Goal: Task Accomplishment & Management: Manage account settings

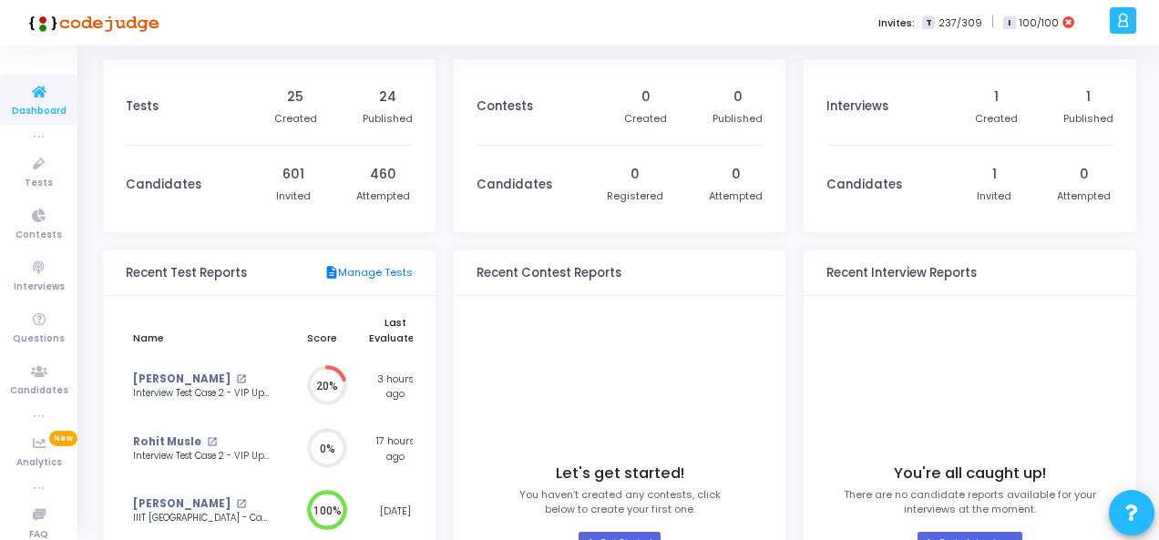
click at [145, 110] on h3 "Tests" at bounding box center [142, 106] width 33 height 15
click at [31, 170] on icon at bounding box center [39, 164] width 38 height 23
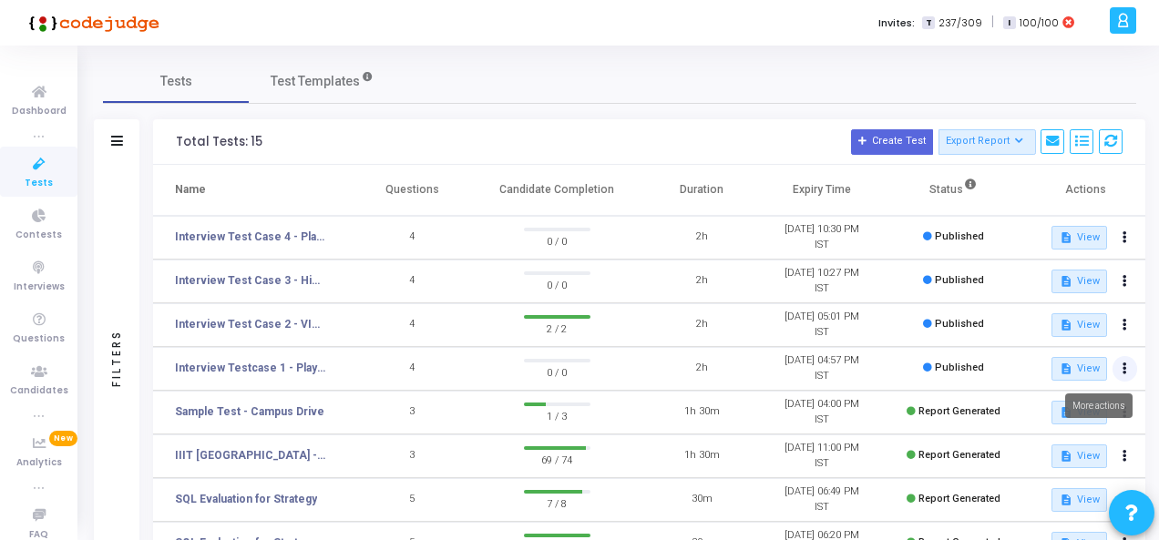
click at [1123, 369] on icon at bounding box center [1124, 368] width 5 height 9
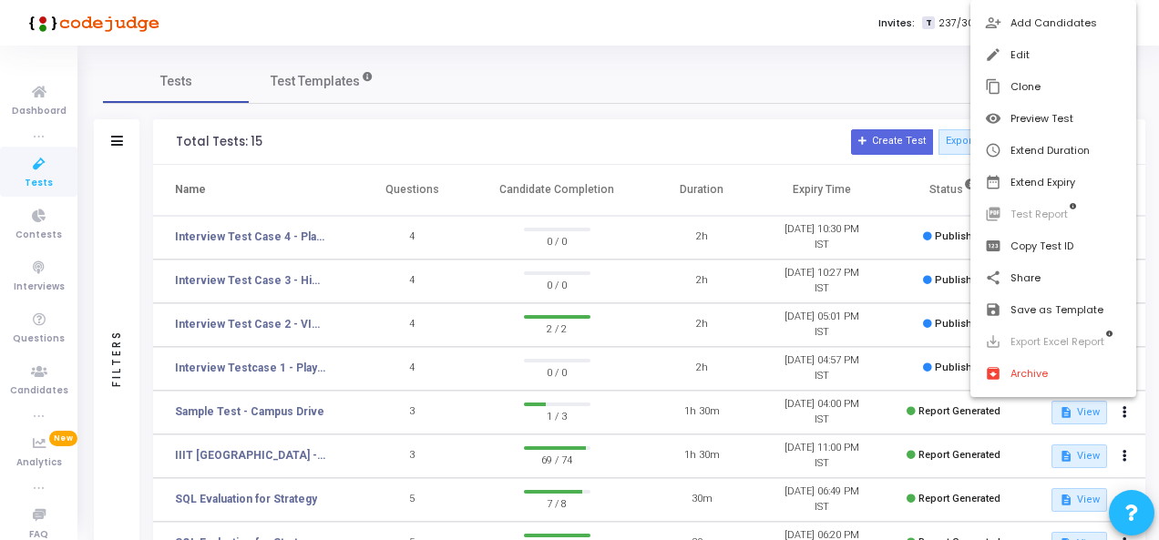
click at [275, 373] on div at bounding box center [579, 270] width 1159 height 540
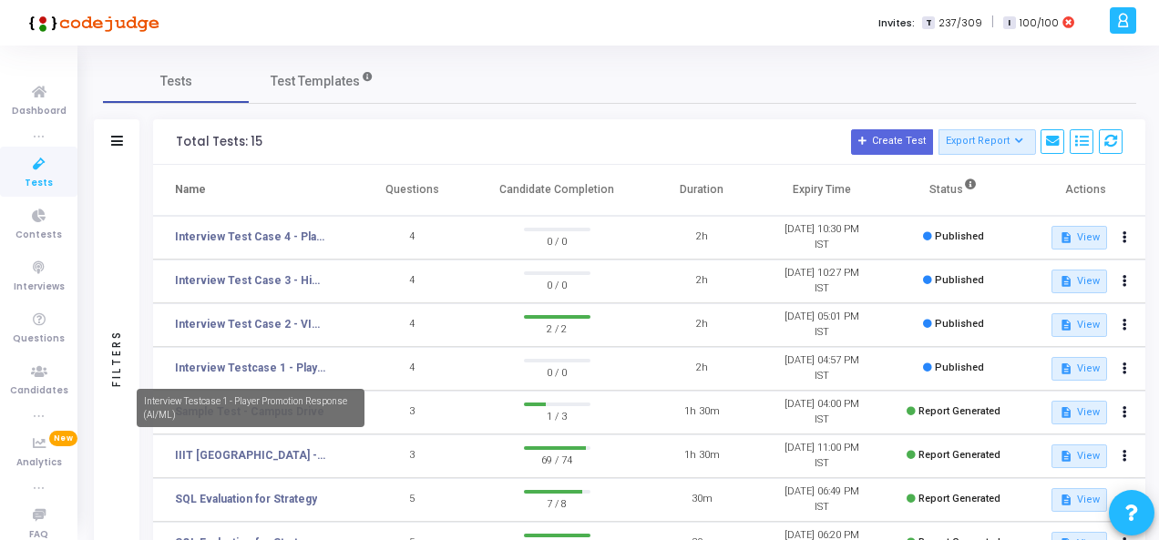
click at [275, 373] on link "Interview Testcase 1 - Player Promotion Response (AI/ML)" at bounding box center [250, 368] width 151 height 16
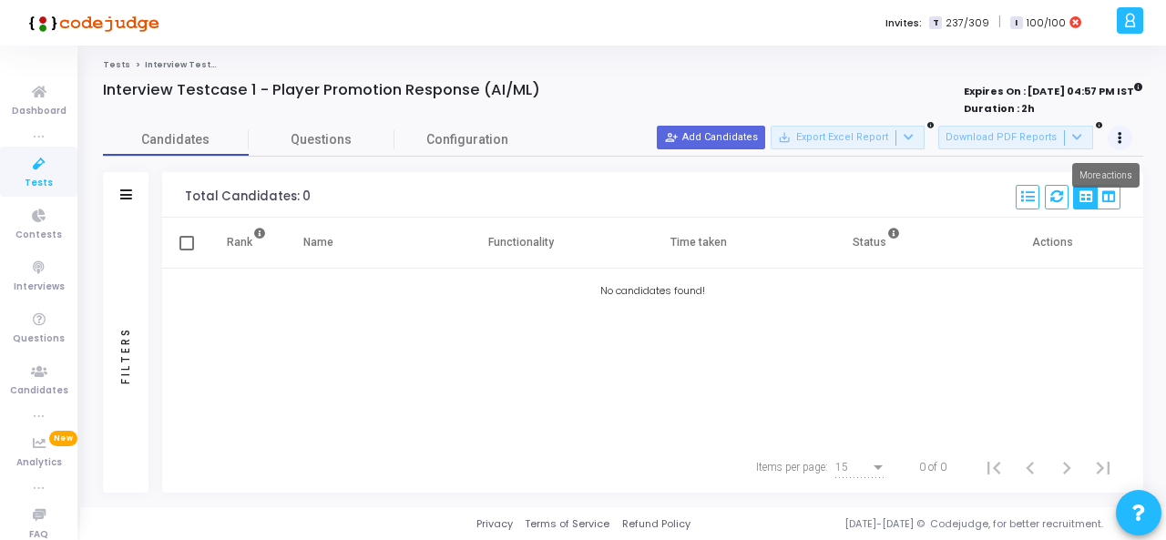
click at [1118, 136] on icon at bounding box center [1120, 138] width 5 height 9
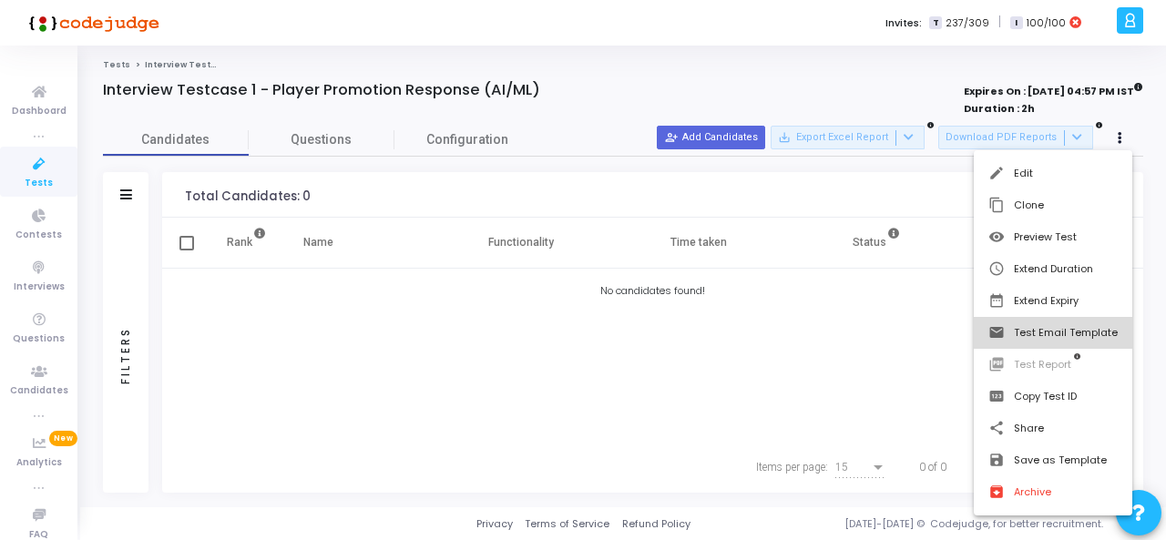
click at [1077, 340] on button "email Test Email Template" at bounding box center [1053, 333] width 158 height 32
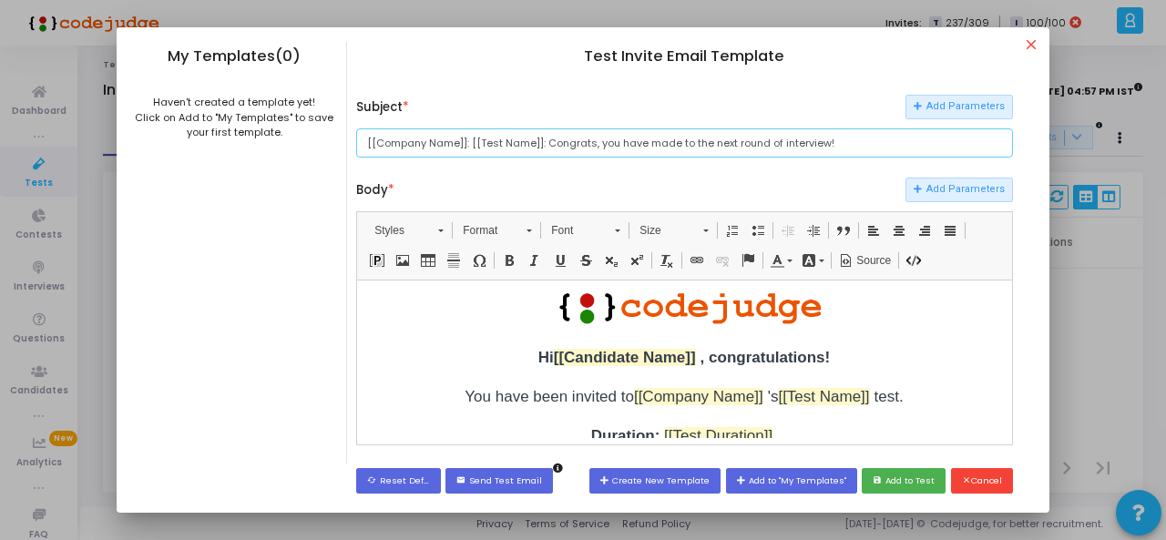
drag, startPoint x: 459, startPoint y: 141, endPoint x: 377, endPoint y: 138, distance: 82.1
click at [377, 138] on input "[[Company Name]]: [[Test Name]]: Congrats, you have made to the next round of i…" at bounding box center [684, 143] width 656 height 30
drag, startPoint x: 490, startPoint y: 141, endPoint x: 545, endPoint y: 141, distance: 54.7
click at [545, 141] on input "[[Head Digital Works]]: [[Test Name]]: Congrats, you have made to the next roun…" at bounding box center [684, 143] width 656 height 30
type input "[[Head Digital Works]]: [[AI/ML Coding Challenge]]: Congrats, you have made to …"
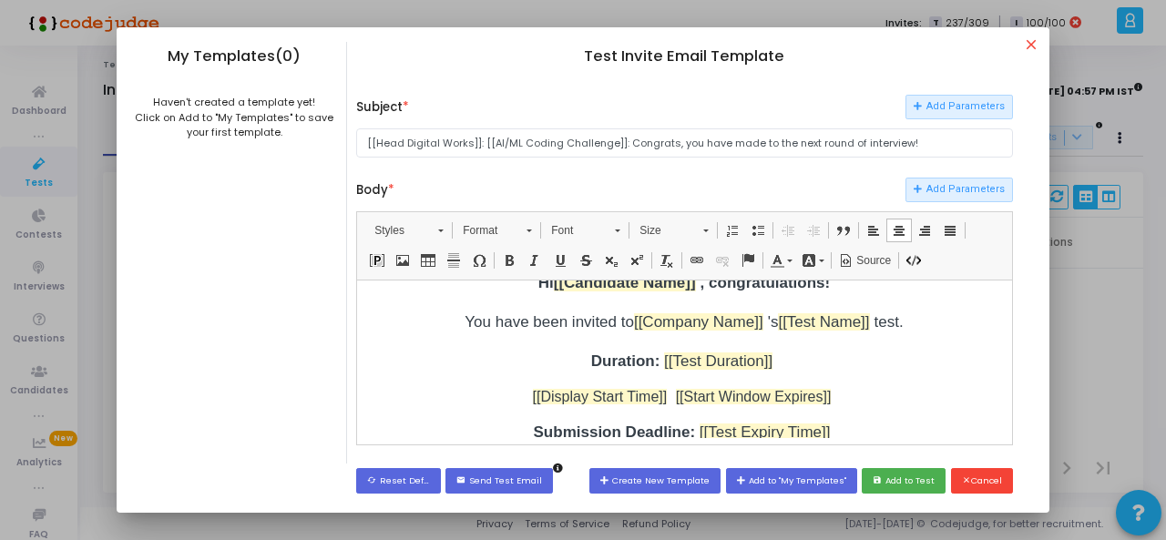
scroll to position [166, 0]
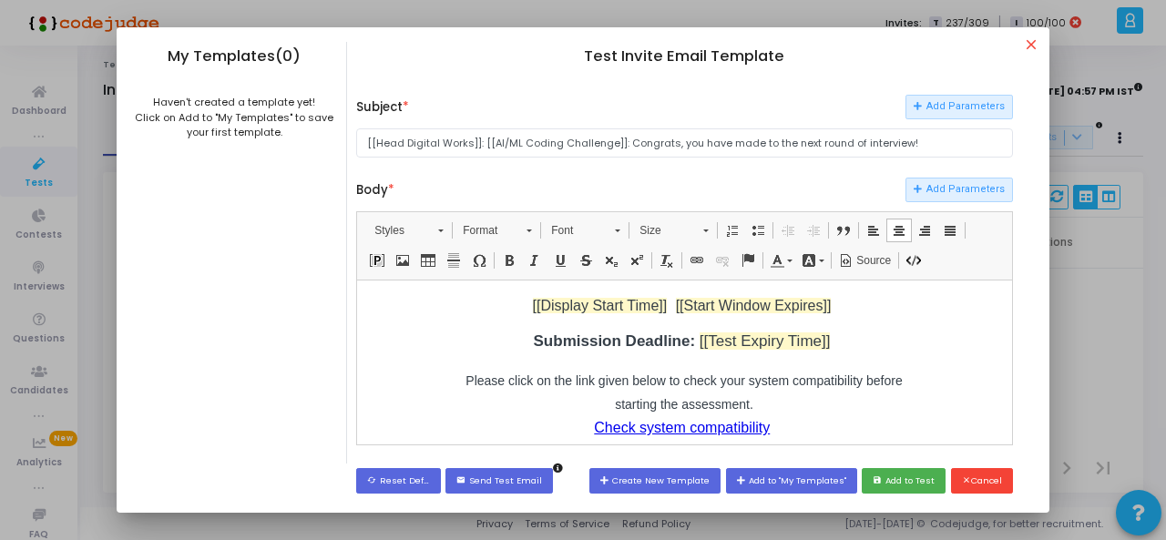
click at [822, 349] on p "Submission Deadline: [[Test Expiry Time]]" at bounding box center [683, 341] width 455 height 24
click at [632, 363] on div "Hi [[Candidate Name]] , congratulations! You have been invited to [[Company Nam…" at bounding box center [683, 332] width 455 height 307
click at [686, 365] on div "Hi [[Candidate Name]] , congratulations! You have been invited to [[Company Nam…" at bounding box center [683, 332] width 455 height 307
click at [816, 342] on p "Submission Deadline: [[Test Expiry Time]]" at bounding box center [683, 341] width 455 height 24
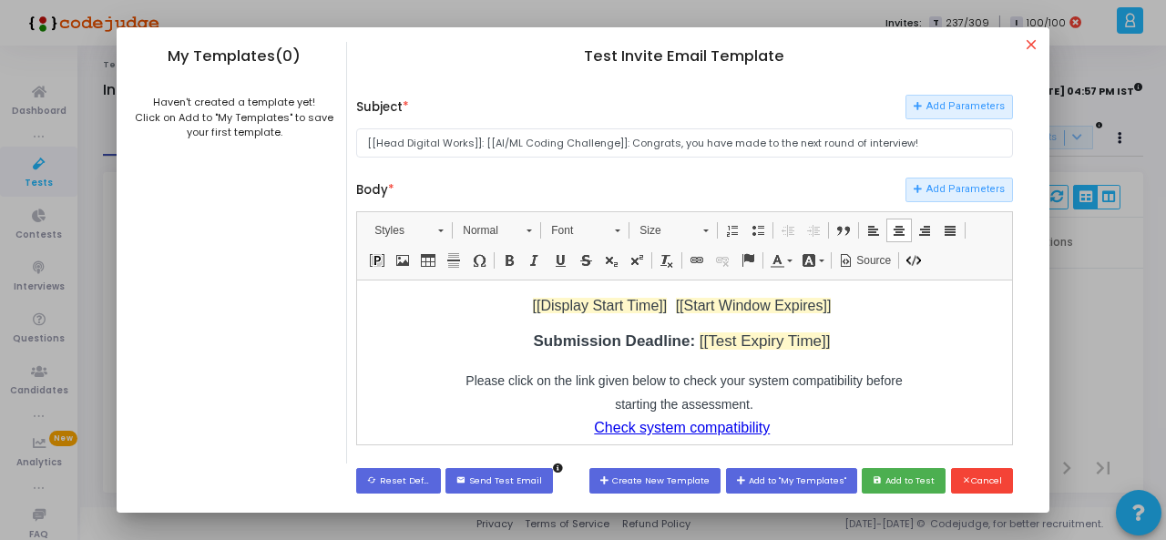
click at [816, 342] on p "Submission Deadline: [[Test Expiry Time]]" at bounding box center [683, 341] width 455 height 24
click at [543, 345] on strong "Submission Deadline:" at bounding box center [615, 340] width 162 height 17
click at [544, 365] on div "Hi [[Candidate Name]] , congratulations! You have been invited to [[Company Nam…" at bounding box center [683, 332] width 455 height 307
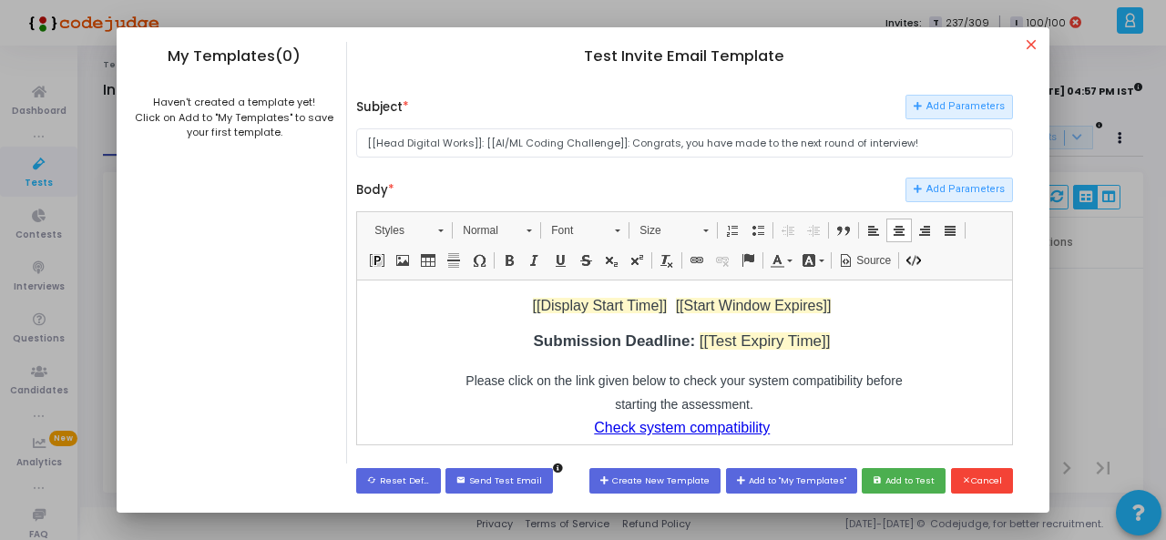
click at [456, 382] on p "Please click on the link given below to check your system compatibility before …" at bounding box center [683, 427] width 455 height 118
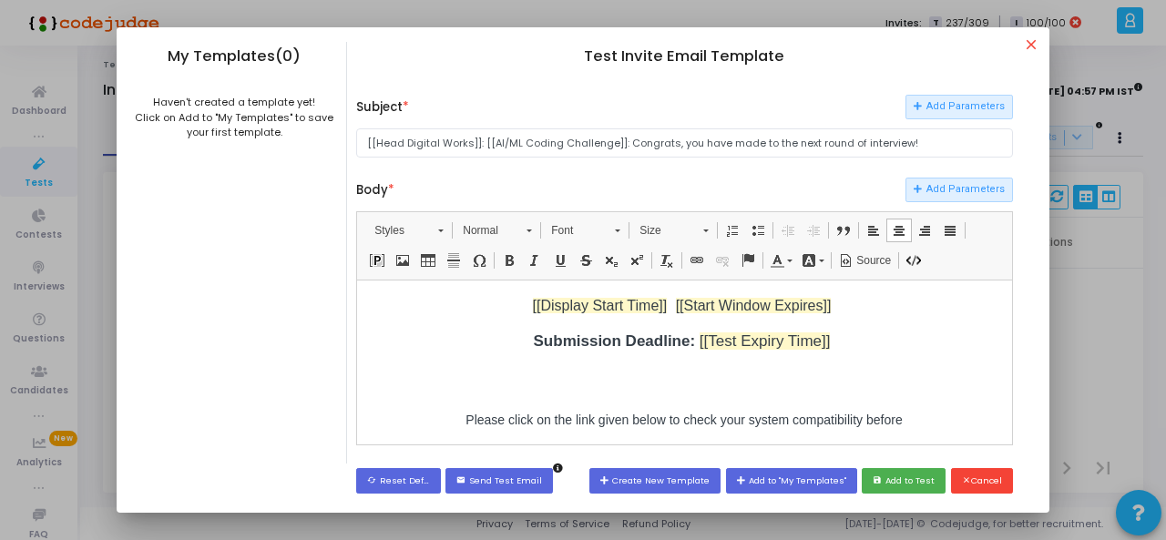
click at [537, 362] on div "Hi [[Candidate Name]] , congratulations! You have been invited to [[Company Nam…" at bounding box center [683, 352] width 455 height 346
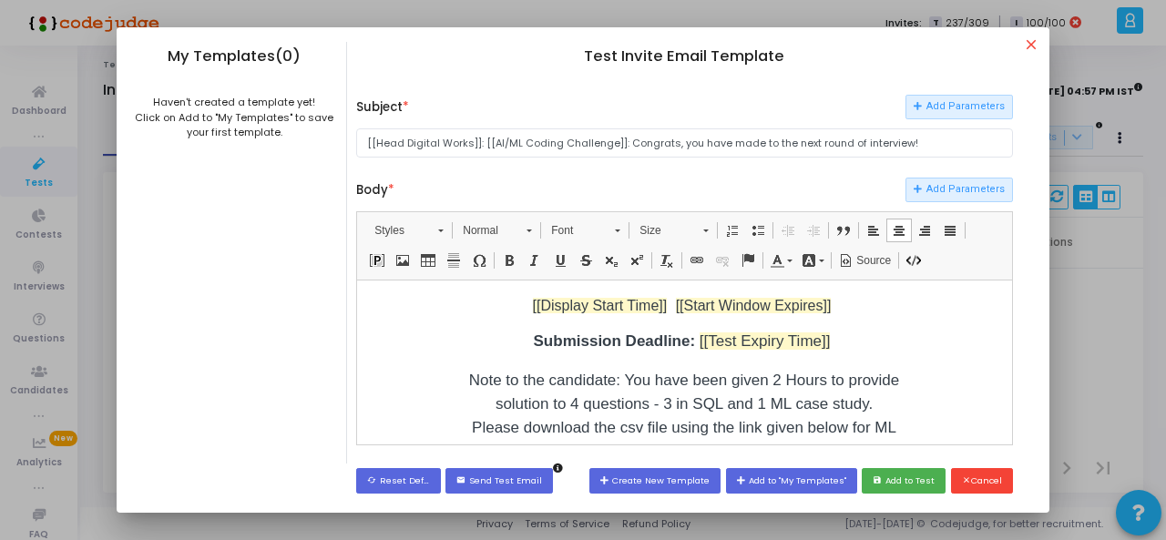
scroll to position [189, 0]
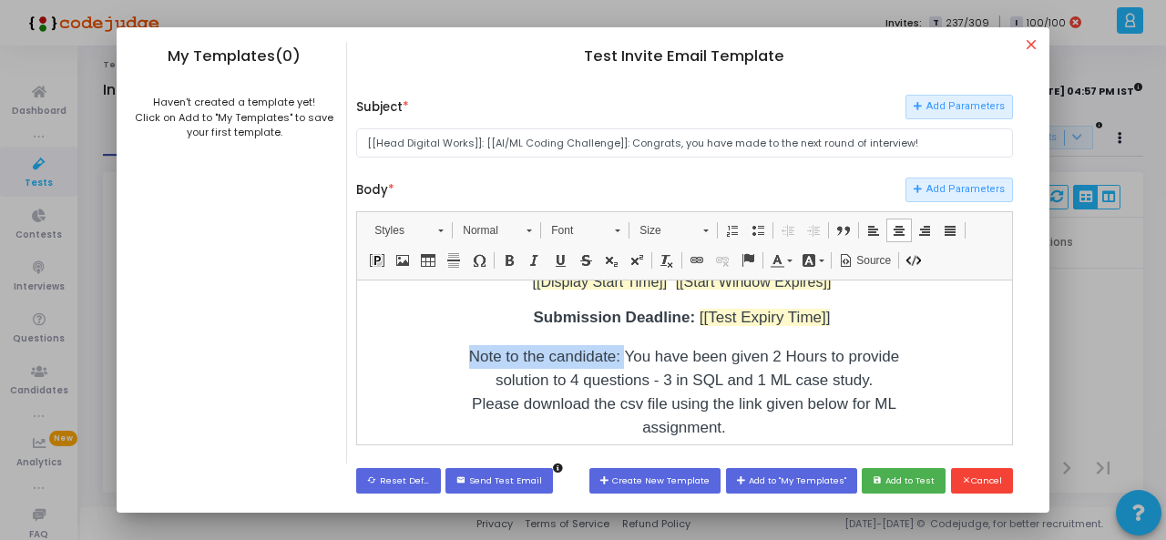
drag, startPoint x: 458, startPoint y: 358, endPoint x: 598, endPoint y: 360, distance: 139.4
click at [598, 360] on p "Note to the candidate: You have been given 2 Hours to provide solution to 4 que…" at bounding box center [683, 391] width 455 height 95
click at [813, 256] on span at bounding box center [809, 260] width 15 height 15
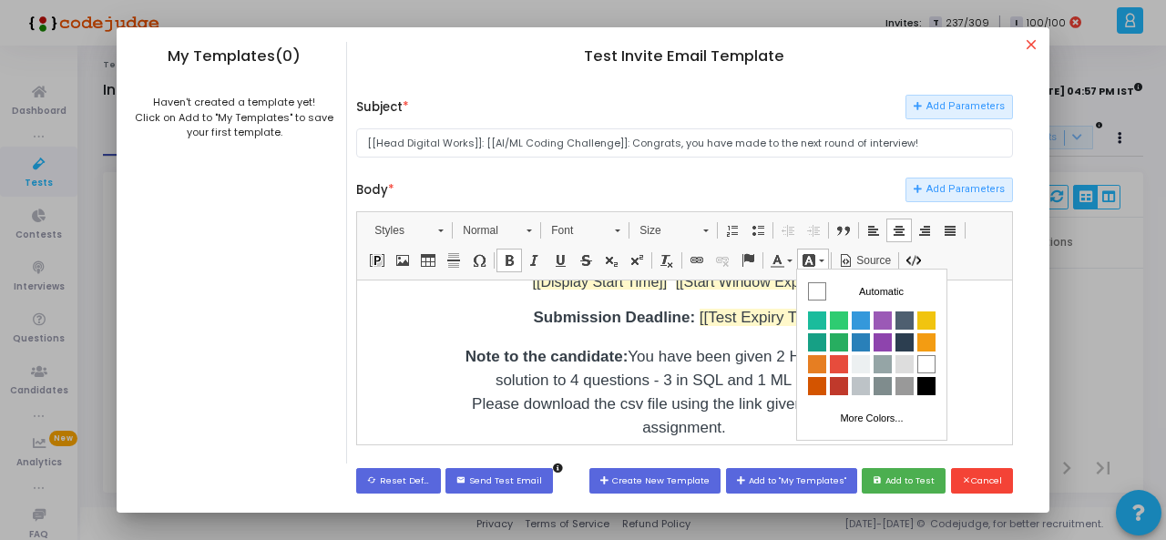
scroll to position [0, 0]
click at [926, 316] on span "Colors" at bounding box center [925, 320] width 18 height 18
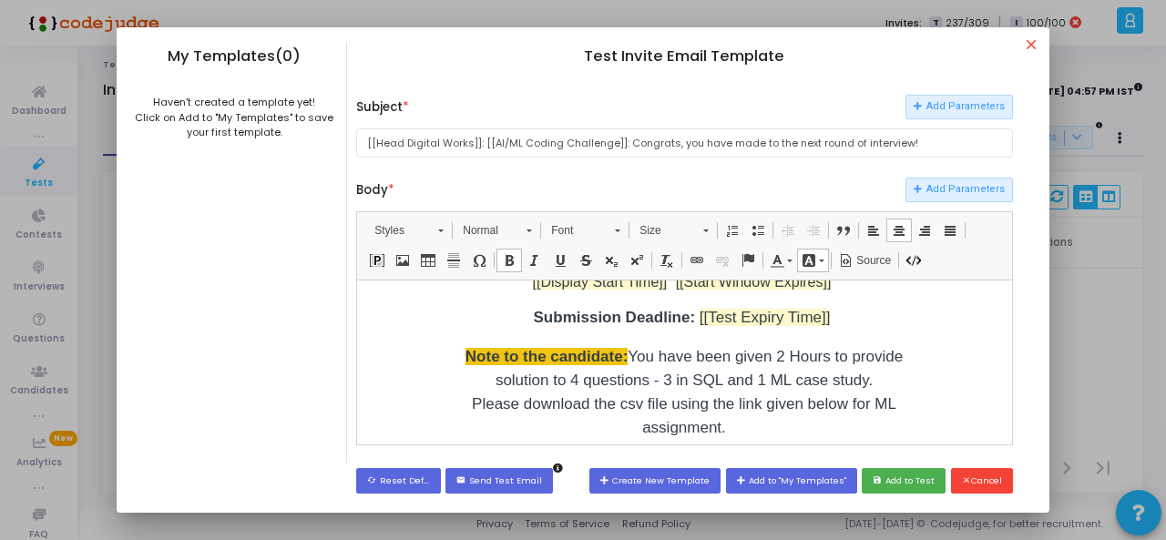
click at [711, 376] on p "Note to the candidate: You have been given 2 Hours to provide solution to 4 que…" at bounding box center [683, 391] width 455 height 95
click at [456, 381] on p "Note to the candidate: You have been given 2 Hours to provide solution to 4 que…" at bounding box center [683, 391] width 455 height 95
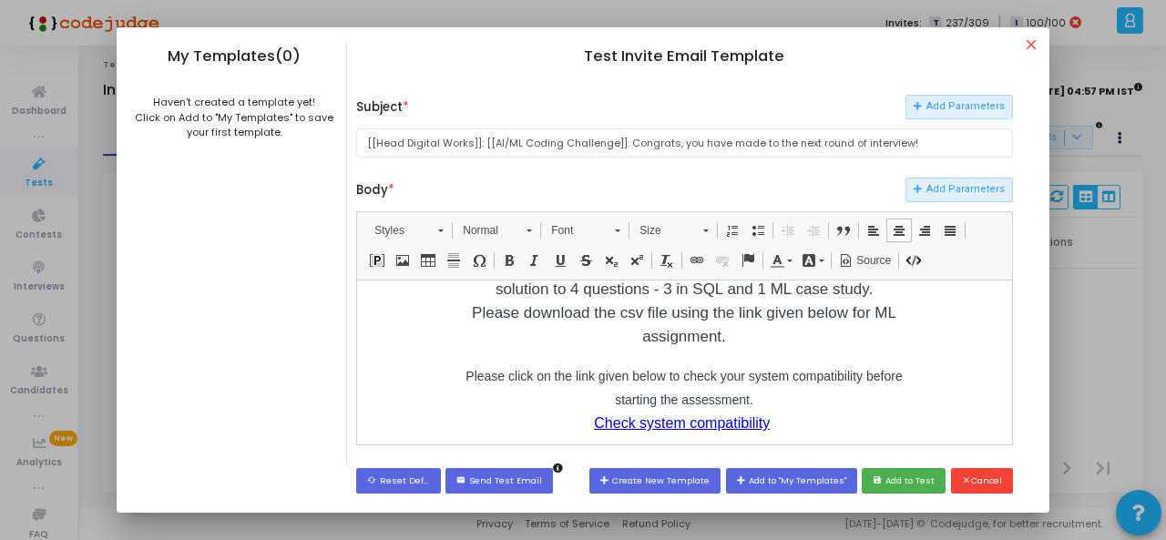
click at [732, 337] on p "Note to the candidate: You have been given 2 Hours to provide solution to 4 que…" at bounding box center [683, 300] width 455 height 95
click at [747, 312] on p "Note to the candidate: You have been given 2 Hours to provide solution to 4 que…" at bounding box center [683, 300] width 455 height 95
click at [732, 346] on p "Note to the candidate: You have been given 2 Hours to provide solution to 4 que…" at bounding box center [683, 300] width 455 height 95
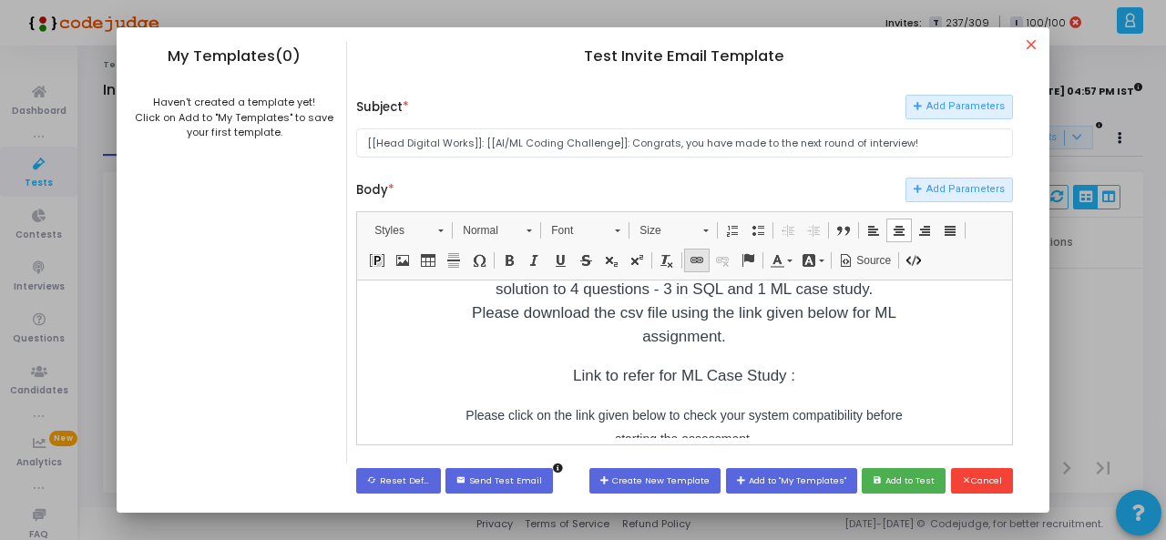
click at [700, 258] on span at bounding box center [697, 260] width 15 height 15
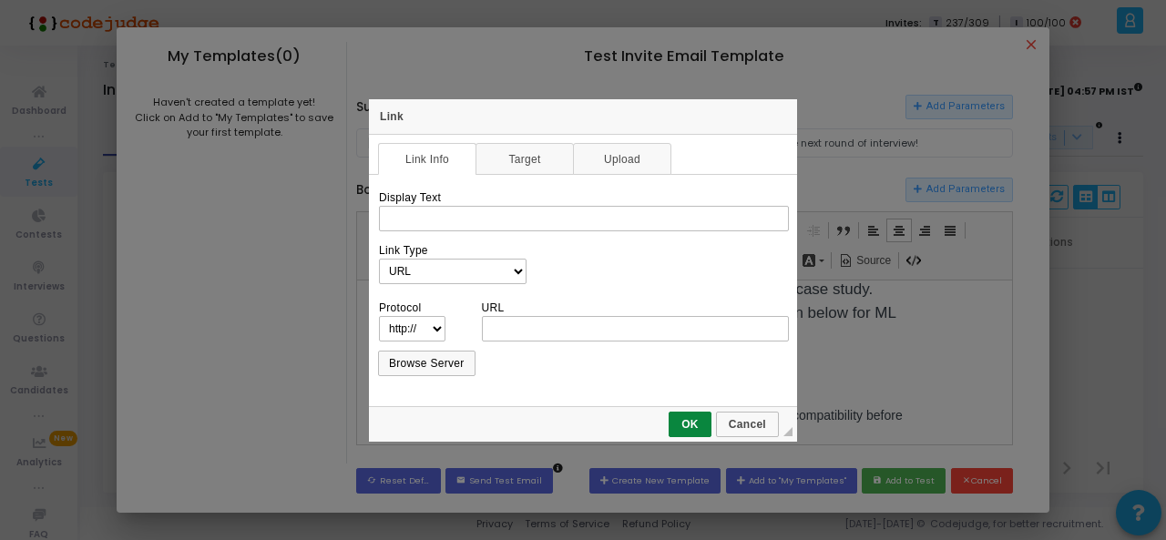
scroll to position [0, 0]
click at [641, 158] on link "Upload" at bounding box center [622, 159] width 98 height 32
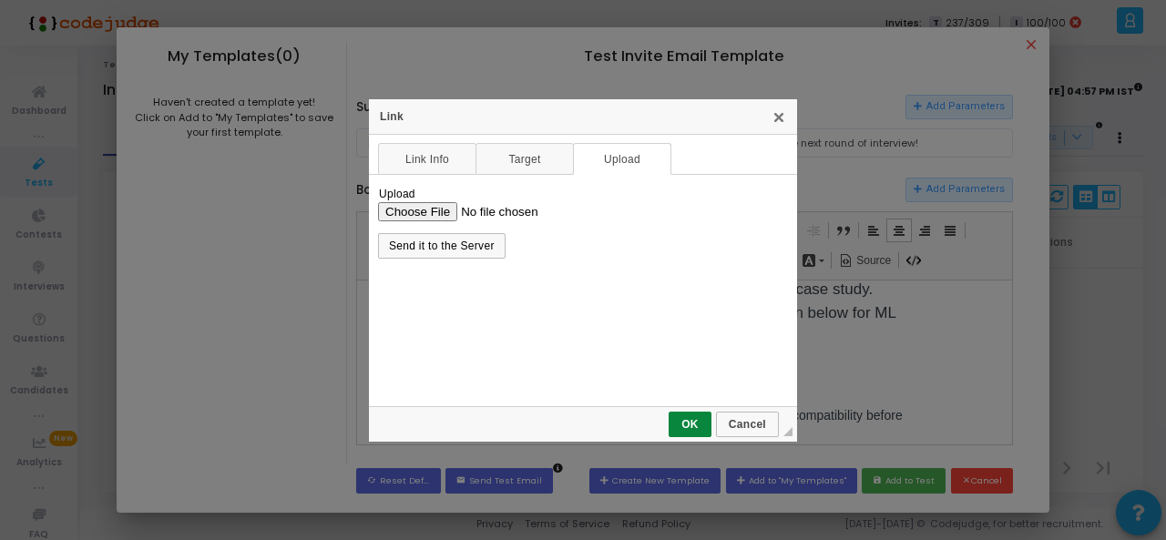
click at [431, 213] on input "Upload" at bounding box center [583, 210] width 410 height 19
type input "C:\fakepath\Interview Process (2).zip"
click at [746, 425] on span "Cancel" at bounding box center [747, 424] width 59 height 13
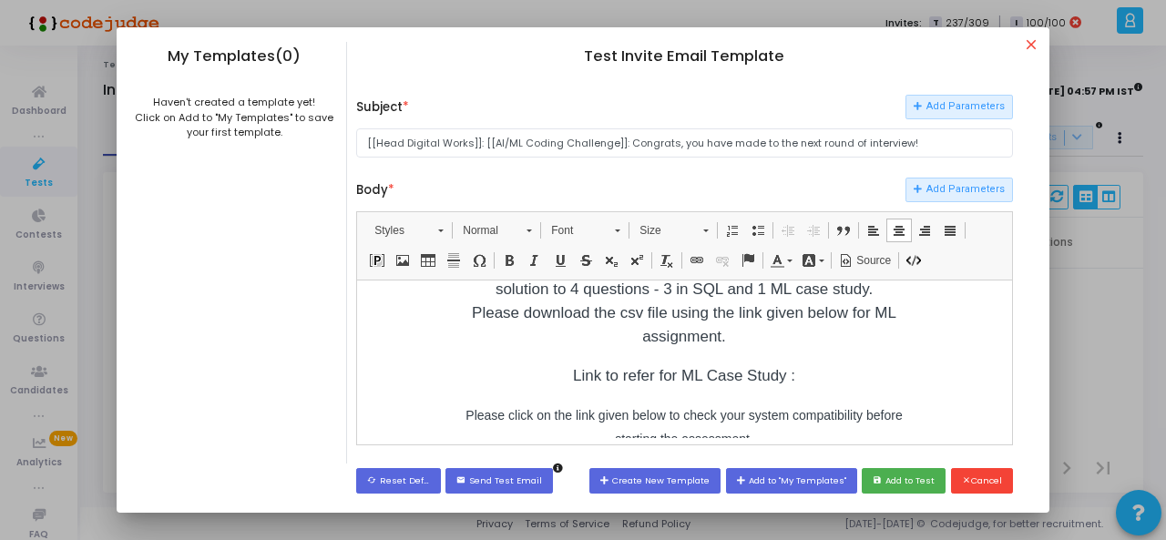
click at [791, 373] on p "Link to refer for ML Case Study :" at bounding box center [683, 375] width 455 height 24
click at [791, 379] on p "Link to refer for ML Case Study :" at bounding box center [683, 375] width 455 height 24
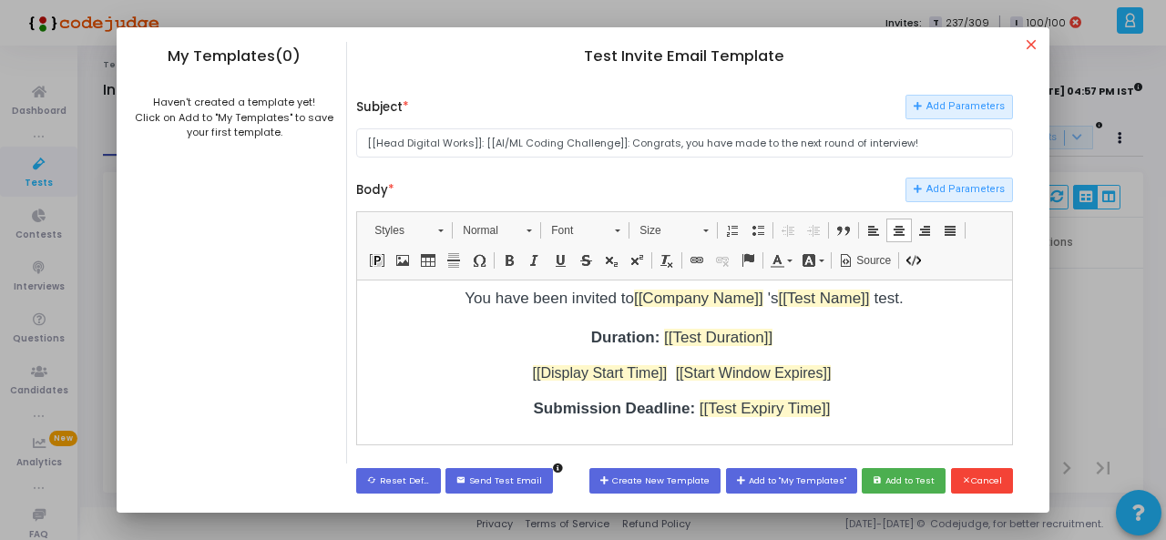
scroll to position [372, 0]
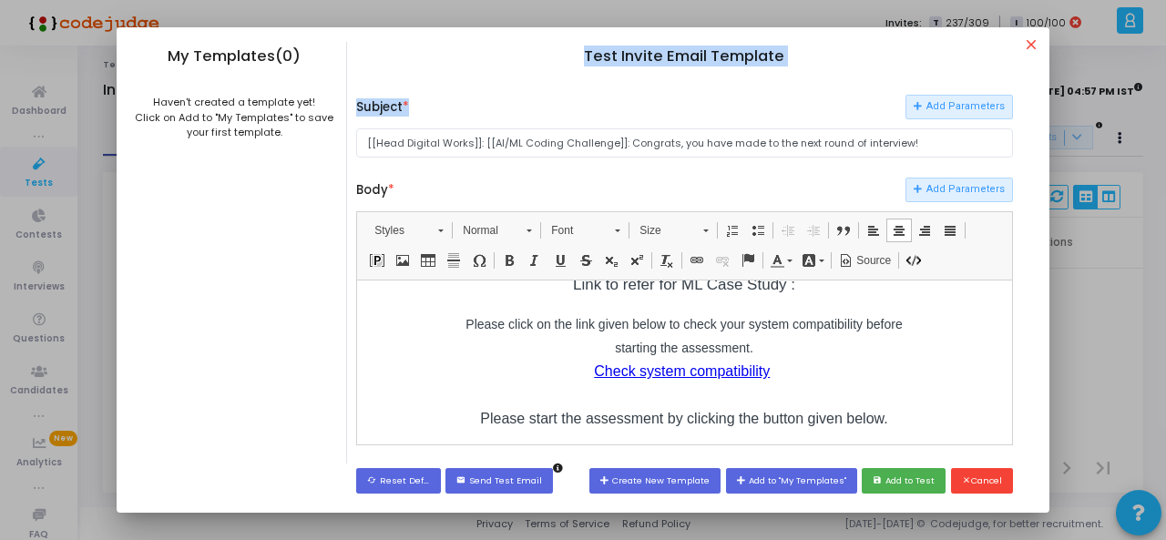
drag, startPoint x: 466, startPoint y: 46, endPoint x: 520, endPoint y: 65, distance: 56.7
click at [520, 65] on div "Test Invite Email Template Subject * Add Parameters [[Head Digital Works]]: [[A…" at bounding box center [684, 252] width 674 height 421
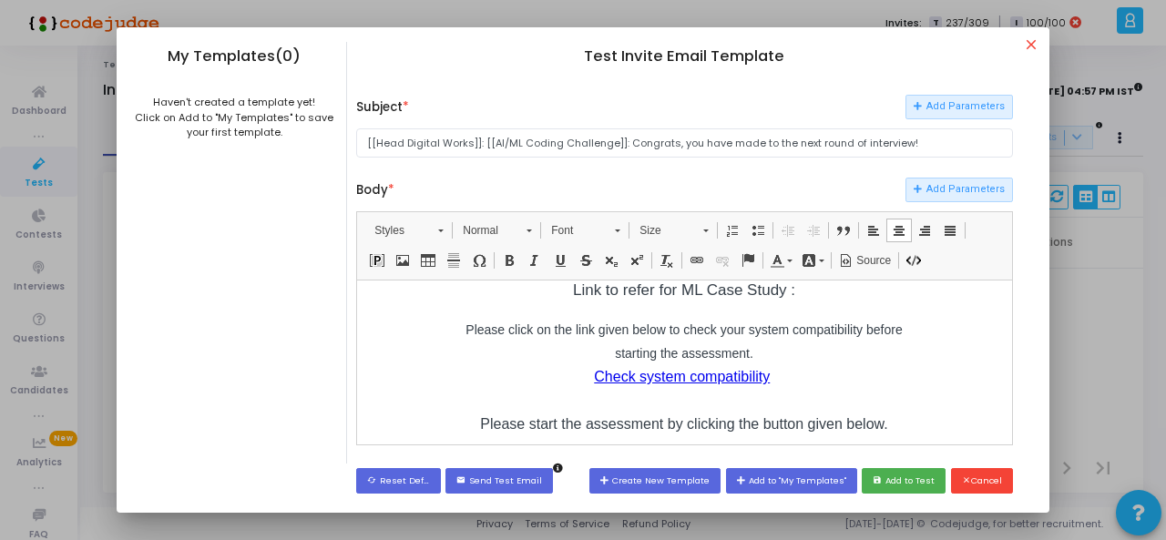
scroll to position [310, 0]
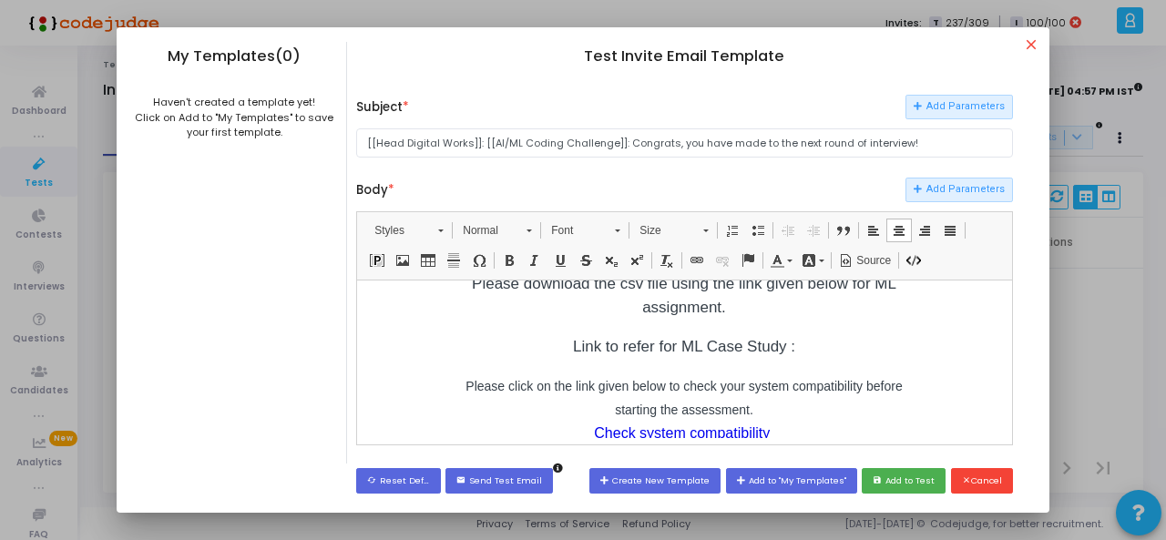
click at [826, 353] on p "Link to refer for ML Case Study :" at bounding box center [683, 346] width 455 height 24
click at [698, 254] on span at bounding box center [697, 260] width 15 height 15
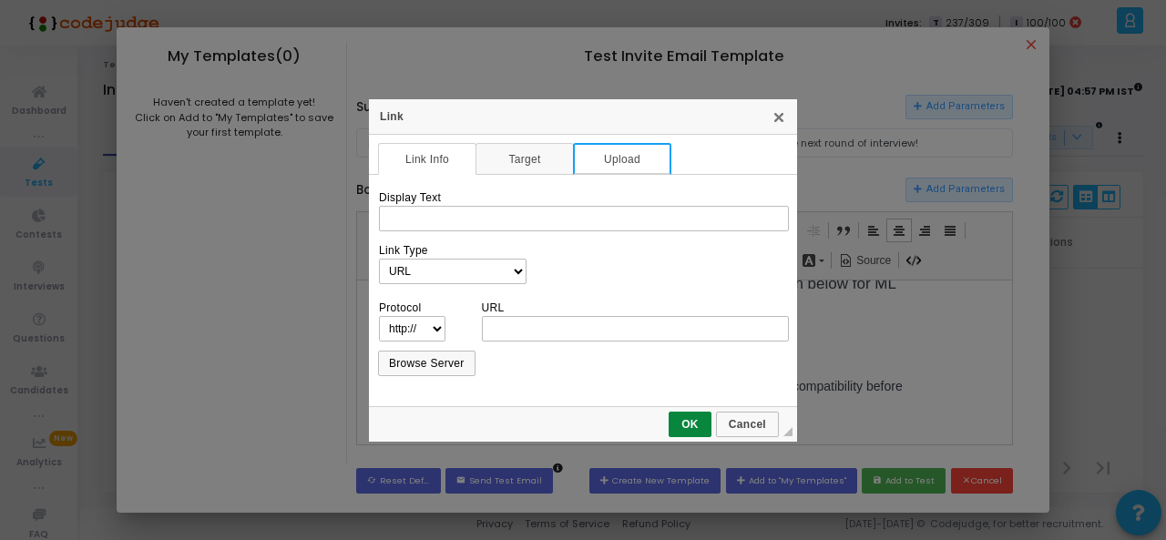
click at [619, 161] on link "Upload" at bounding box center [622, 159] width 98 height 32
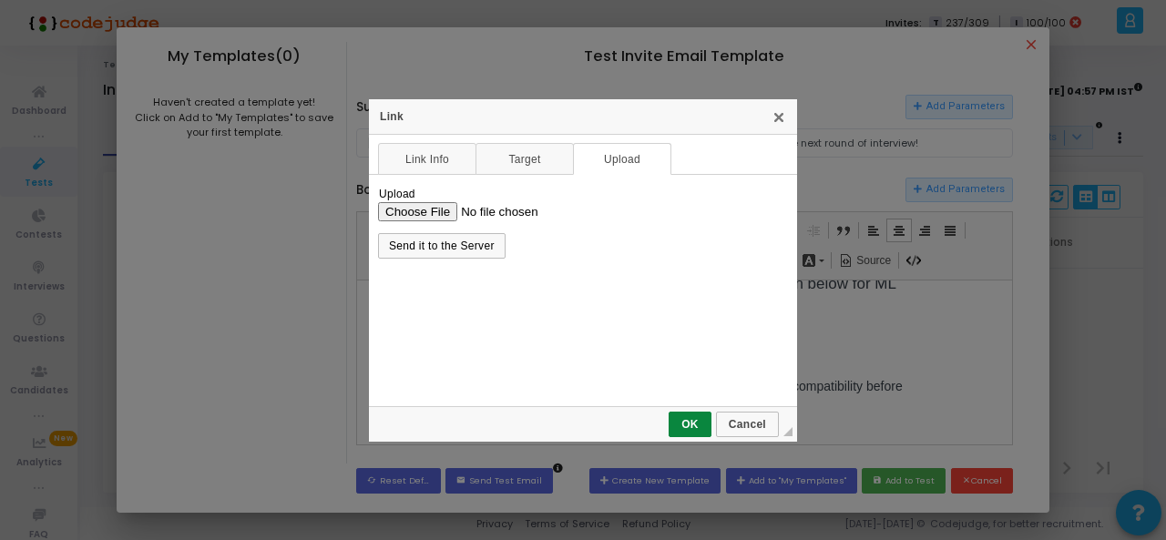
click at [436, 210] on input "Upload" at bounding box center [583, 210] width 410 height 19
type input "C:\fakepath\promo_response_dataset.csv"
click at [465, 250] on span "Send it to the Server" at bounding box center [442, 246] width 124 height 13
select select "https://"
type input "codejudge-proctoring-v2.s3.amazonaws.com/codejudge-s3-cognito/ckeditor/17550801…"
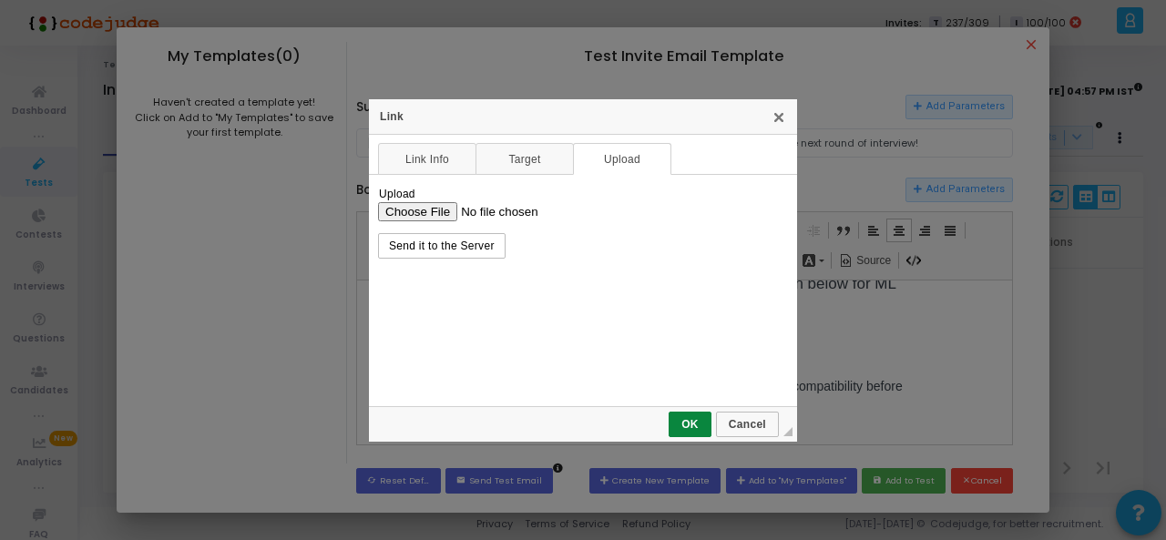
click at [481, 241] on td "Display Text Link Type URL Link to anchor in the text E-mail Phone Protocol htt…" at bounding box center [583, 290] width 428 height 232
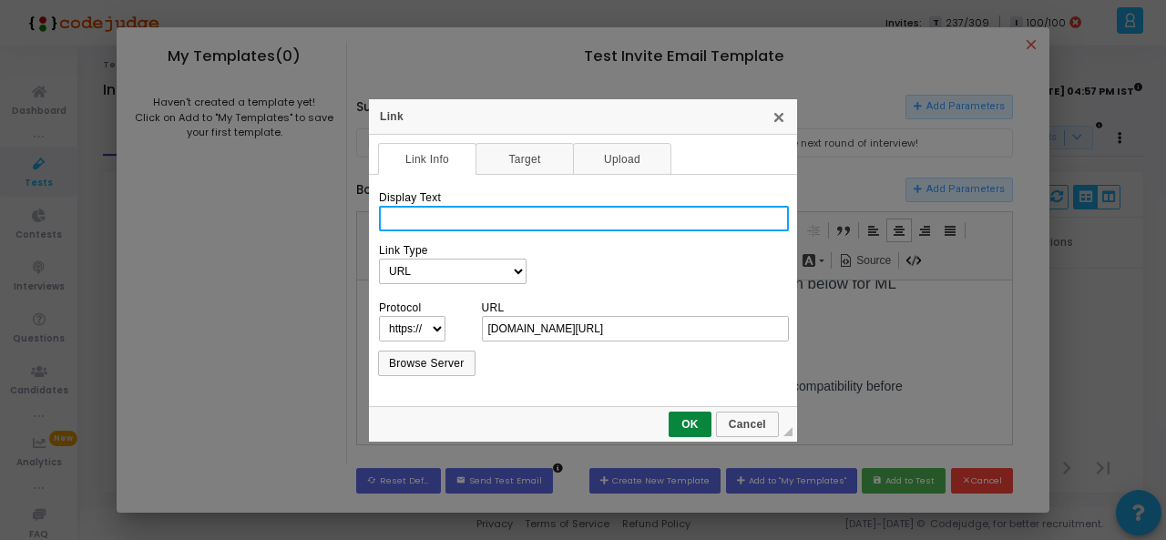
click at [632, 209] on input "Display Text" at bounding box center [584, 219] width 410 height 26
type input "Player Promo Response"
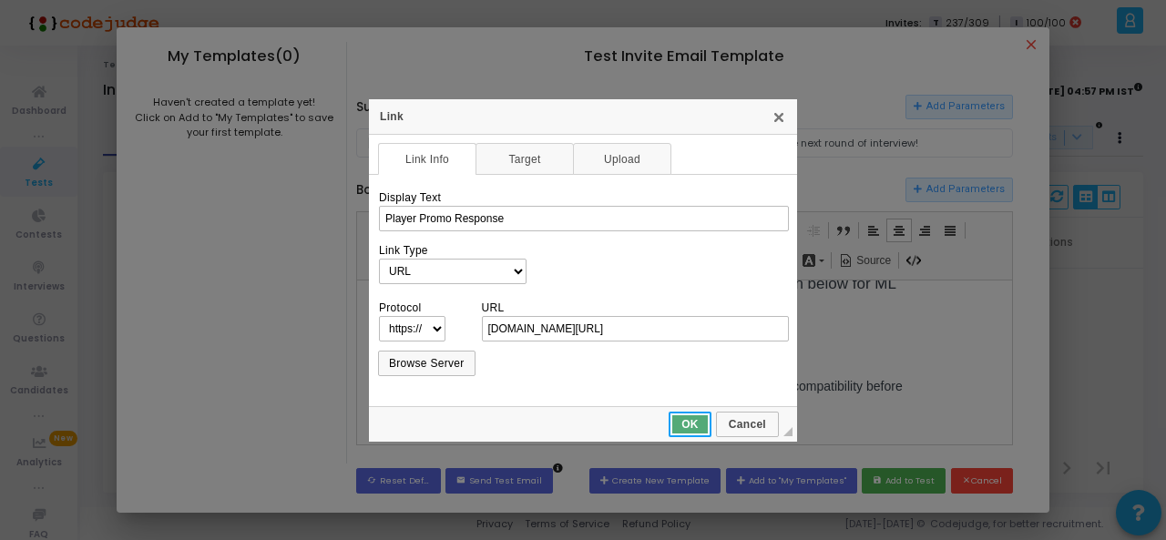
click at [689, 420] on span "OK" at bounding box center [689, 424] width 39 height 13
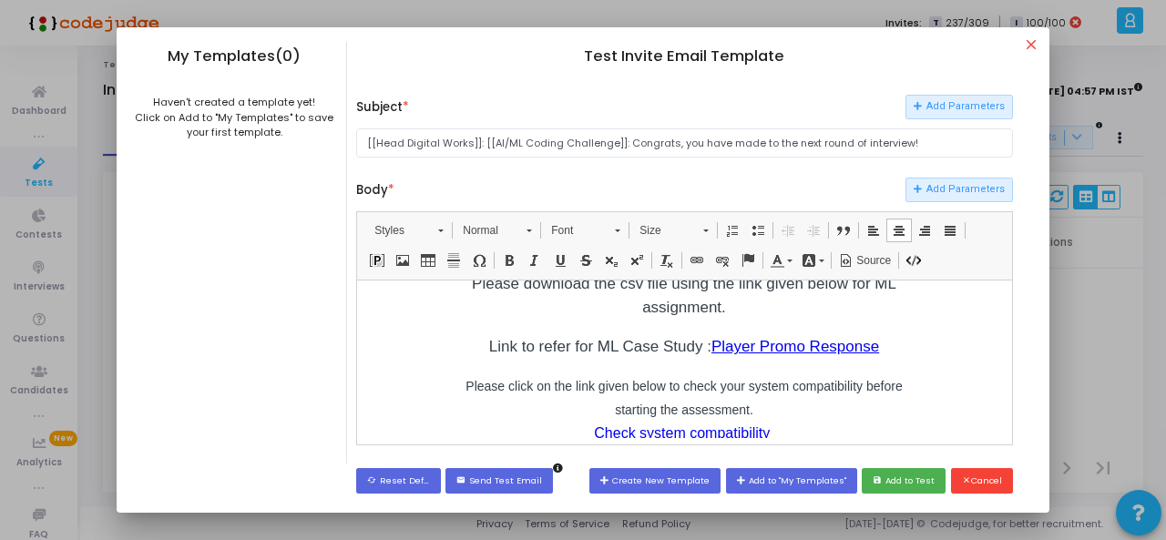
click at [933, 362] on td "​ Hi [[Candidate Name]] , congratulations! You have been invited to [[Company N…" at bounding box center [683, 359] width 639 height 764
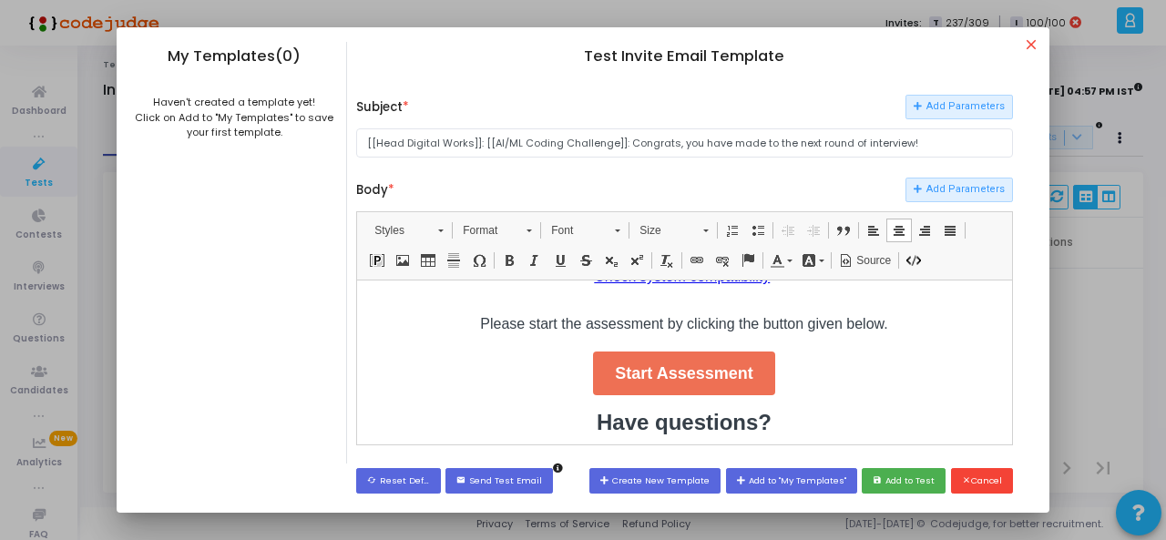
scroll to position [383, 0]
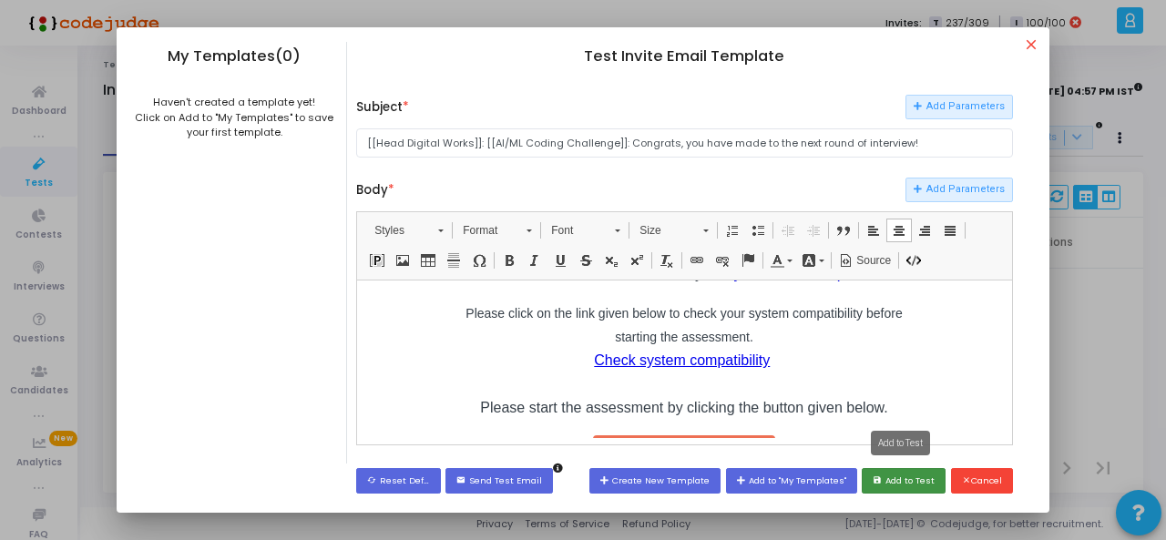
click at [918, 479] on button "save Add to Test" at bounding box center [904, 480] width 84 height 25
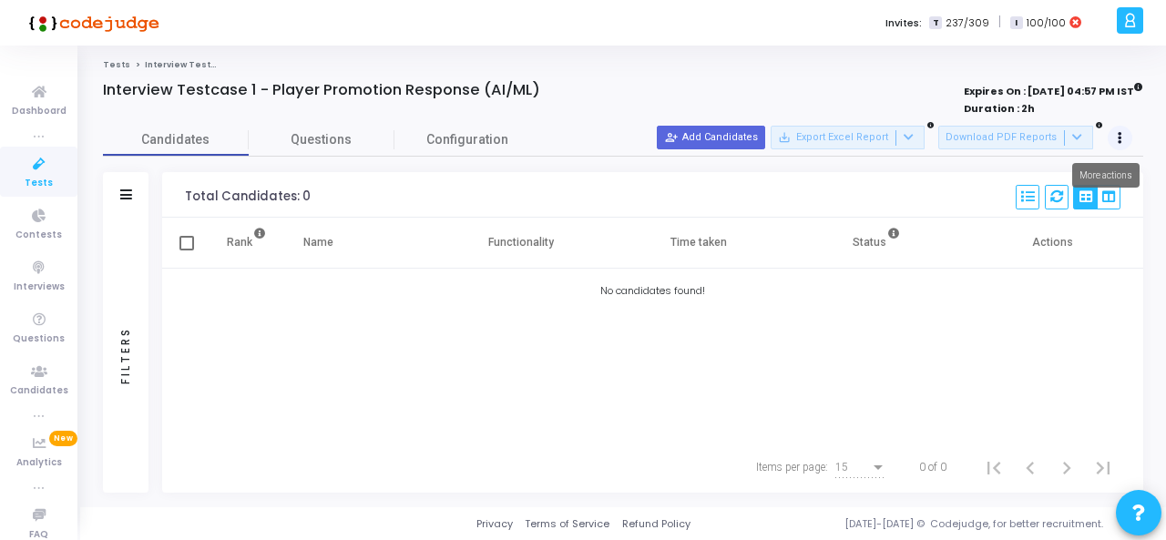
click at [1119, 135] on icon at bounding box center [1120, 138] width 5 height 9
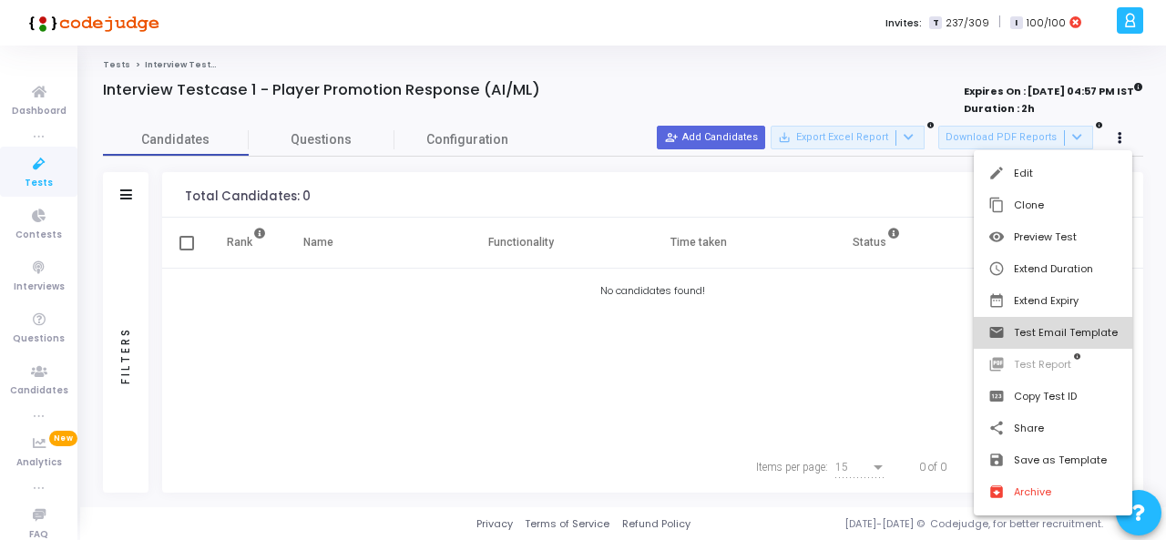
click at [1069, 331] on button "email Test Email Template" at bounding box center [1053, 333] width 158 height 32
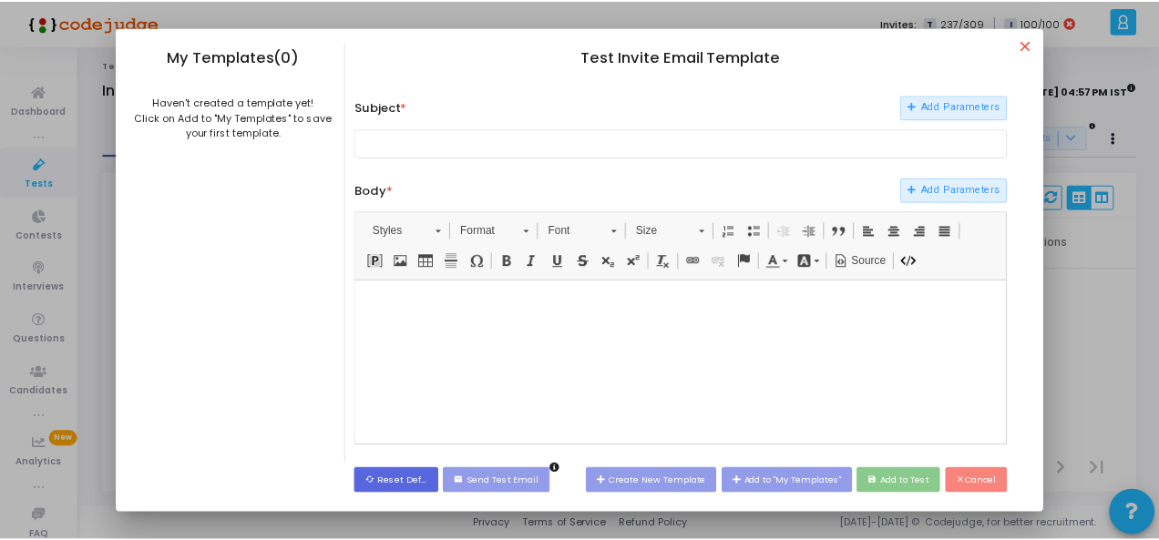
scroll to position [0, 0]
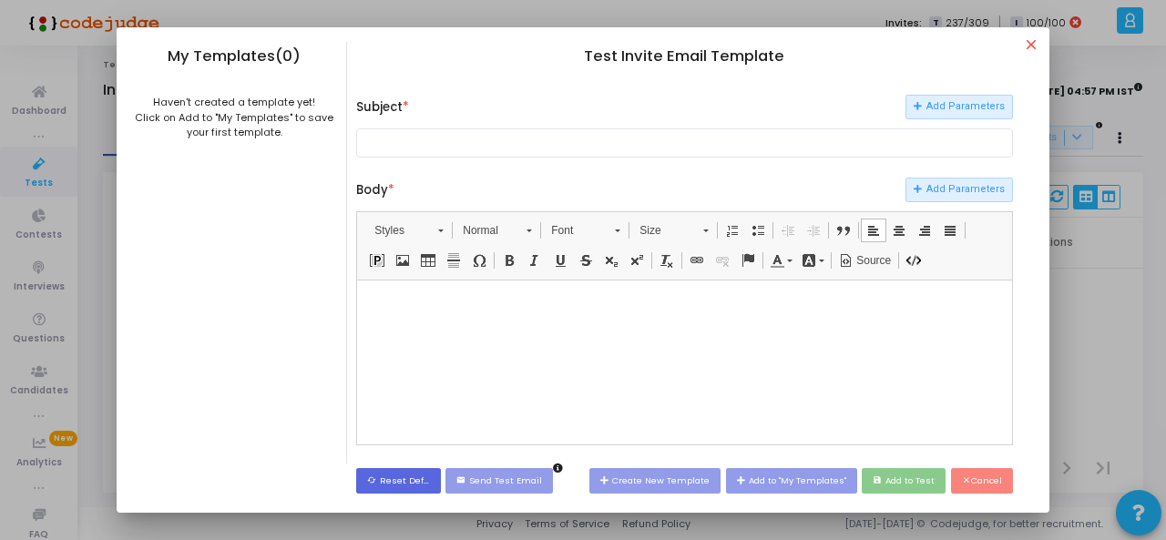
click at [739, 325] on html at bounding box center [684, 303] width 654 height 46
click at [1029, 44] on mat-icon "close" at bounding box center [1034, 47] width 22 height 22
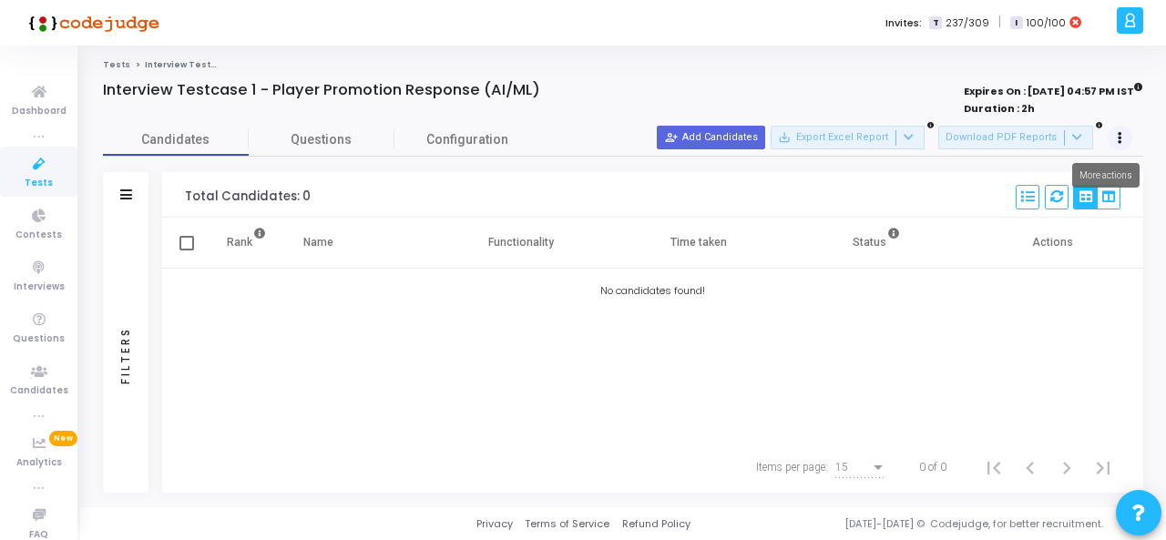
click at [1118, 138] on icon at bounding box center [1120, 138] width 5 height 9
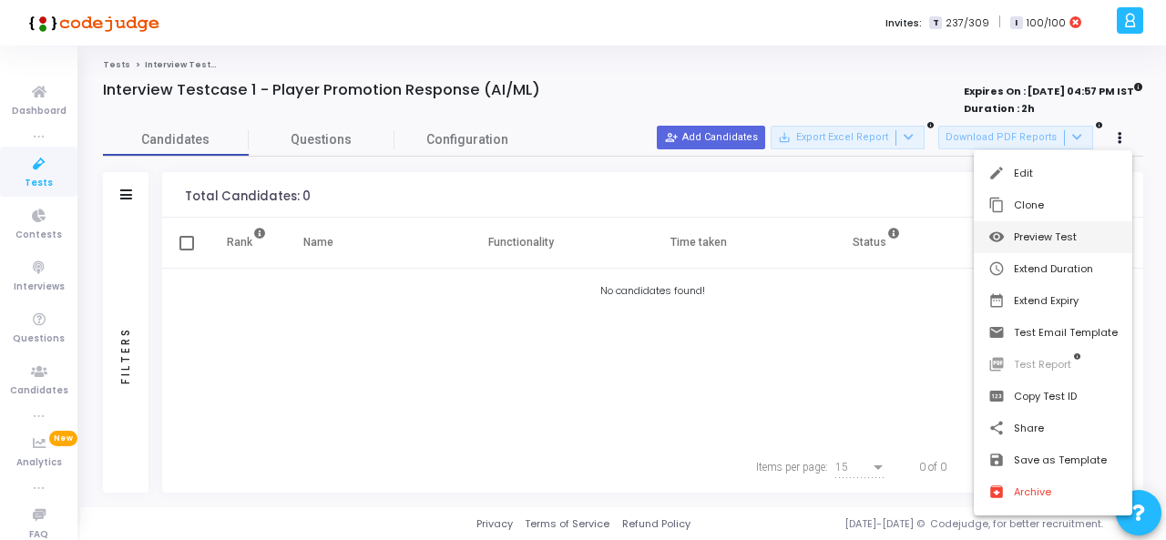
click at [1080, 234] on button "visibility Preview Test" at bounding box center [1053, 237] width 158 height 32
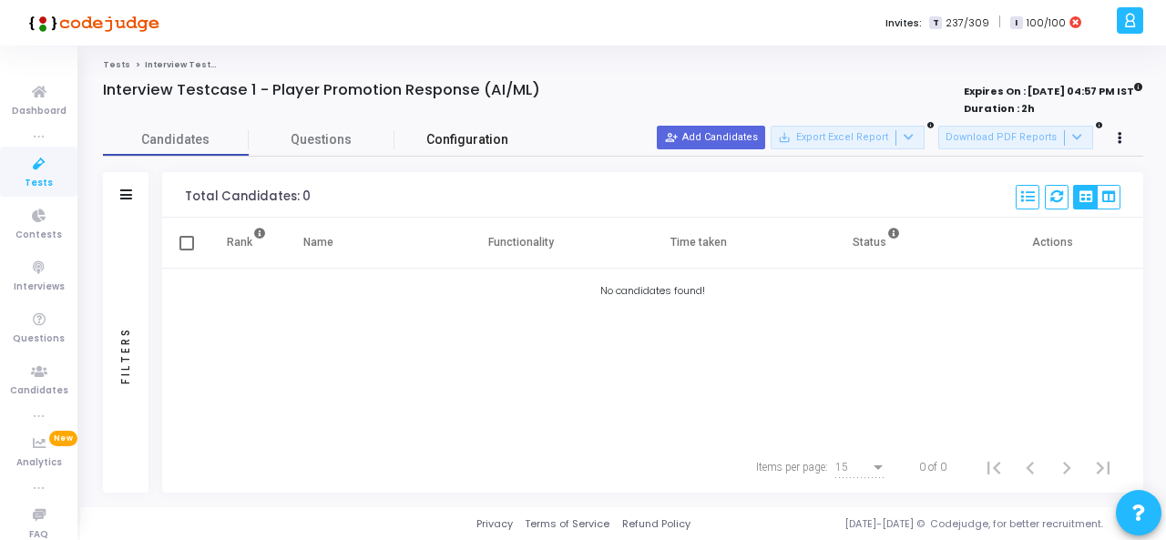
click at [485, 138] on span "Configuration" at bounding box center [467, 139] width 82 height 19
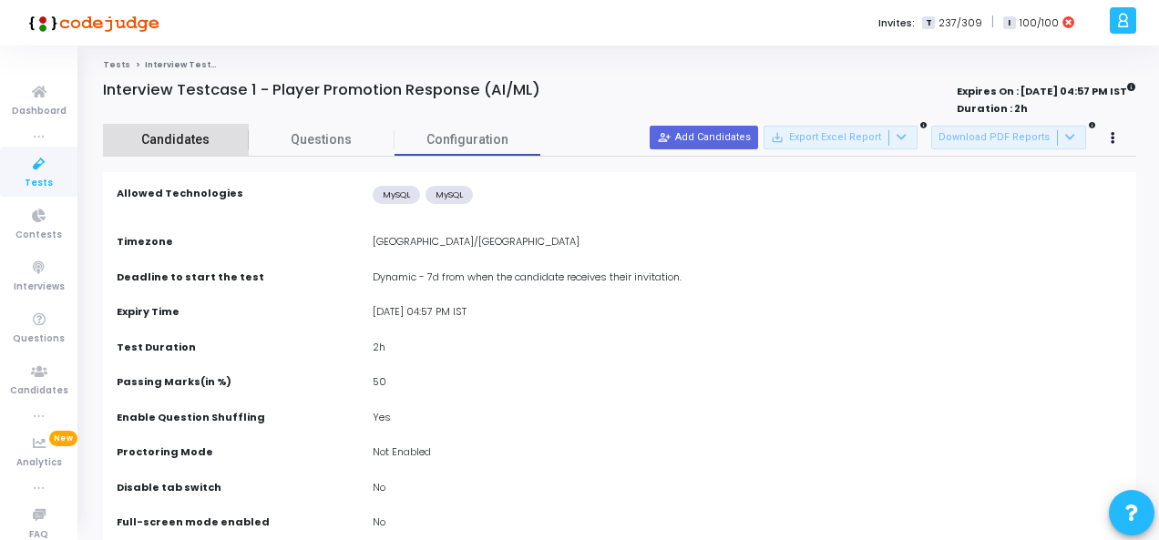
click at [205, 138] on span "Candidates" at bounding box center [176, 139] width 146 height 19
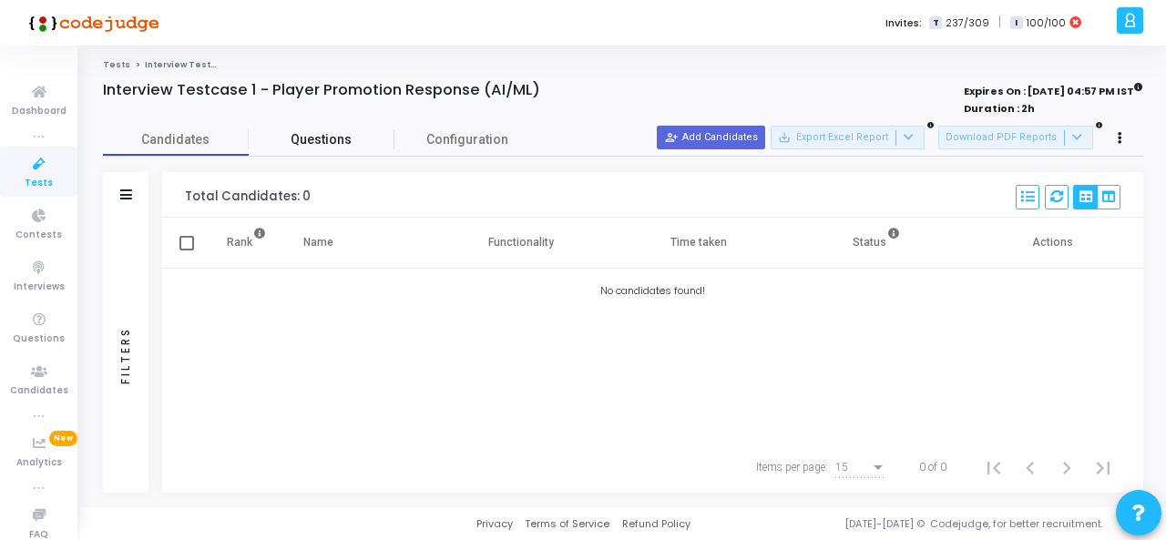
click at [305, 134] on span "Questions" at bounding box center [322, 139] width 146 height 19
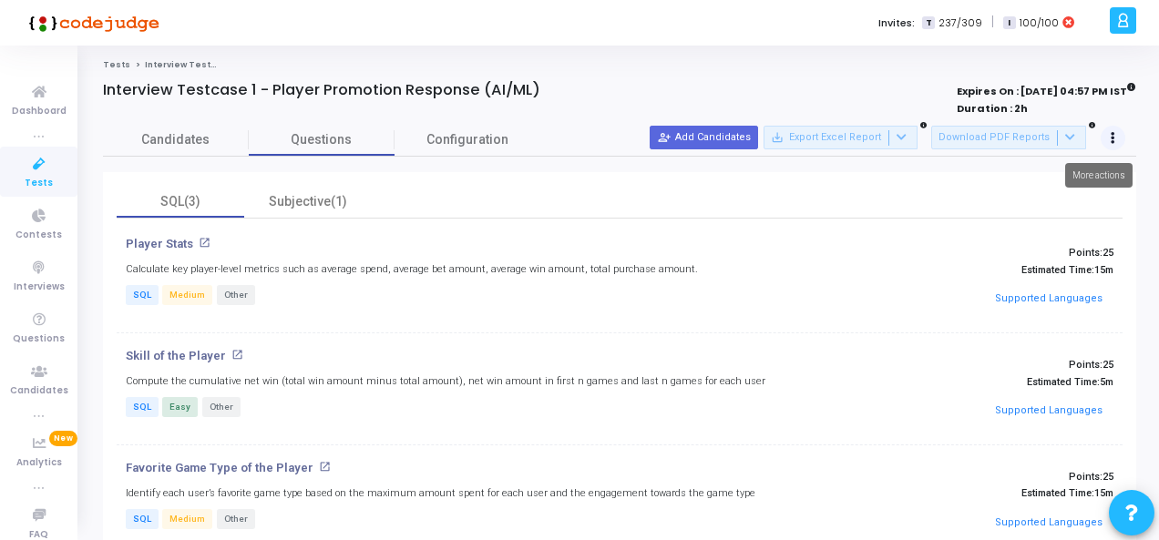
click at [1110, 138] on icon at bounding box center [1112, 138] width 5 height 9
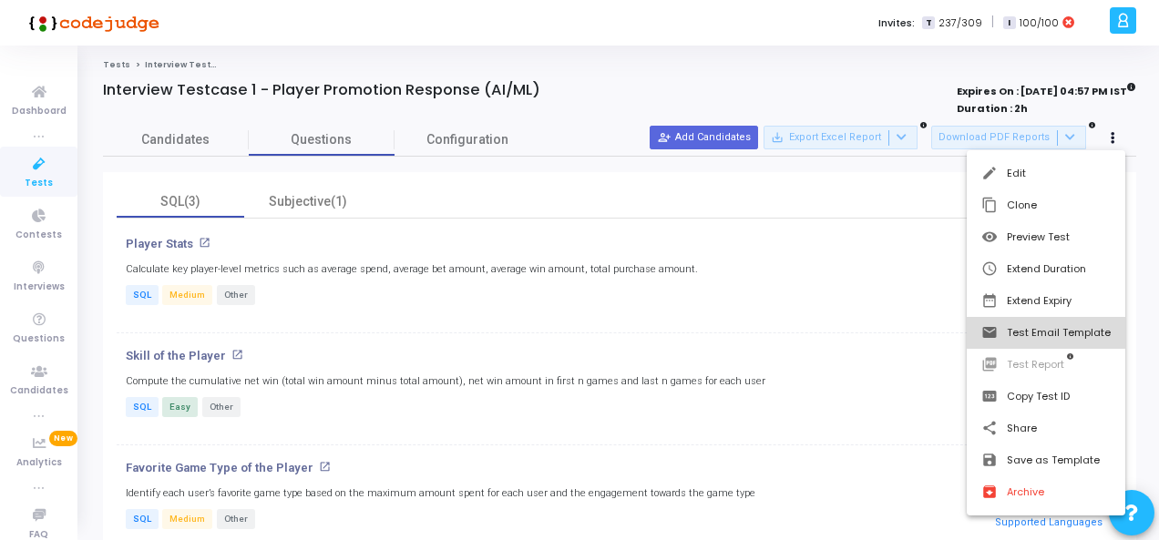
click at [1090, 331] on button "email Test Email Template" at bounding box center [1045, 333] width 158 height 32
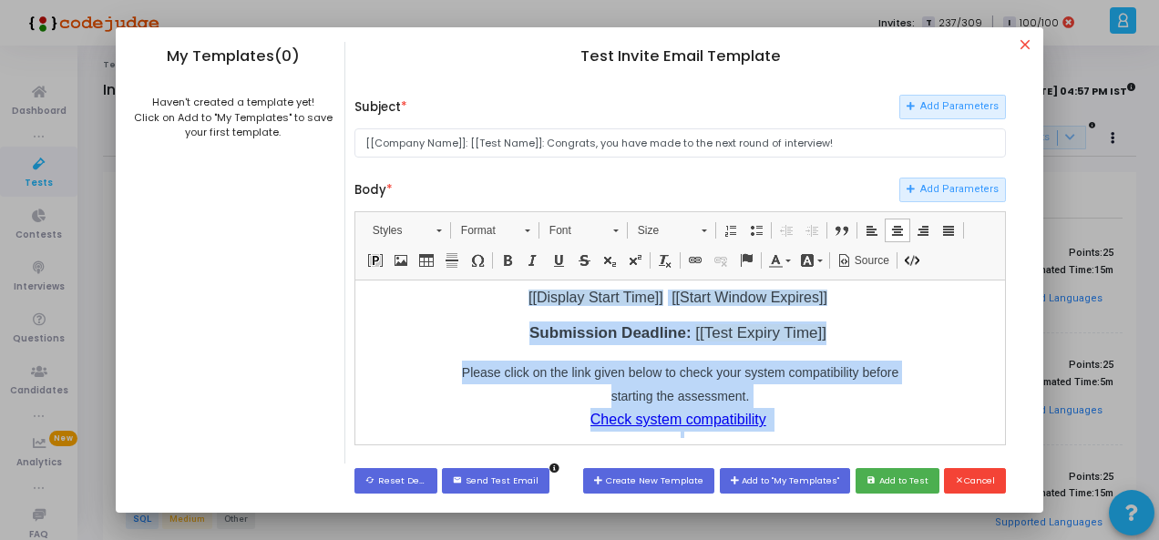
scroll to position [477, 0]
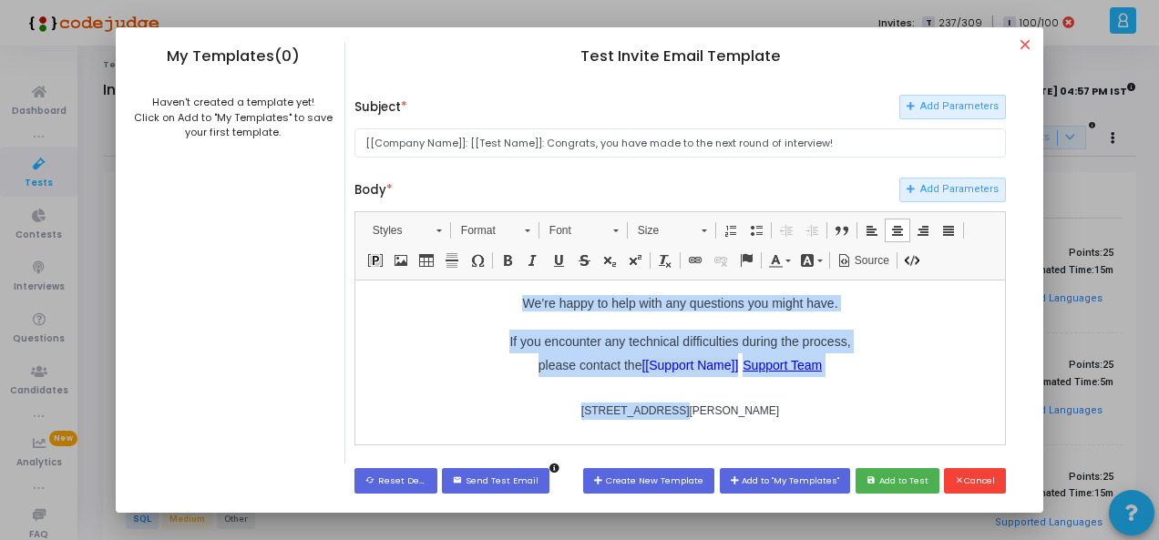
drag, startPoint x: 526, startPoint y: 298, endPoint x: 793, endPoint y: 415, distance: 292.4
click at [793, 415] on td "​ Hi [[Candidate Name]] , congratulations! You have been invited to [[Company N…" at bounding box center [679, 122] width 635 height 615
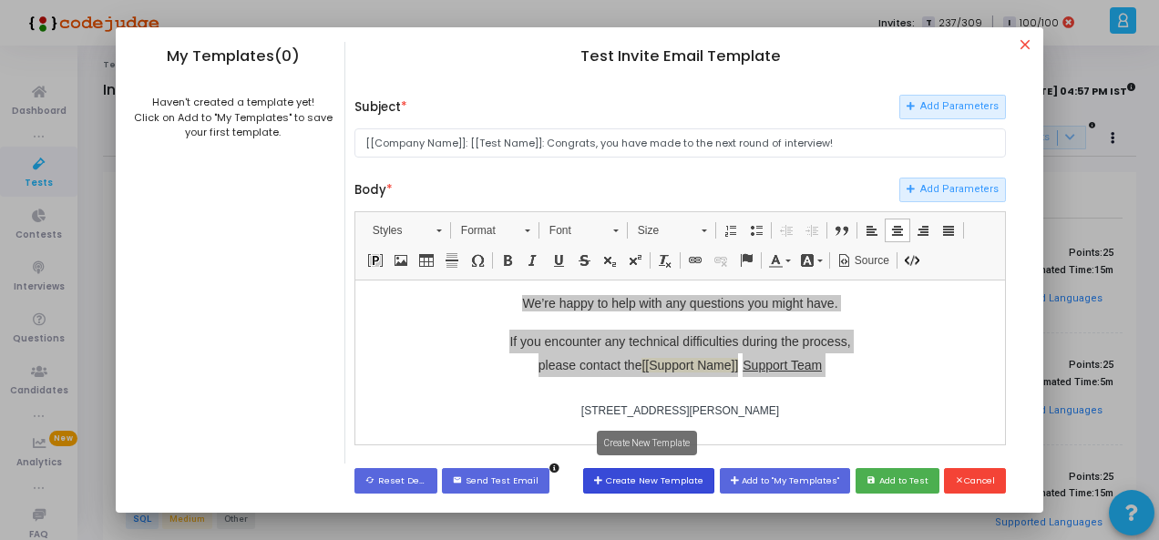
click at [623, 485] on button "Create New Template" at bounding box center [648, 480] width 131 height 25
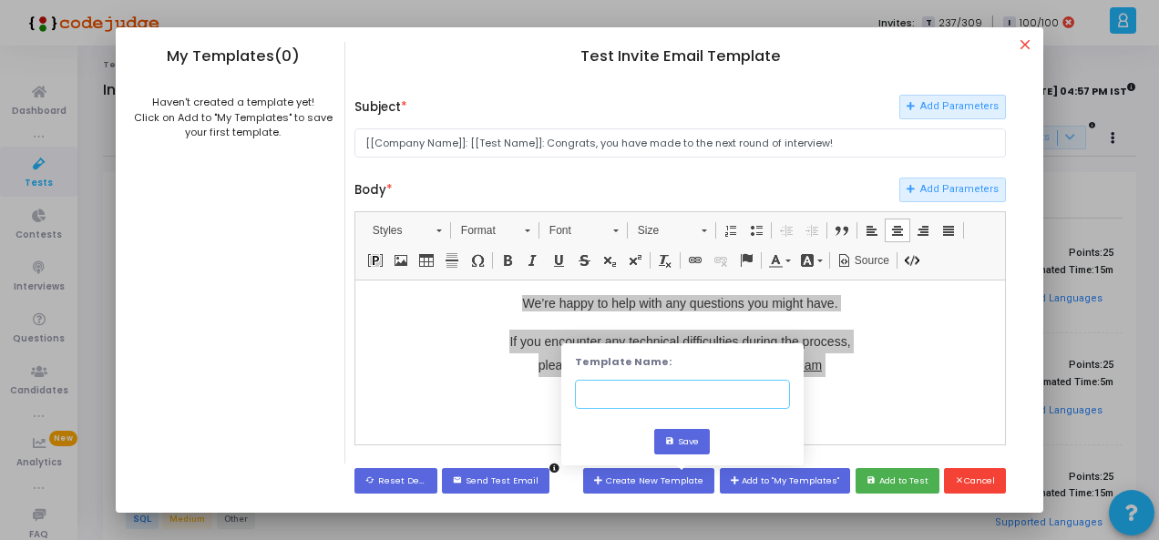
click at [656, 393] on input "text" at bounding box center [682, 395] width 215 height 30
type input "AI/ML Test_HDW"
click at [655, 440] on button "save Save" at bounding box center [682, 441] width 56 height 25
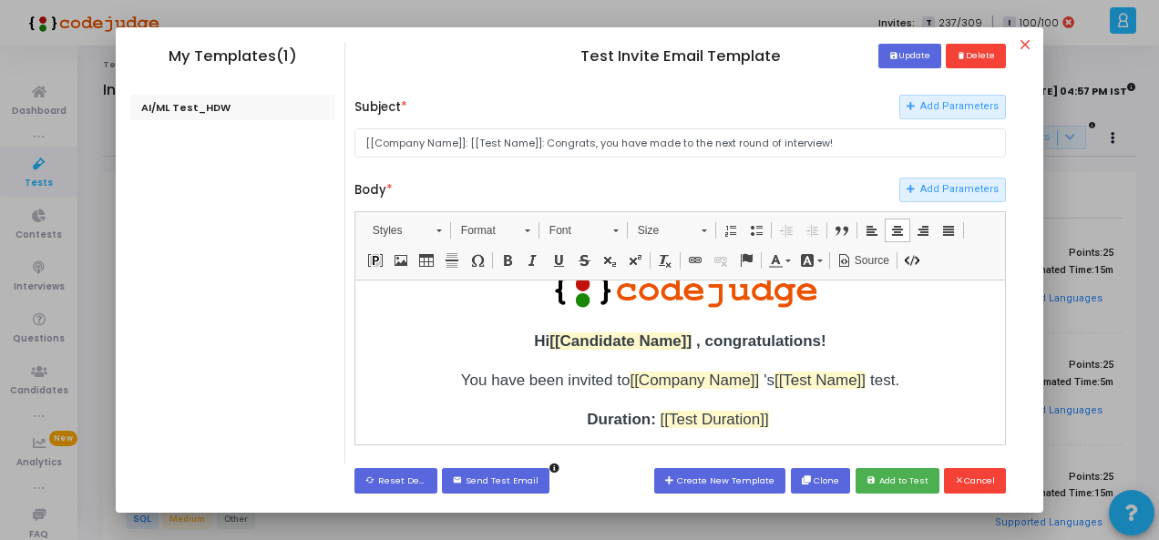
scroll to position [0, 0]
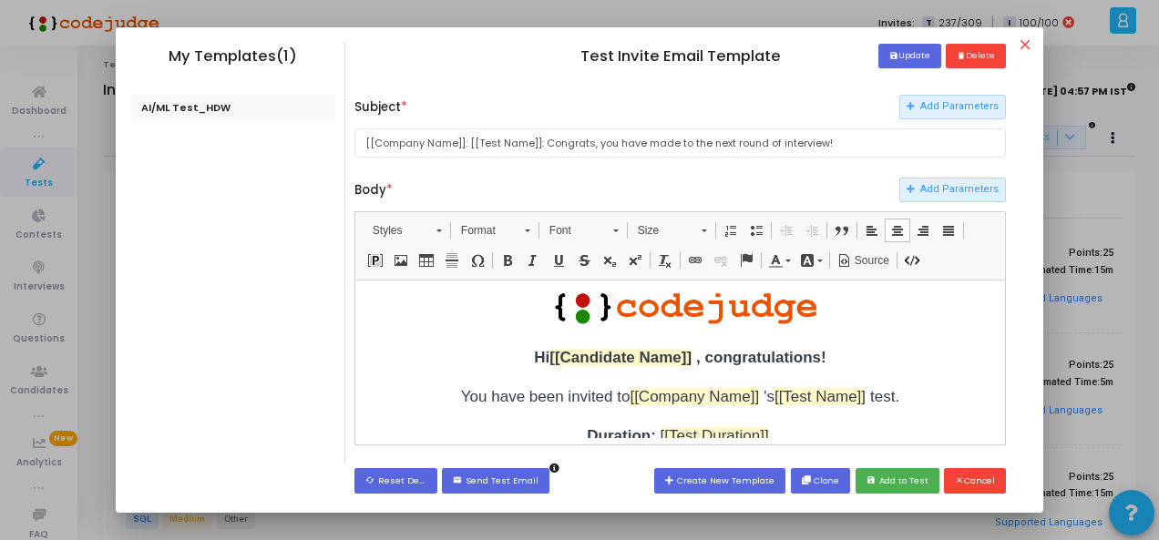
drag, startPoint x: 999, startPoint y: 311, endPoint x: 1364, endPoint y: 572, distance: 448.4
click at [417, 147] on input "[[Company Name]]: [[Test Name]]: Congrats, you have made to the next round of i…" at bounding box center [679, 143] width 651 height 30
click at [454, 141] on input "[[Company Name]]: [[Test Name]]: Congrats, you have made to the next round of i…" at bounding box center [679, 143] width 651 height 30
drag, startPoint x: 454, startPoint y: 141, endPoint x: 377, endPoint y: 147, distance: 76.7
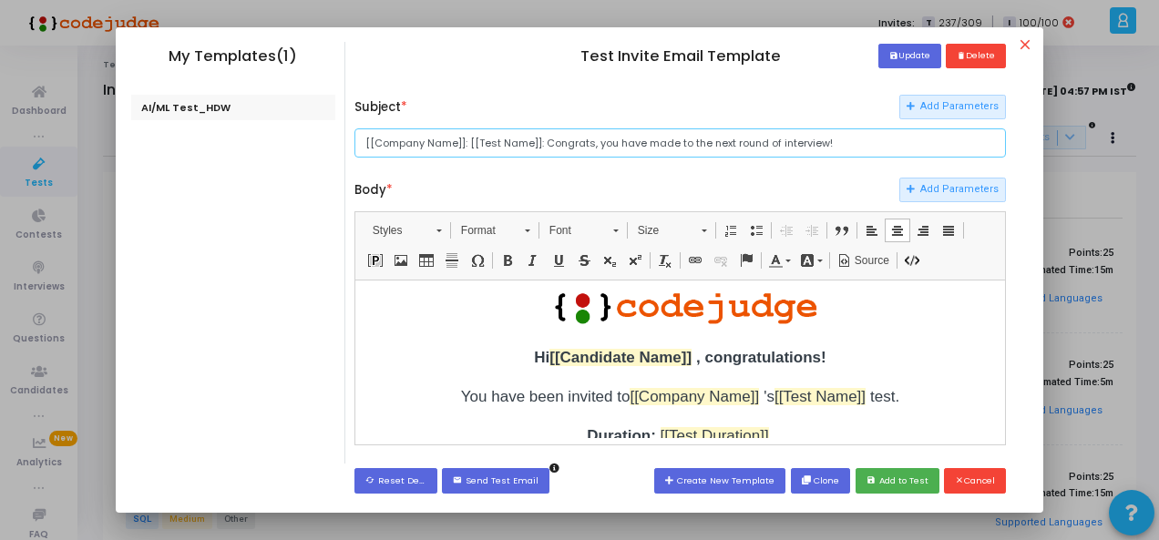
click at [377, 147] on input "[[Company Name]]: [[Test Name]]: Congrats, you have made to the next round of i…" at bounding box center [679, 143] width 651 height 30
drag, startPoint x: 484, startPoint y: 138, endPoint x: 537, endPoint y: 141, distance: 53.0
click at [537, 141] on input "[[Head Digital Works]: [[Test Name]]: Congrats, you have made to the next round…" at bounding box center [679, 143] width 651 height 30
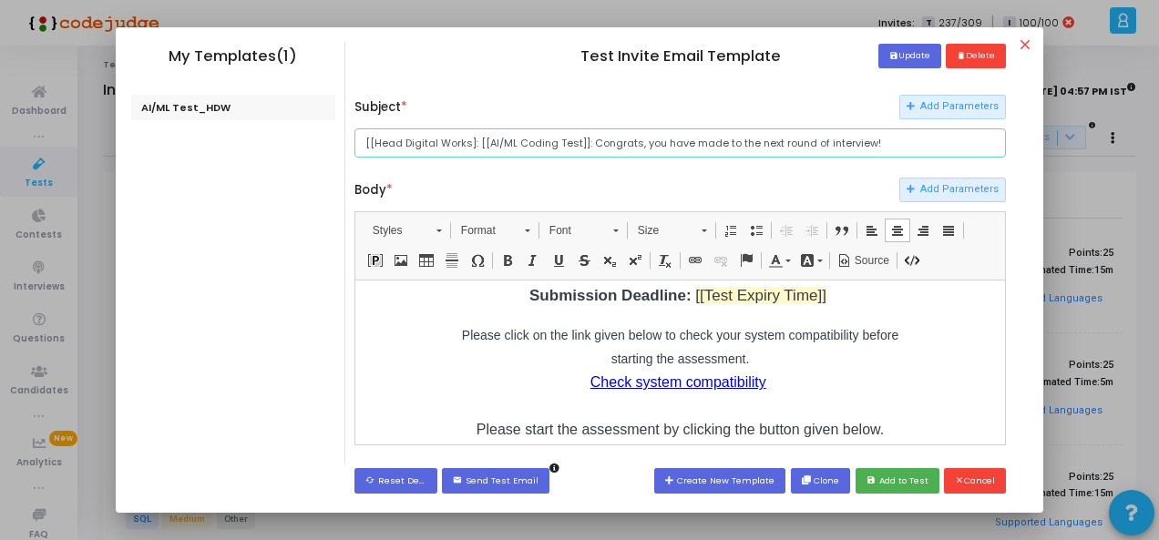
scroll to position [182, 0]
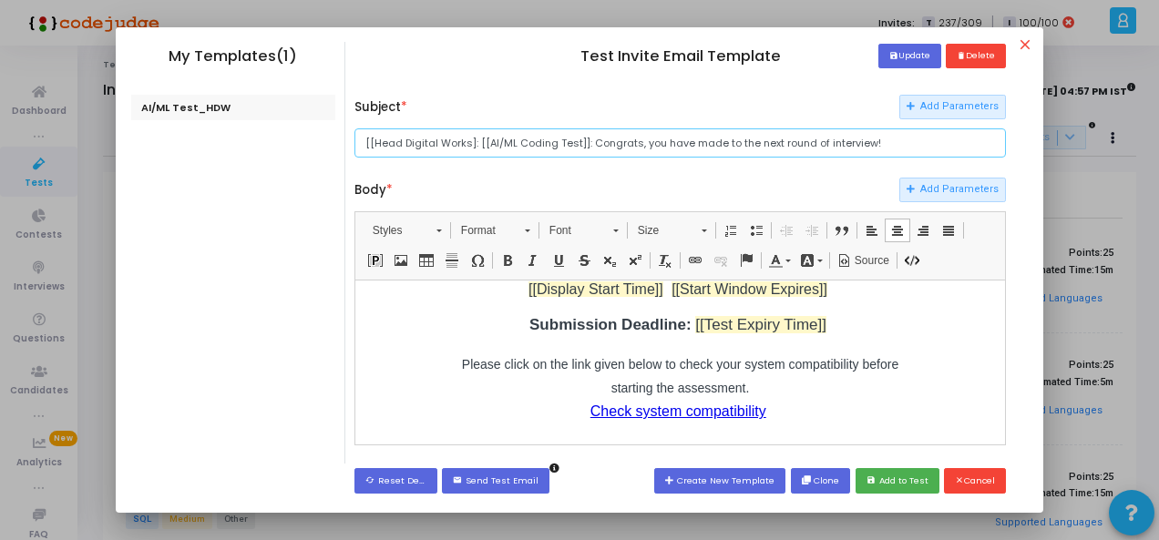
type input "[[Head Digital Works]: [[AI/ML Coding Test]]: Congrats, you have made to the ne…"
click at [843, 329] on p "Submission Deadline: [[Test Expiry Time]]" at bounding box center [679, 324] width 455 height 24
click at [836, 329] on p "Submission Deadline: [[Test Expiry Time]]" at bounding box center [679, 324] width 455 height 24
click at [810, 331] on p "Submission Deadline: [[Test Expiry Time]]" at bounding box center [679, 324] width 455 height 24
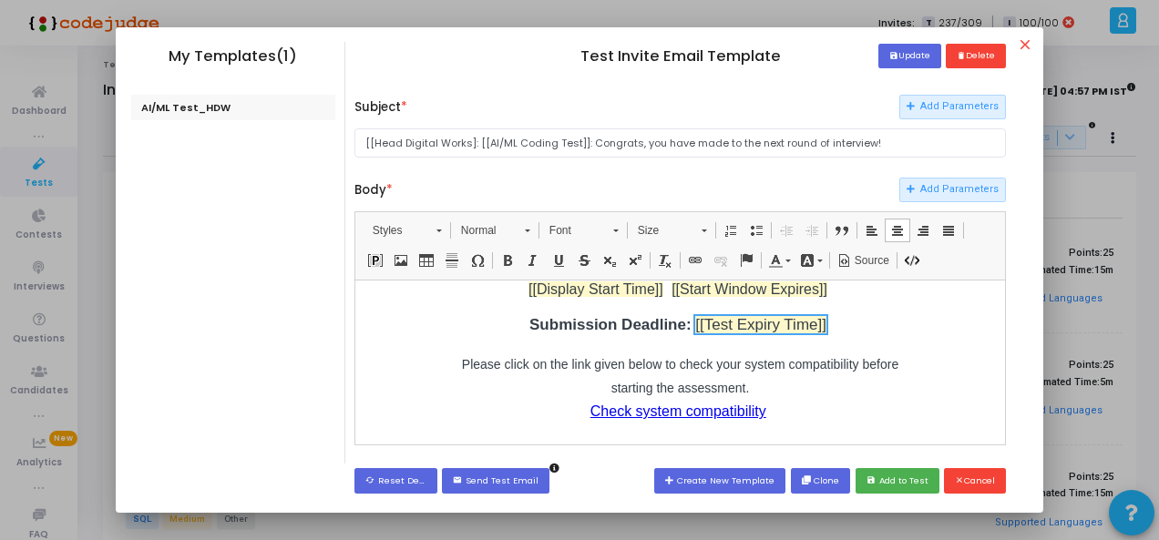
click at [810, 331] on p "Submission Deadline: [[Test Expiry Time]]" at bounding box center [679, 324] width 455 height 24
click at [452, 366] on p "Please click on the link given below to check your system compatibility before …" at bounding box center [679, 411] width 455 height 118
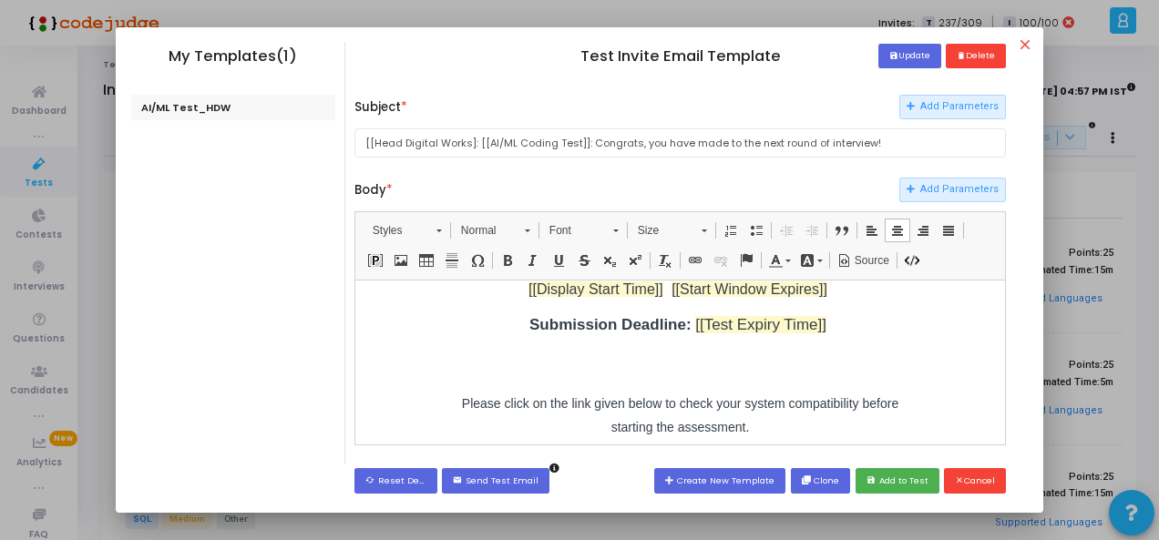
click at [452, 366] on p at bounding box center [679, 364] width 455 height 24
click at [541, 353] on p "​​​​​​​" at bounding box center [679, 364] width 455 height 24
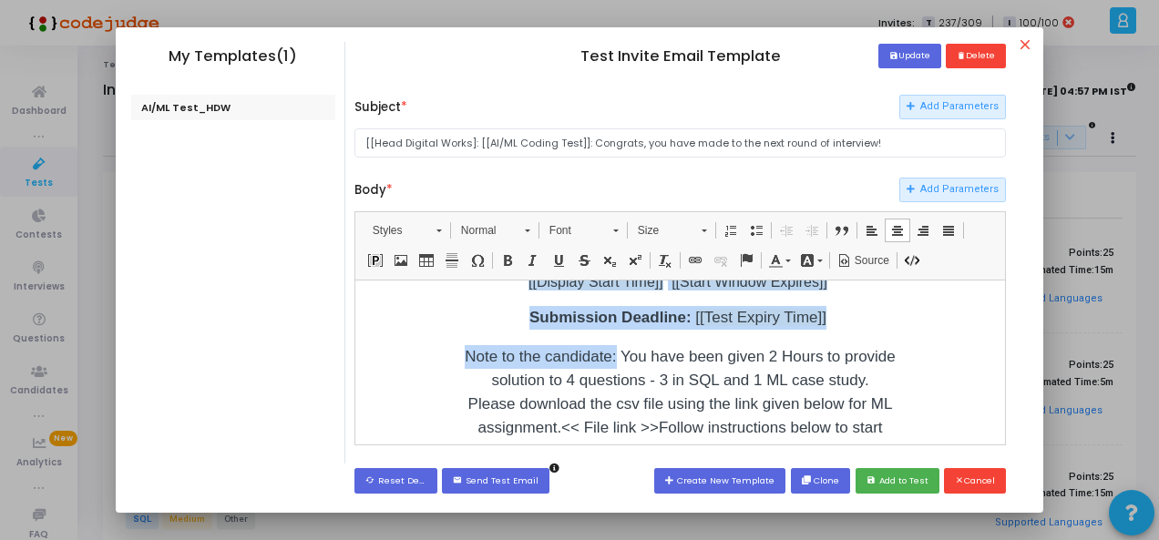
drag, startPoint x: 445, startPoint y: 357, endPoint x: 592, endPoint y: 363, distance: 147.7
click at [592, 363] on td "​ Hi [[Candidate Name]] , congratulations! You have been invited to [[Company N…" at bounding box center [679, 471] width 635 height 749
click at [506, 261] on span at bounding box center [507, 260] width 15 height 15
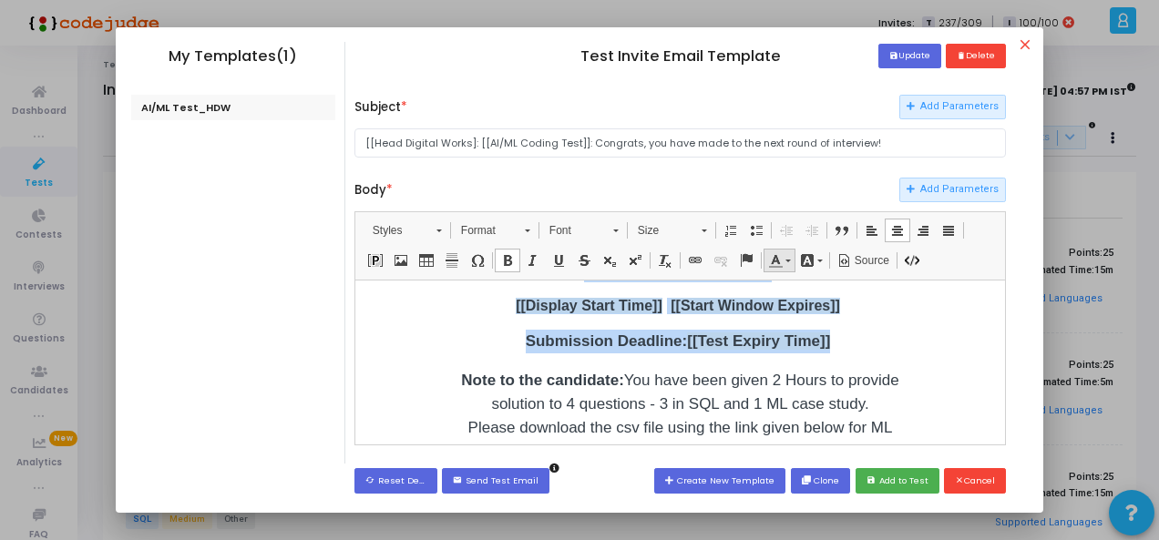
click at [767, 267] on link "Text Color" at bounding box center [779, 261] width 32 height 24
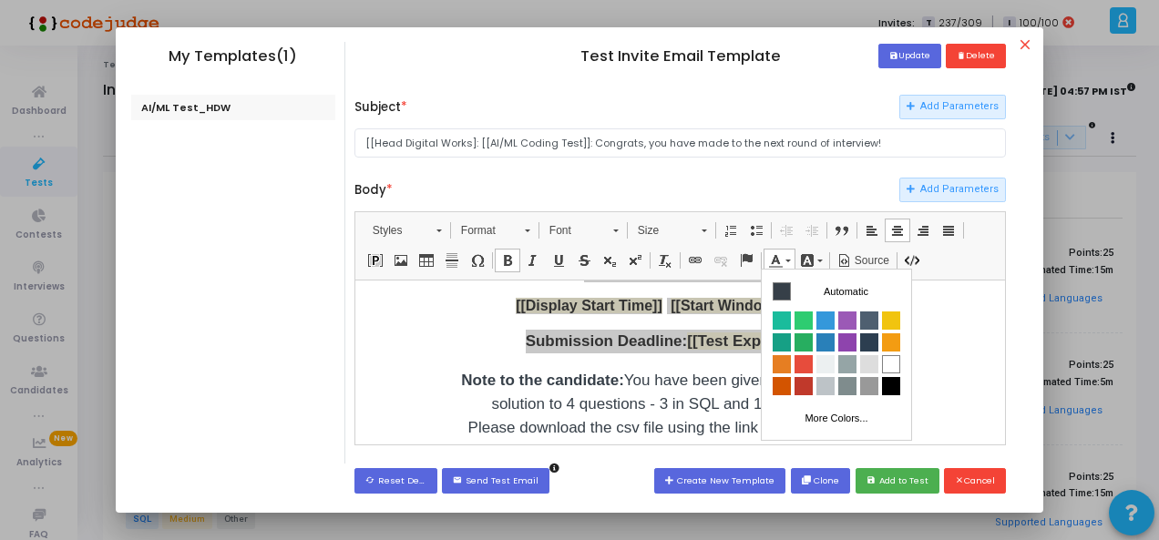
scroll to position [0, 0]
click at [850, 409] on link "More Colors..." at bounding box center [836, 418] width 131 height 26
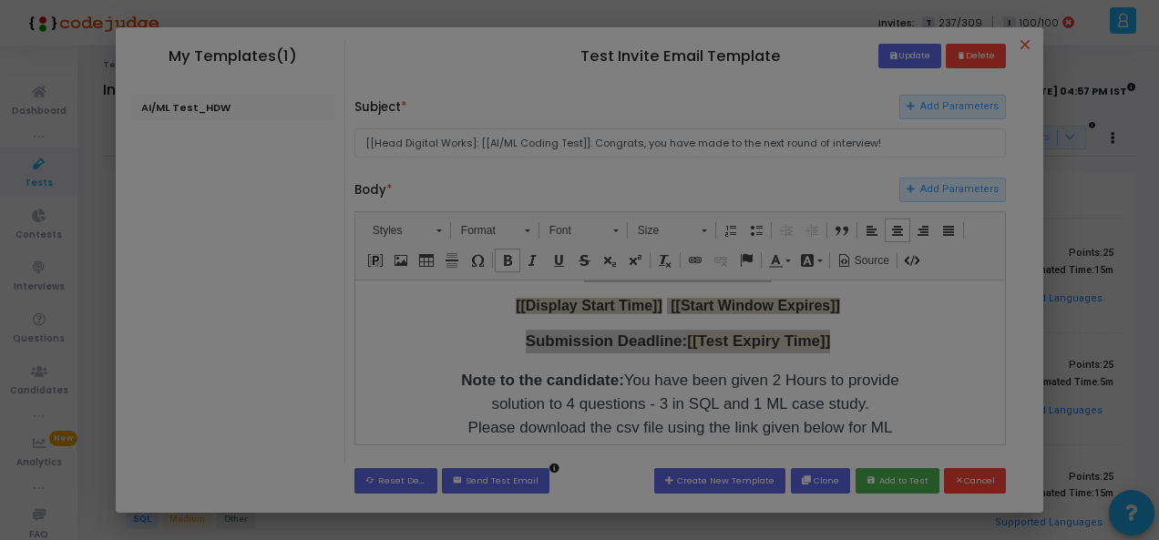
scroll to position [121, 0]
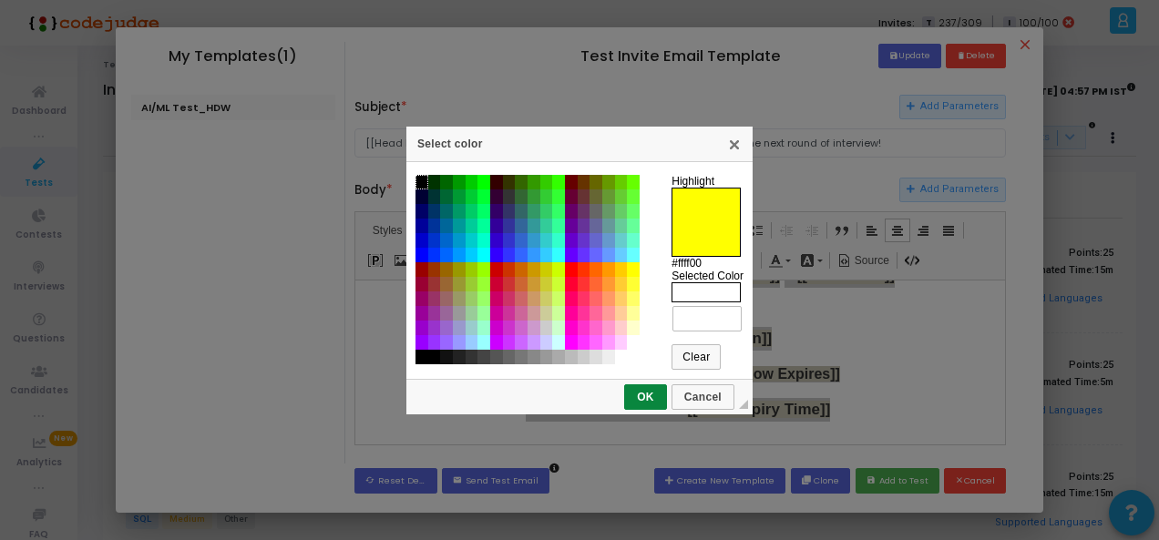
click at [630, 271] on td "#ffff00" at bounding box center [633, 269] width 13 height 15
click at [654, 391] on span "OK" at bounding box center [645, 397] width 39 height 13
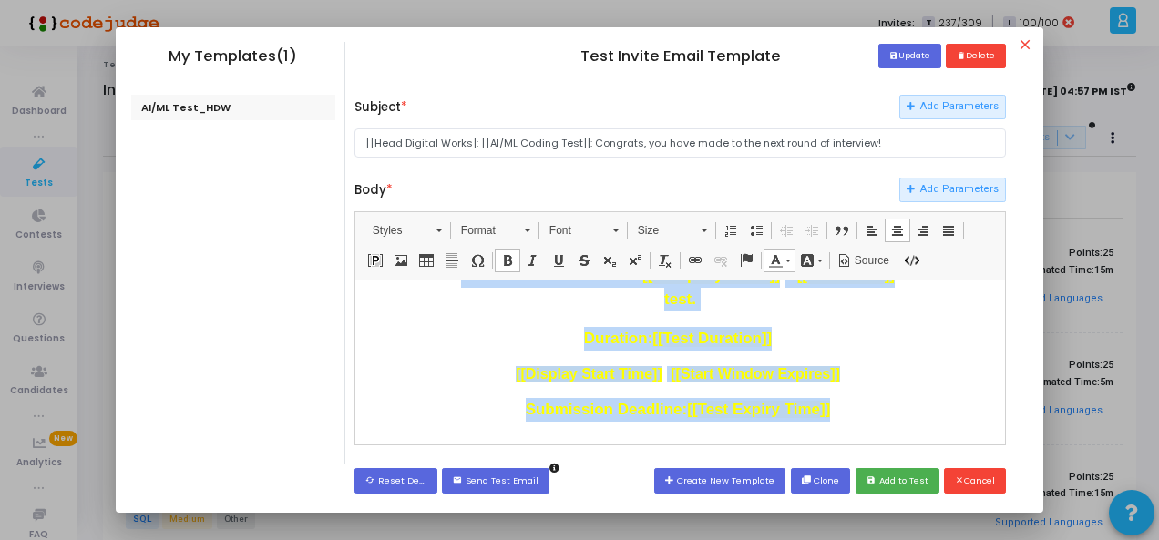
click at [865, 326] on p "Duration: [[Test Duration]]" at bounding box center [679, 338] width 455 height 24
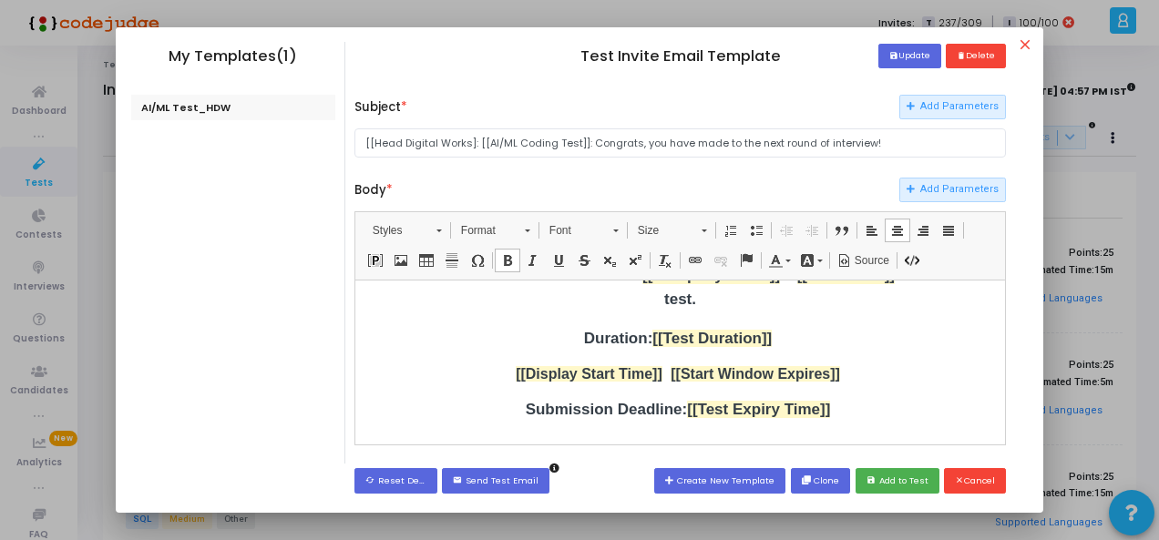
click at [888, 362] on div "Hi [[Candidate Name]] , congratulations! You have been invited to [[Company Nam…" at bounding box center [679, 456] width 455 height 465
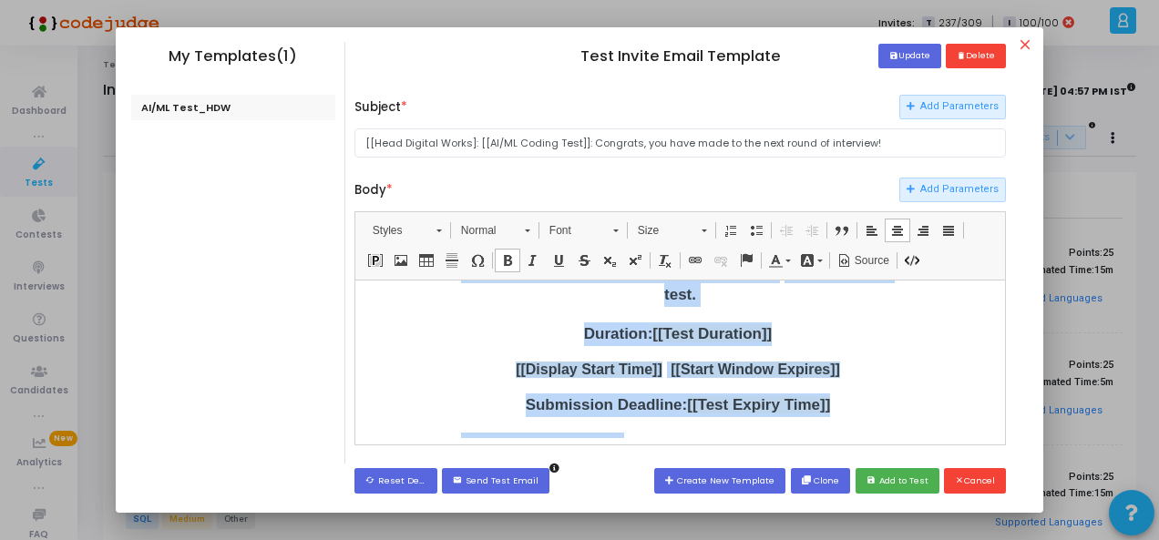
drag, startPoint x: 595, startPoint y: 427, endPoint x: 433, endPoint y: 414, distance: 162.7
click at [433, 414] on td "​ Hi [[Candidate Name]] , congratulations! You have been invited to [[Company N…" at bounding box center [679, 547] width 635 height 772
click at [504, 361] on p "[[Display Start Time]] [[Start Window Expires]]" at bounding box center [679, 369] width 455 height 16
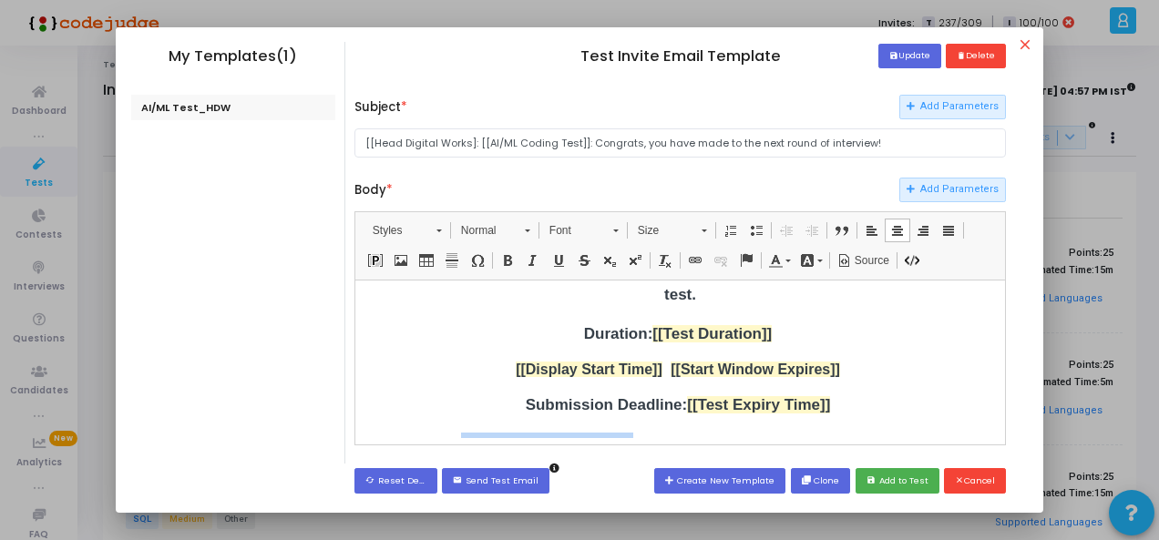
drag, startPoint x: 597, startPoint y: 424, endPoint x: 448, endPoint y: 408, distance: 149.3
click at [452, 408] on div "Hi [[Candidate Name]] , congratulations! You have been invited to [[Company Nam…" at bounding box center [679, 452] width 455 height 465
click at [814, 261] on link "Background Color" at bounding box center [811, 261] width 32 height 24
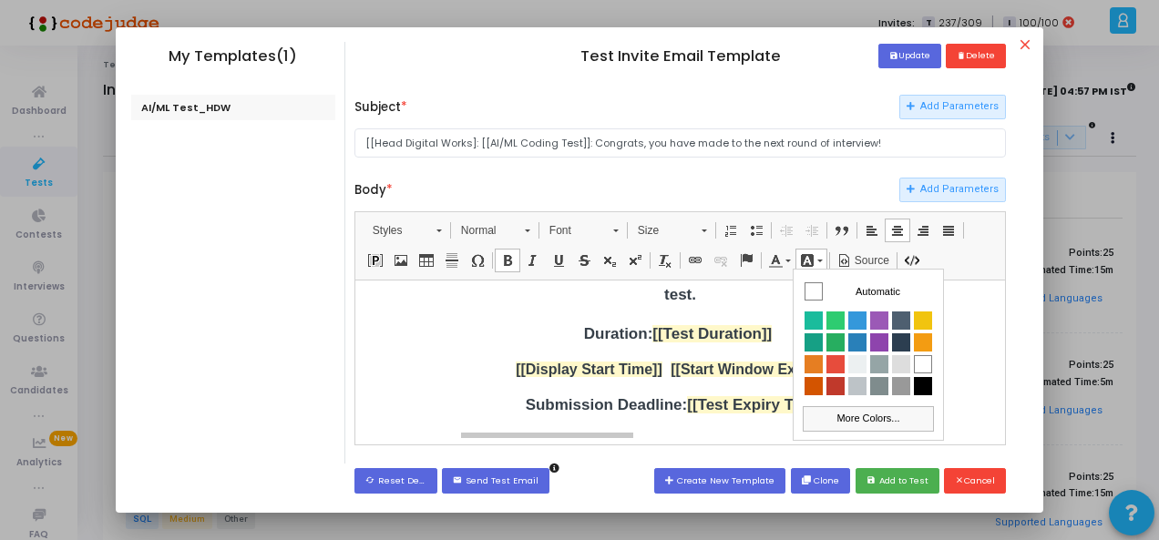
drag, startPoint x: 1656, startPoint y: 679, endPoint x: 864, endPoint y: 409, distance: 837.1
click at [864, 409] on link "More Colors..." at bounding box center [867, 418] width 131 height 26
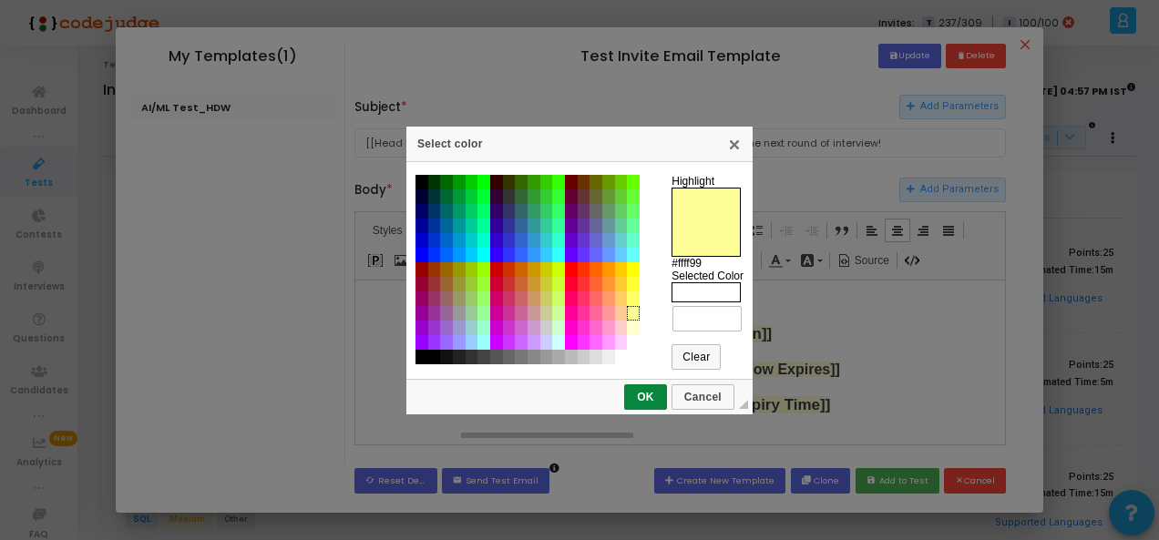
click at [634, 314] on td "#ffff99" at bounding box center [633, 313] width 13 height 15
type input "#ffff99"
drag, startPoint x: 651, startPoint y: 385, endPoint x: 294, endPoint y: 107, distance: 453.0
click at [651, 385] on link "OK" at bounding box center [645, 397] width 43 height 26
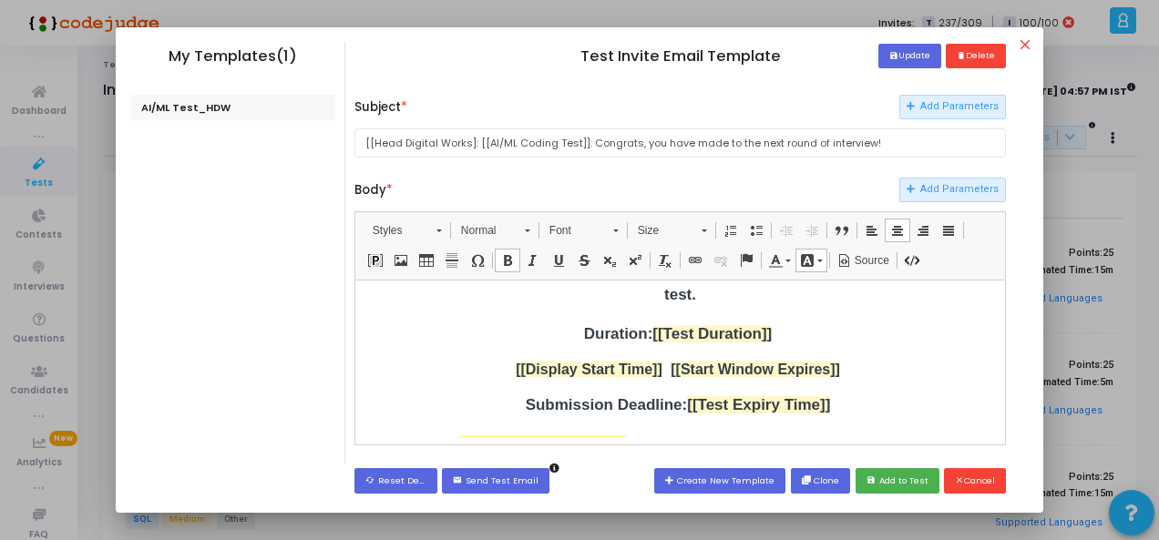
click at [599, 400] on div "Hi [[Candidate Name]] , congratulations! You have been invited to [[Company Nam…" at bounding box center [679, 452] width 455 height 465
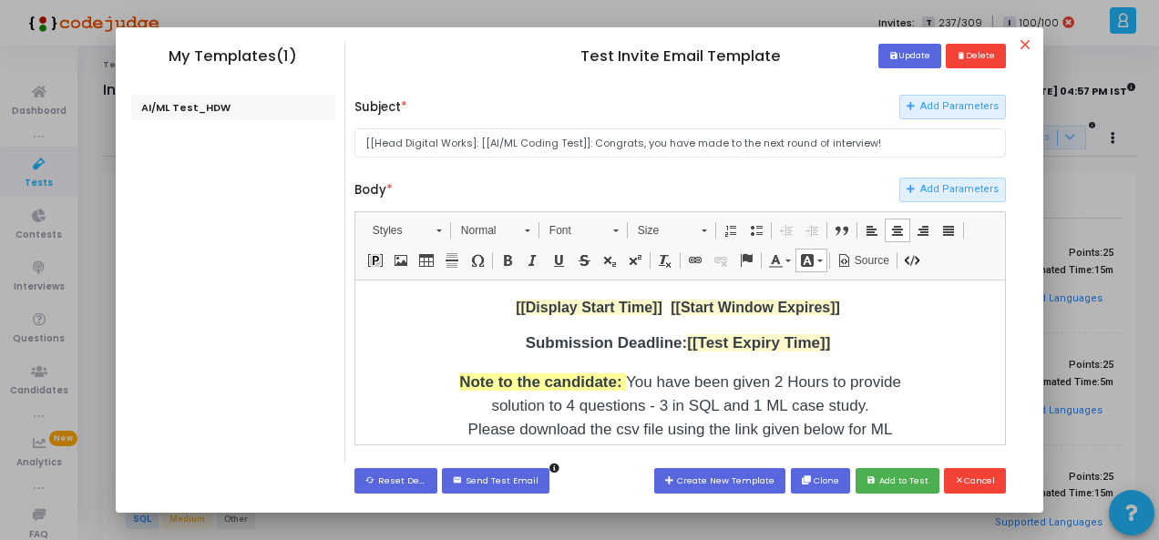
scroll to position [217, 0]
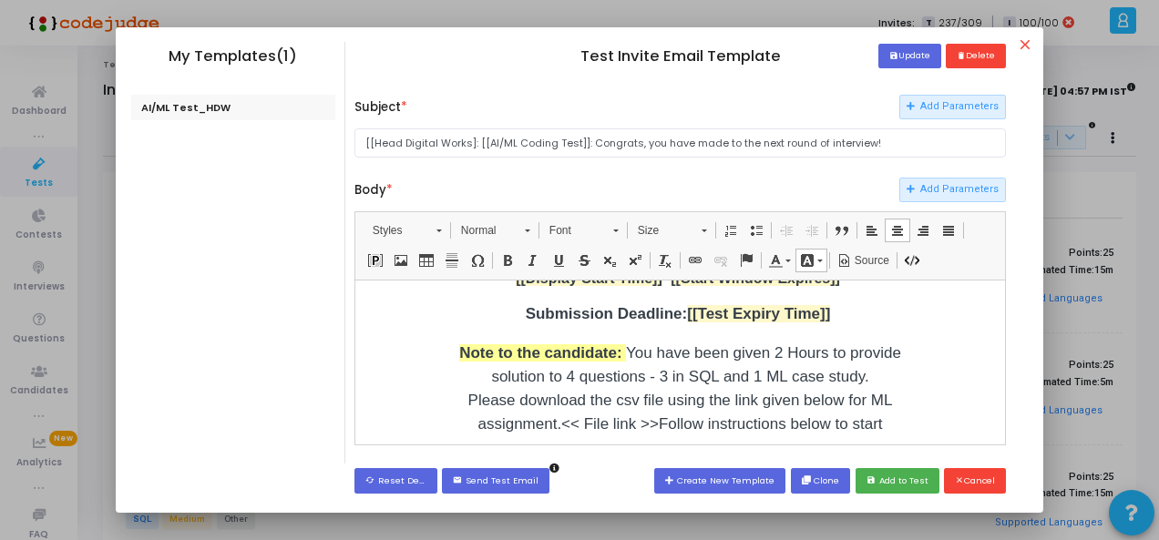
click at [610, 400] on p "Note to the candidate: You have been given 2 Hours to provide solution to 4 que…" at bounding box center [679, 400] width 455 height 118
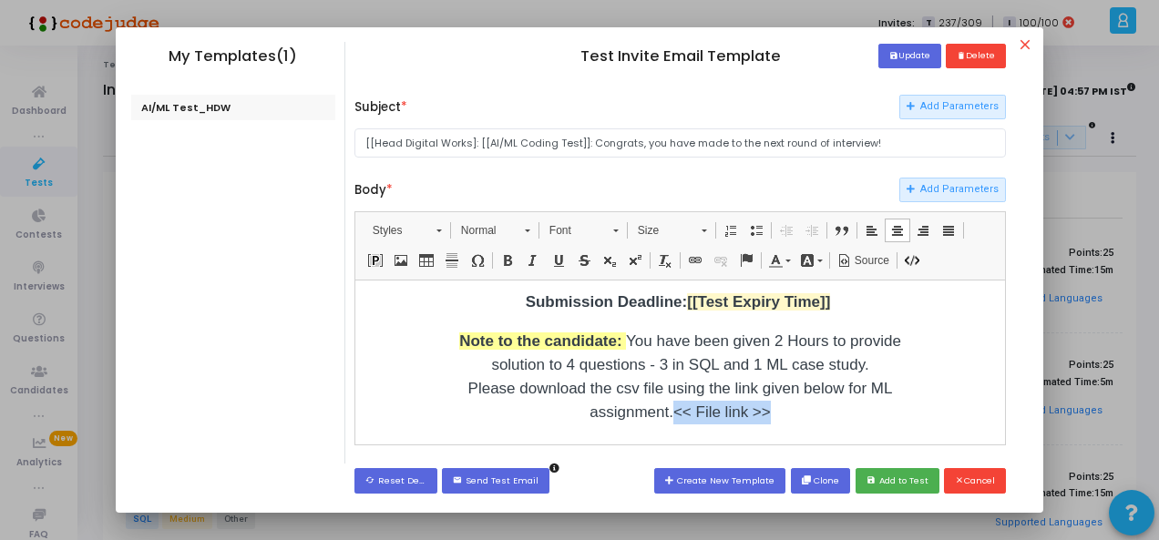
drag, startPoint x: 673, startPoint y: 388, endPoint x: 768, endPoint y: 392, distance: 94.8
click at [768, 392] on p "Note to the candidate: You have been given 2 Hours to provide solution to 4 que…" at bounding box center [679, 376] width 455 height 95
click at [696, 263] on span at bounding box center [695, 260] width 15 height 15
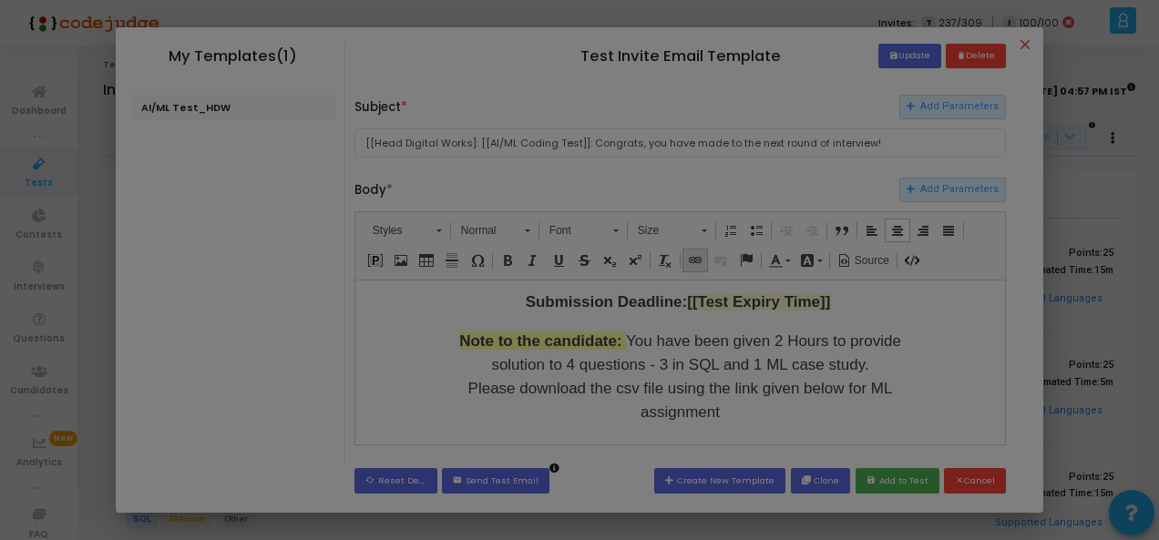
scroll to position [0, 0]
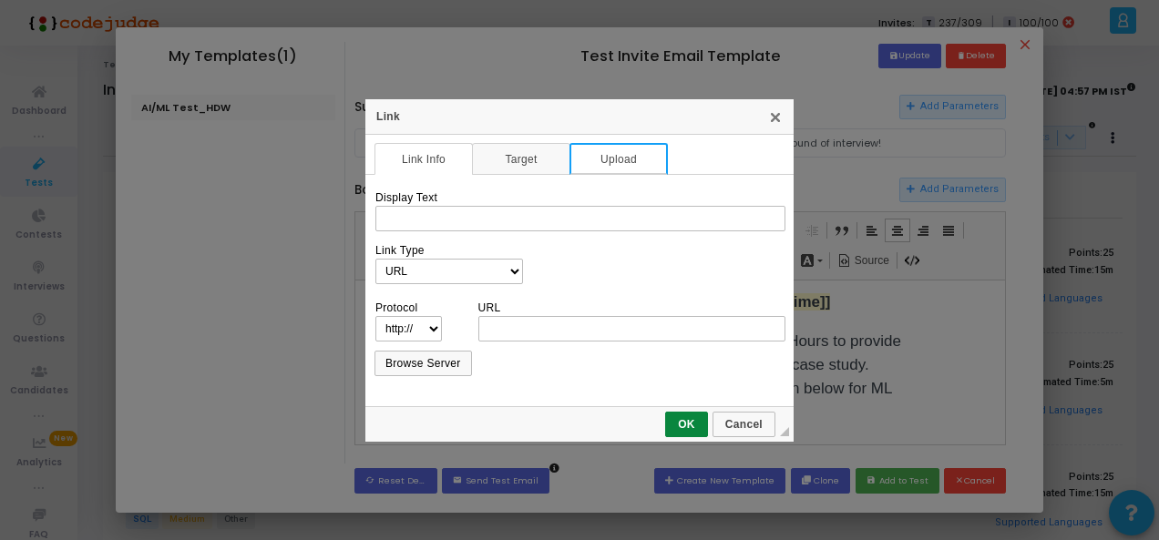
click at [607, 157] on link "Upload" at bounding box center [618, 159] width 98 height 32
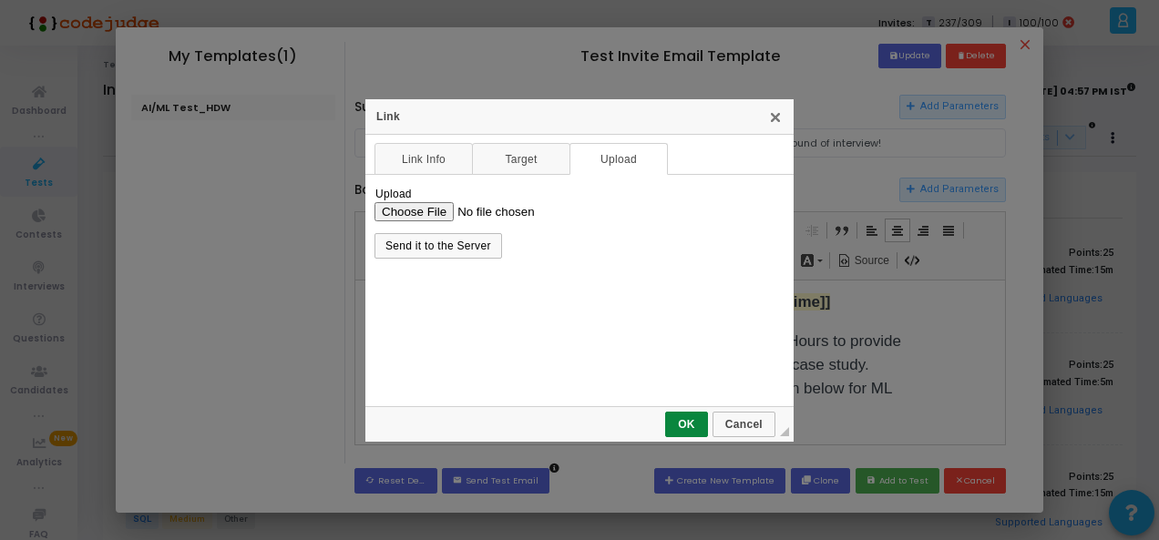
click at [431, 211] on input "Upload" at bounding box center [579, 210] width 410 height 19
type input "C:\fakepath\promo_response_dataset.csv"
click at [452, 250] on span "Send it to the Server" at bounding box center [438, 246] width 124 height 13
select select "https://"
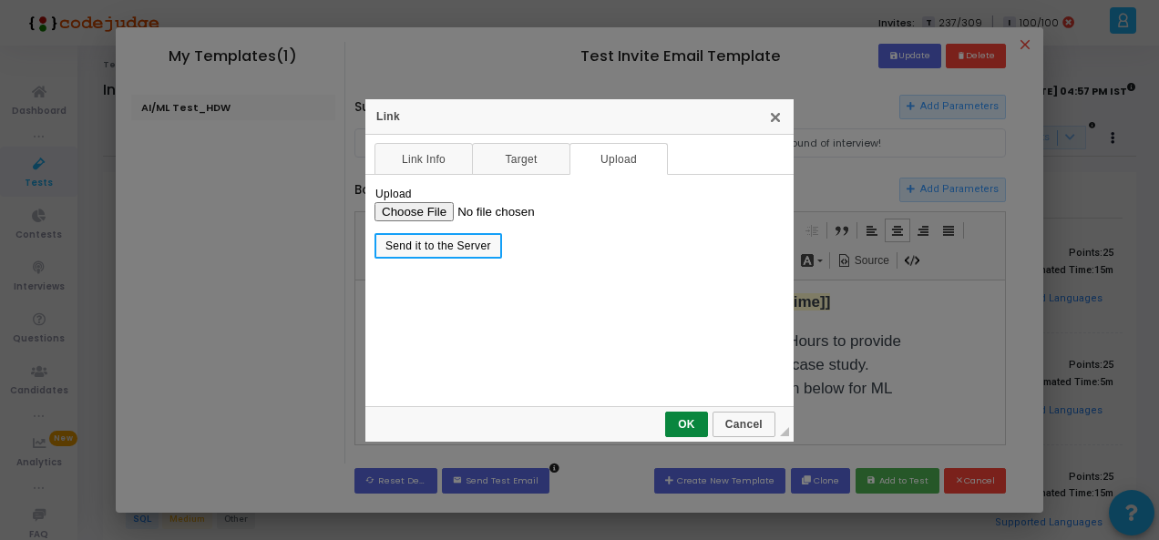
type input "codejudge-proctoring-v2.s3.amazonaws.com/codejudge-s3-cognito/ckeditor/17550805…"
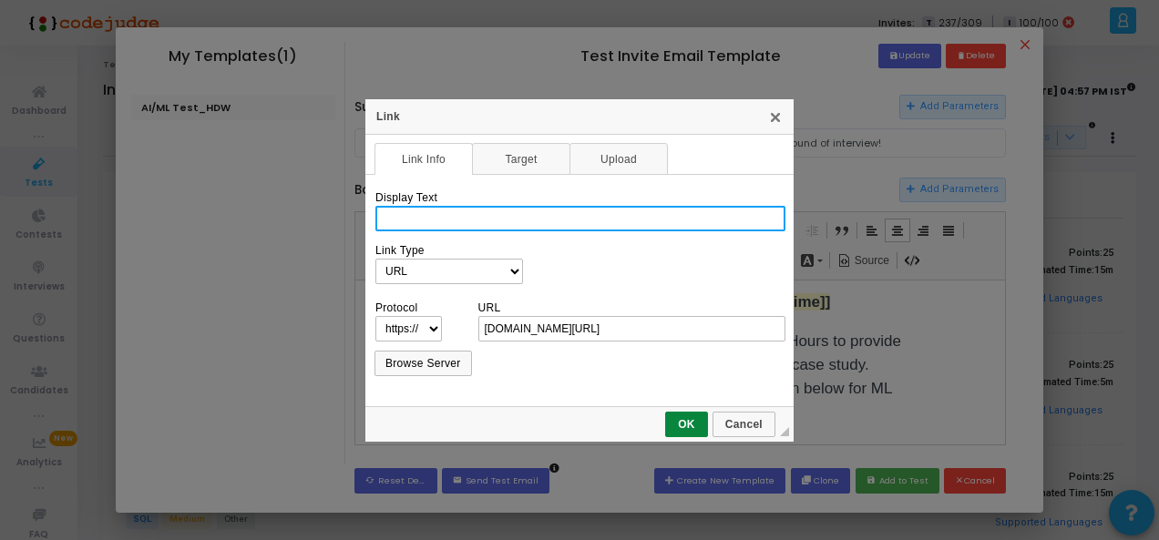
click at [487, 210] on input "Display Text" at bounding box center [580, 219] width 410 height 26
type input "Player Promo Response csv file"
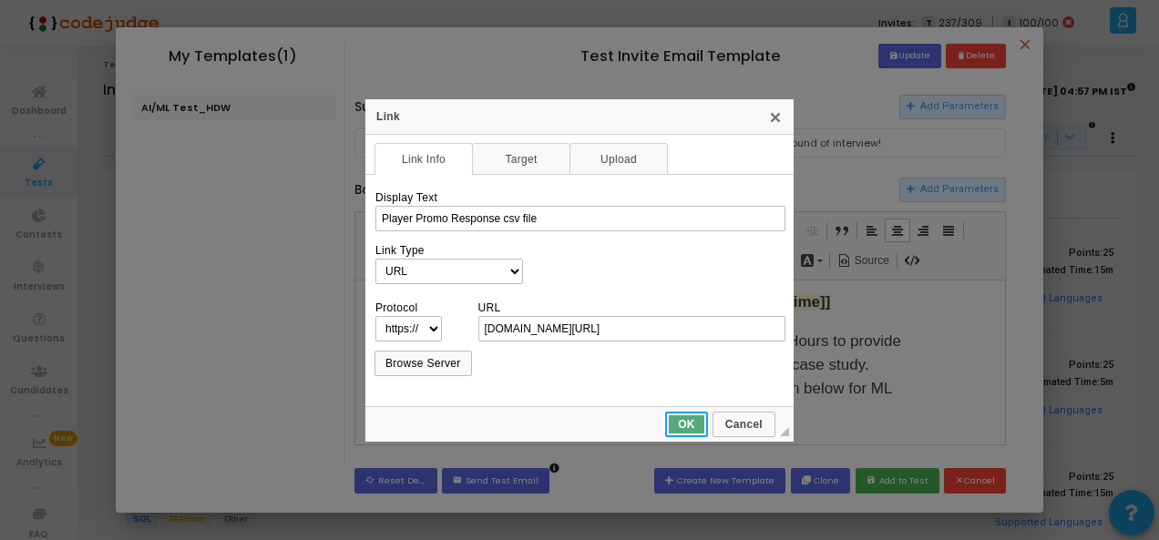
click at [681, 421] on span "OK" at bounding box center [686, 424] width 39 height 13
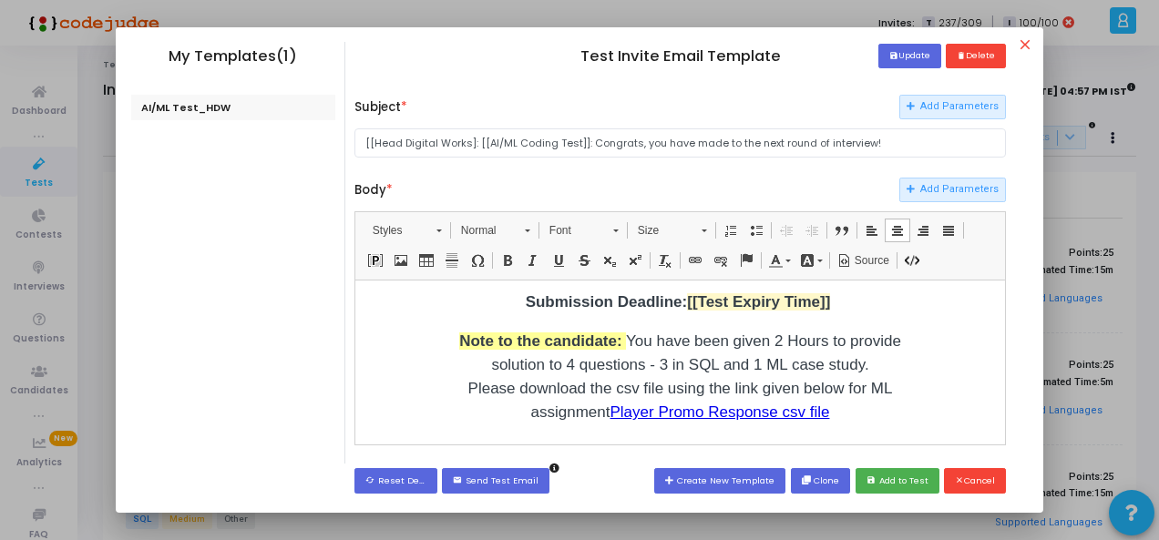
click at [845, 397] on p "Note to the candidate: You have been given 2 Hours to provide solution to 4 que…" at bounding box center [679, 376] width 455 height 95
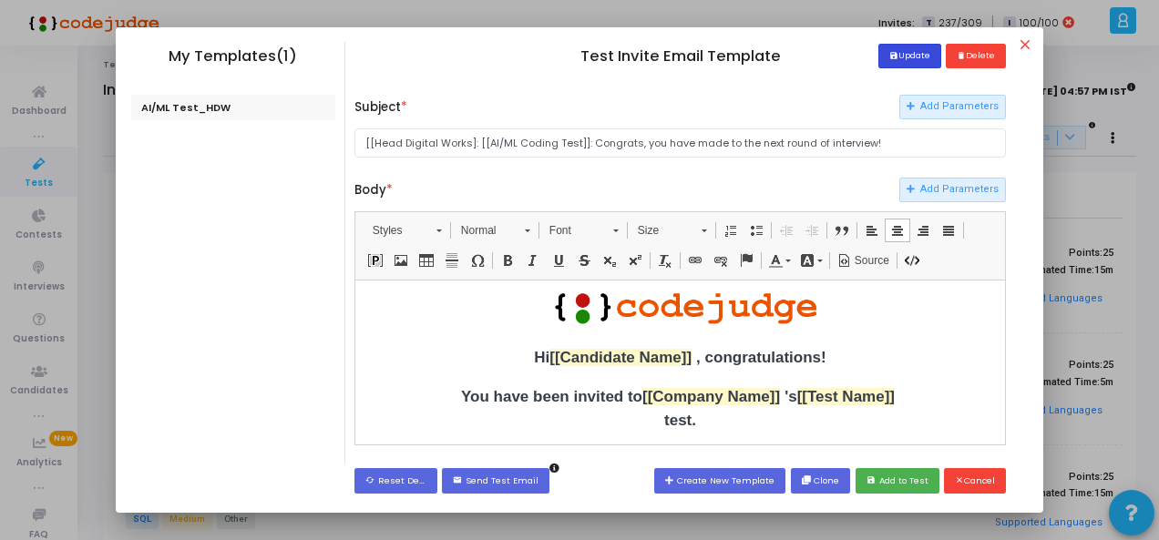
click at [902, 59] on button "save Update" at bounding box center [909, 56] width 63 height 25
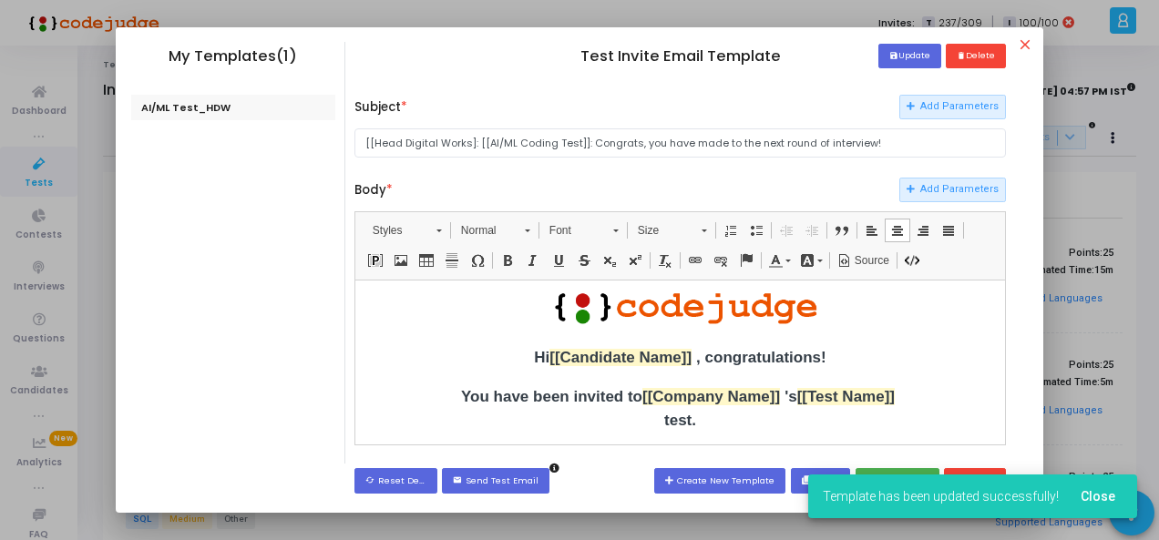
click at [1103, 498] on span "Close" at bounding box center [1097, 496] width 35 height 15
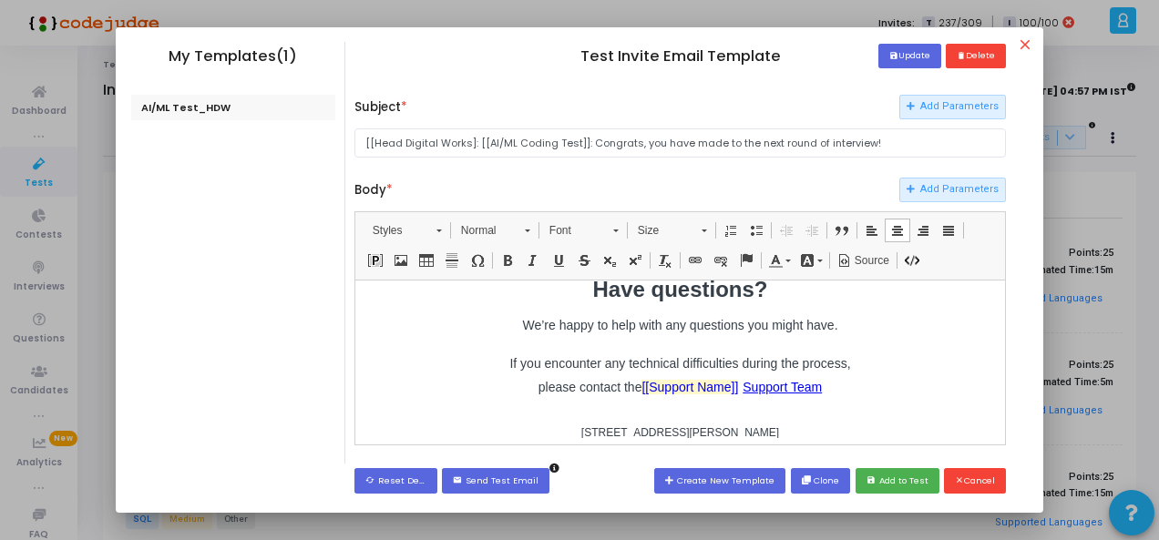
scroll to position [629, 0]
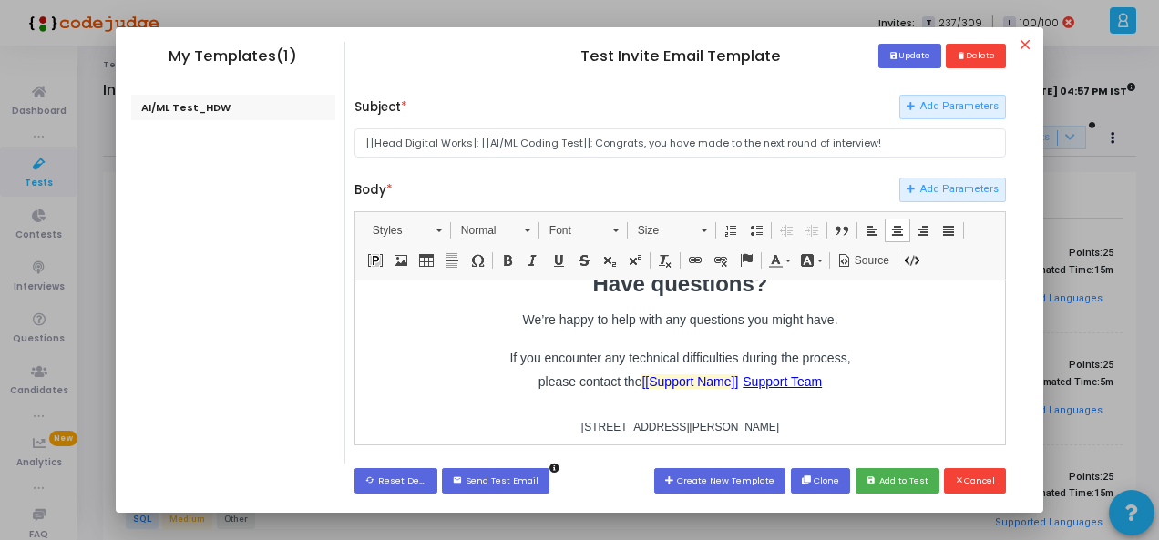
drag, startPoint x: 1002, startPoint y: 309, endPoint x: 1367, endPoint y: 714, distance: 545.6
click at [916, 480] on button "save Add to Test" at bounding box center [897, 480] width 84 height 25
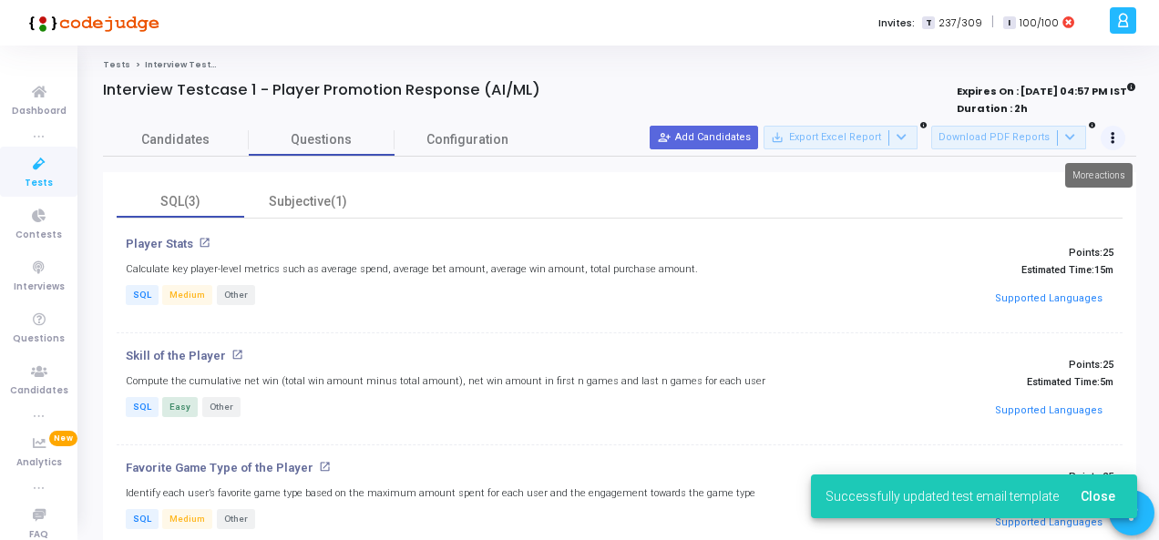
click at [1122, 136] on button at bounding box center [1113, 139] width 26 height 26
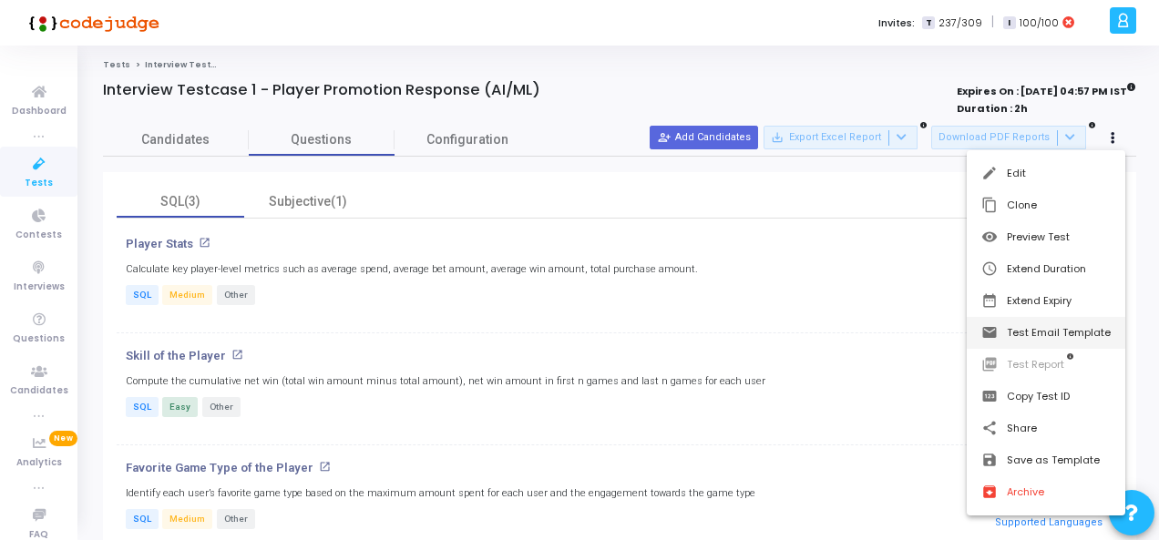
click at [1060, 333] on button "email Test Email Template" at bounding box center [1045, 333] width 158 height 32
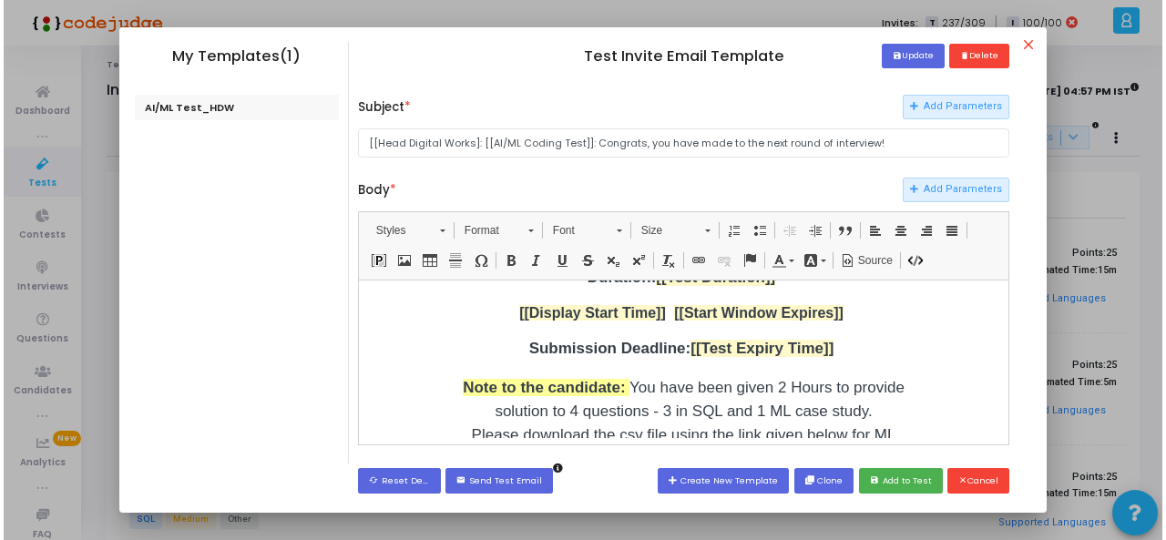
scroll to position [0, 0]
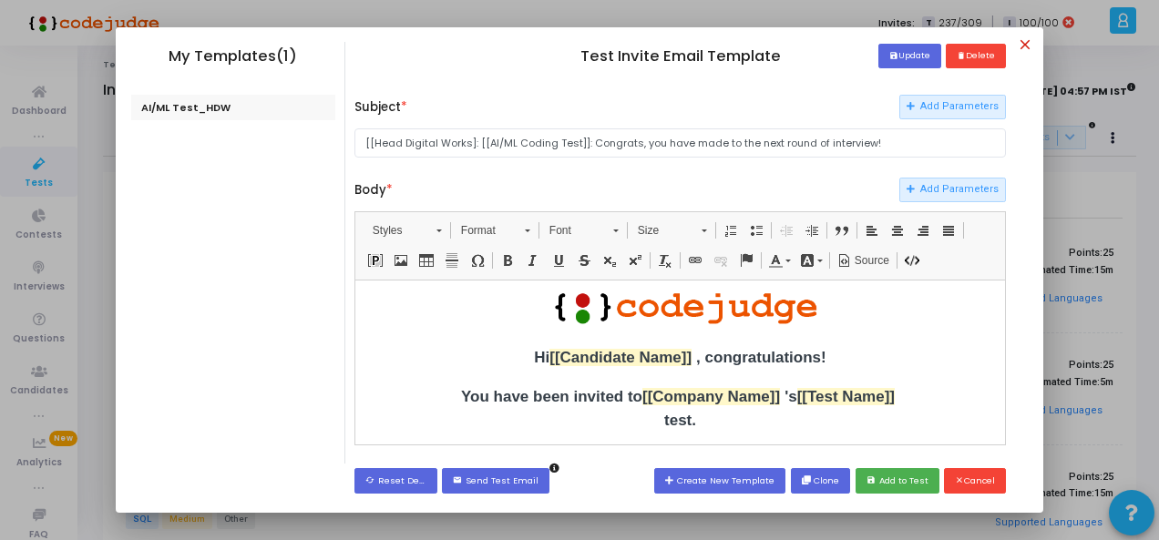
click at [1026, 48] on mat-icon "close" at bounding box center [1028, 47] width 22 height 22
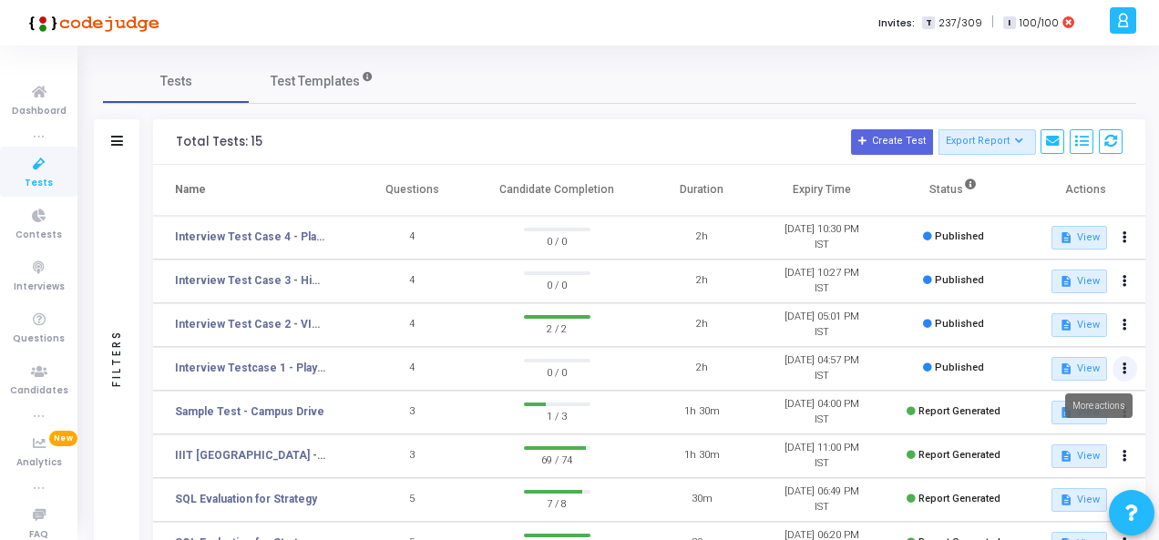
click at [1126, 368] on button at bounding box center [1125, 369] width 26 height 26
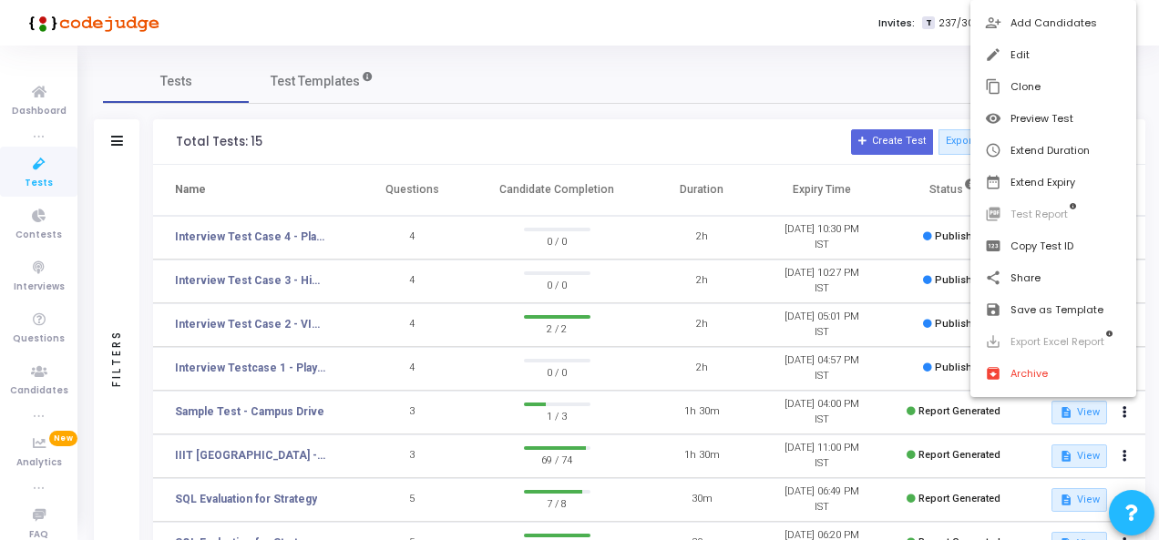
click at [337, 337] on div at bounding box center [579, 270] width 1159 height 540
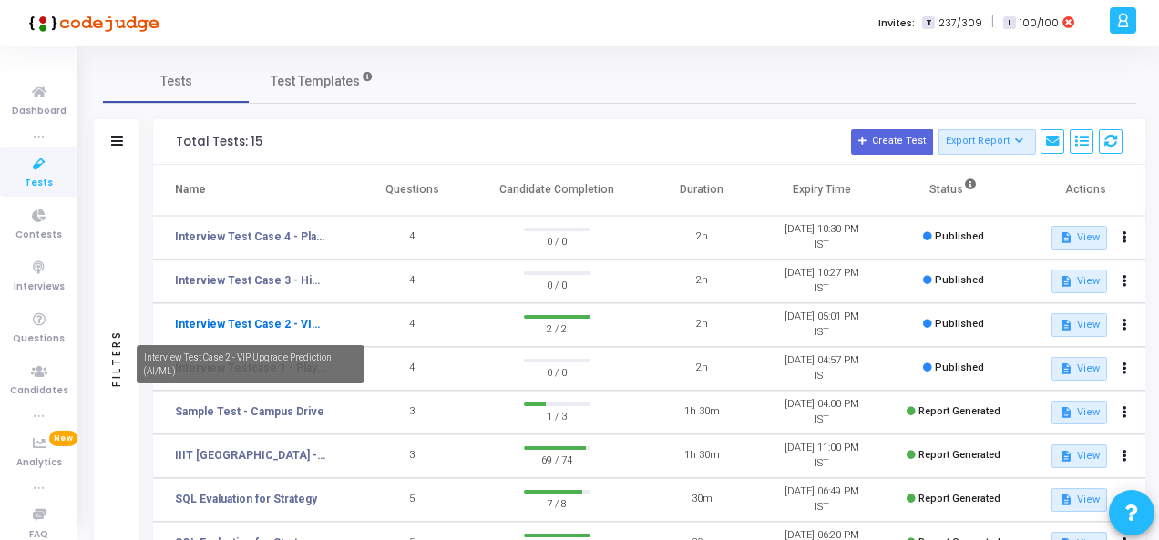
click at [269, 322] on link "Interview Test Case 2 - VIP Upgrade Prediction (AI/ML)" at bounding box center [250, 324] width 151 height 16
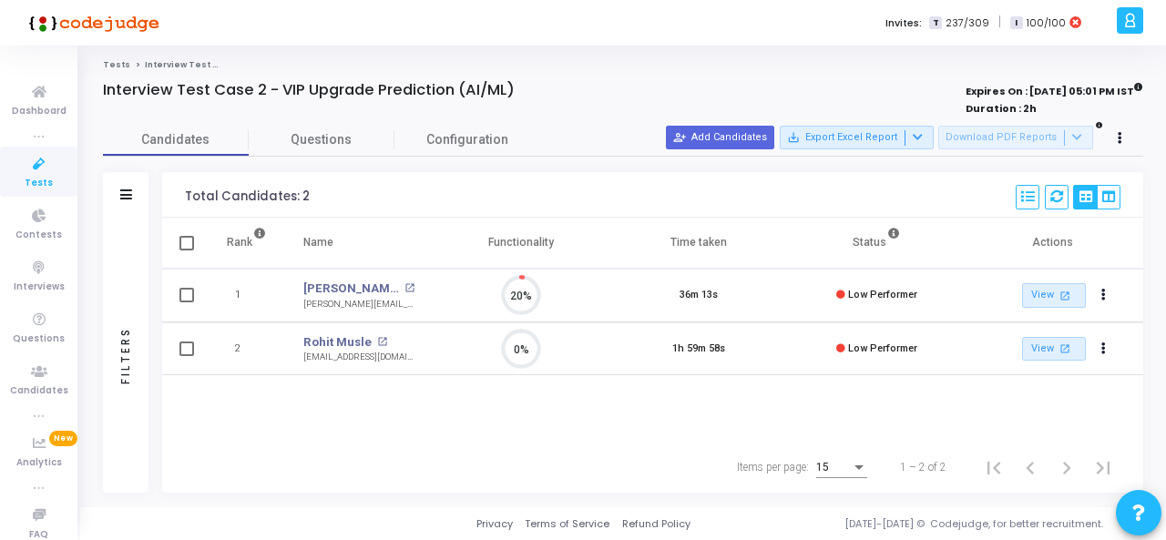
scroll to position [38, 46]
click at [1120, 137] on icon at bounding box center [1120, 138] width 5 height 9
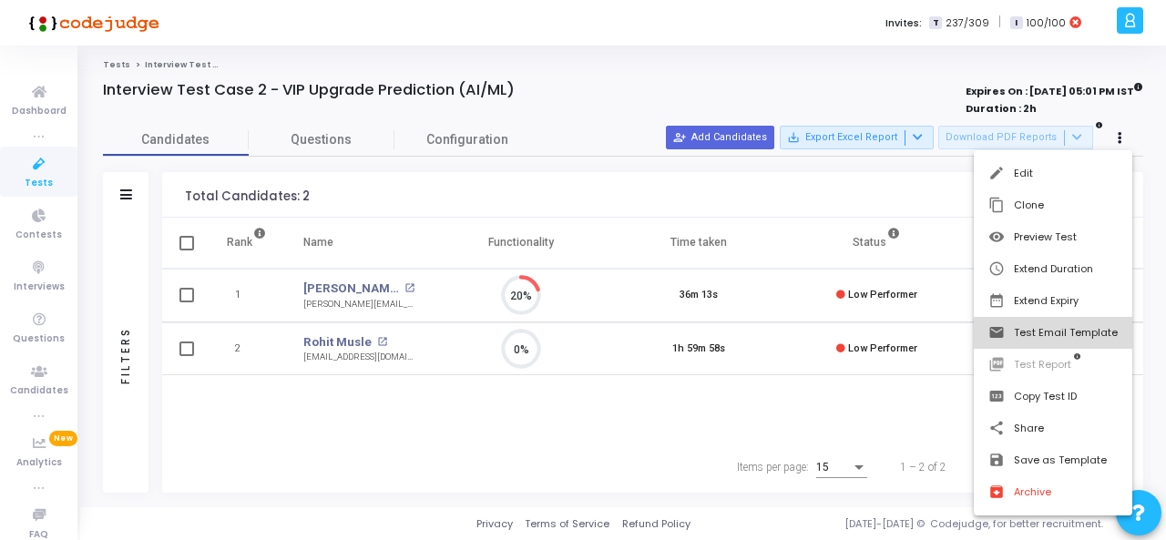
click at [1065, 333] on button "email Test Email Template" at bounding box center [1053, 333] width 158 height 32
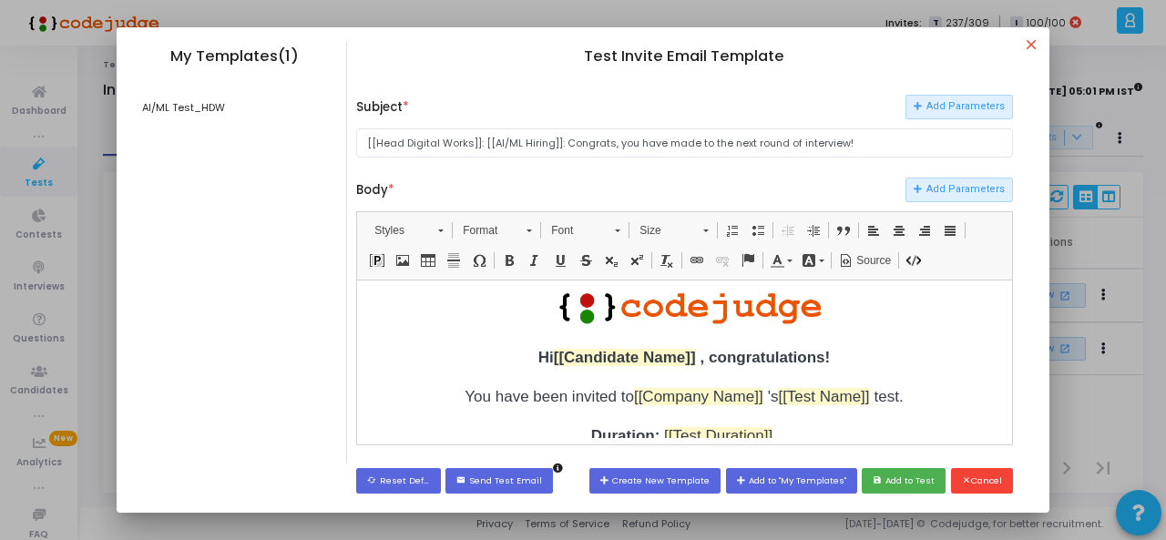
scroll to position [0, 0]
click at [176, 113] on div "AI/ML Test_HDW" at bounding box center [235, 108] width 206 height 26
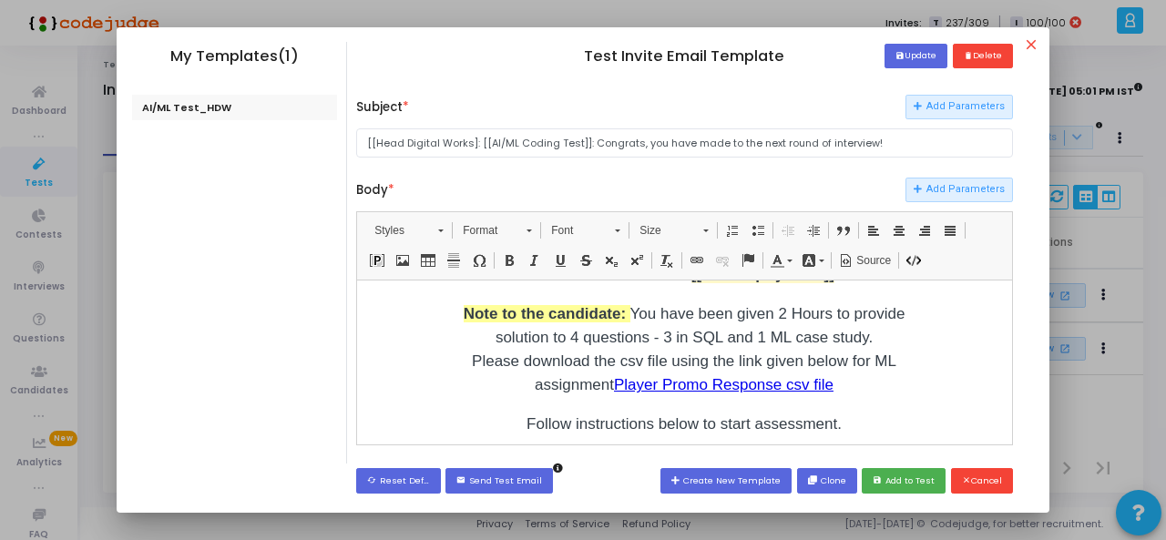
scroll to position [273, 0]
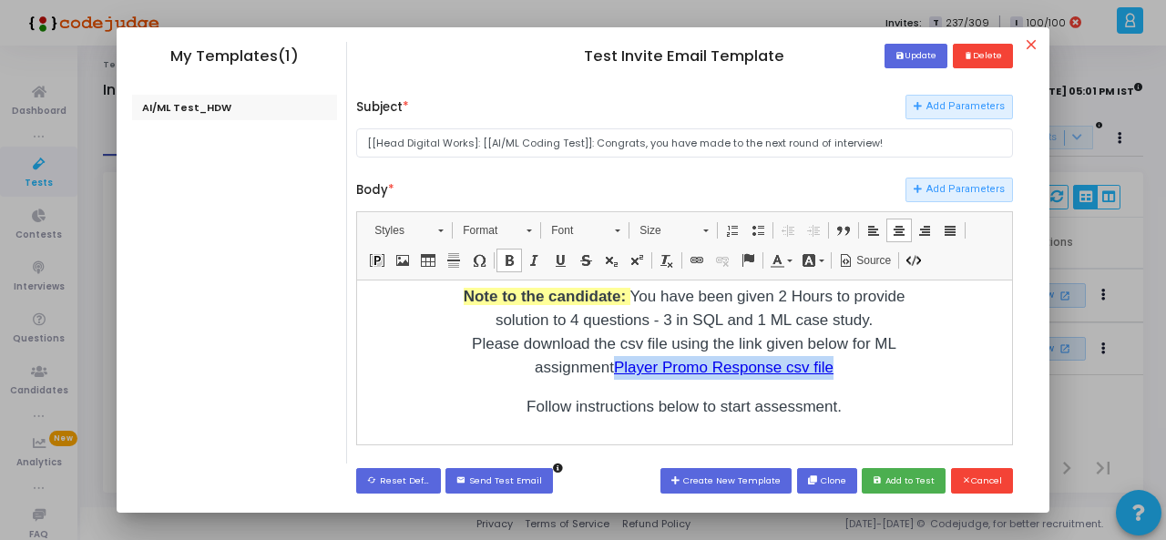
drag, startPoint x: 831, startPoint y: 345, endPoint x: 613, endPoint y: 347, distance: 217.7
click at [613, 347] on p "Note to the candidate: You have been given 2 Hours to provide solution to 4 que…" at bounding box center [683, 331] width 455 height 95
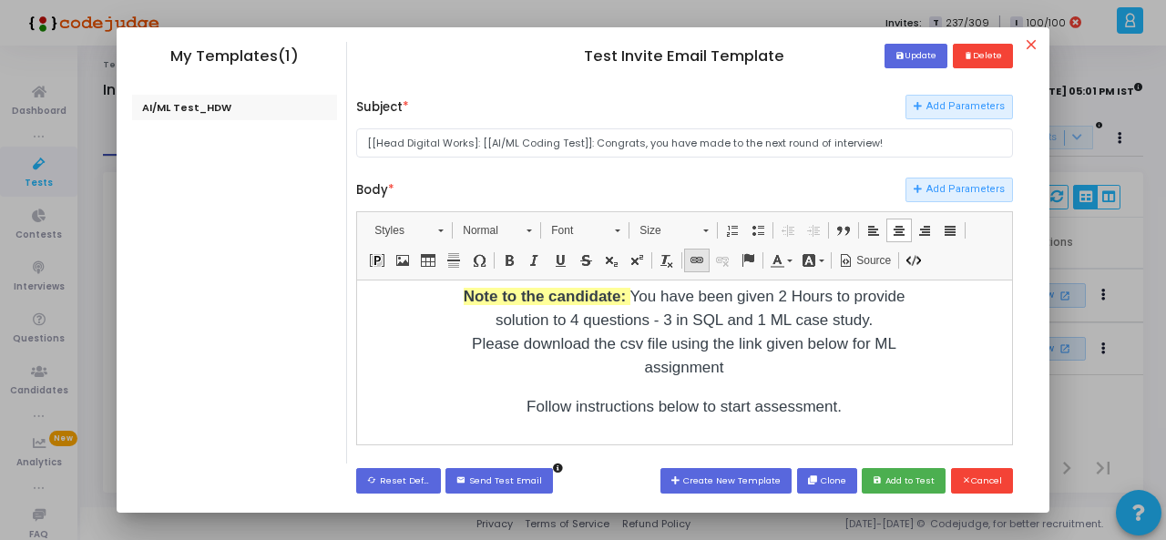
click at [697, 261] on span at bounding box center [697, 260] width 15 height 15
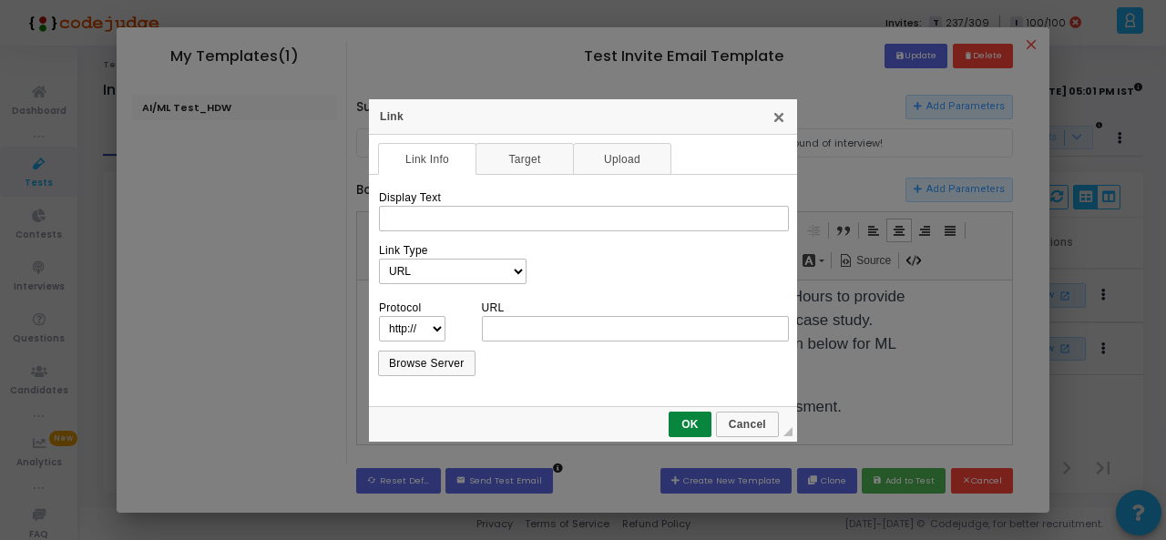
scroll to position [0, 0]
click at [638, 152] on link "Upload" at bounding box center [622, 159] width 98 height 32
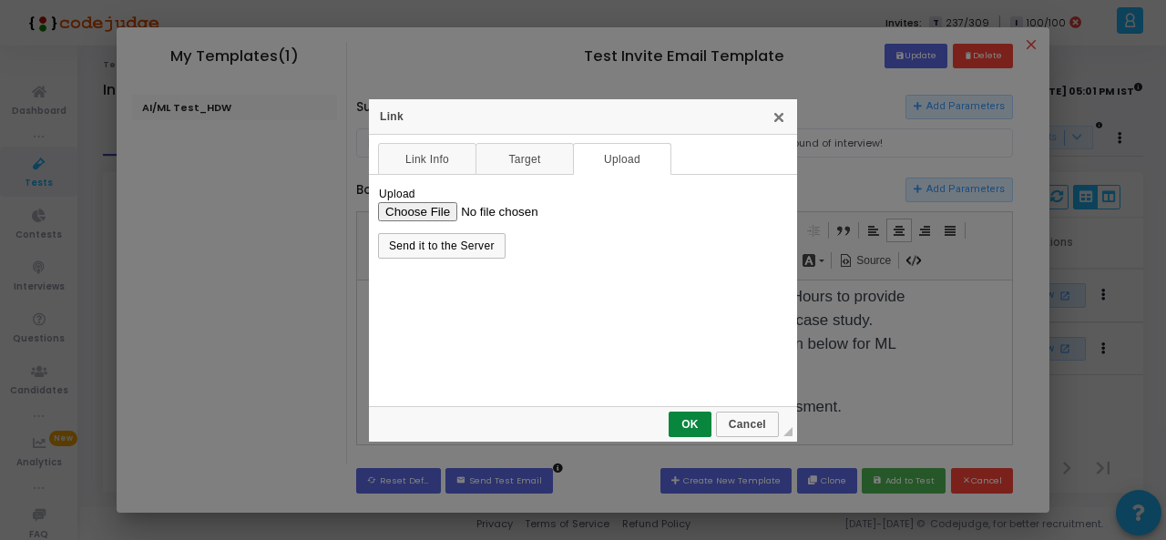
click at [434, 209] on input "Upload" at bounding box center [583, 210] width 410 height 19
type input "C:\fakepath\vip_upgrade_dataset.csv"
click at [459, 257] on link "Send it to the Server" at bounding box center [442, 246] width 128 height 26
click at [486, 249] on span "Send it to the Server" at bounding box center [442, 246] width 124 height 13
select select "https://"
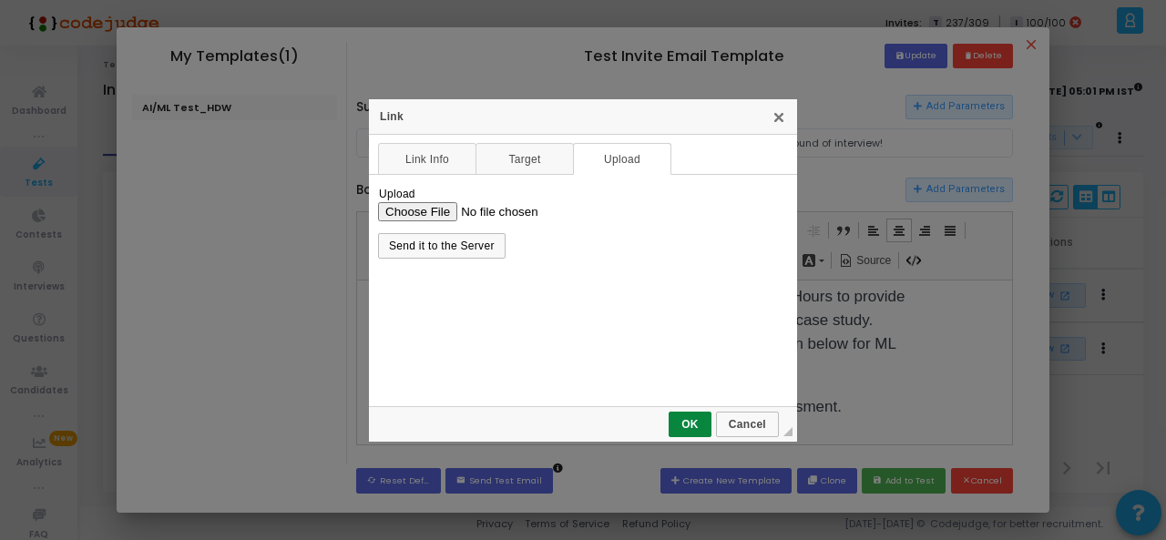
type input "codejudge-proctoring-v2.s3.amazonaws.com/codejudge-s3-cognito/ckeditor/17550806…"
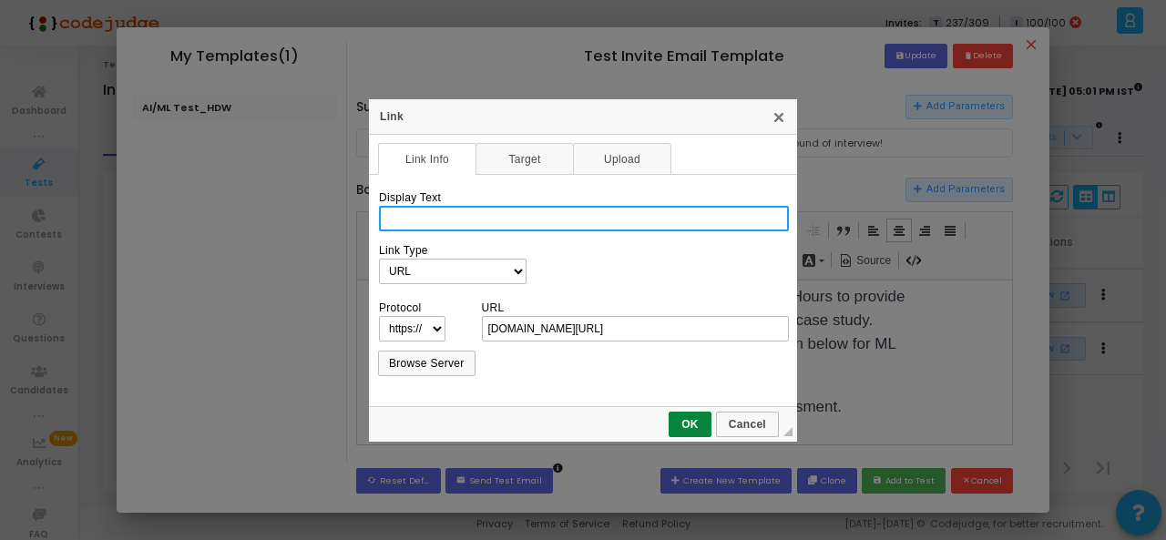
click at [570, 226] on input "Display Text" at bounding box center [584, 219] width 410 height 26
type input "VIP Upgrade Prediction CSV File"
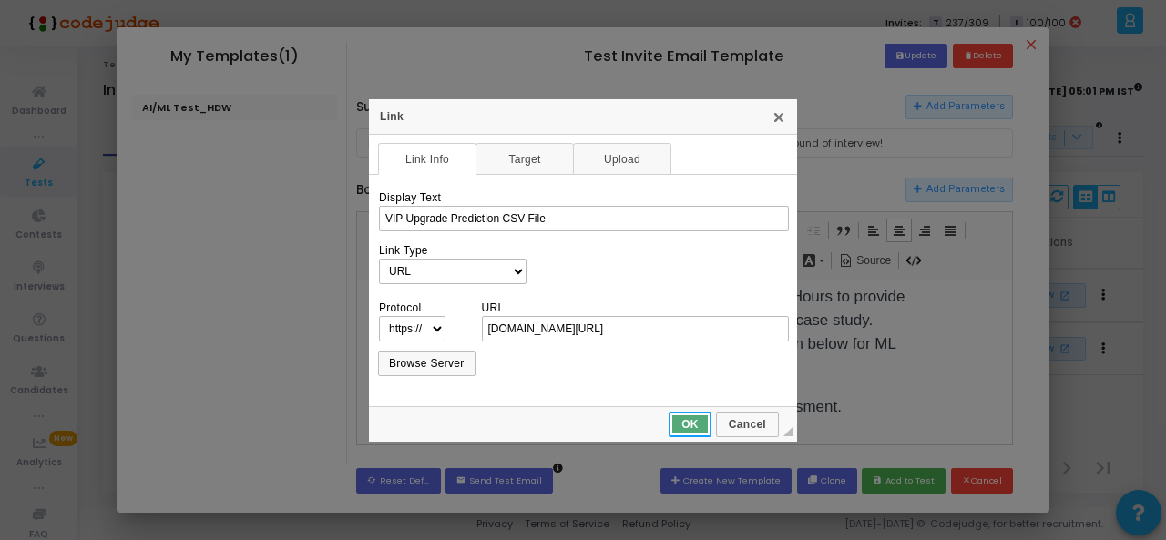
click at [701, 425] on span "OK" at bounding box center [689, 424] width 39 height 13
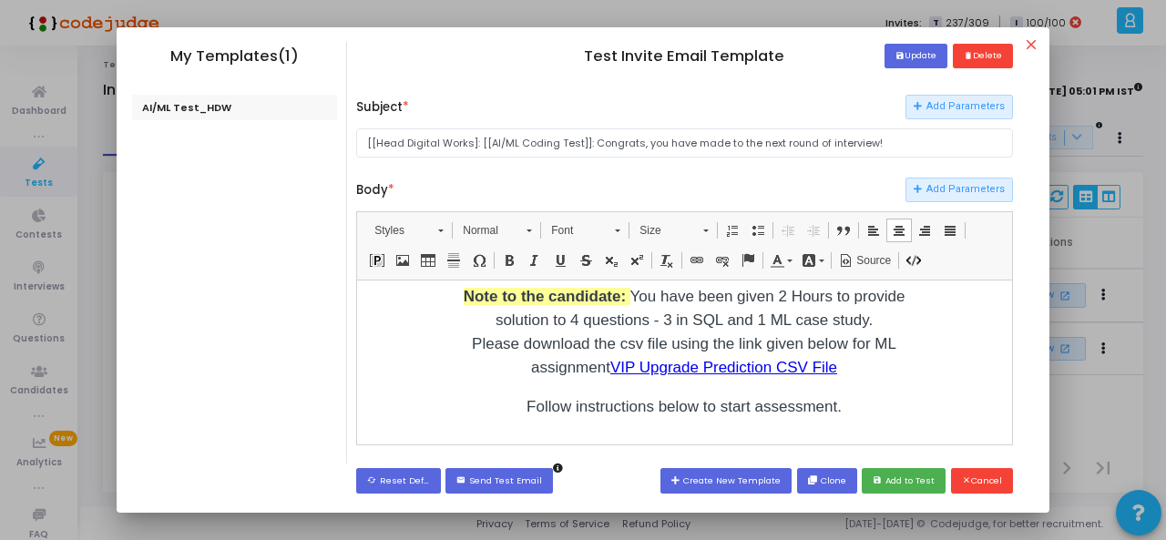
click at [929, 363] on td "​ Hi [[Candidate Name]] , congratulations! You have been invited to [[Company N…" at bounding box center [683, 408] width 639 height 788
click at [924, 53] on button "save Update" at bounding box center [915, 56] width 63 height 25
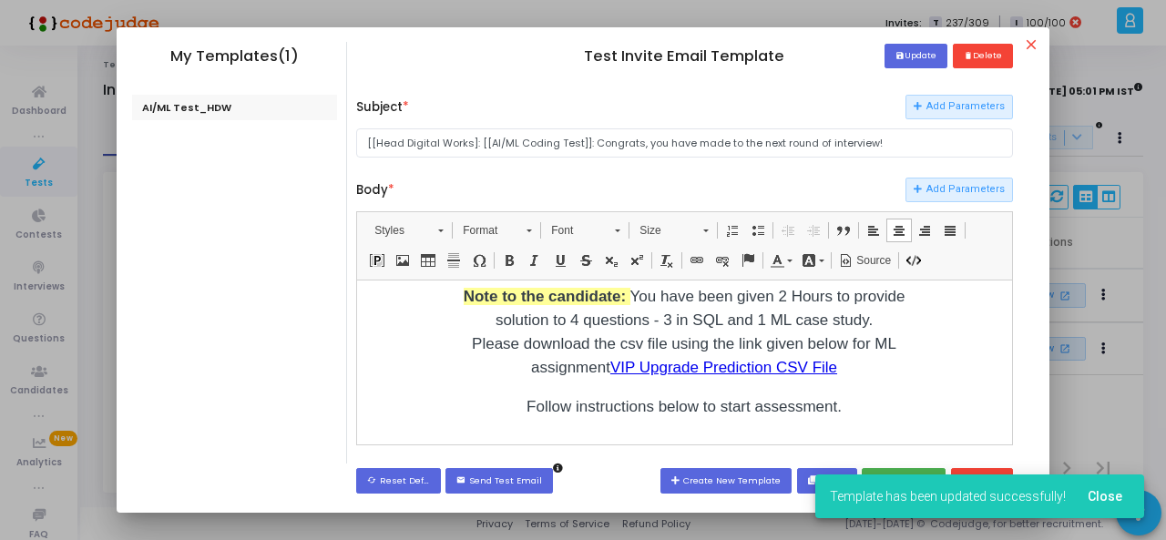
click at [1104, 491] on span "Close" at bounding box center [1105, 496] width 35 height 15
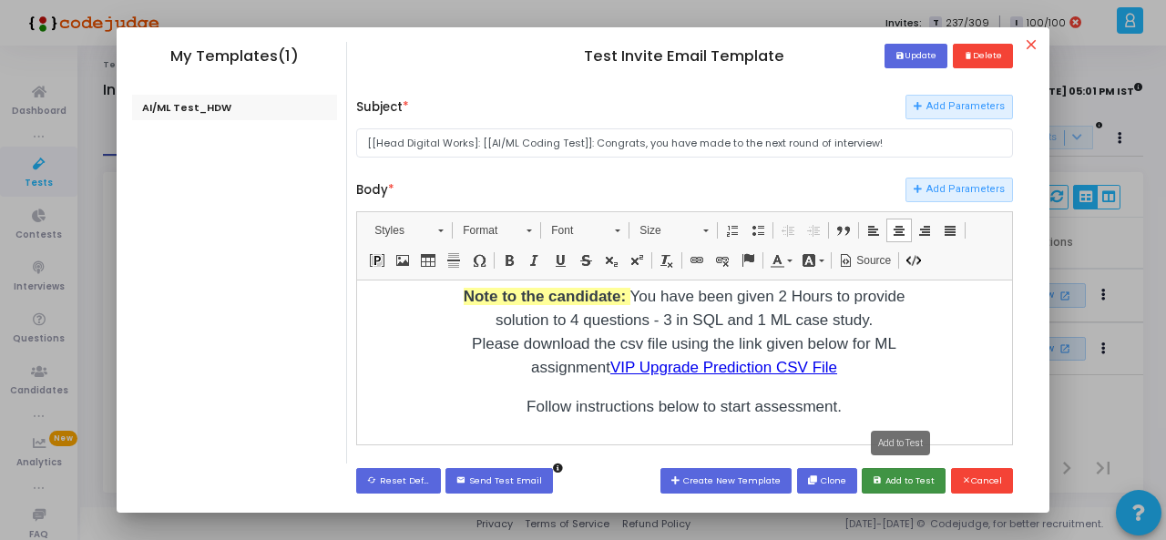
click at [913, 478] on button "save Add to Test" at bounding box center [904, 480] width 84 height 25
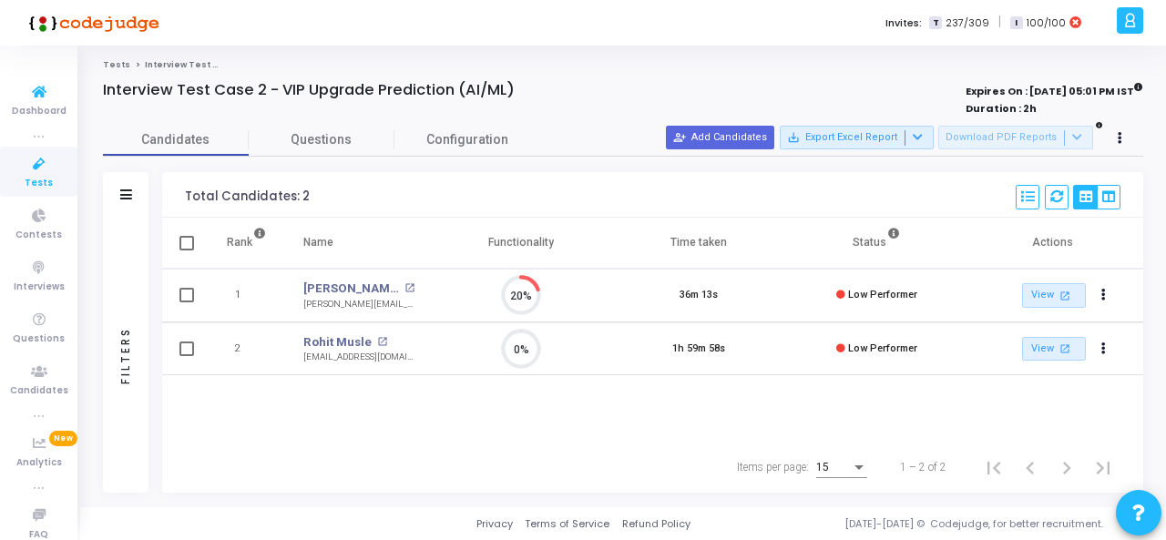
click at [37, 173] on icon at bounding box center [39, 164] width 38 height 23
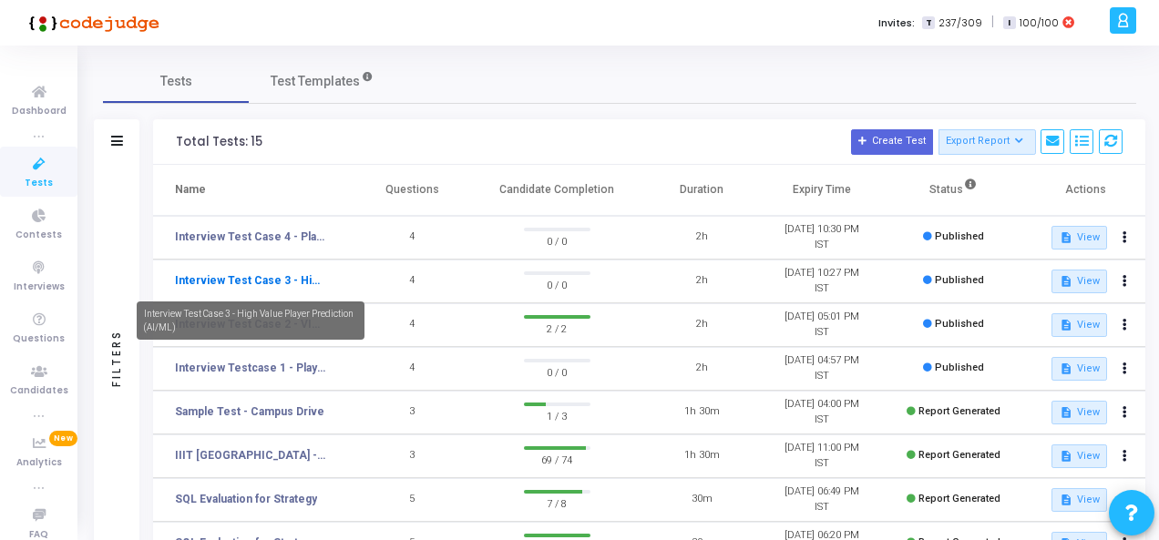
click at [264, 280] on link "Interview Test Case 3 - High Value Player Prediction (AI/ML)" at bounding box center [250, 280] width 151 height 16
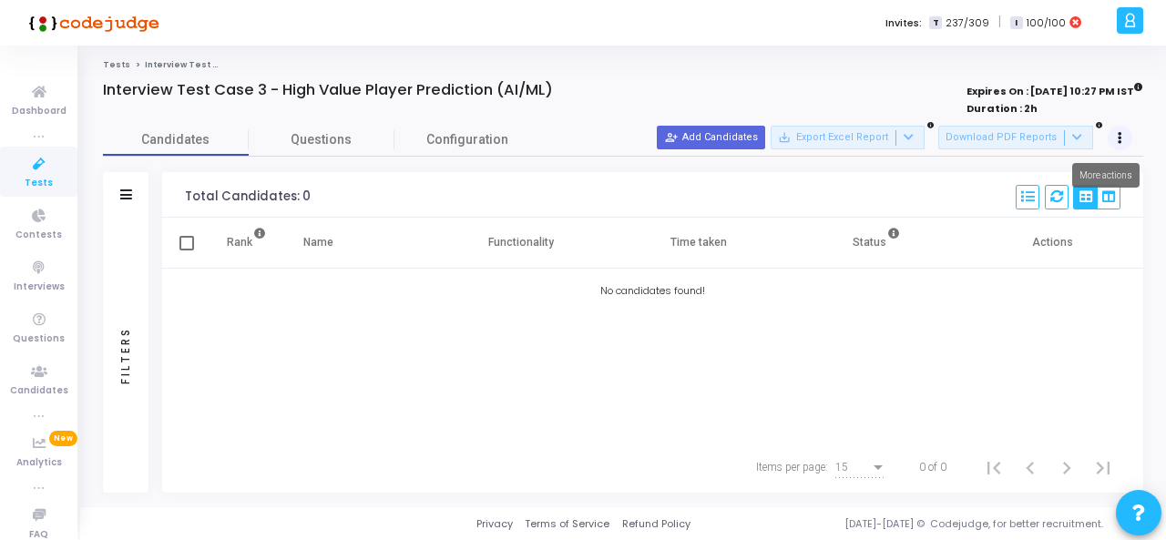
click at [1126, 140] on button at bounding box center [1121, 139] width 26 height 26
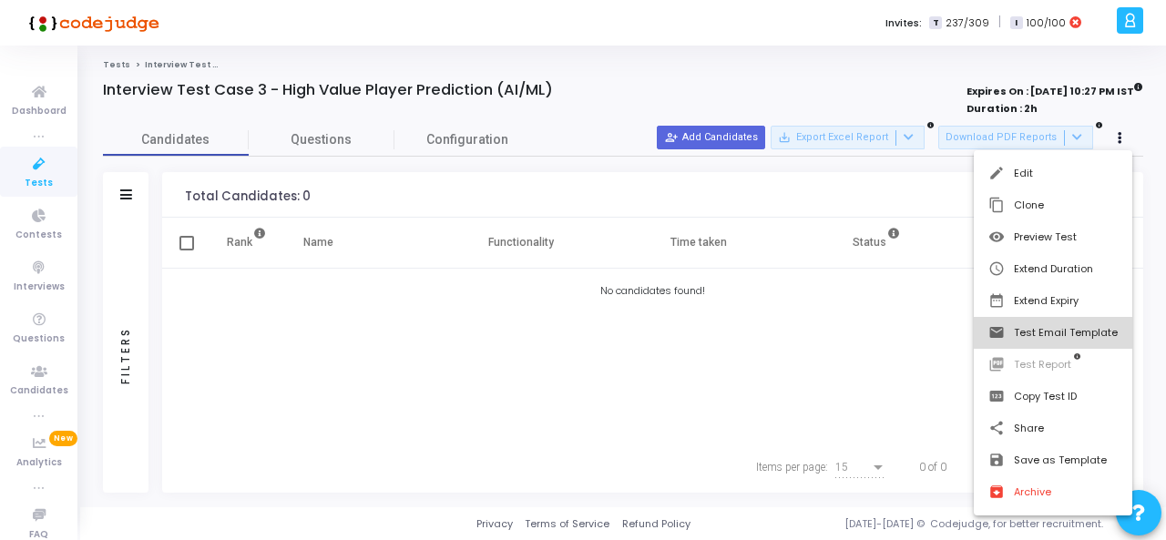
click at [1066, 324] on button "email Test Email Template" at bounding box center [1053, 333] width 158 height 32
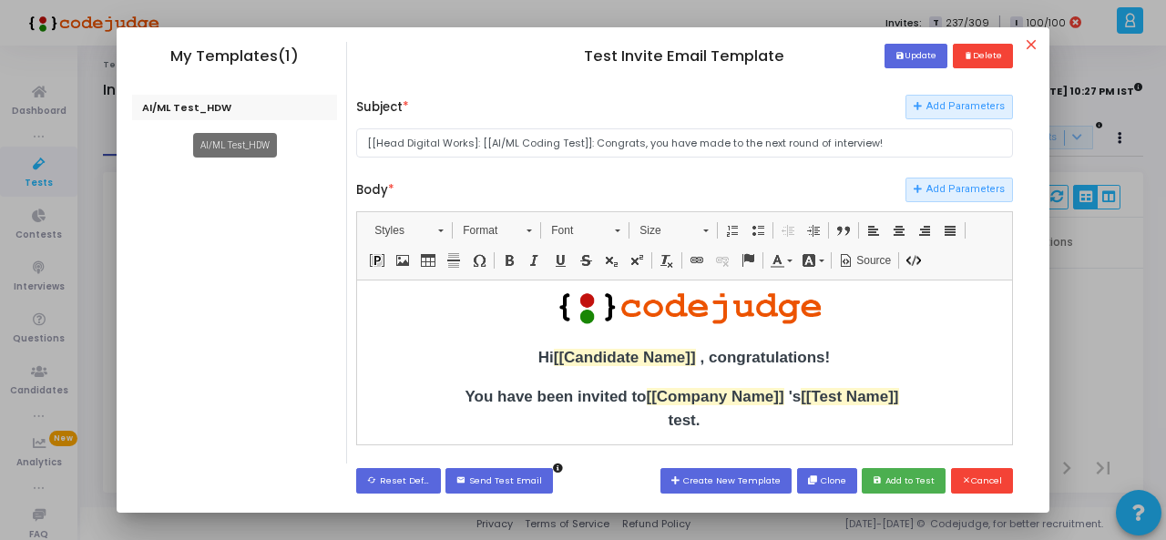
click at [211, 110] on div "AI/ML Test_HDW" at bounding box center [235, 108] width 206 height 26
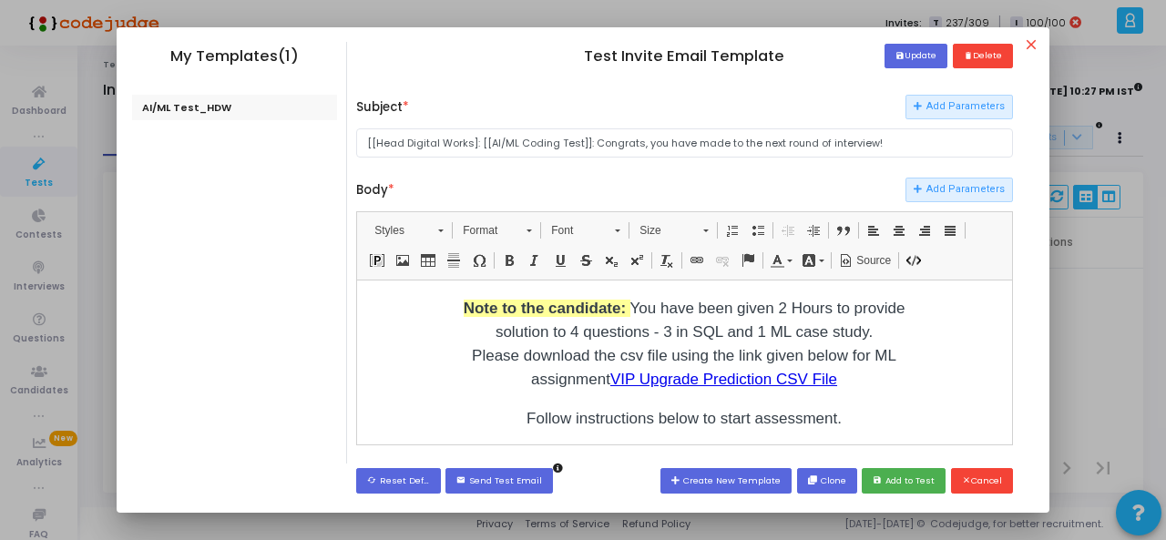
scroll to position [273, 0]
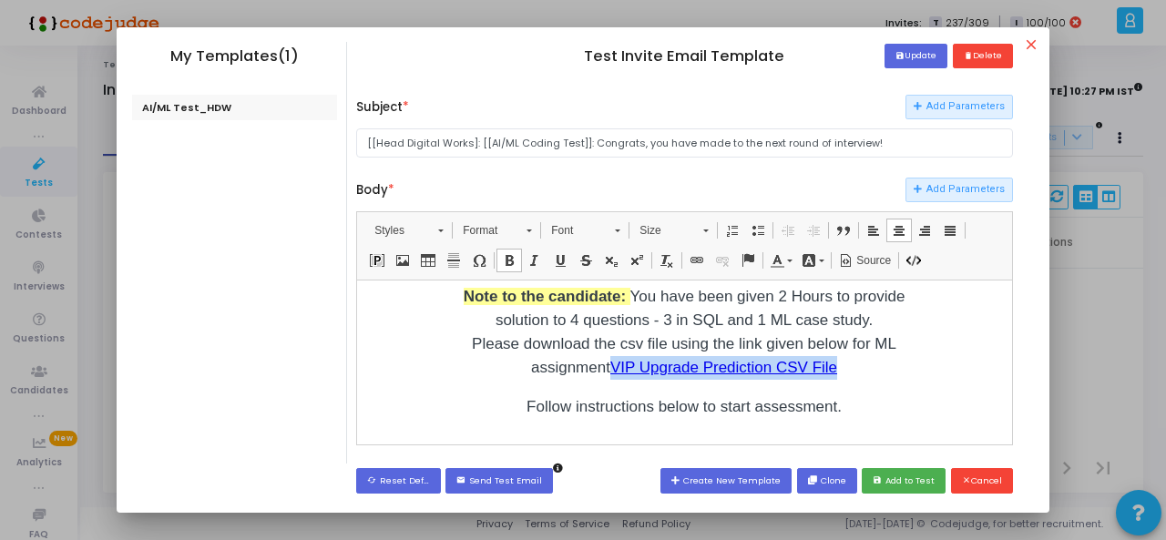
drag, startPoint x: 833, startPoint y: 350, endPoint x: 619, endPoint y: 347, distance: 213.2
click at [619, 347] on p "Note to the candidate: You have been given 2 Hours to provide solution to 4 que…" at bounding box center [683, 331] width 455 height 95
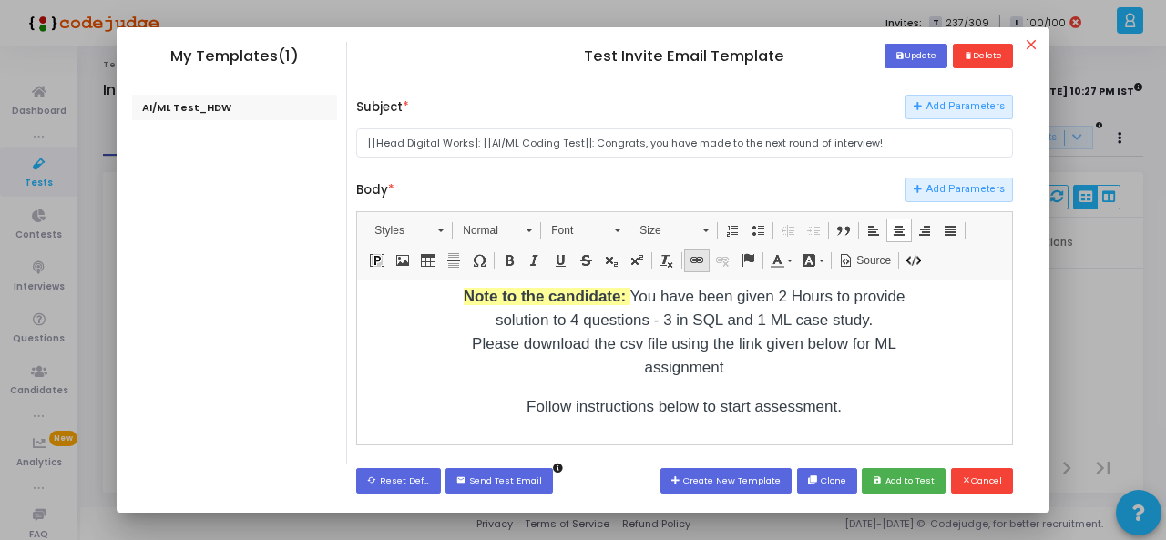
click at [692, 259] on span at bounding box center [697, 260] width 15 height 15
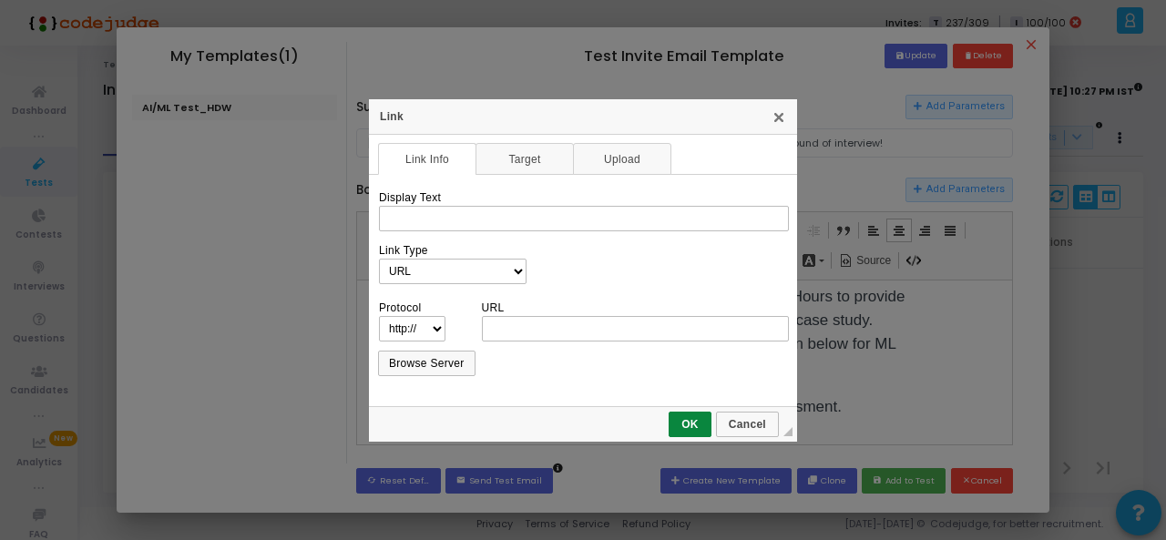
scroll to position [0, 0]
click at [610, 158] on link "Upload" at bounding box center [622, 159] width 98 height 32
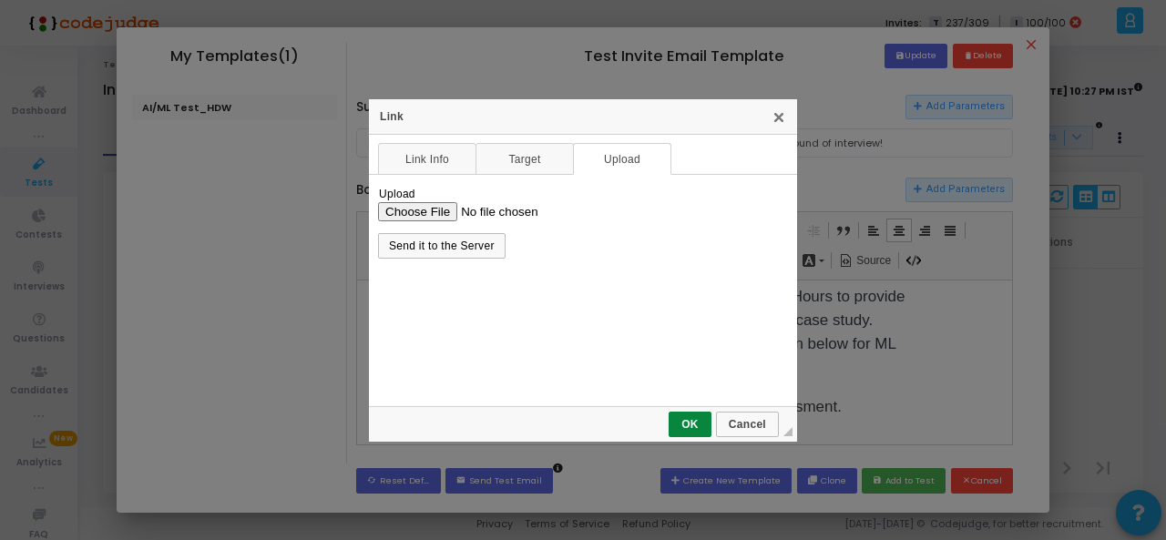
click at [443, 208] on input "Upload" at bounding box center [583, 210] width 410 height 19
type input "C:\fakepath\hvp_prediction_dataset.csv"
click at [466, 229] on td "Send it to the Server" at bounding box center [583, 246] width 410 height 35
click at [472, 244] on span "Send it to the Server" at bounding box center [442, 246] width 124 height 13
click at [471, 248] on span "Send it to the Server" at bounding box center [442, 246] width 124 height 13
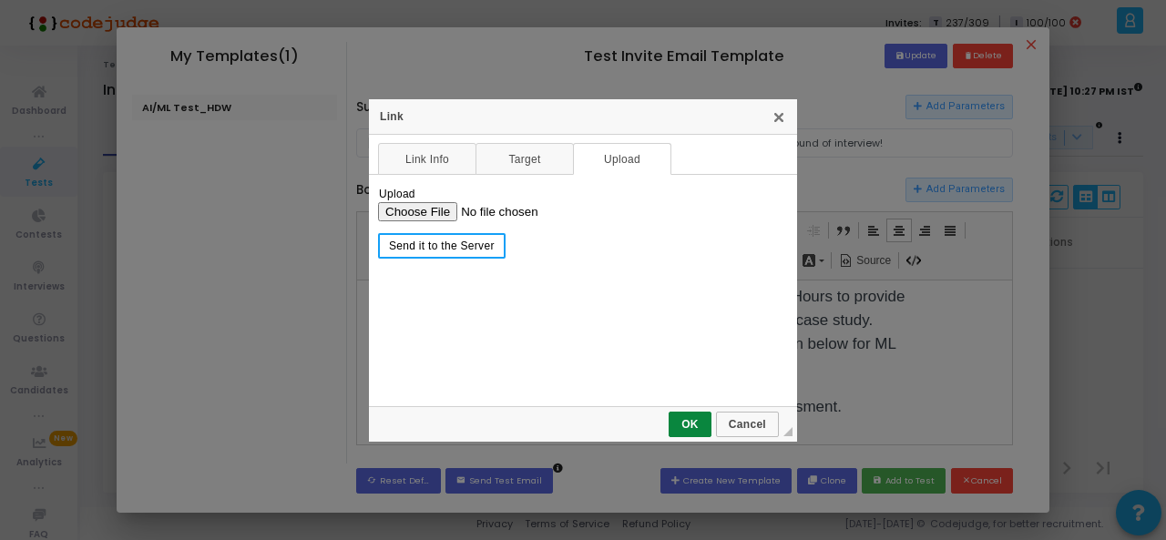
select select "https://"
type input "codejudge-proctoring-v2.s3.amazonaws.com/codejudge-s3-cognito/ckeditor/17550807…"
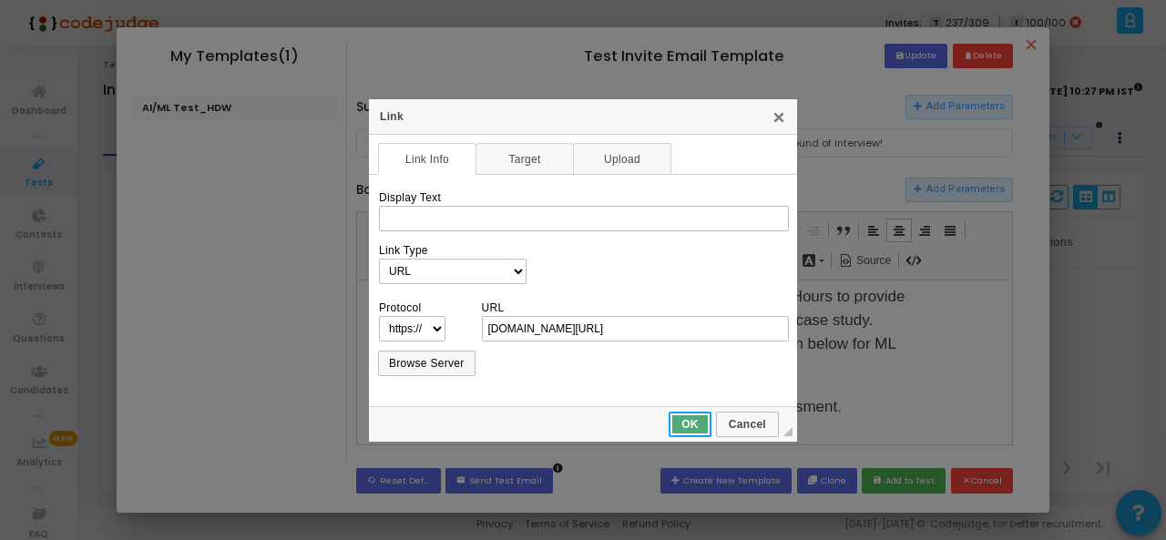
click at [698, 420] on span "OK" at bounding box center [689, 424] width 39 height 13
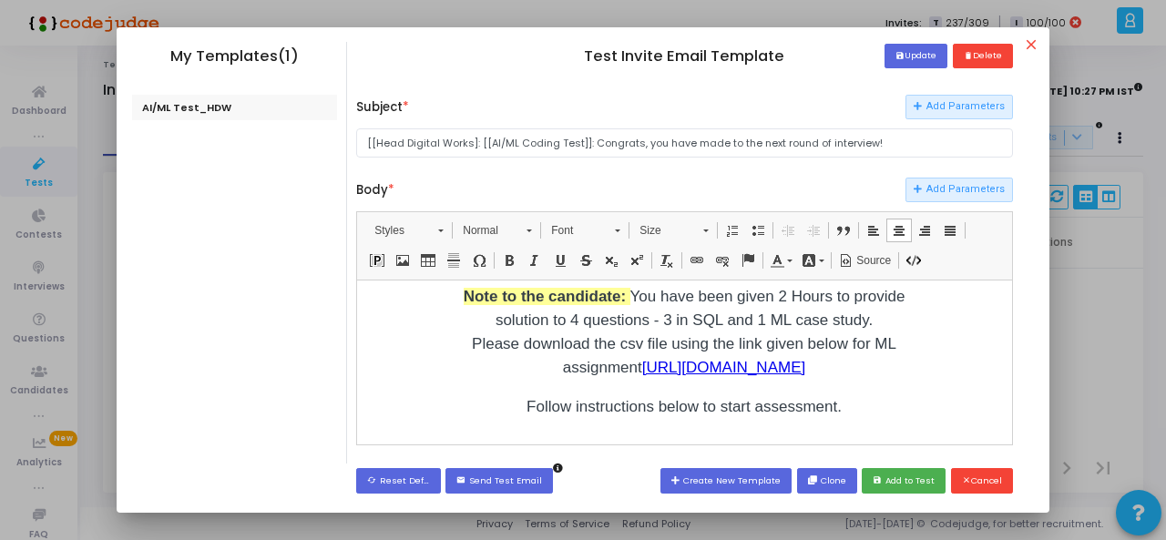
click at [695, 263] on span at bounding box center [697, 260] width 15 height 15
select select "http://"
type input "https://codejudge-proctoring-v2.s3.amazonaws.com/codejudge-s3-cognito/ckeditor/…"
select select "https://"
type input "codejudge-proctoring-v2.s3.amazonaws.com/codejudge-s3-cognito/ckeditor/17550807…"
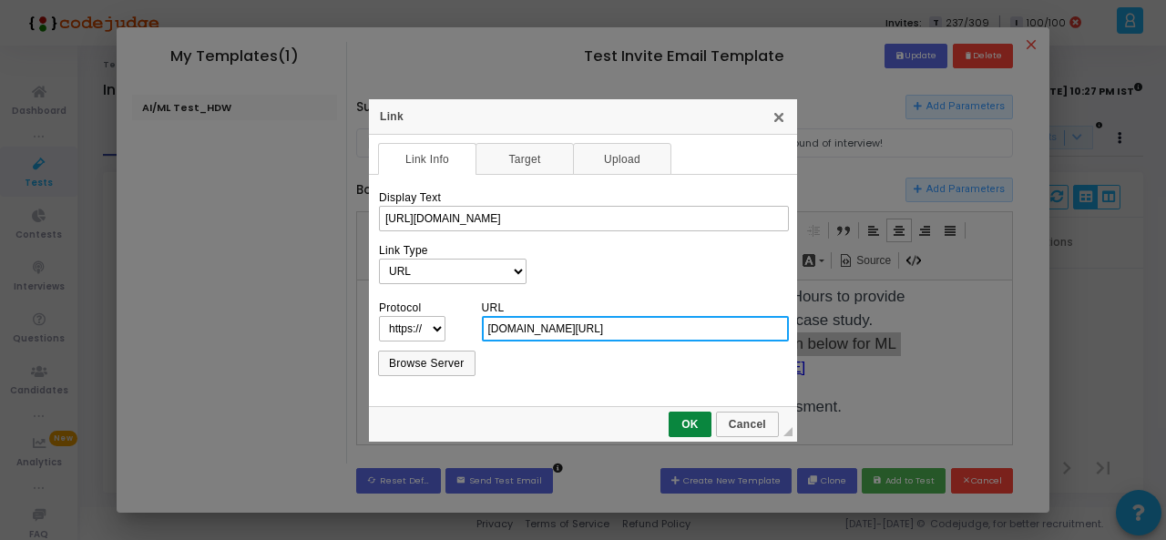
scroll to position [0, 294]
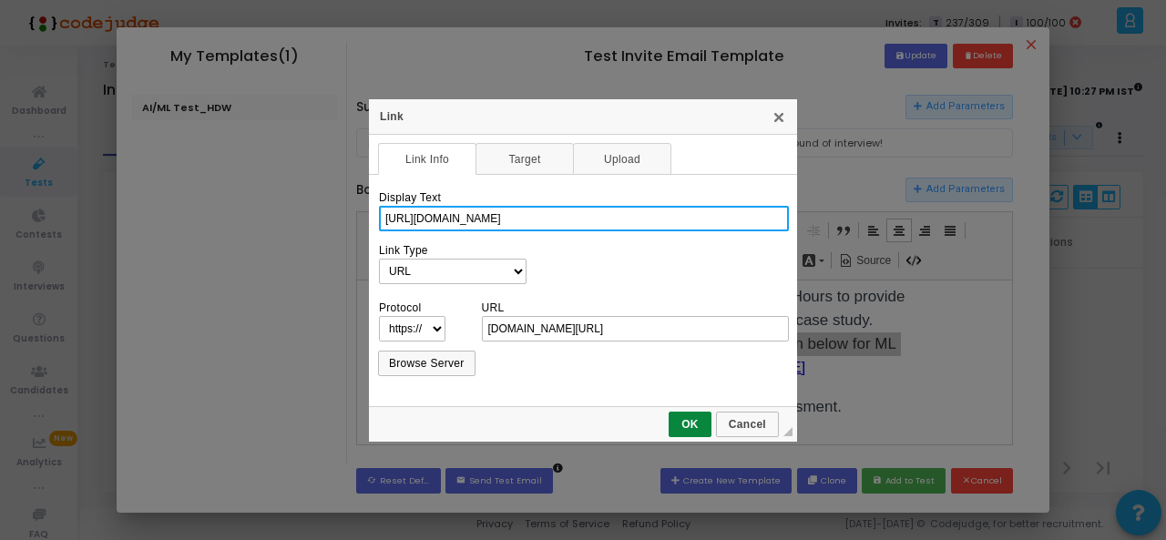
click at [519, 221] on input "https://codejudge-proctoring-v2.s3.amazonaws.com/codejudge-s3-cognito/ckeditor/…" at bounding box center [584, 219] width 410 height 26
type input "HVP Player Prediction CSV File"
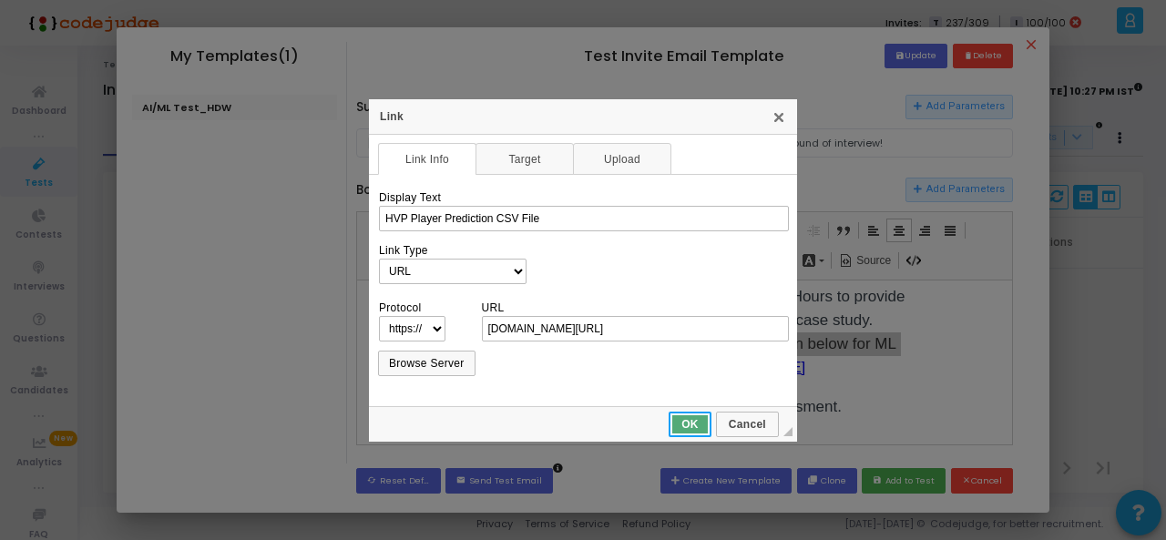
click at [689, 419] on span "OK" at bounding box center [689, 424] width 39 height 13
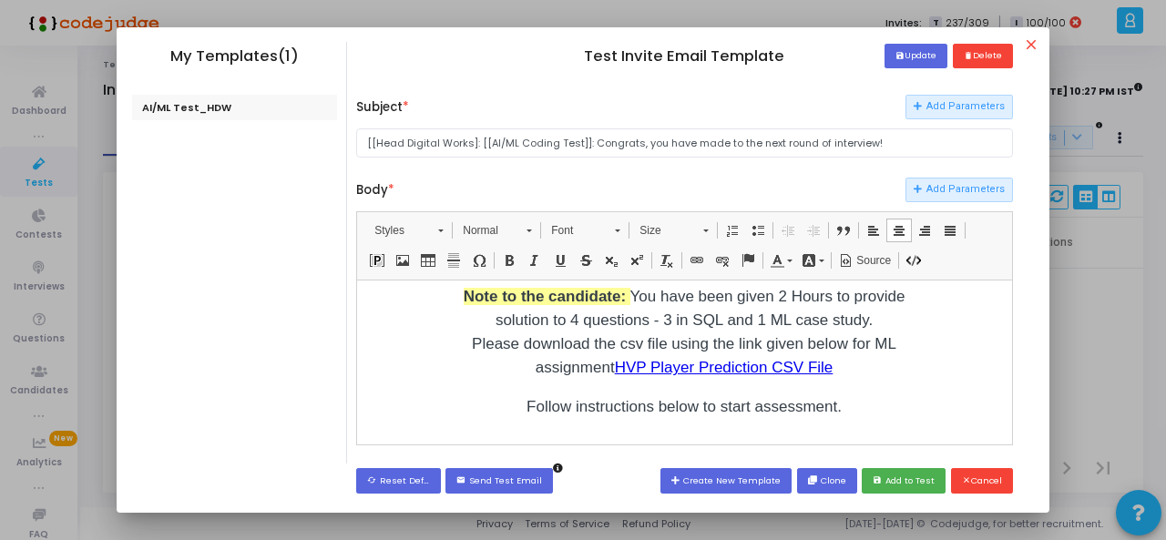
click at [859, 361] on div "Hi [[Candidate Name]] , congratulations! You have been invited to [[Company Nam…" at bounding box center [683, 312] width 455 height 480
click at [922, 52] on button "save Update" at bounding box center [915, 56] width 63 height 25
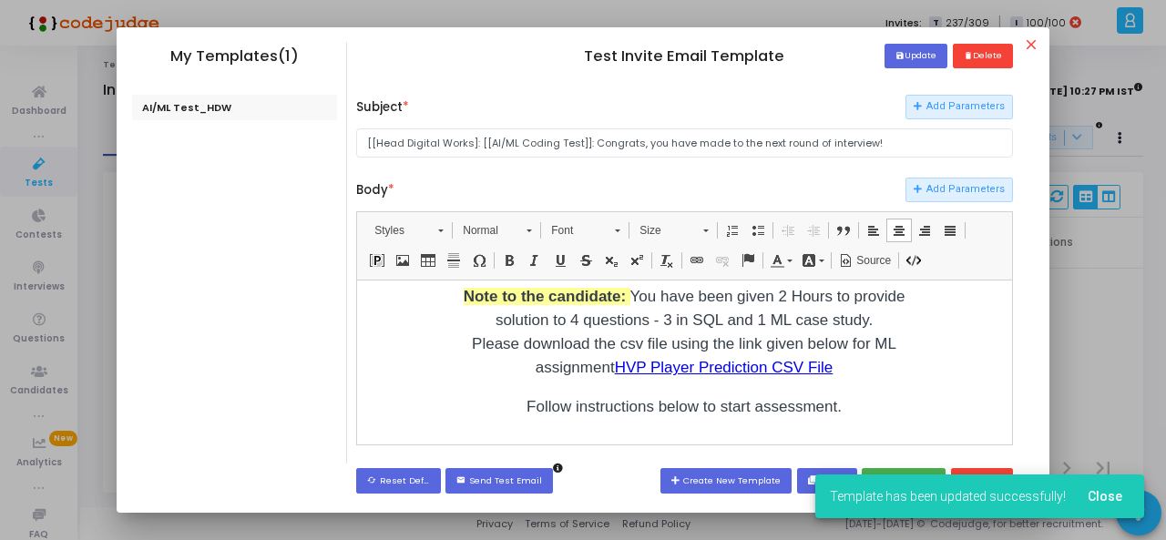
click at [954, 394] on td "​ Hi [[Candidate Name]] , congratulations! You have been invited to [[Company N…" at bounding box center [683, 408] width 639 height 788
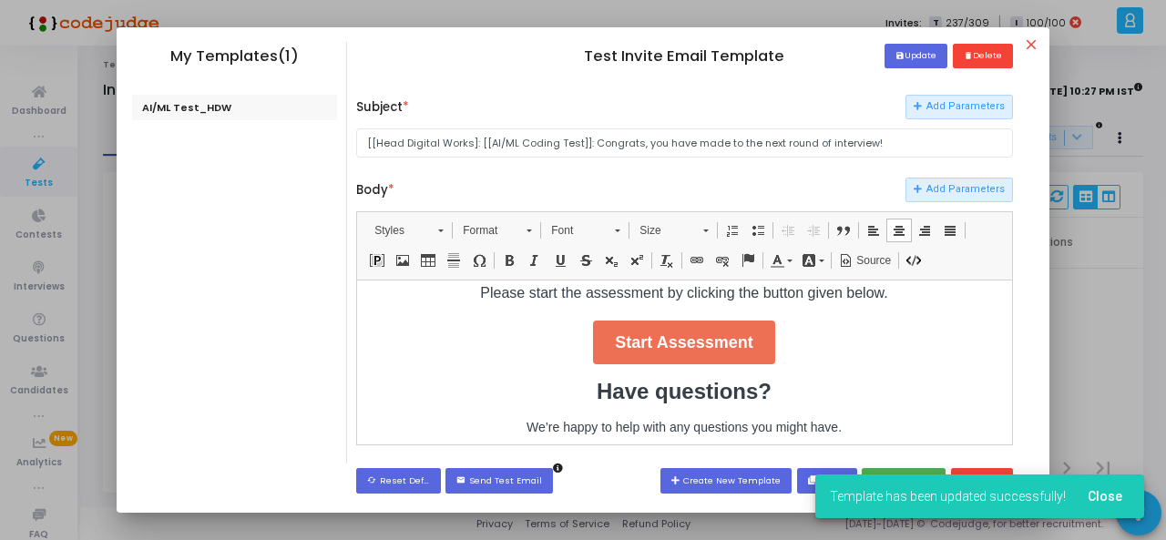
scroll to position [627, 0]
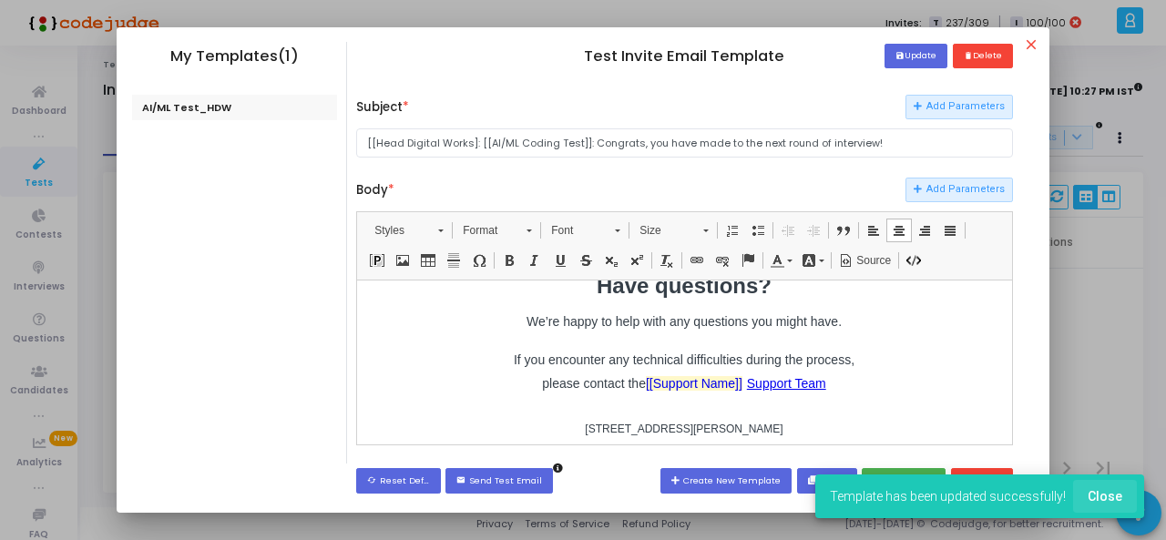
drag, startPoint x: 1118, startPoint y: 490, endPoint x: 1074, endPoint y: 497, distance: 44.3
click at [1117, 490] on span "Close" at bounding box center [1105, 496] width 35 height 15
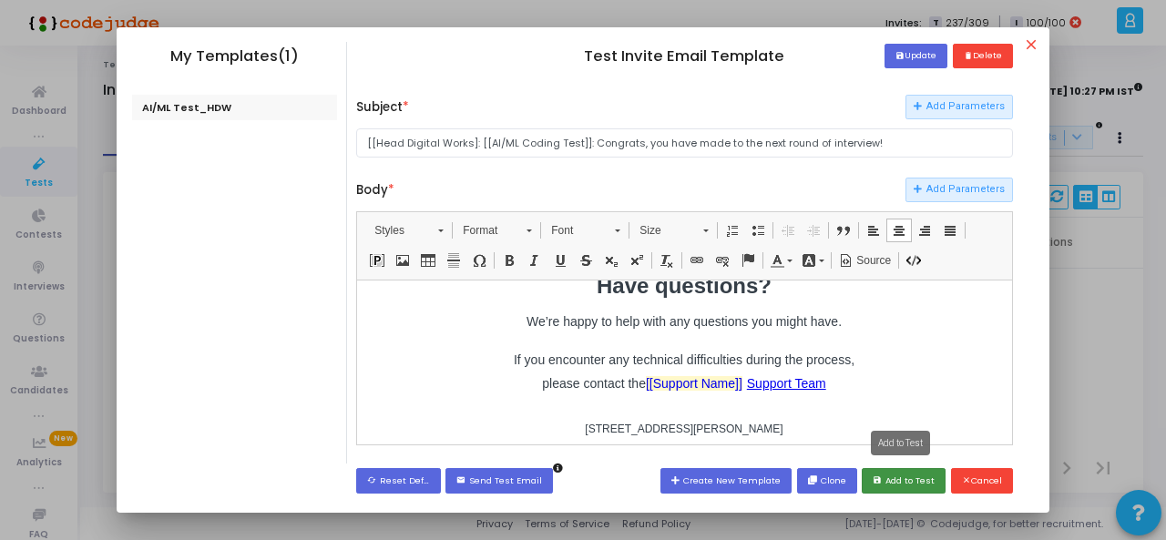
click at [900, 473] on button "save Add to Test" at bounding box center [904, 480] width 84 height 25
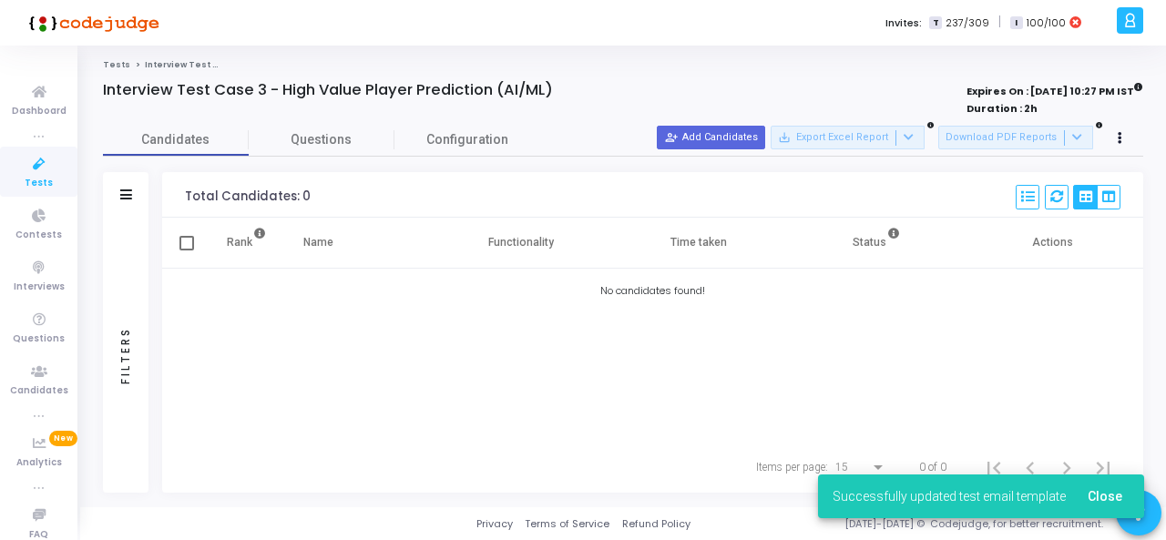
click at [117, 68] on link "Tests" at bounding box center [116, 64] width 27 height 11
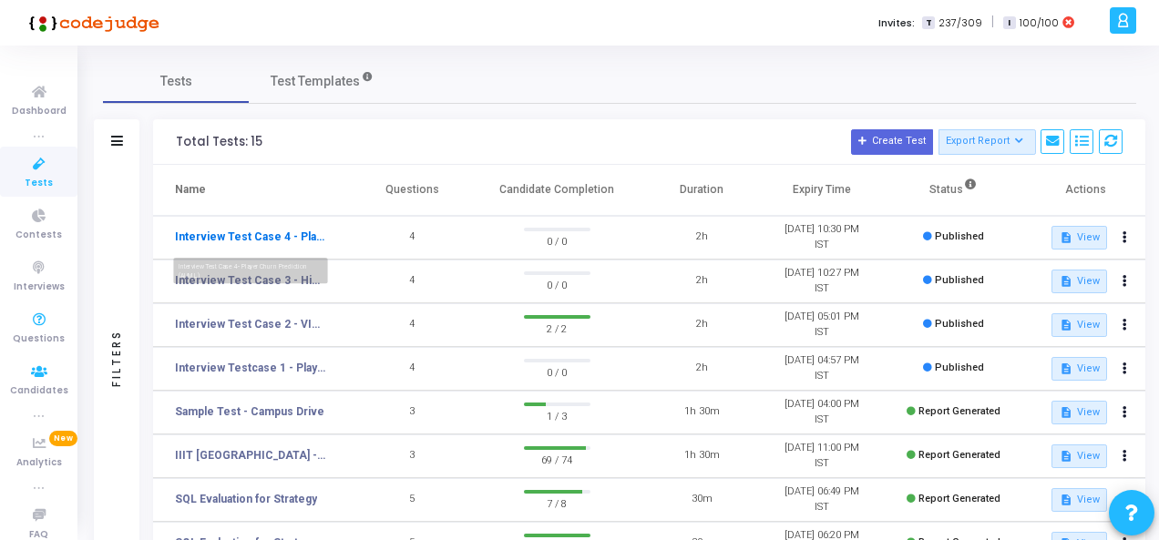
click at [253, 234] on link "Interview Test Case 4 - Player Churn Prediction (AI/ML)" at bounding box center [250, 237] width 151 height 16
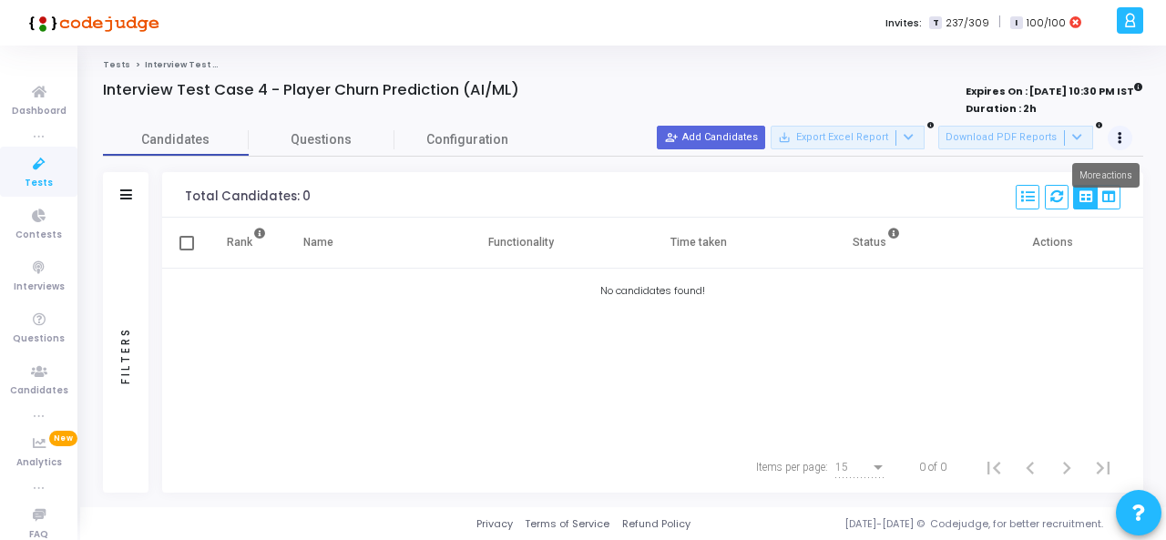
click at [1119, 140] on icon at bounding box center [1120, 138] width 5 height 9
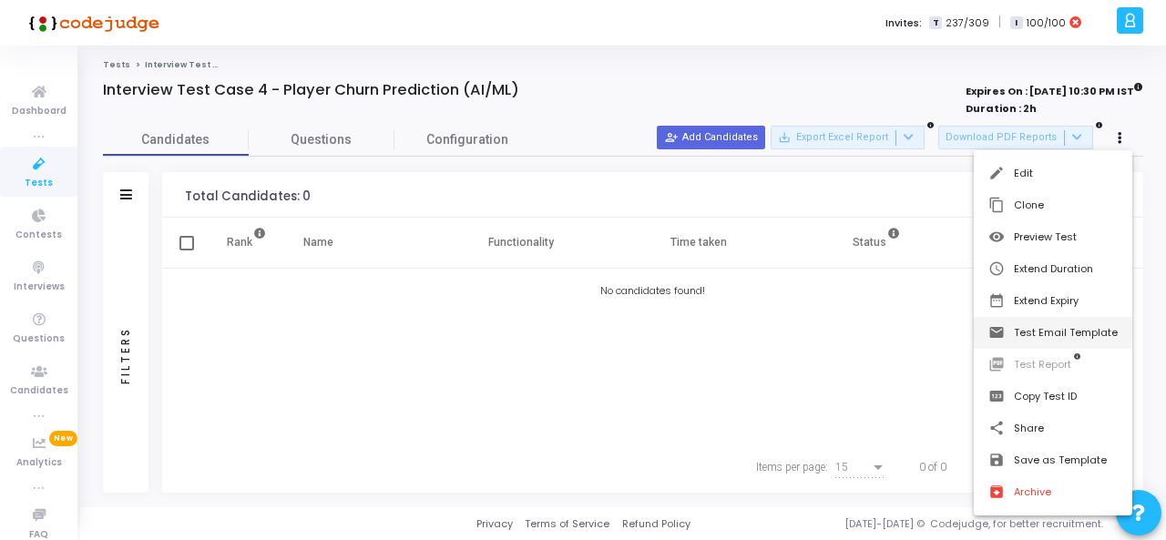
click at [1063, 326] on button "email Test Email Template" at bounding box center [1053, 333] width 158 height 32
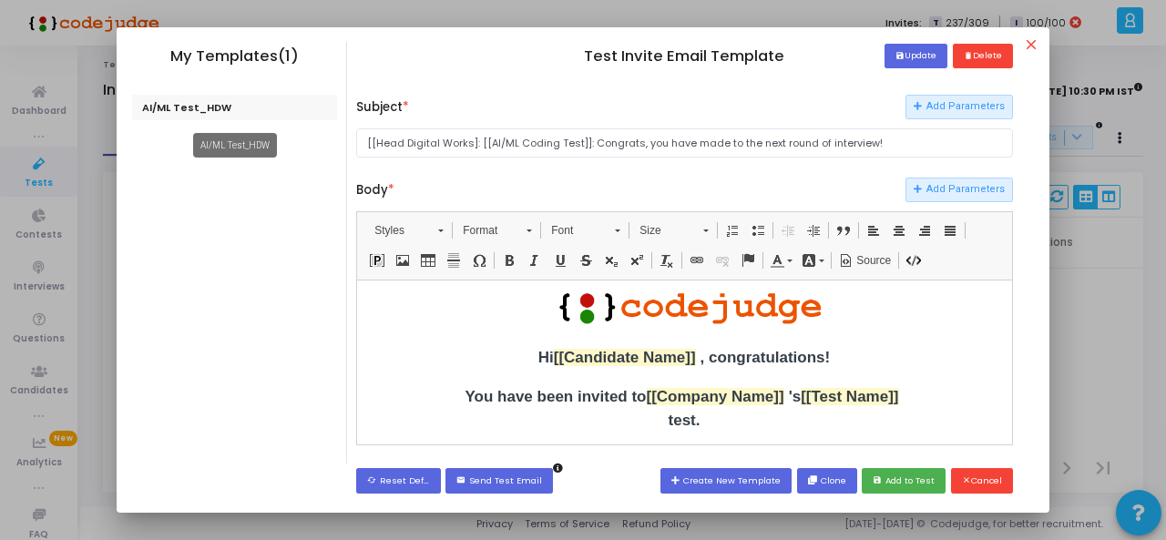
click at [202, 108] on div "AI/ML Test_HDW" at bounding box center [235, 108] width 206 height 26
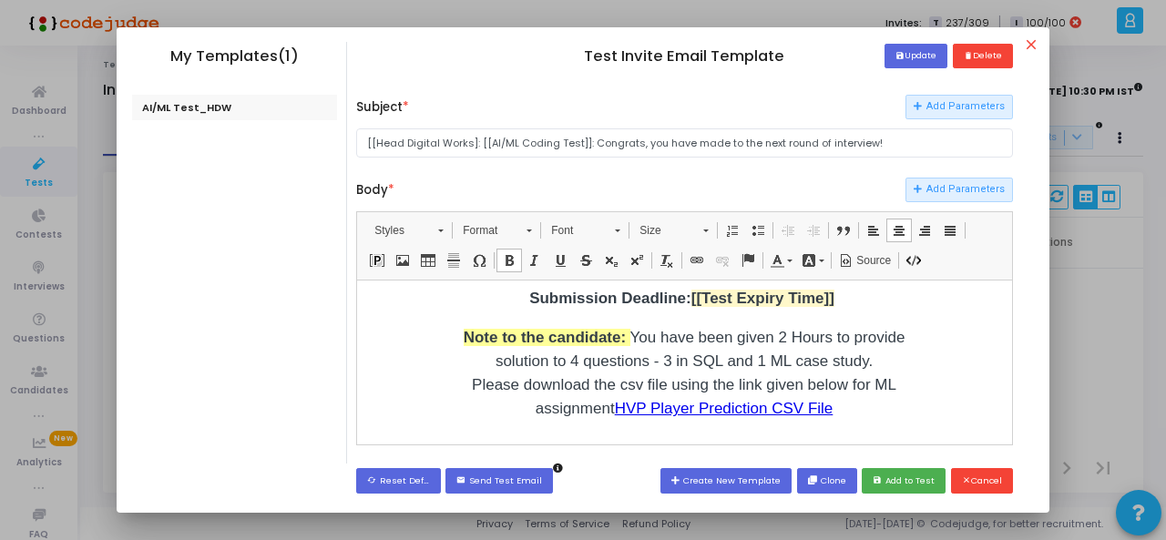
scroll to position [270, 0]
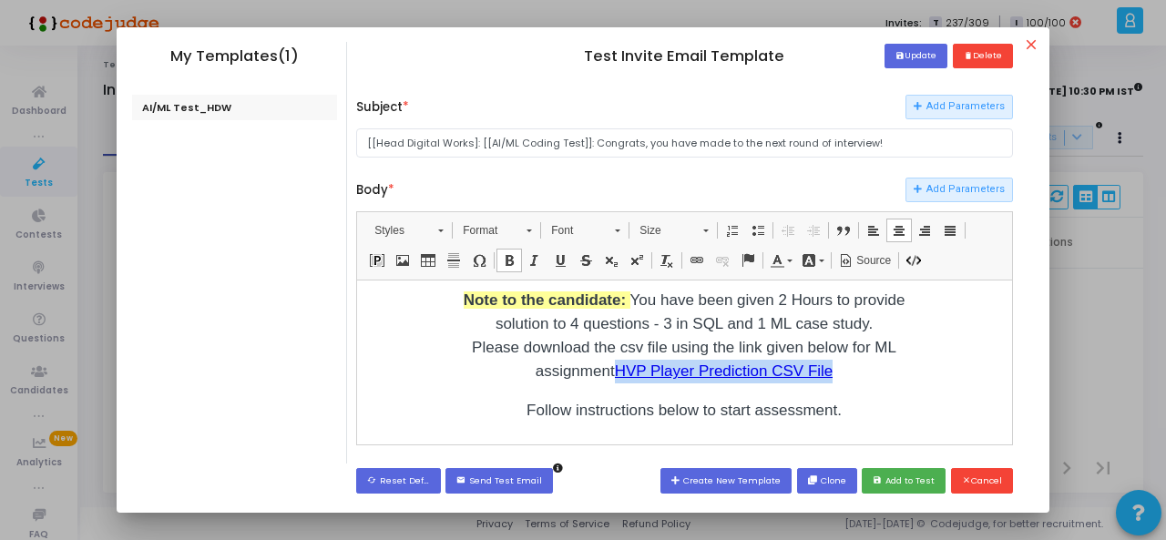
drag, startPoint x: 810, startPoint y: 348, endPoint x: 621, endPoint y: 354, distance: 188.7
click at [621, 354] on p "Note to the candidate: You have been given 2 Hours to provide solution to 4 que…" at bounding box center [683, 335] width 455 height 95
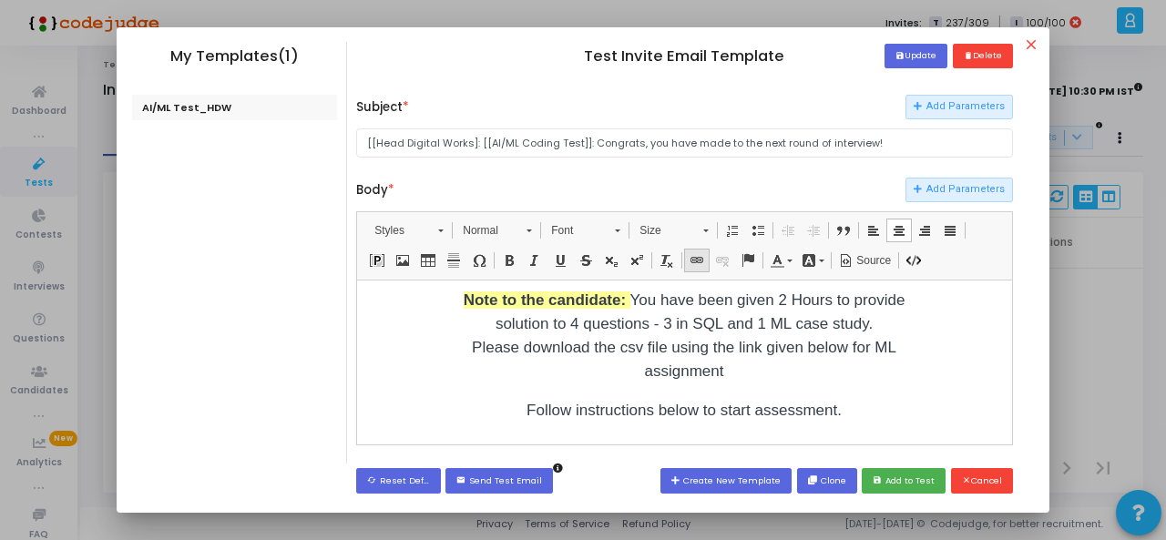
click at [690, 260] on span at bounding box center [697, 260] width 15 height 15
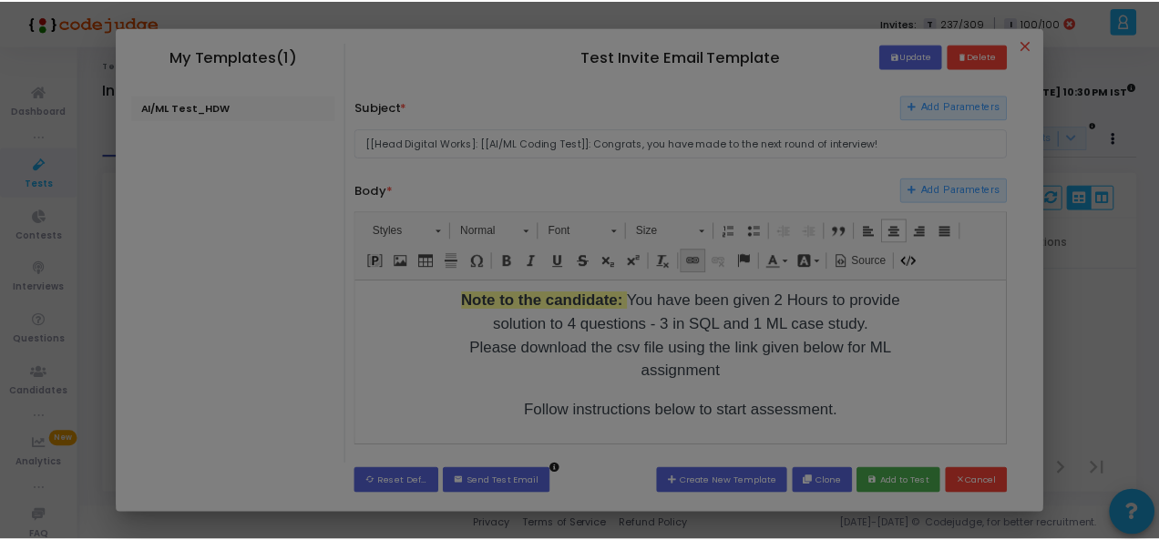
scroll to position [0, 0]
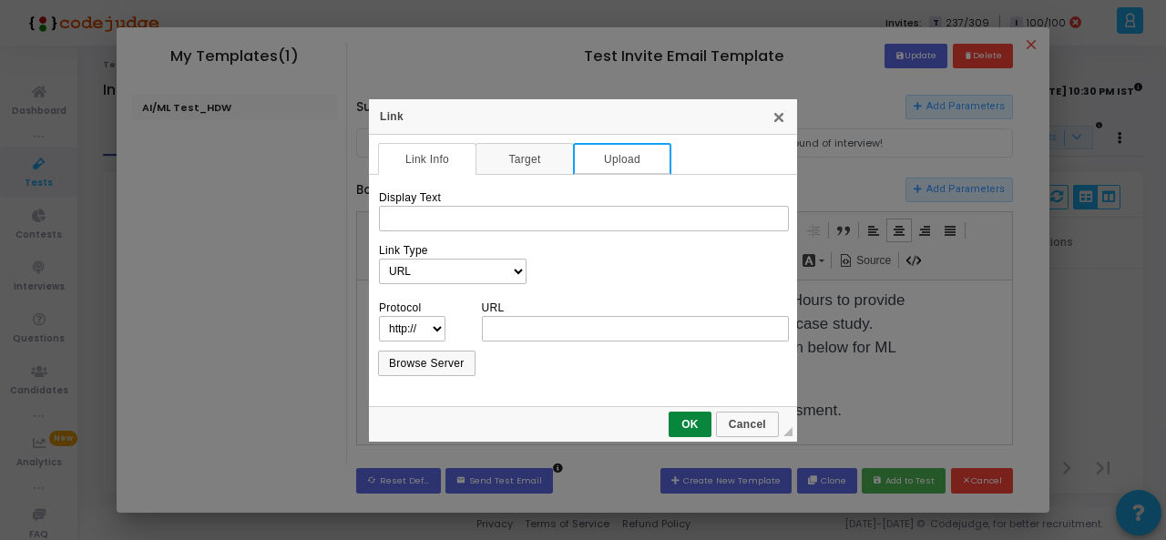
click at [603, 158] on link "Upload" at bounding box center [622, 159] width 98 height 32
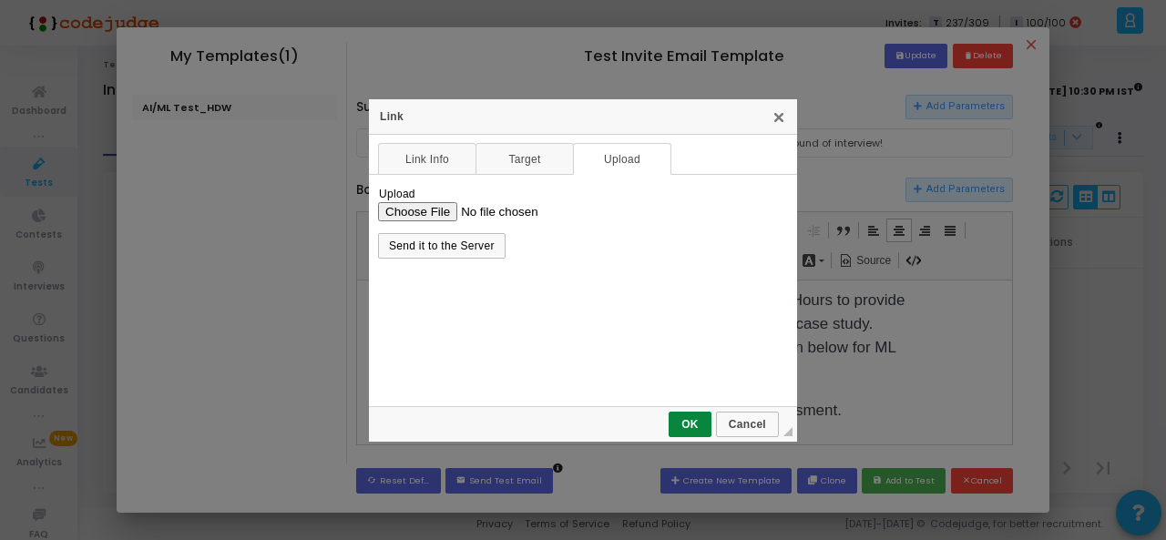
click at [425, 209] on input "Upload" at bounding box center [583, 210] width 410 height 19
type input "C:\fakepath\churn_prediction_dataset.csv"
click at [477, 250] on span "Send it to the Server" at bounding box center [442, 246] width 124 height 13
click at [432, 246] on span "Send it to the Server" at bounding box center [442, 246] width 124 height 13
select select "https://"
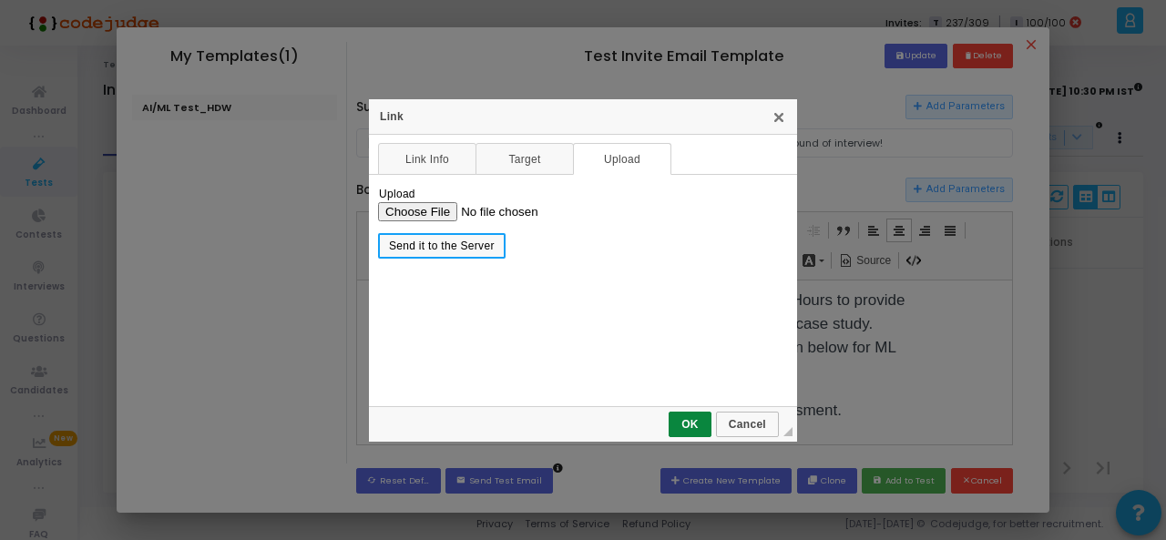
type input "codejudge-proctoring-v2.s3.amazonaws.com/codejudge-s3-cognito/ckeditor/17550807…"
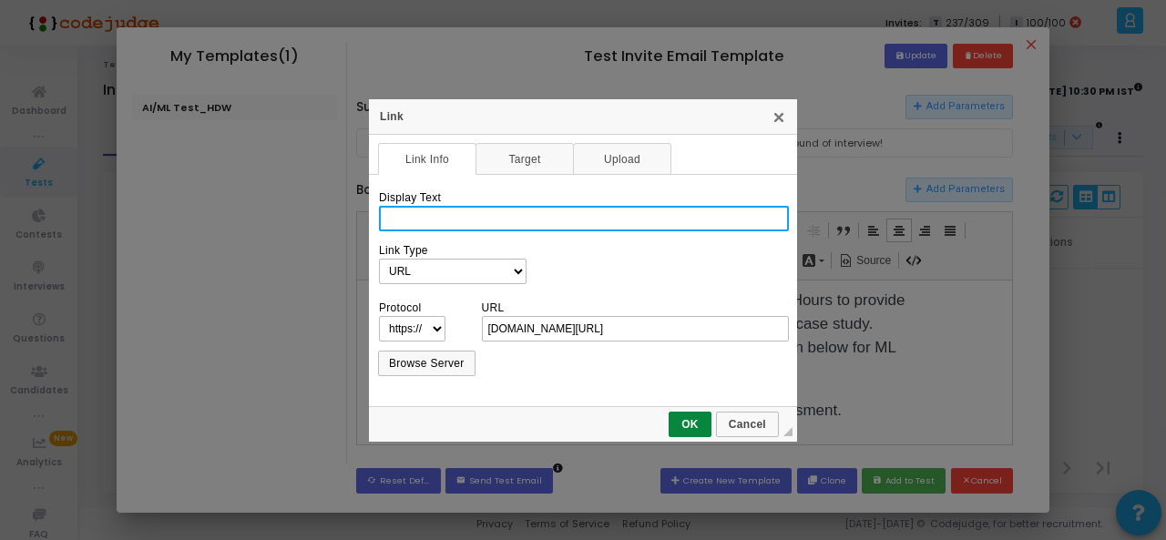
click at [514, 226] on input "Display Text" at bounding box center [584, 219] width 410 height 26
type input "Player Churn CSV file"
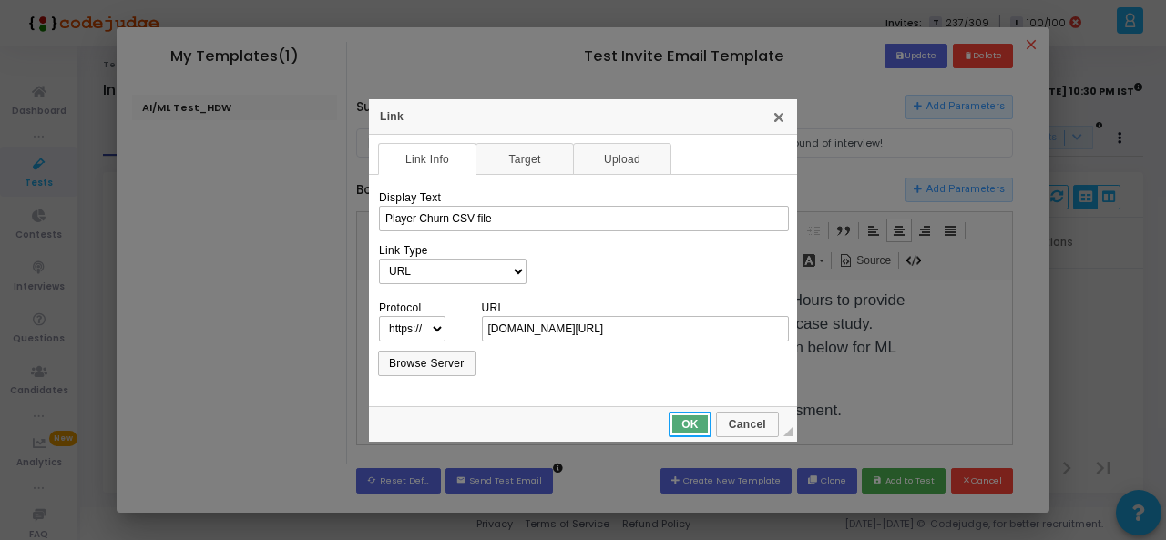
click at [686, 428] on span "OK" at bounding box center [689, 424] width 39 height 13
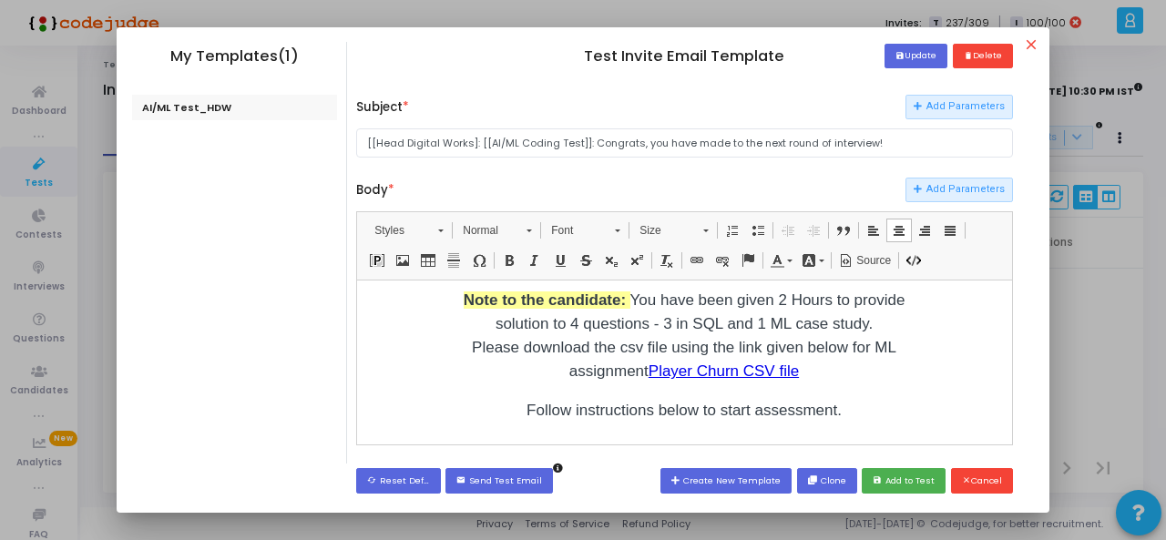
click at [877, 359] on p "Note to the candidate: You have been given 2 Hours to provide solution to 4 que…" at bounding box center [683, 335] width 455 height 95
click at [913, 54] on button "save Update" at bounding box center [915, 56] width 63 height 25
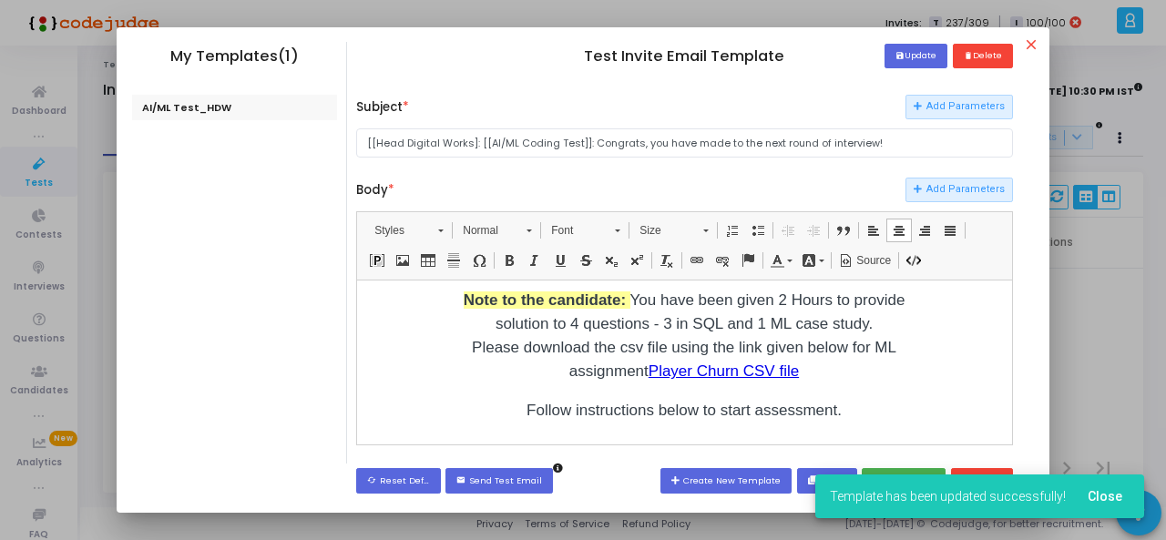
click at [1098, 492] on span "Close" at bounding box center [1105, 496] width 35 height 15
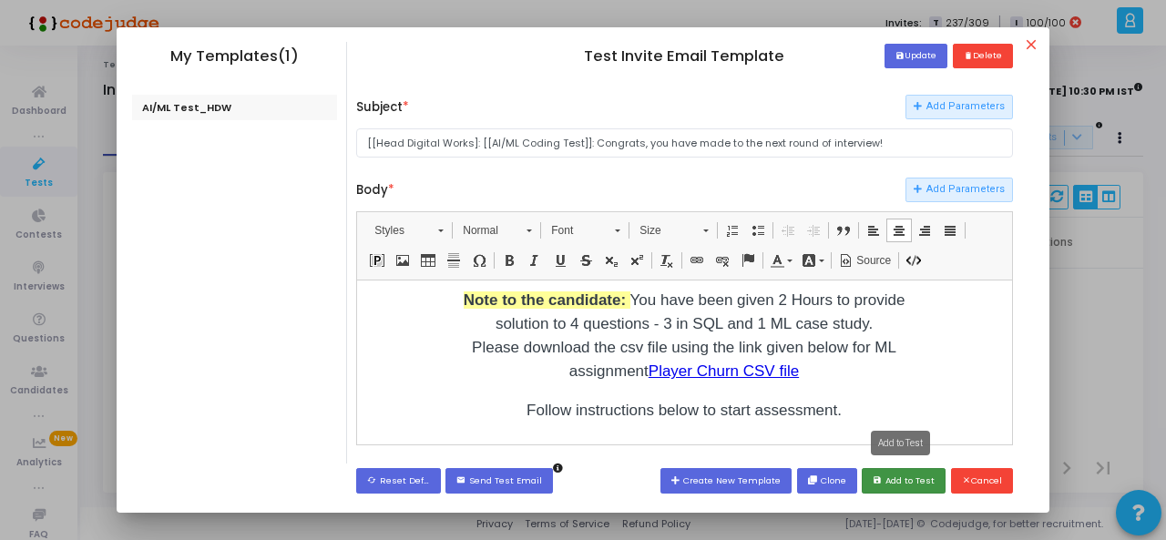
click at [897, 478] on button "save Add to Test" at bounding box center [904, 480] width 84 height 25
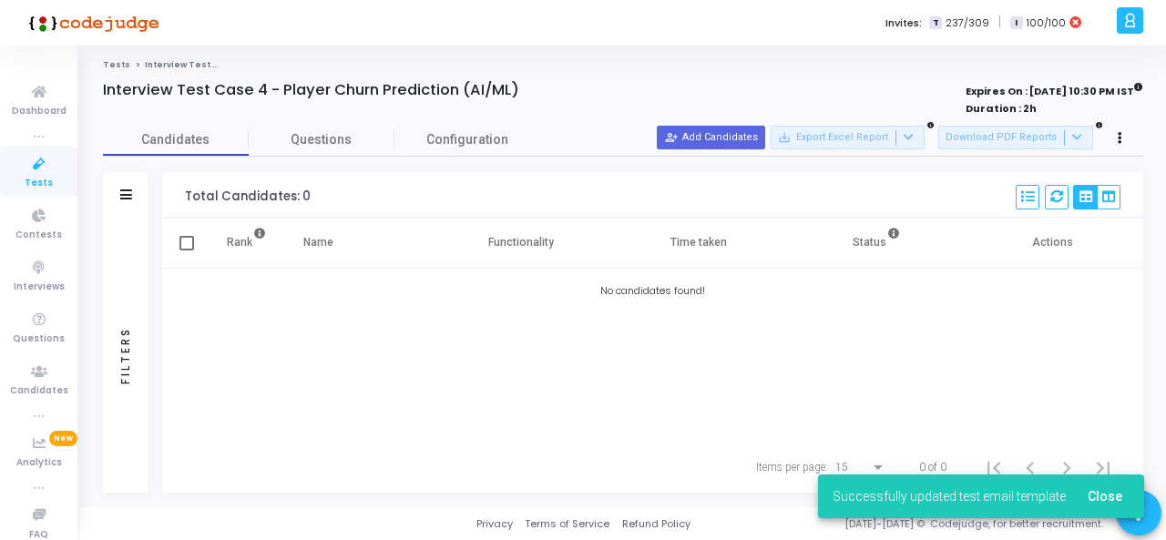
click at [107, 66] on link "Tests" at bounding box center [116, 64] width 27 height 11
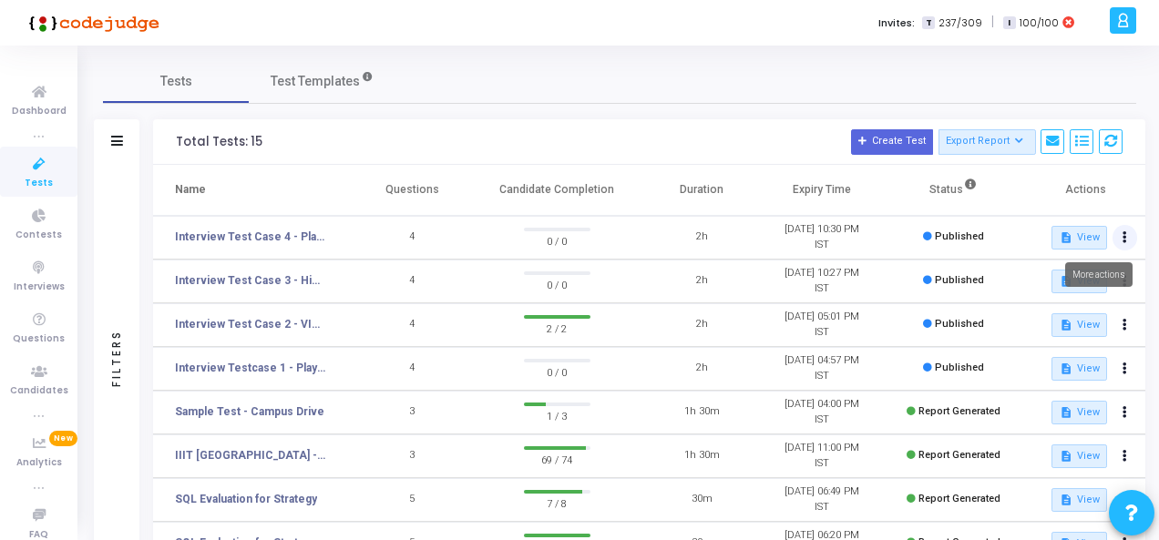
click at [1120, 230] on button at bounding box center [1125, 238] width 26 height 26
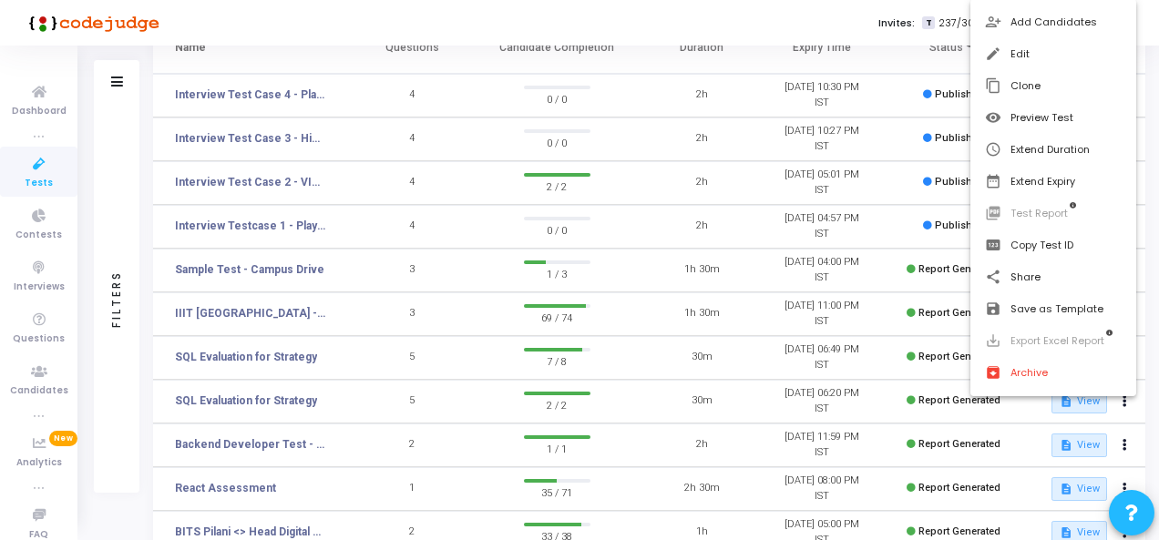
scroll to position [144, 0]
click at [36, 99] on div at bounding box center [579, 270] width 1159 height 540
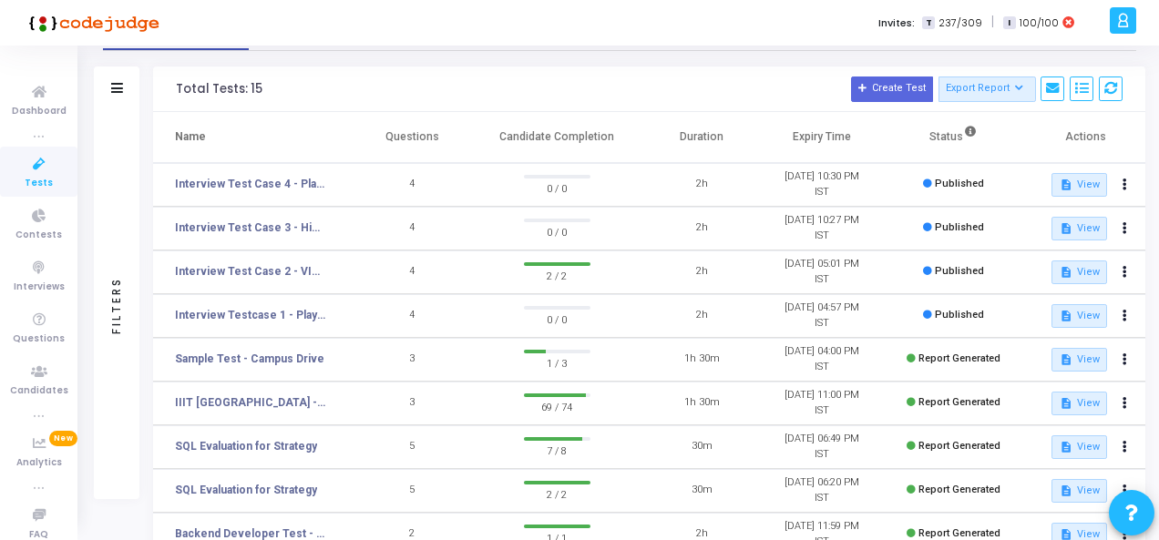
scroll to position [0, 0]
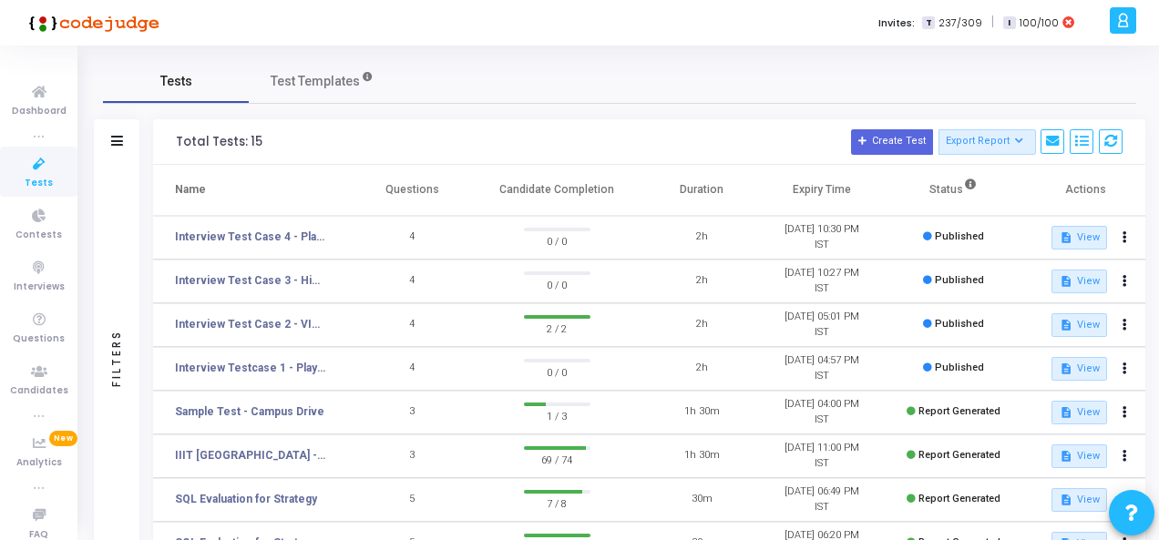
click at [166, 83] on span "Tests" at bounding box center [176, 81] width 32 height 19
click at [1123, 237] on icon at bounding box center [1124, 237] width 5 height 9
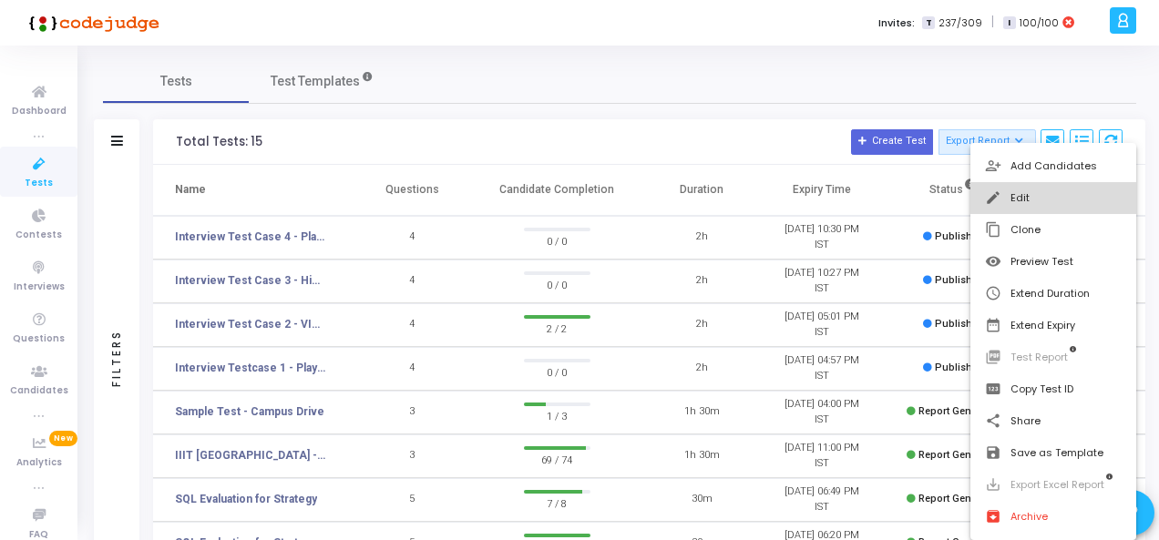
click at [1040, 191] on button "edit Edit" at bounding box center [1053, 198] width 167 height 32
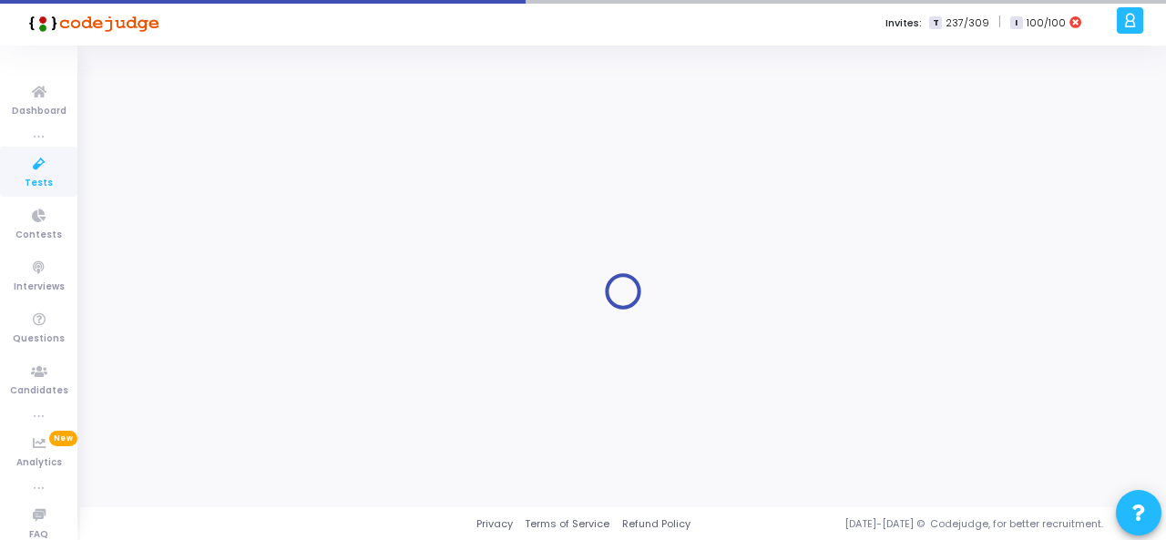
radio input "true"
type input "8/31/2025, 10:30 PM"
type input "2"
type input "50"
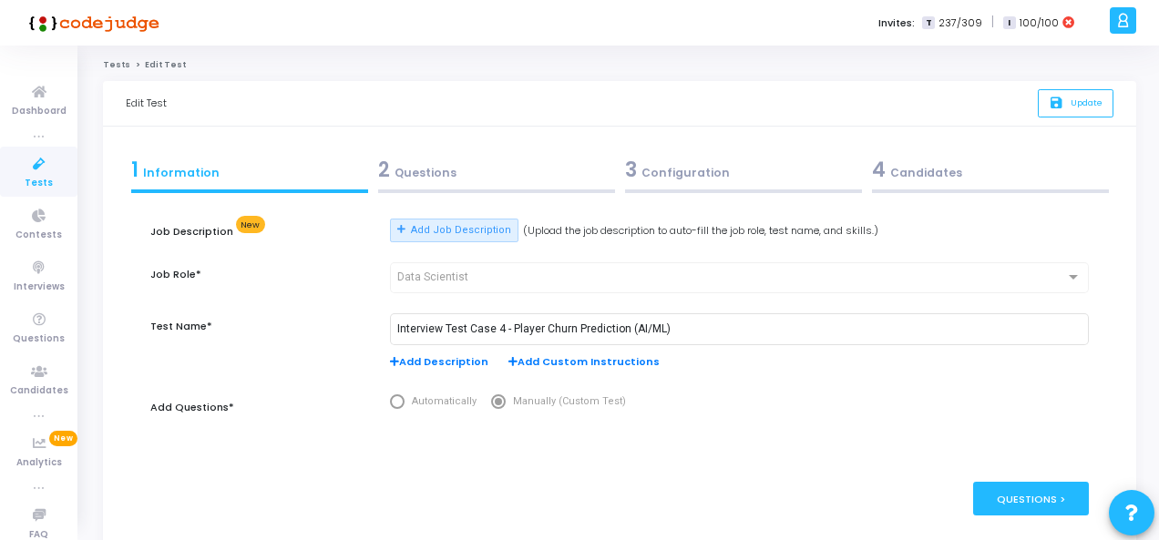
click at [688, 165] on div "3 Configuration" at bounding box center [743, 170] width 237 height 30
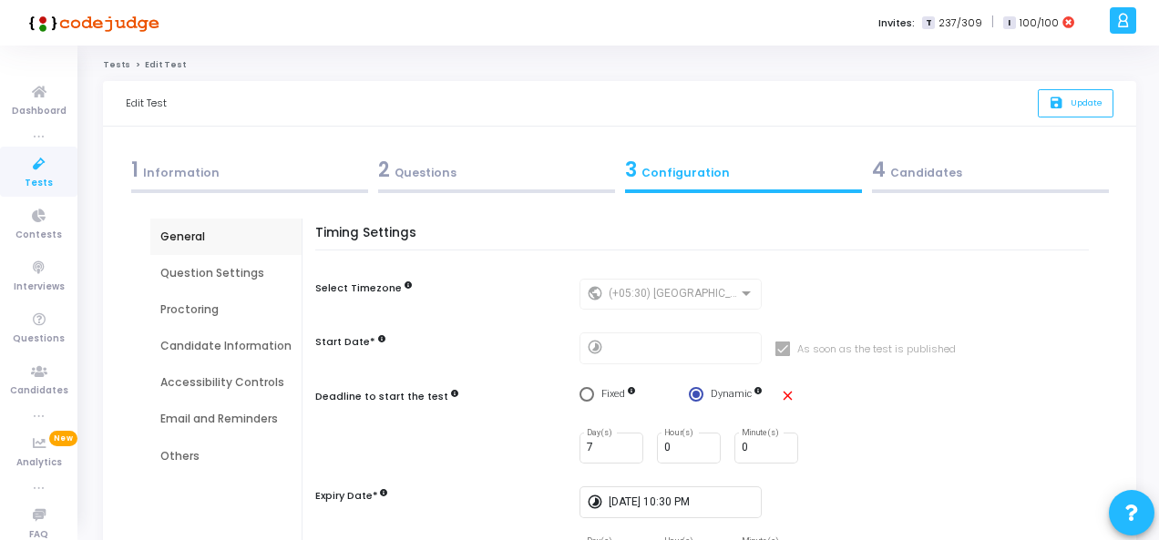
click at [240, 418] on div "Email and Reminders" at bounding box center [225, 419] width 131 height 16
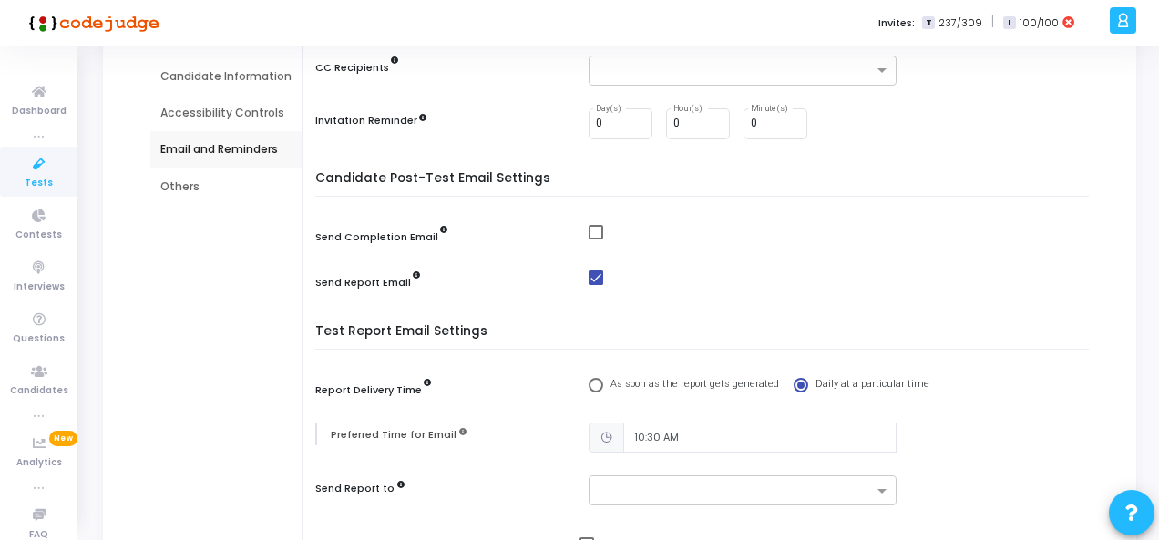
scroll to position [273, 0]
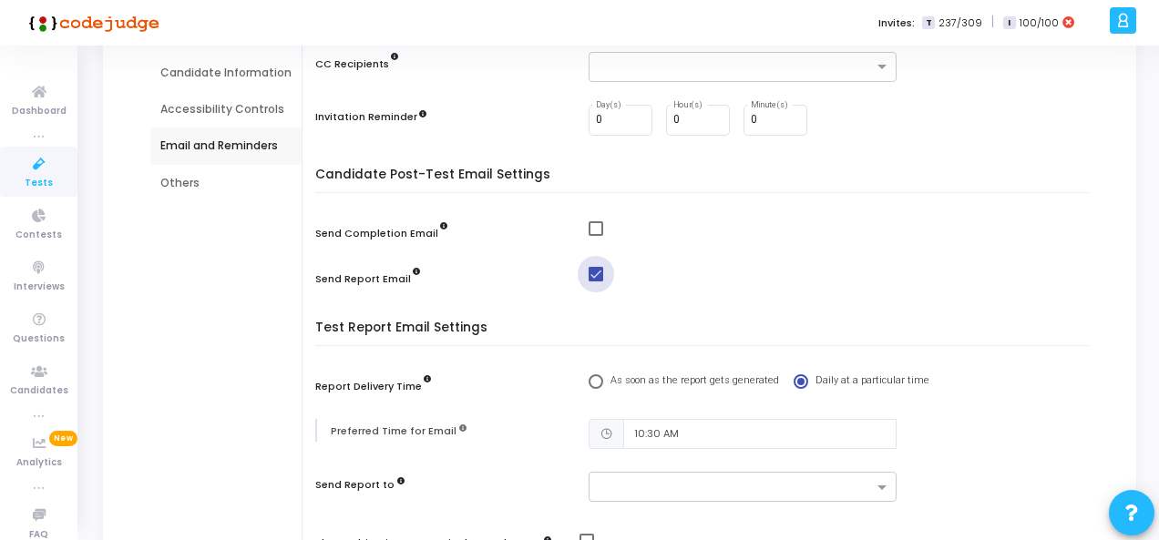
click at [590, 270] on span at bounding box center [595, 274] width 15 height 15
click at [595, 281] on input "checkbox" at bounding box center [595, 281] width 1 height 1
checkbox input "false"
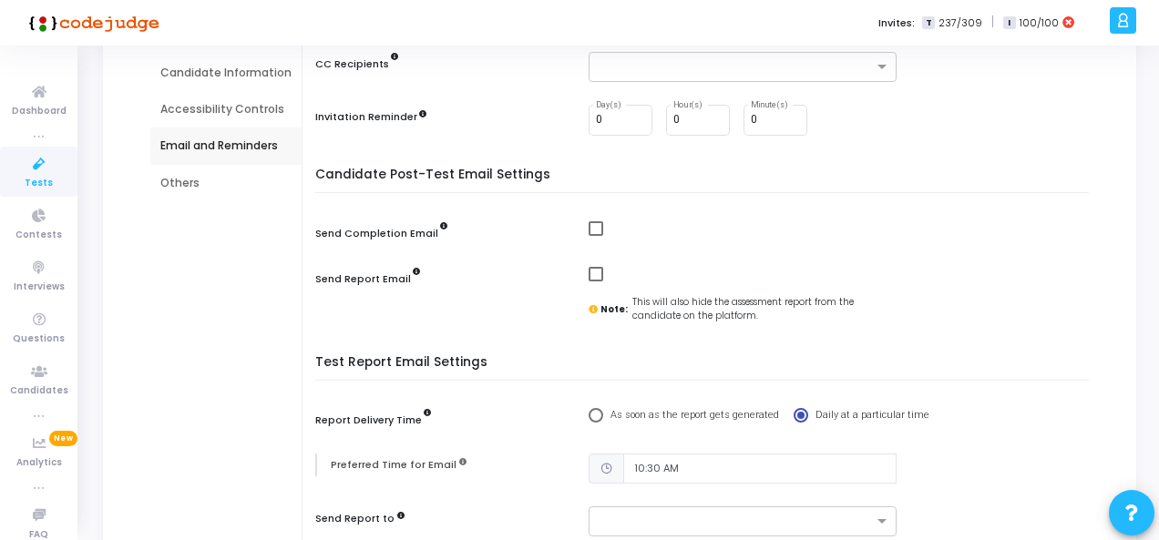
click at [1023, 310] on div "Send Report Email Note: This will also hide the assessment report from the cand…" at bounding box center [706, 294] width 782 height 57
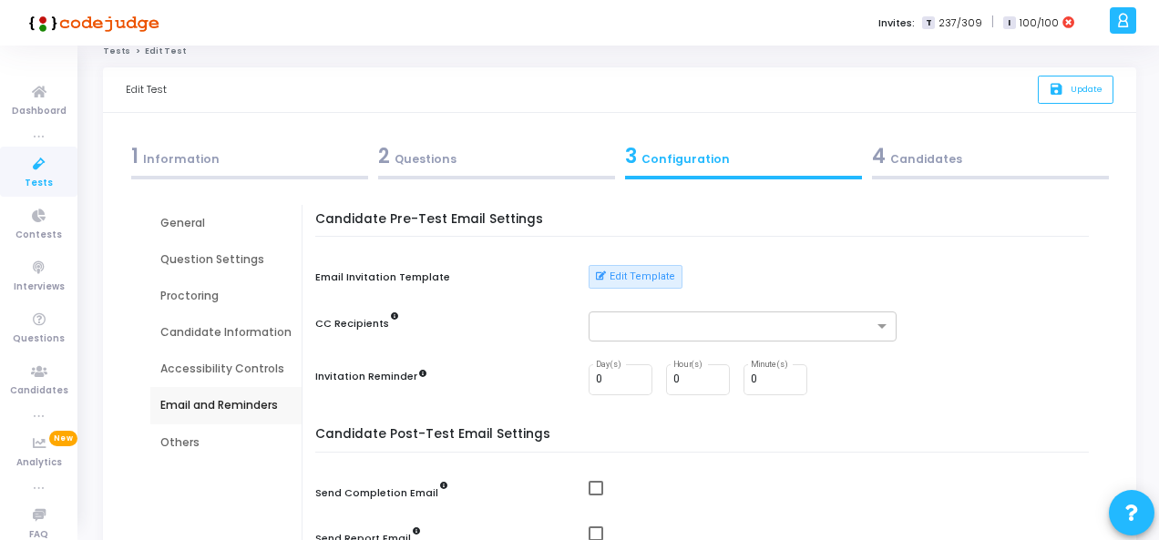
scroll to position [0, 0]
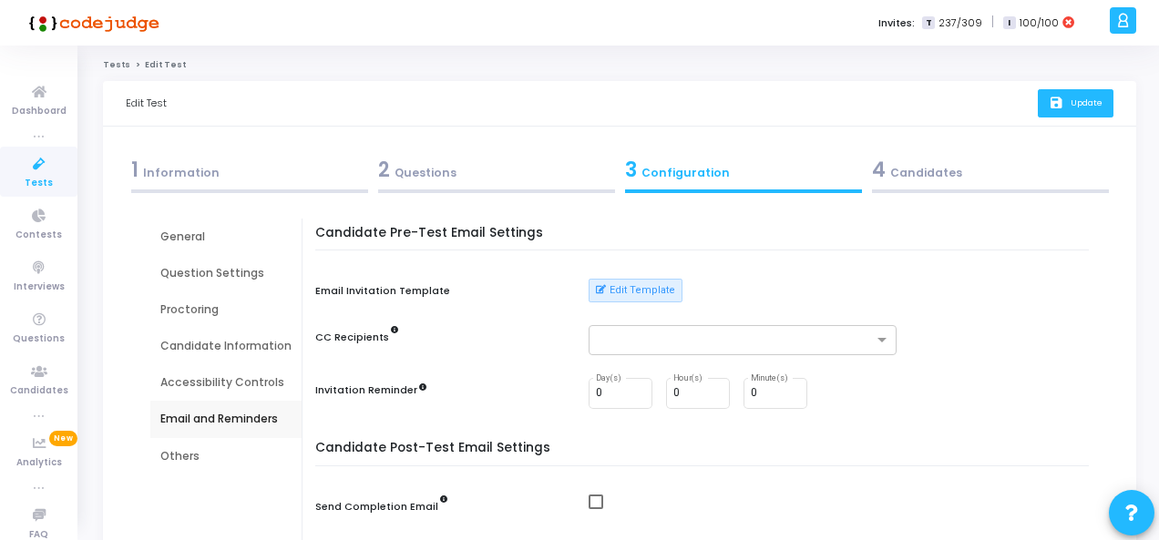
click at [1081, 101] on span "Update" at bounding box center [1086, 103] width 32 height 12
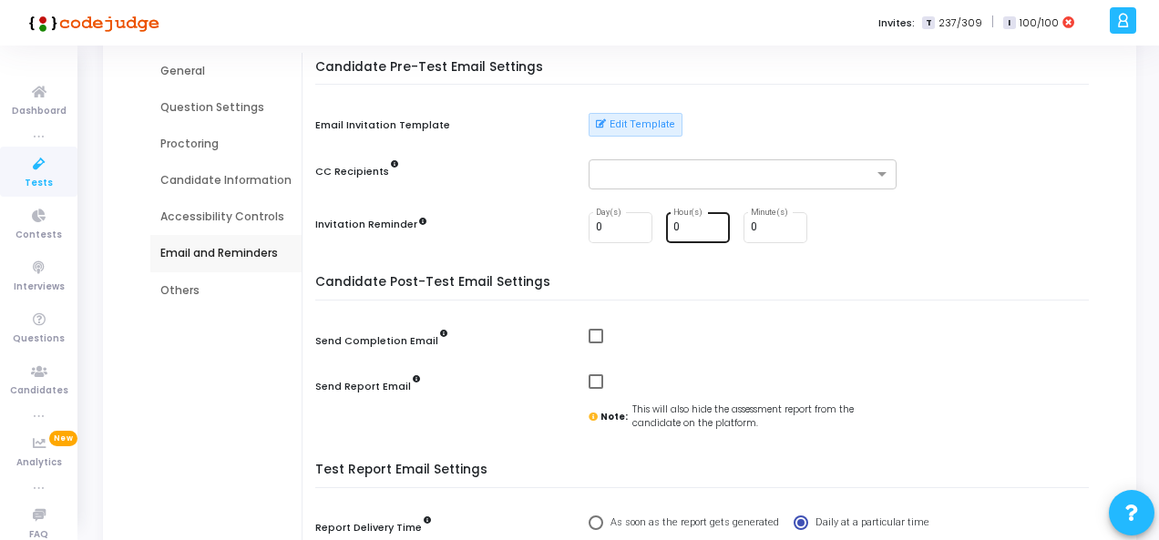
scroll to position [182, 0]
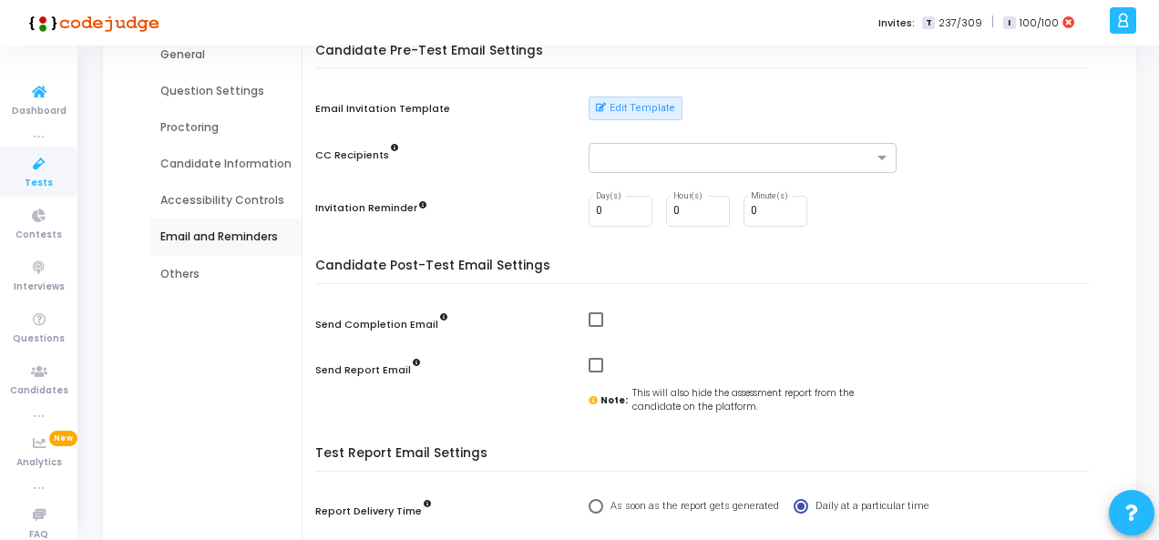
click at [43, 167] on icon at bounding box center [39, 164] width 38 height 23
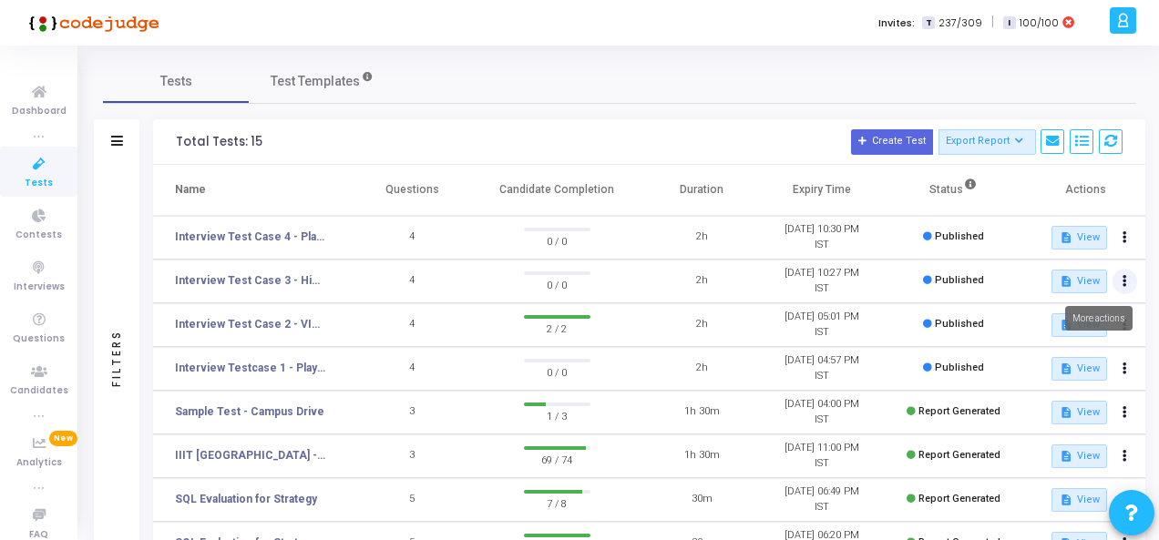
click at [1123, 281] on icon at bounding box center [1124, 281] width 5 height 9
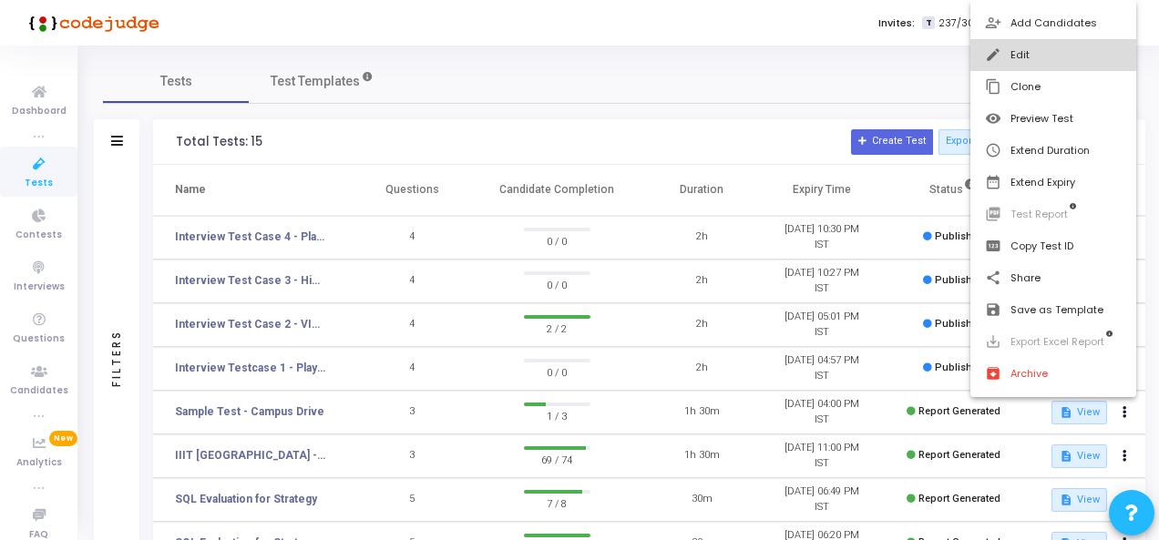
click at [1041, 57] on button "edit Edit" at bounding box center [1053, 55] width 167 height 32
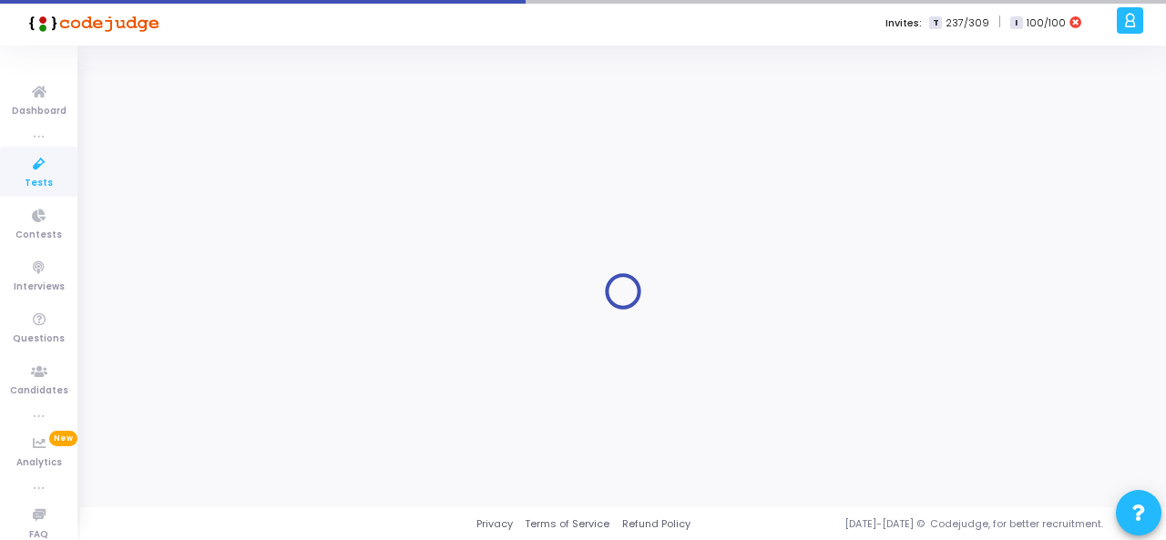
type input "Interview Test Case 3 - High Value Player Prediction (AI/ML)"
radio input "true"
type input "[DATE] 10:27 PM"
type input "2"
type input "50"
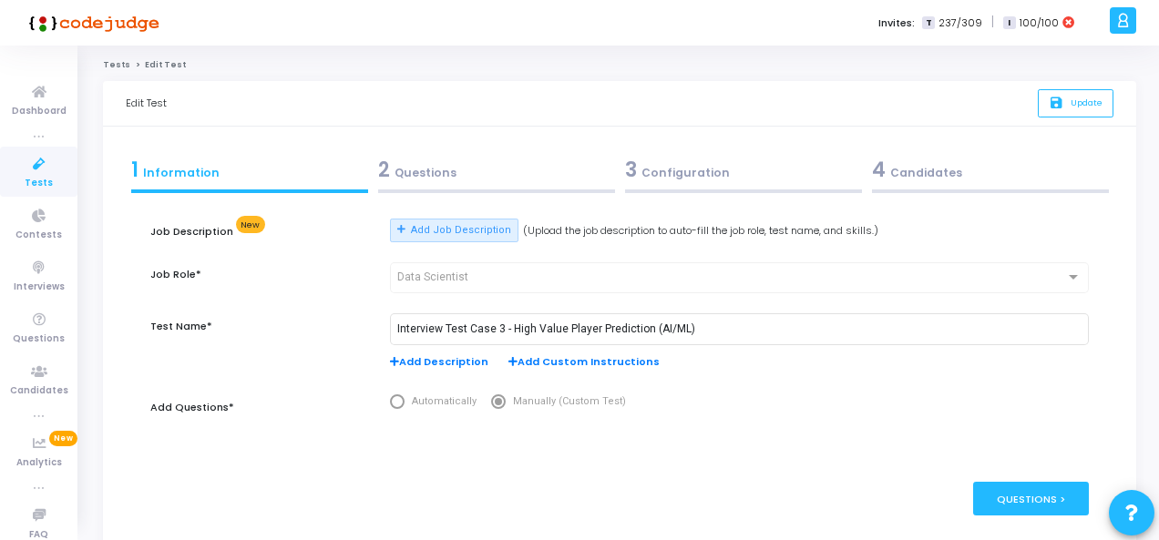
click at [666, 176] on div "3 Configuration" at bounding box center [743, 170] width 237 height 30
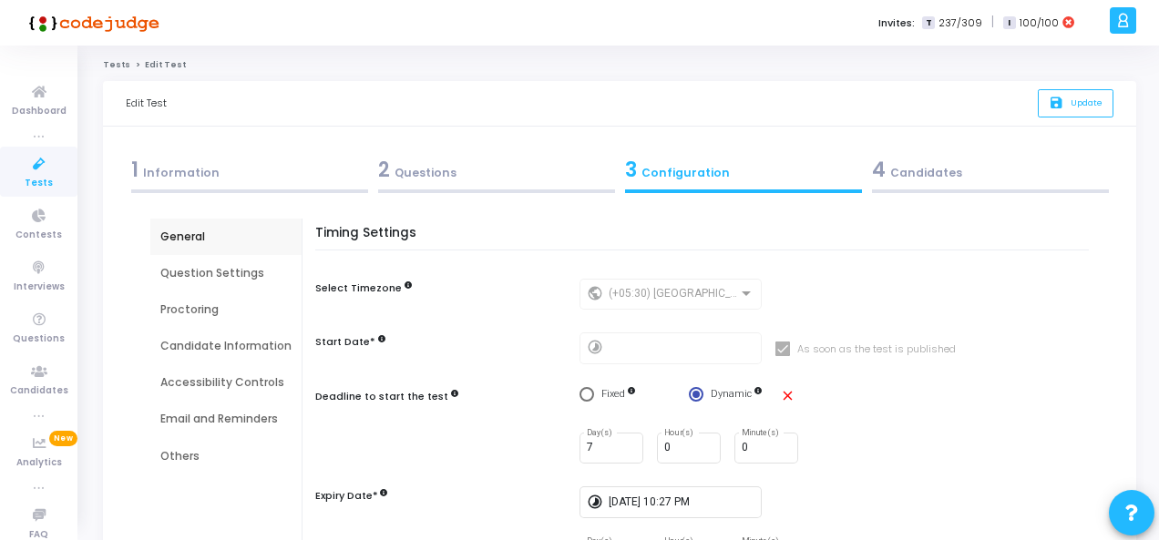
click at [238, 414] on div "Email and Reminders" at bounding box center [225, 419] width 131 height 16
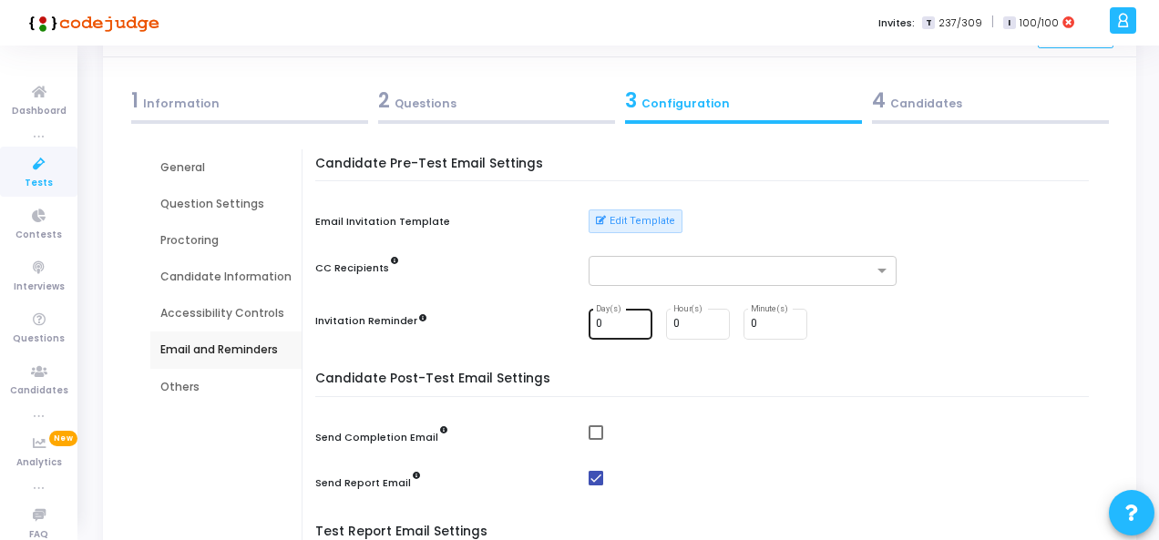
scroll to position [273, 0]
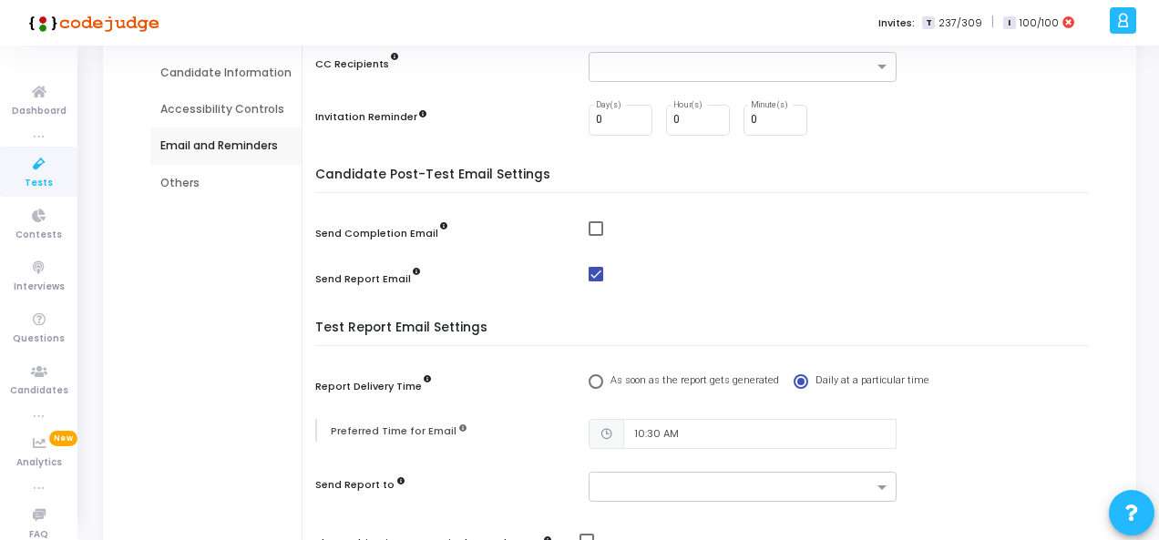
click at [590, 274] on span at bounding box center [595, 274] width 15 height 15
click at [595, 281] on input "checkbox" at bounding box center [595, 281] width 1 height 1
checkbox input "false"
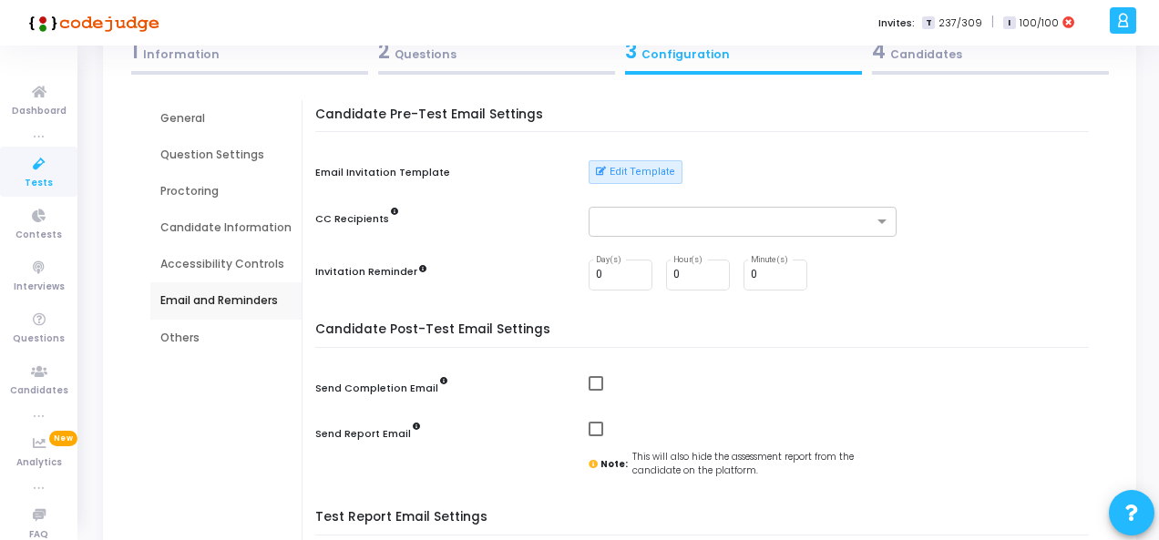
scroll to position [0, 0]
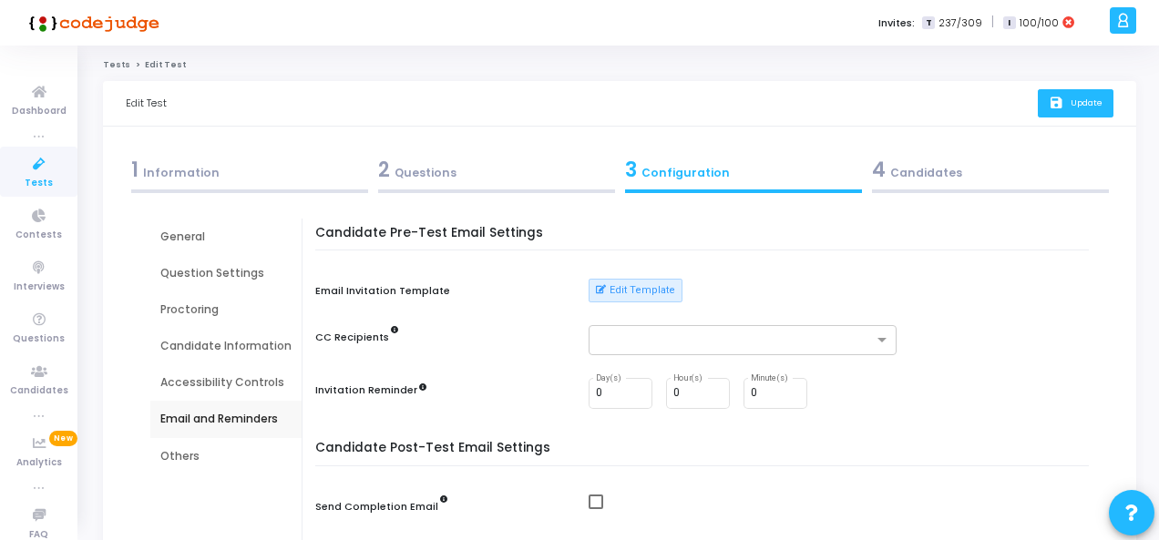
click at [1066, 108] on button "save Update" at bounding box center [1075, 103] width 76 height 28
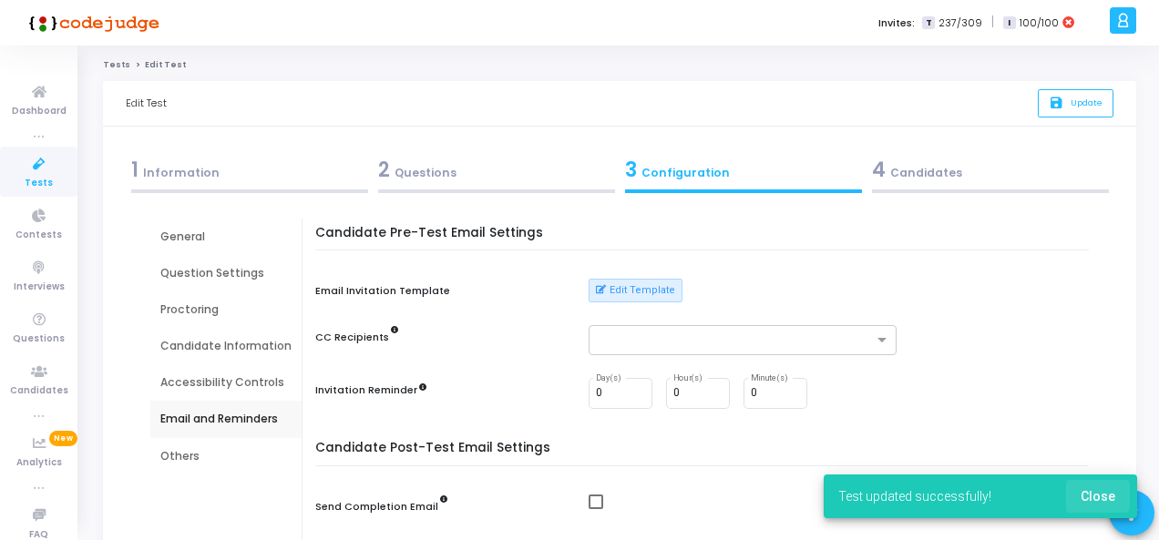
click at [1097, 496] on span "Close" at bounding box center [1097, 496] width 35 height 15
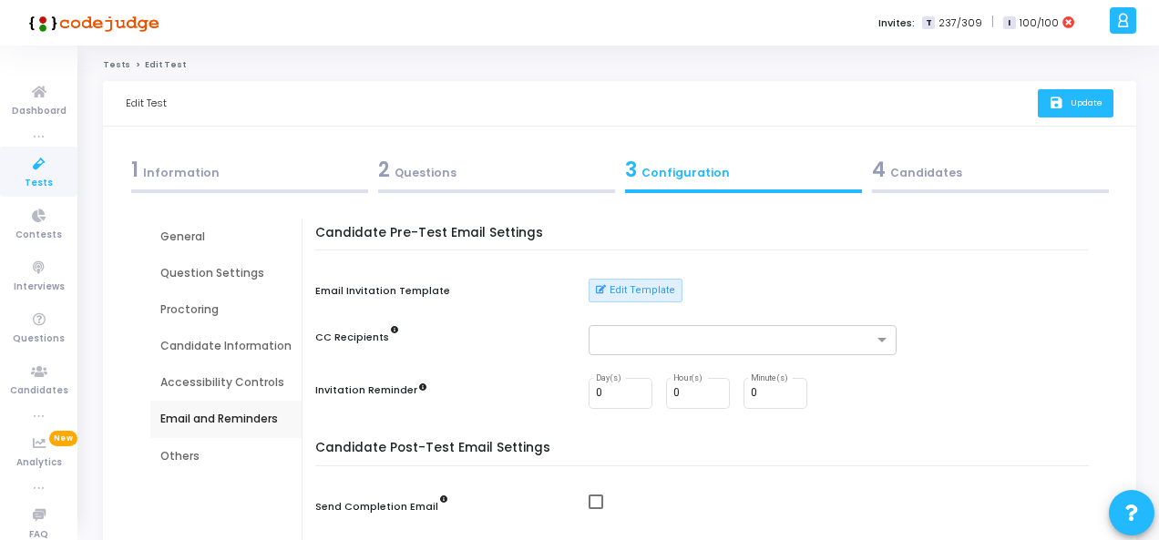
click at [1106, 99] on button "save Update" at bounding box center [1075, 103] width 76 height 28
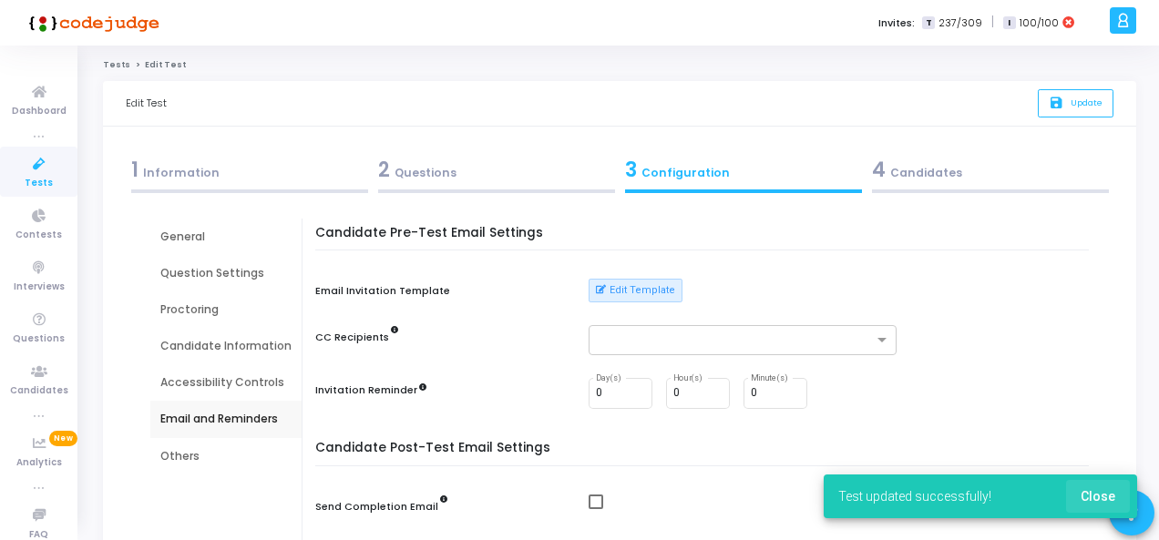
click at [1108, 507] on button "Close" at bounding box center [1098, 496] width 64 height 33
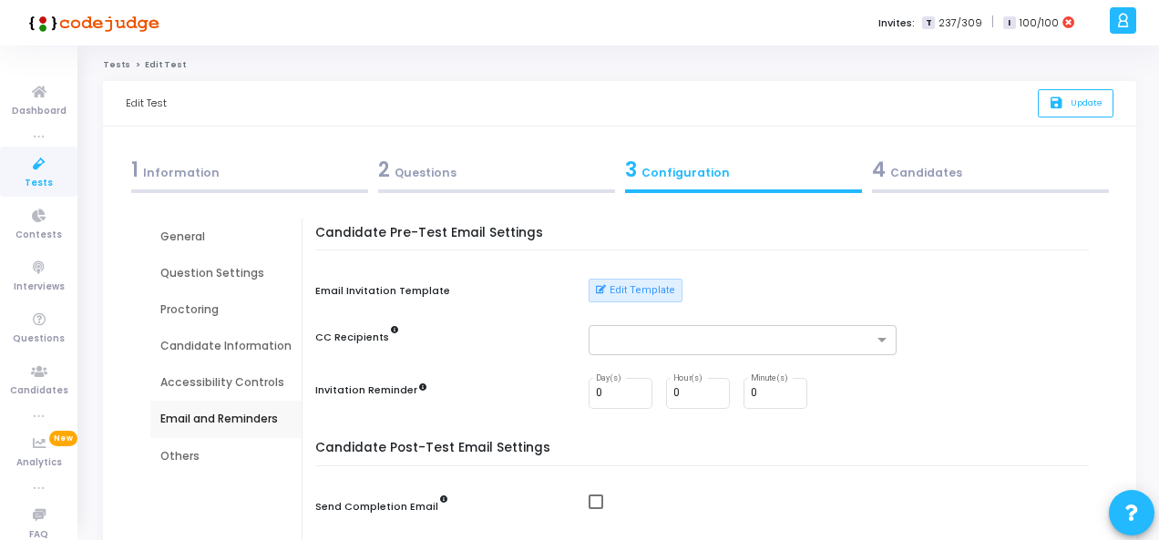
click at [20, 164] on icon at bounding box center [39, 164] width 38 height 23
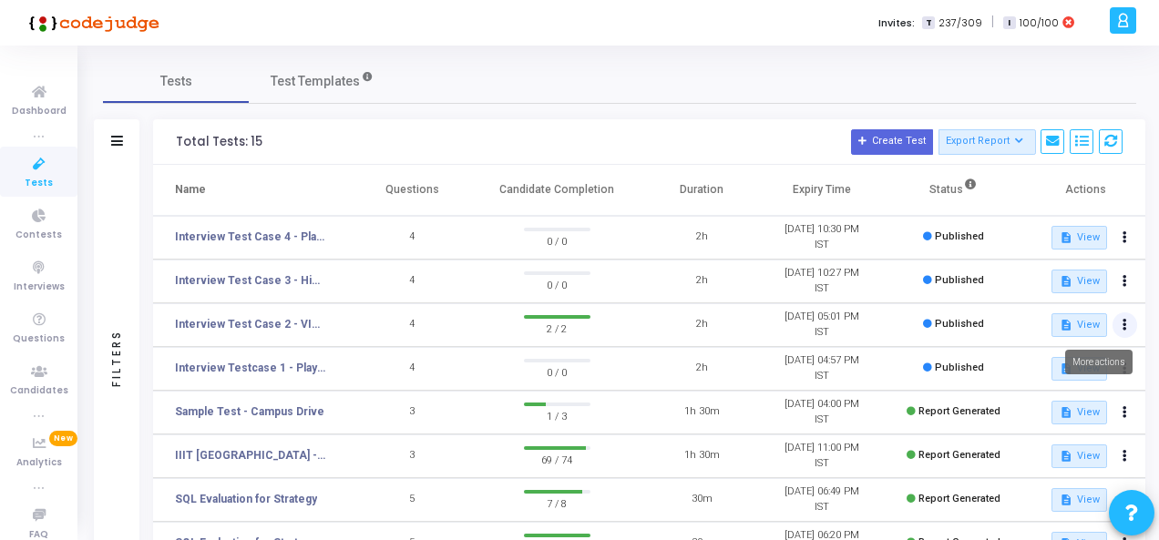
click at [1130, 328] on button at bounding box center [1125, 325] width 26 height 26
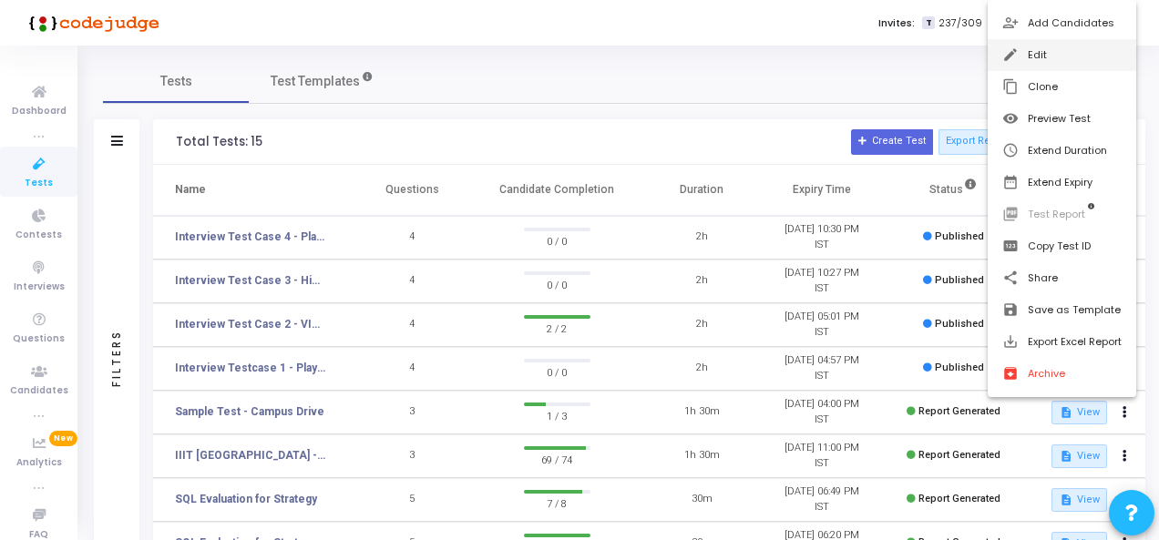
click at [1028, 49] on button "edit Edit" at bounding box center [1061, 55] width 148 height 32
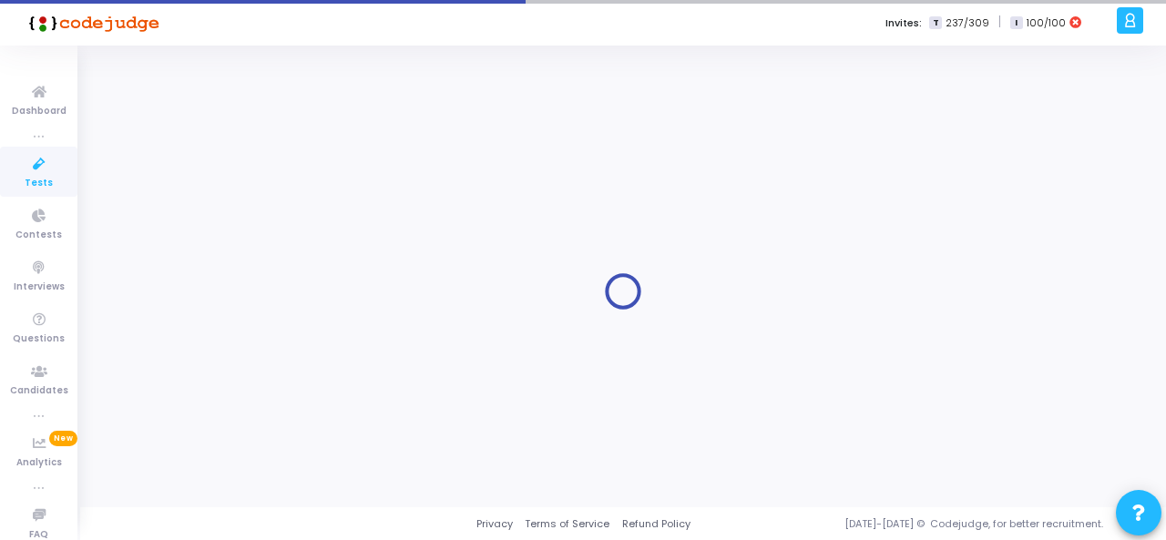
type input "Interview Test Case 2 - VIP Upgrade Prediction (AI/ML)"
radio input "true"
type input "8/31/2025, 5:01 PM"
type input "2"
type input "50"
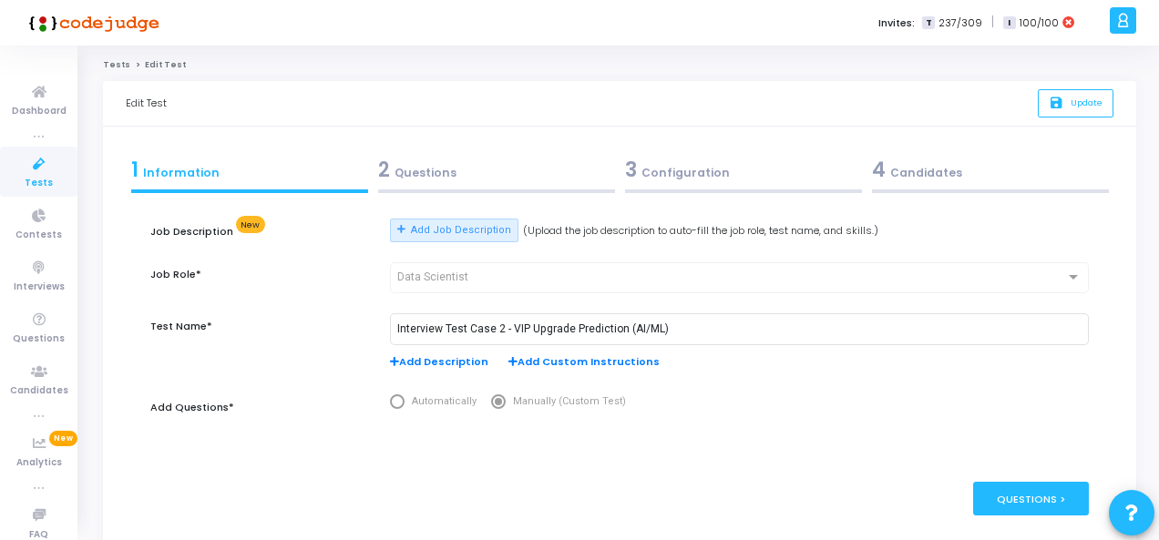
click at [658, 176] on div "3 Configuration" at bounding box center [743, 170] width 237 height 30
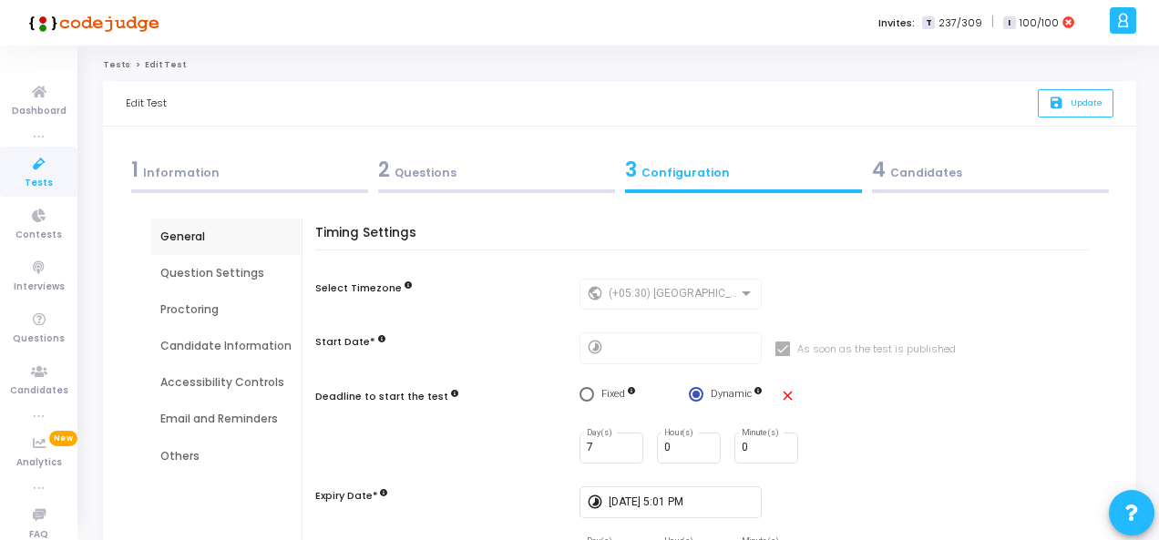
click at [239, 427] on div "Email and Reminders" at bounding box center [225, 419] width 151 height 36
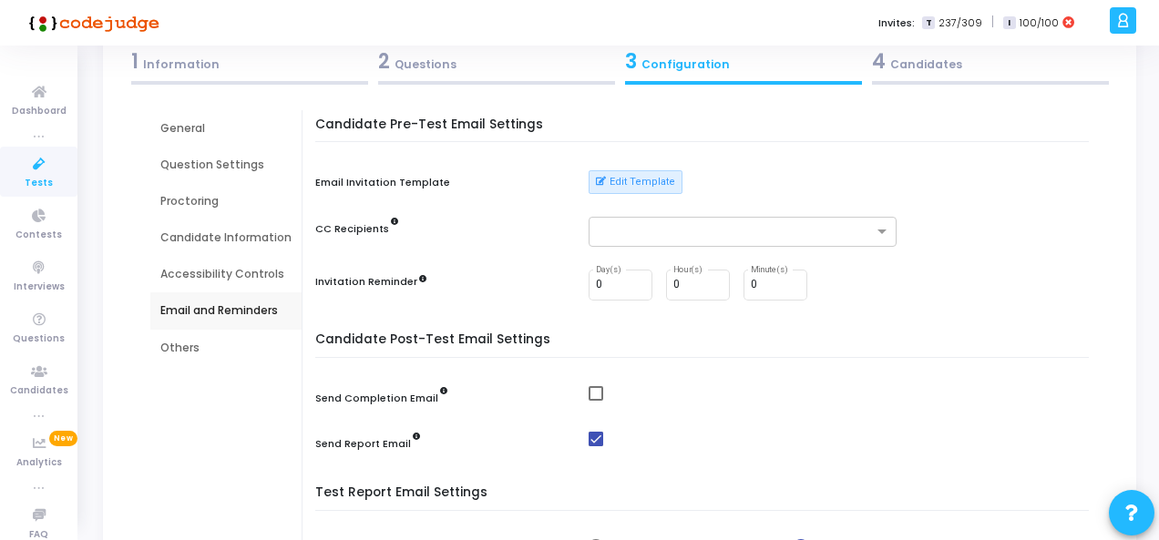
scroll to position [364, 0]
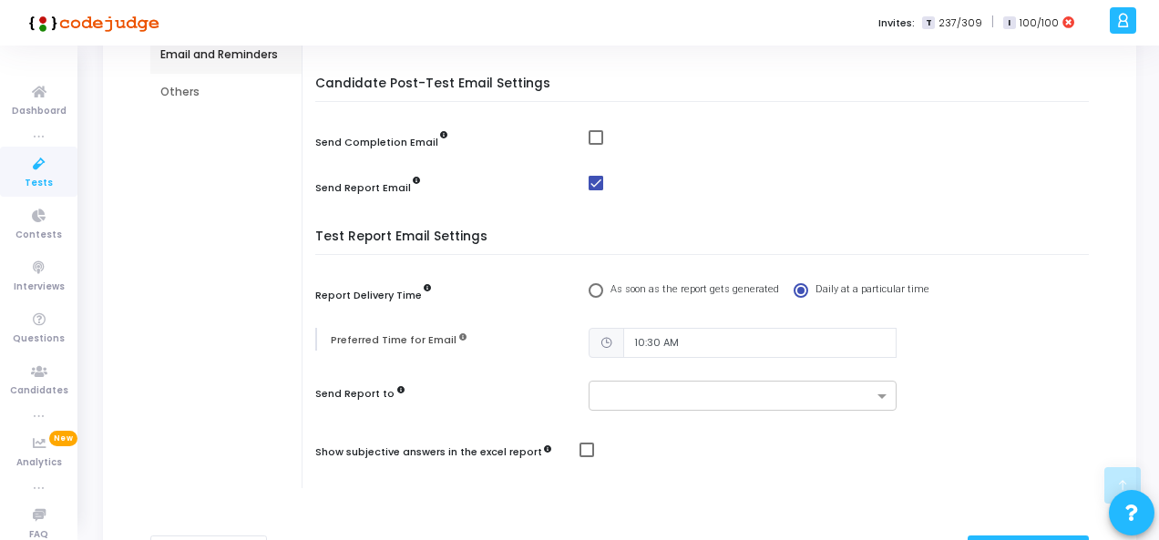
click at [590, 184] on span at bounding box center [595, 183] width 15 height 15
click at [595, 190] on input "checkbox" at bounding box center [595, 190] width 1 height 1
checkbox input "false"
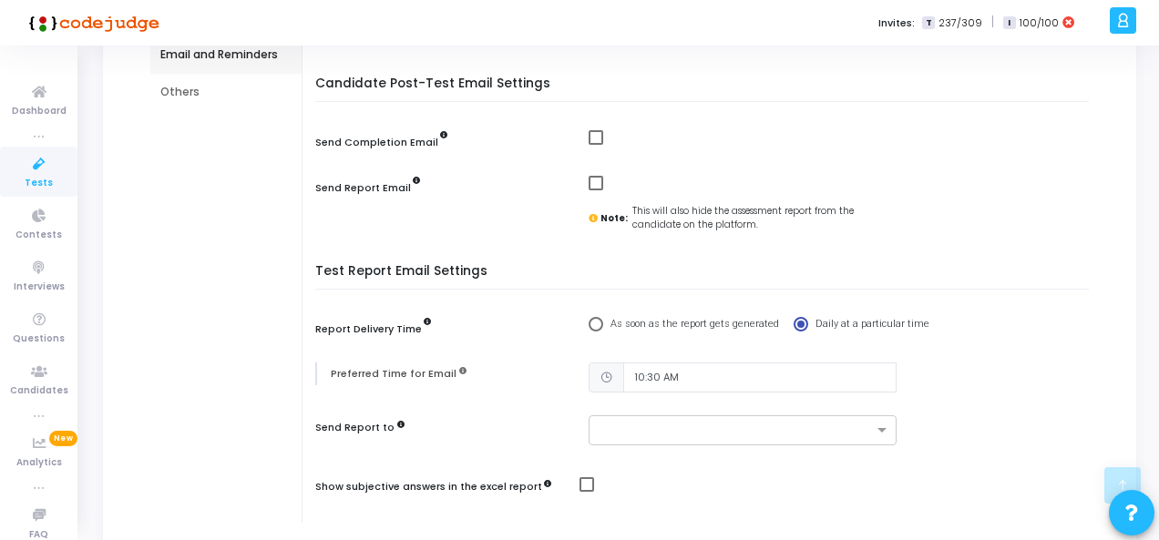
click at [904, 240] on div "Candidate Post-Test Email Settings Send Completion Email Send Report Email Note…" at bounding box center [706, 166] width 764 height 179
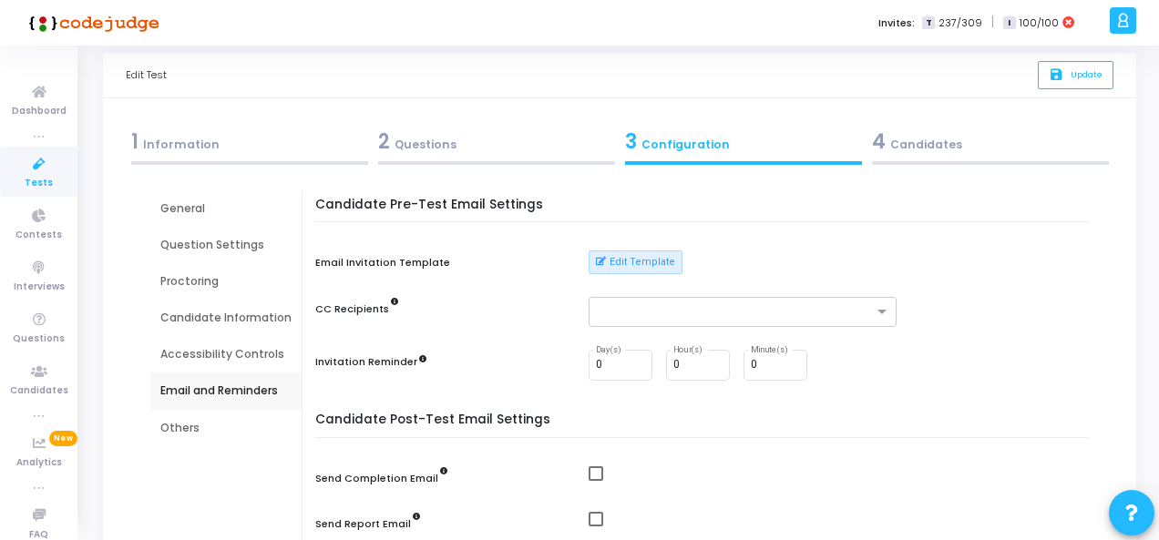
scroll to position [0, 0]
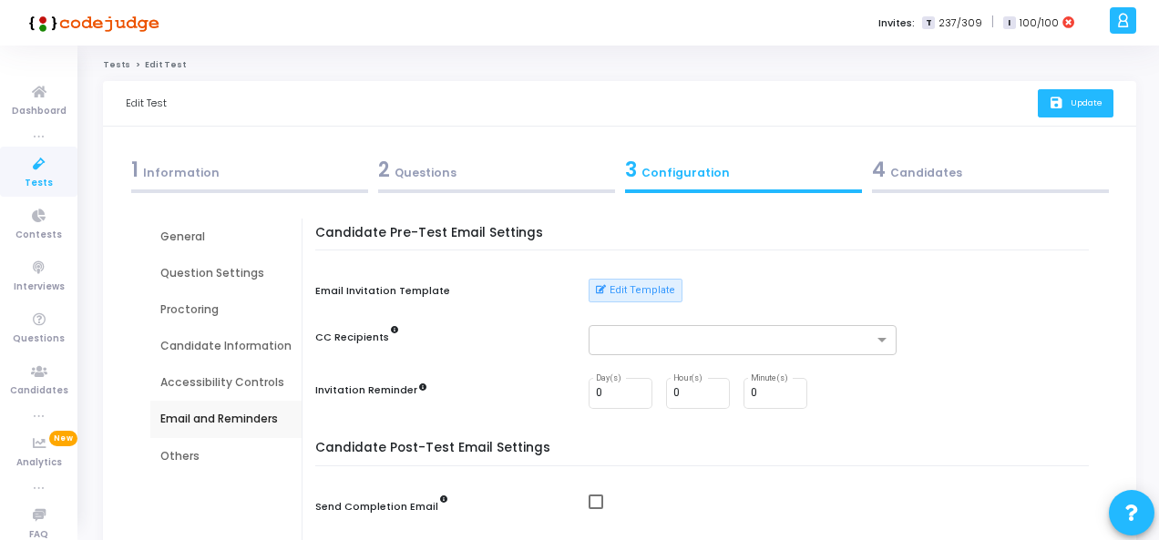
click at [1091, 108] on span "Update" at bounding box center [1086, 103] width 32 height 12
click at [1086, 96] on button "save Update" at bounding box center [1075, 103] width 76 height 28
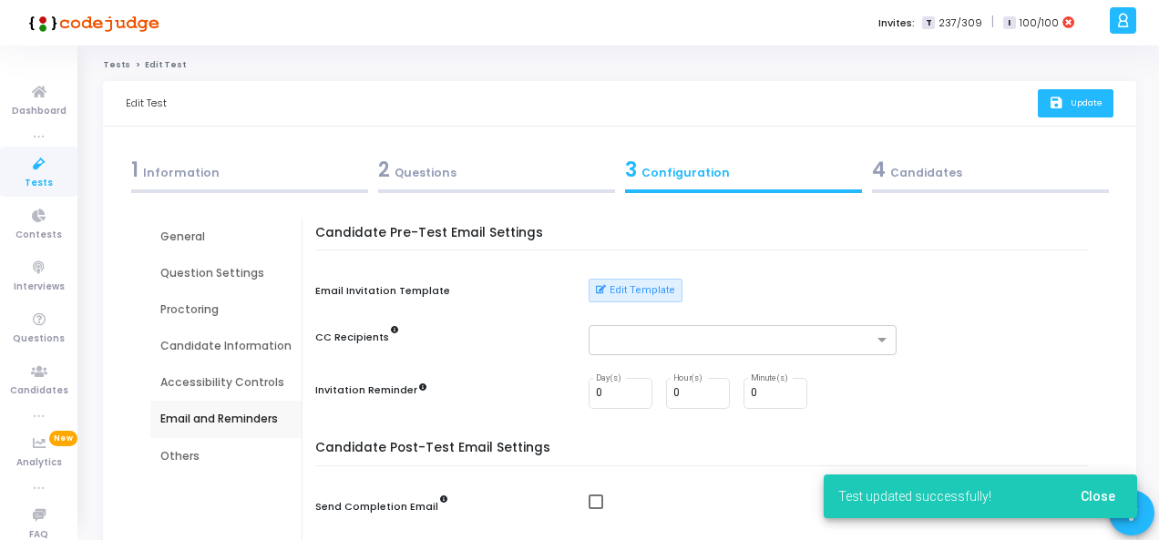
click at [1078, 102] on span "Update" at bounding box center [1086, 103] width 32 height 12
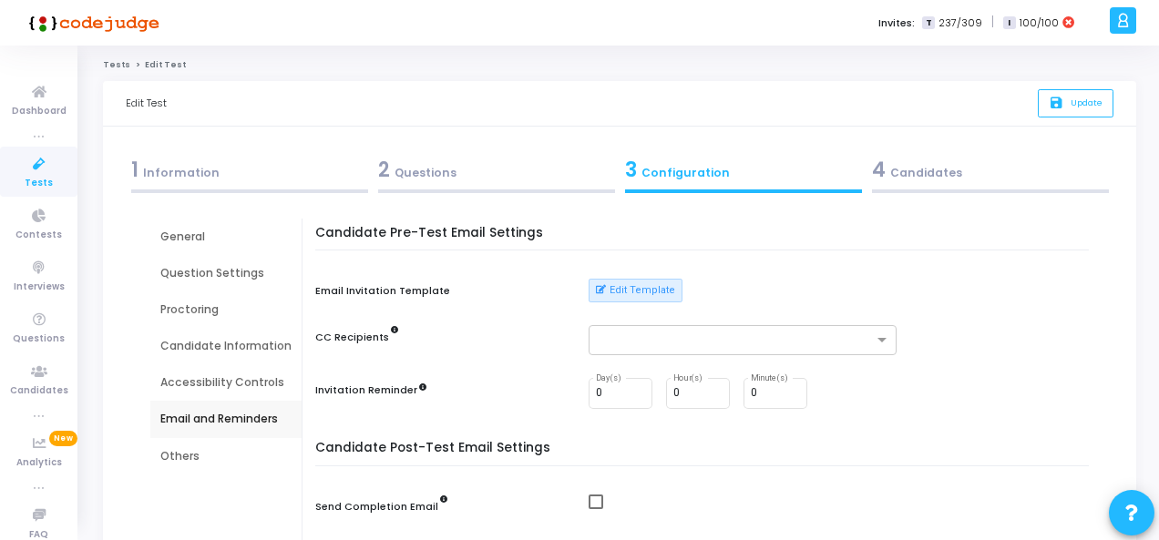
click at [111, 65] on link "Tests" at bounding box center [116, 64] width 27 height 11
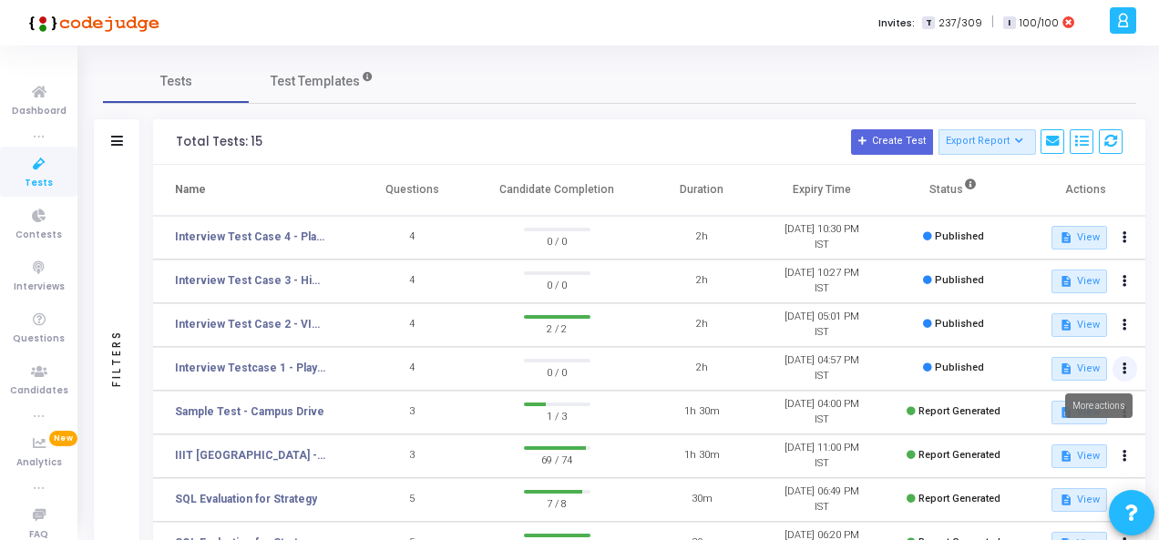
click at [1126, 370] on button at bounding box center [1125, 369] width 26 height 26
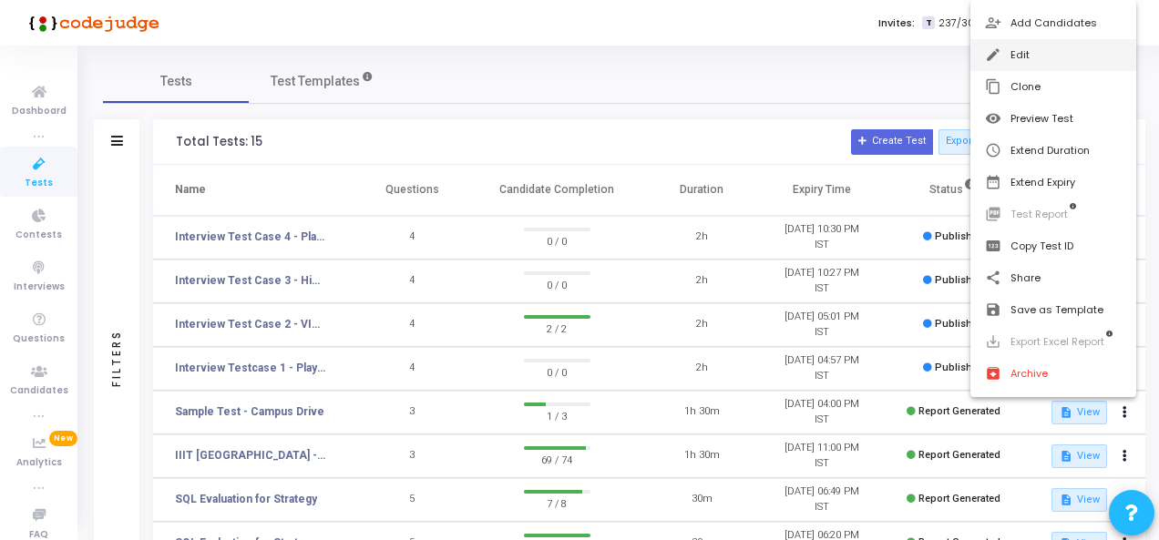
click at [1024, 56] on button "edit Edit" at bounding box center [1053, 55] width 167 height 32
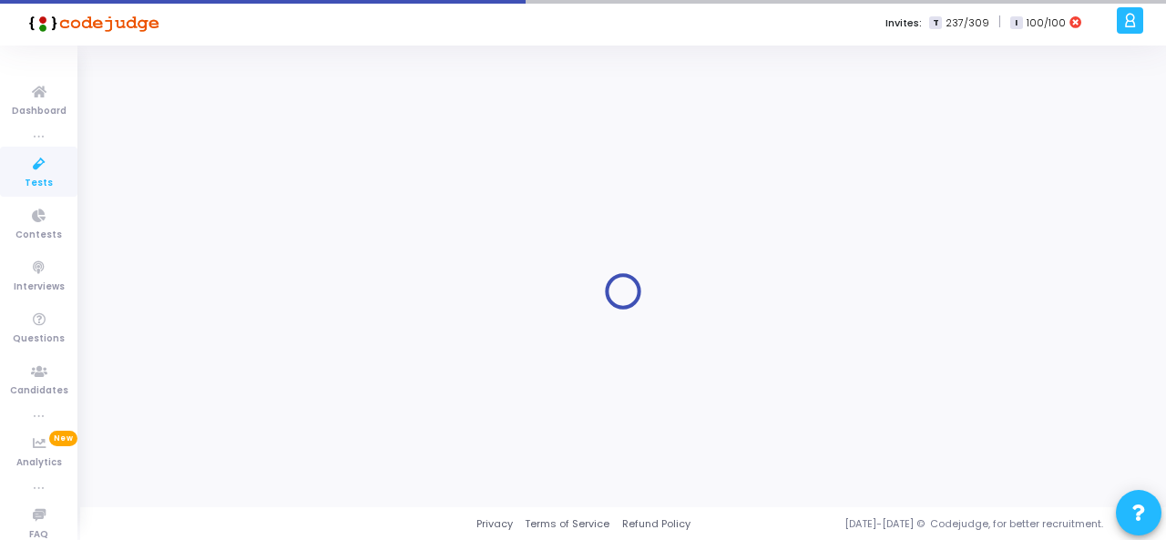
type input "Interview Testcase 1 - Player Promotion Response (AI/ML)"
radio input "true"
type input "8/31/2025, 4:57 PM"
type input "2"
type input "50"
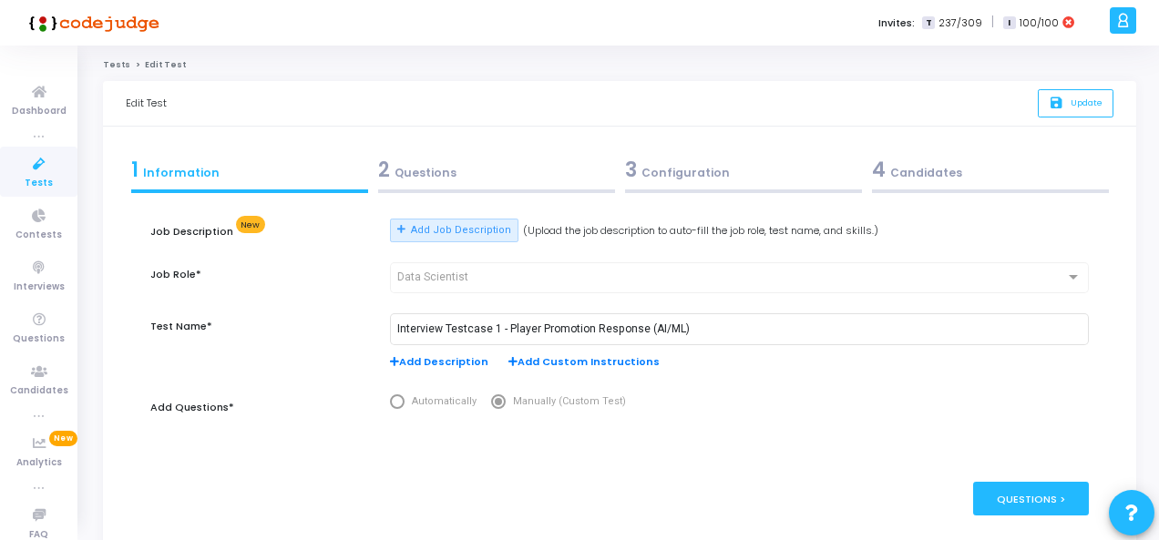
click at [657, 165] on div "3 Configuration" at bounding box center [743, 170] width 237 height 30
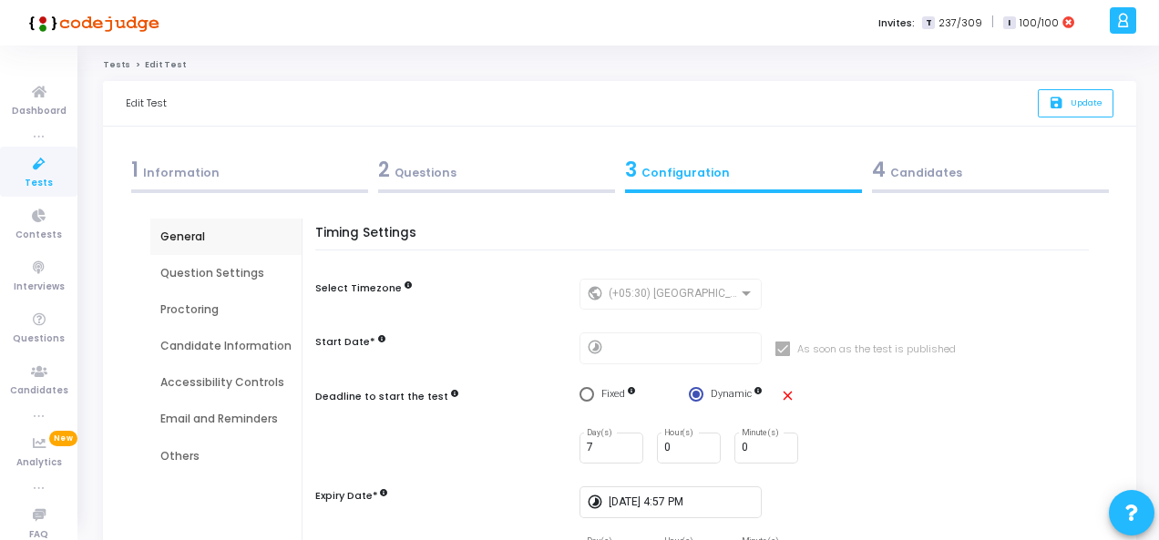
click at [212, 414] on div "Email and Reminders" at bounding box center [225, 419] width 131 height 16
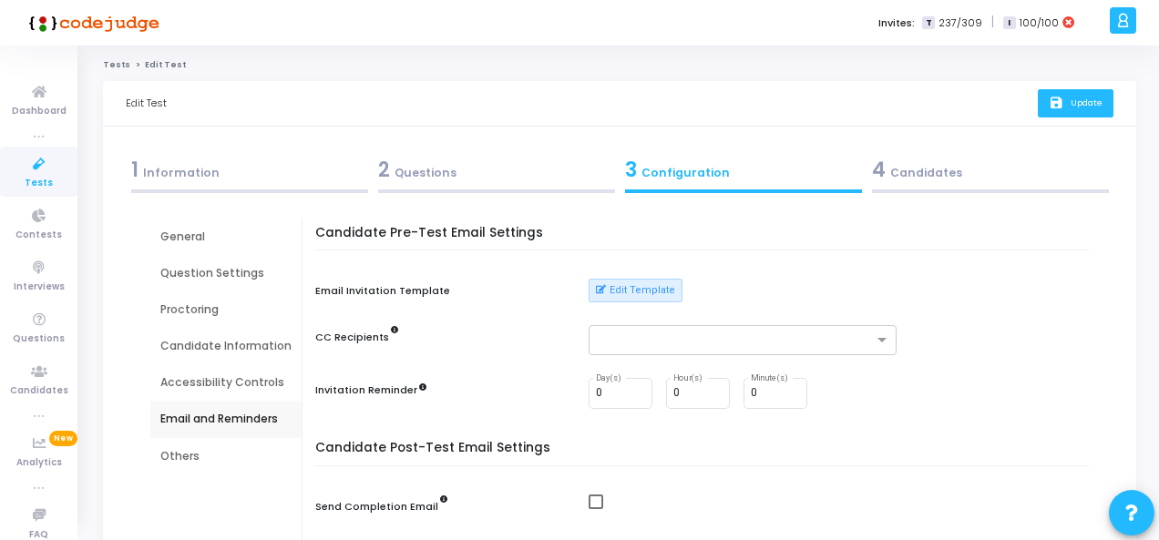
click at [1053, 99] on icon "save" at bounding box center [1057, 103] width 19 height 15
click at [33, 192] on link "Tests" at bounding box center [38, 172] width 77 height 50
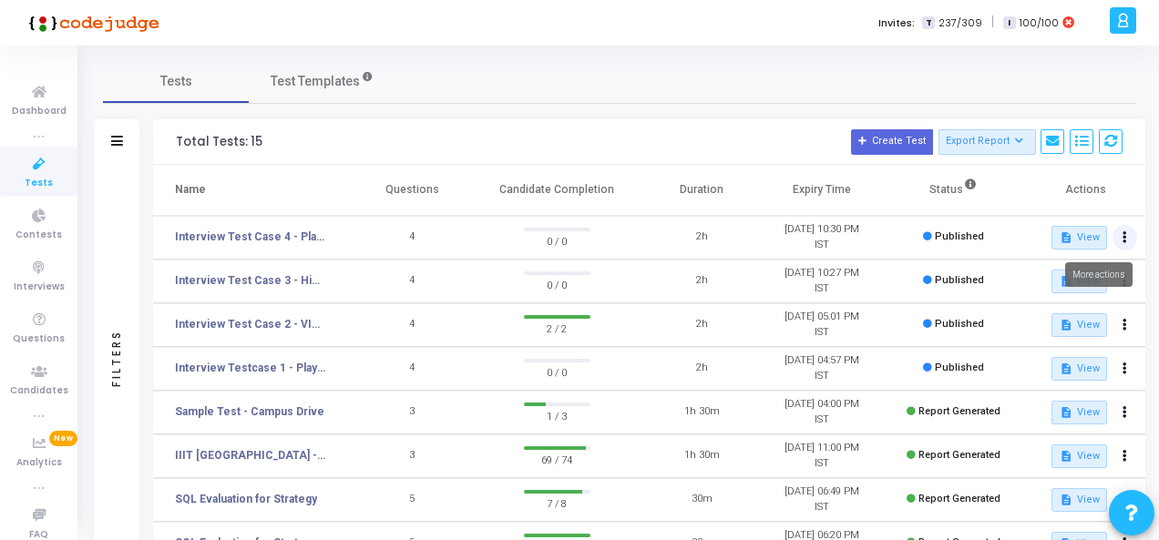
click at [1123, 240] on icon at bounding box center [1124, 237] width 5 height 9
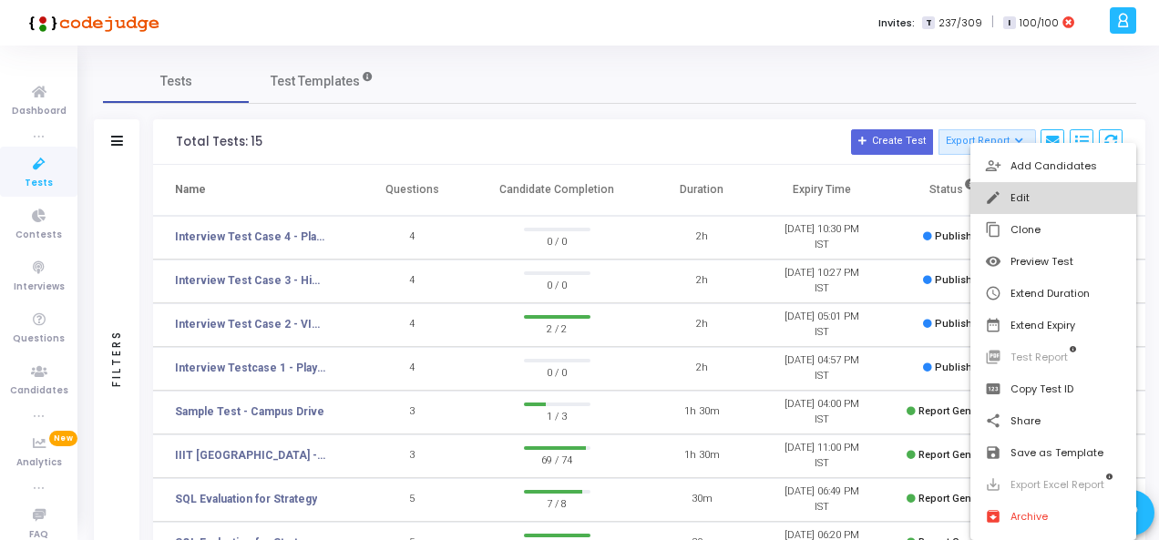
click at [1023, 198] on button "edit Edit" at bounding box center [1053, 198] width 167 height 32
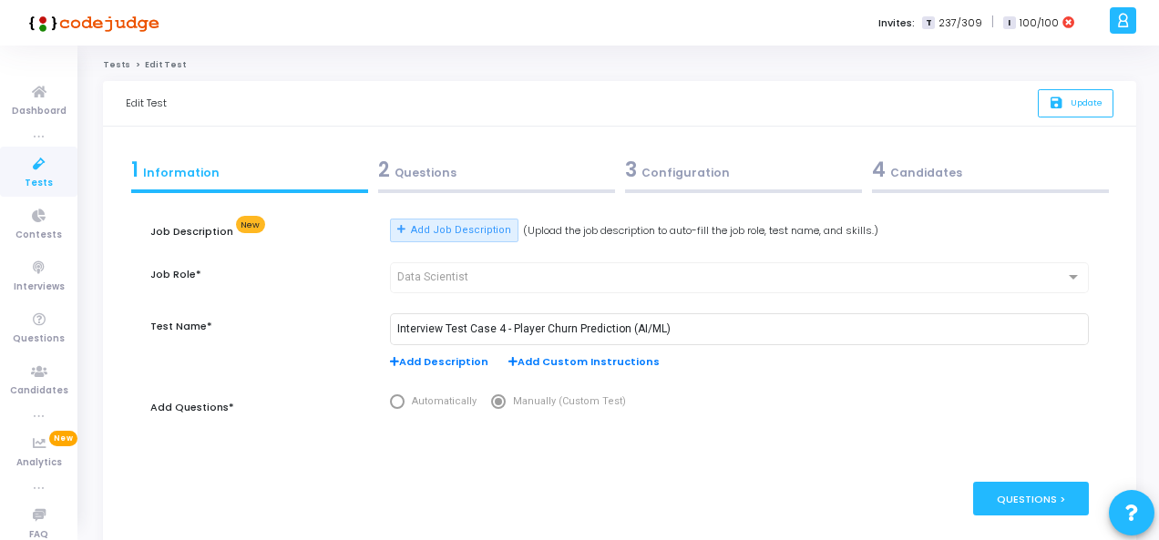
click at [689, 169] on div "3 Configuration" at bounding box center [743, 170] width 237 height 30
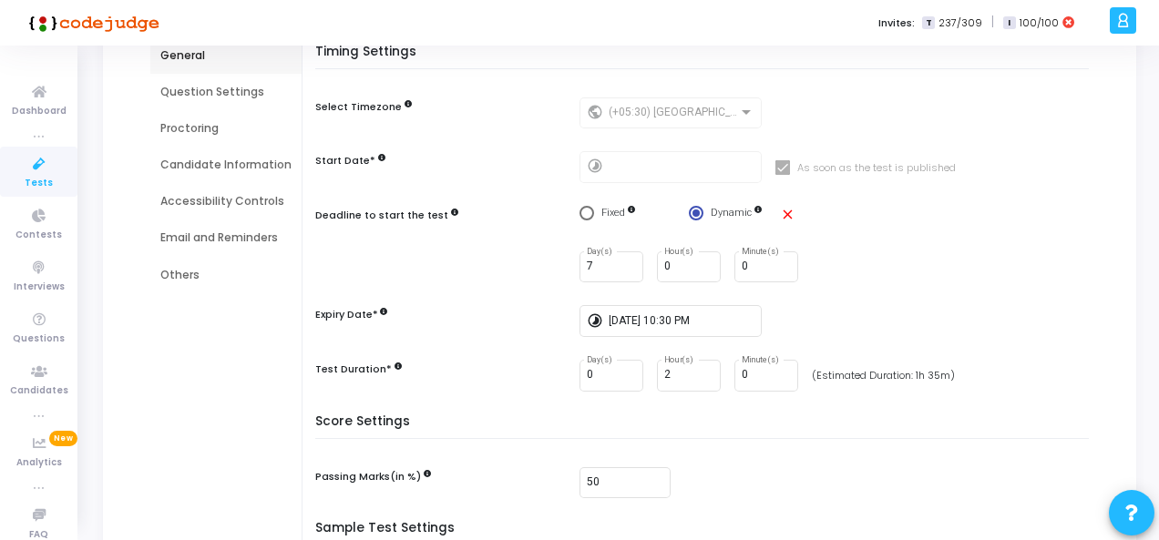
scroll to position [153, 0]
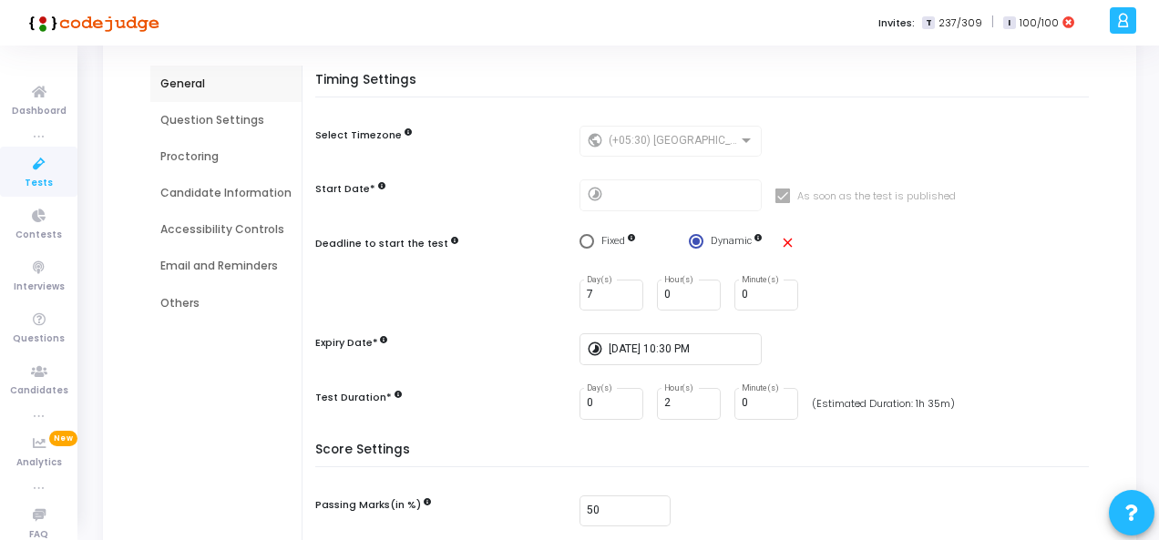
click at [219, 266] on div "Email and Reminders" at bounding box center [225, 266] width 131 height 16
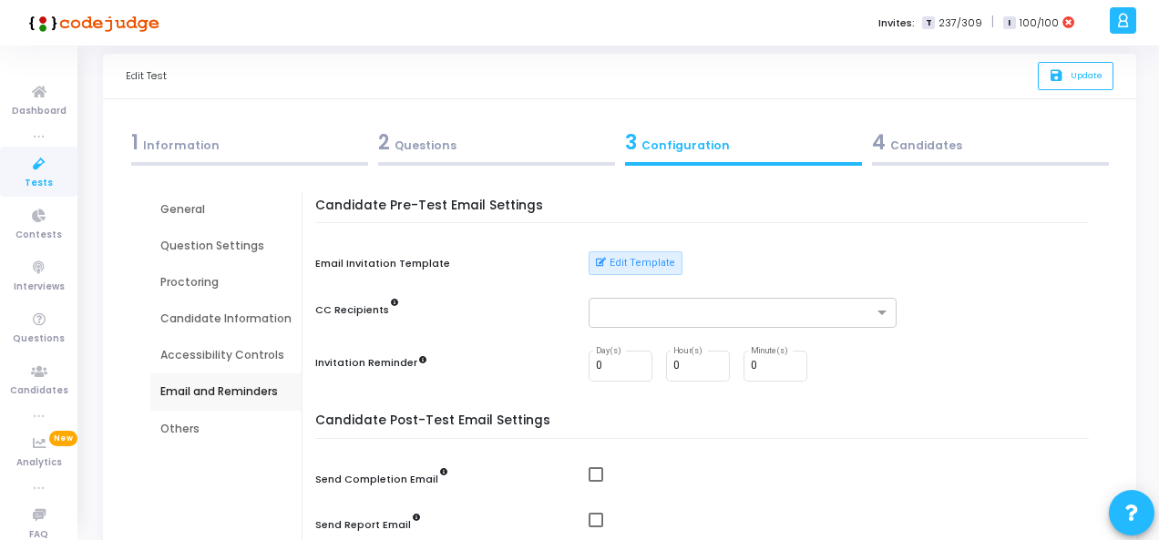
scroll to position [0, 0]
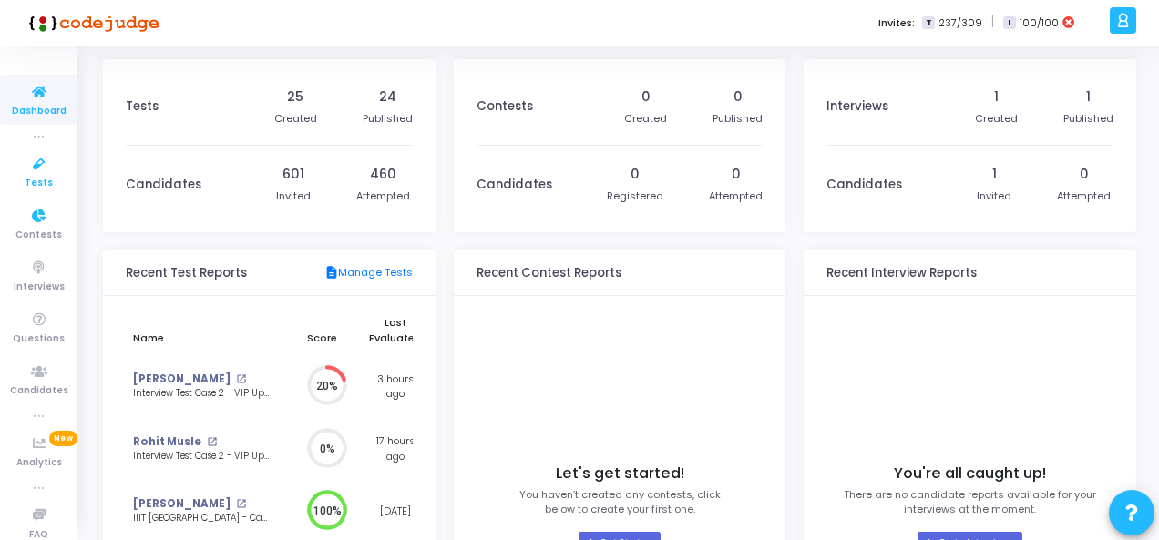
click at [36, 179] on span "Tests" at bounding box center [39, 183] width 28 height 15
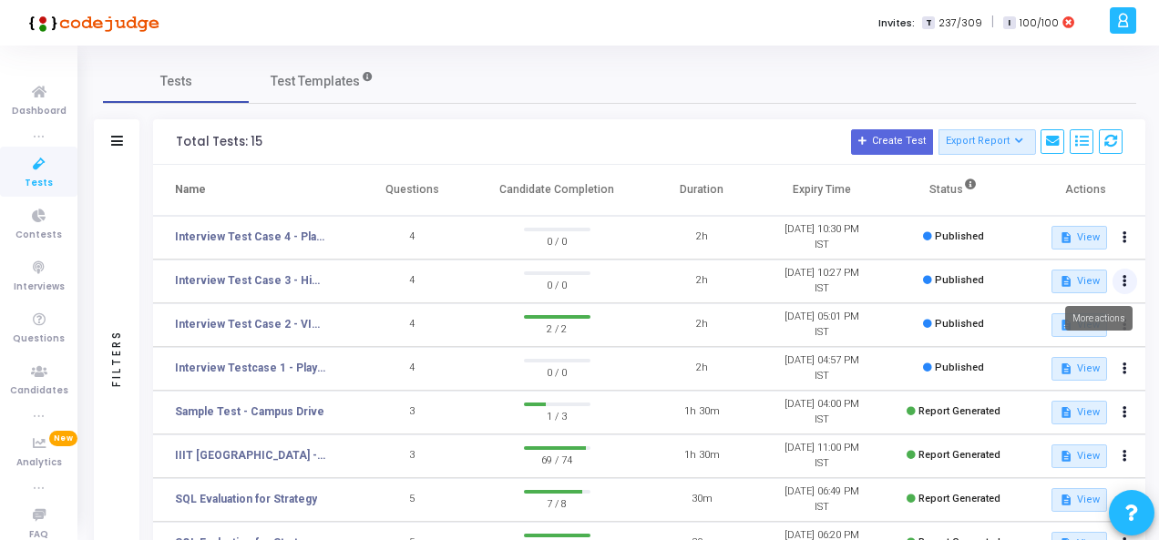
click at [1124, 280] on icon at bounding box center [1124, 281] width 5 height 9
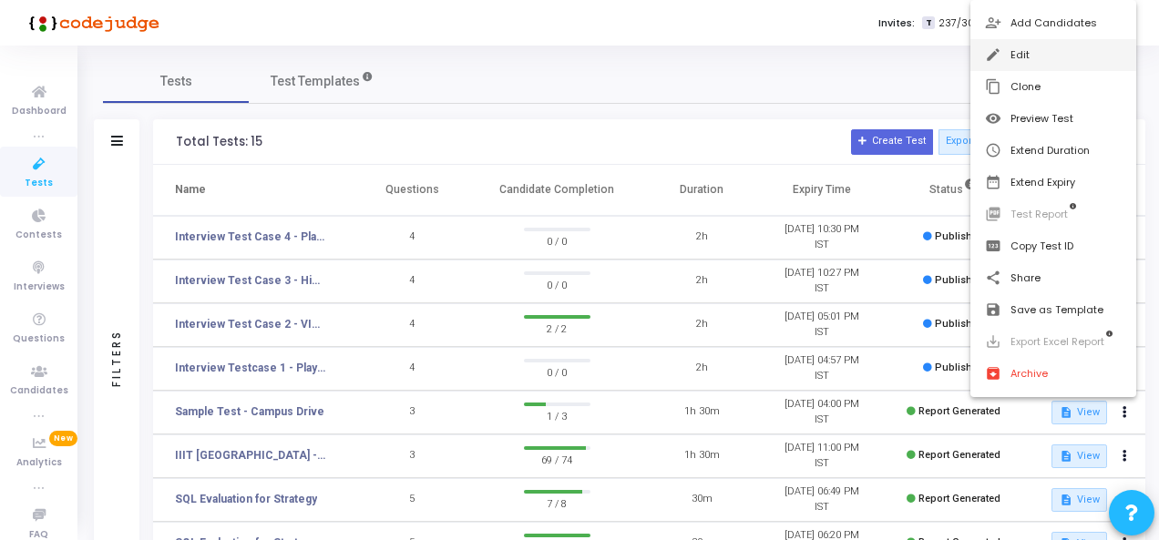
click at [1019, 57] on button "edit Edit" at bounding box center [1053, 55] width 167 height 32
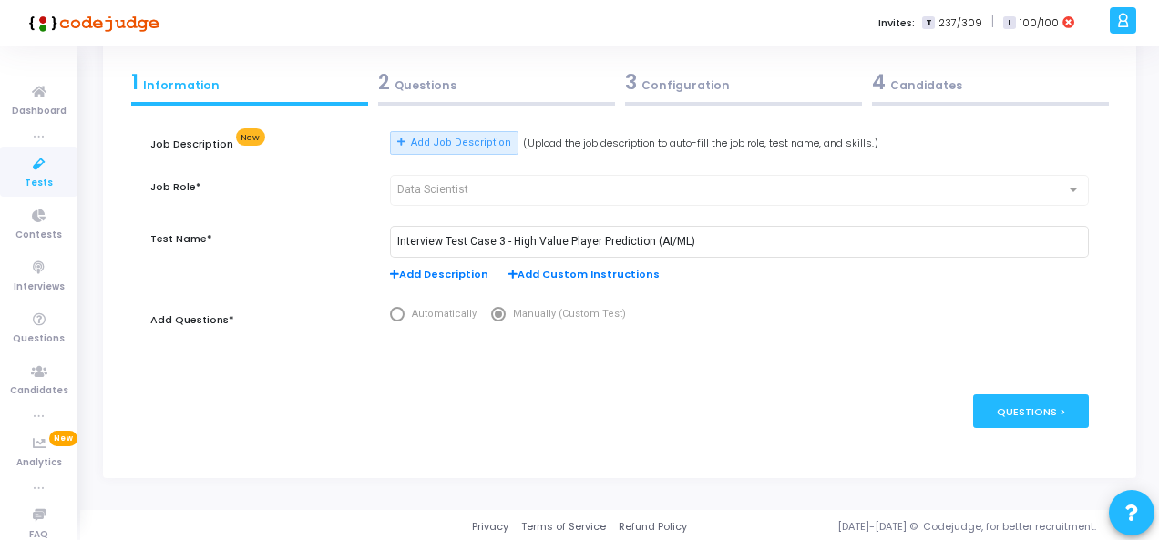
scroll to position [90, 0]
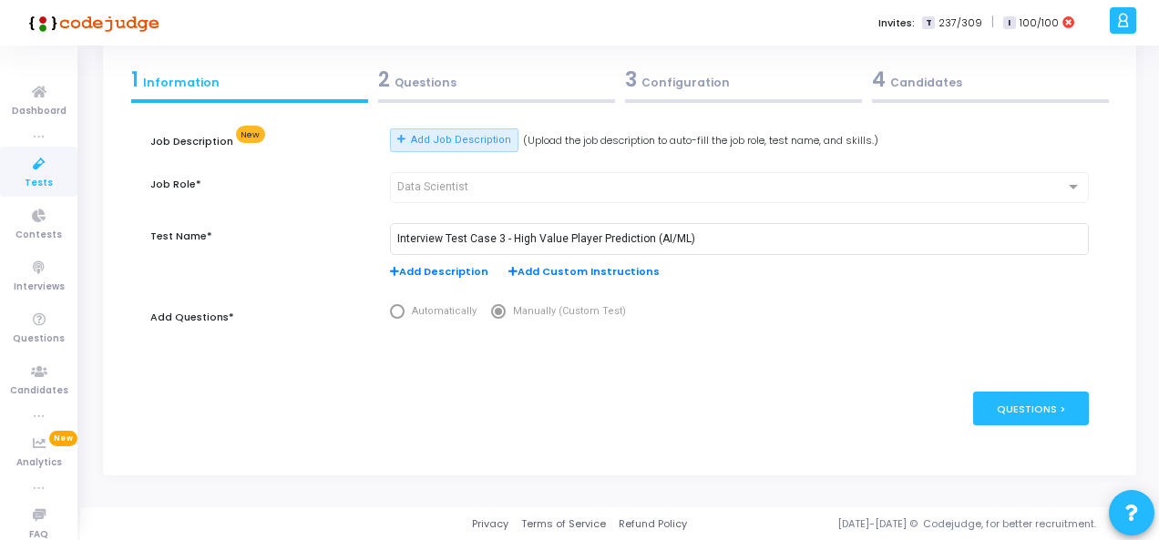
click at [700, 79] on div "3 Configuration" at bounding box center [743, 80] width 237 height 30
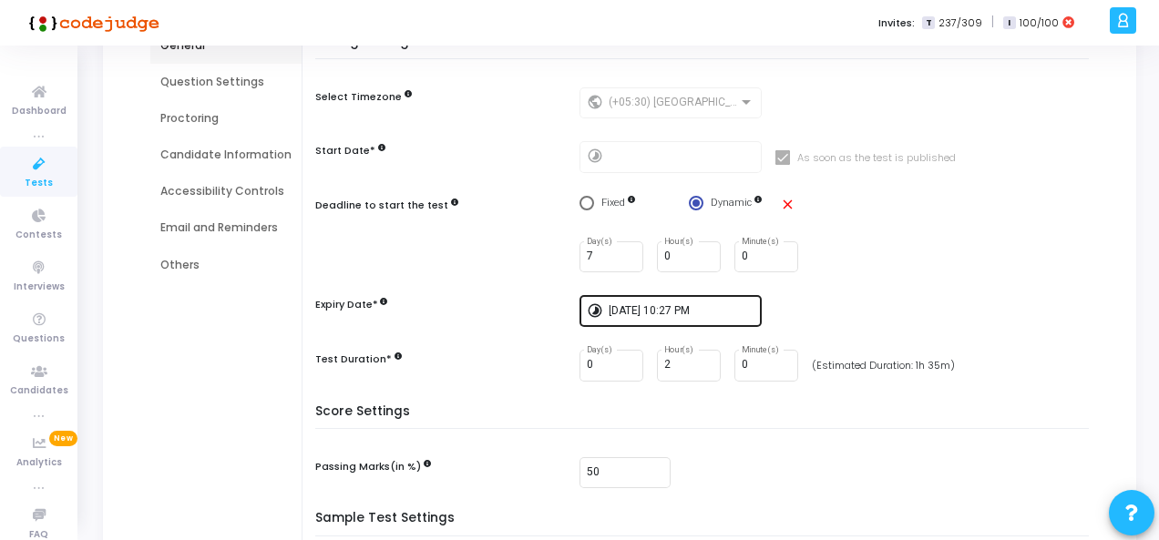
scroll to position [273, 0]
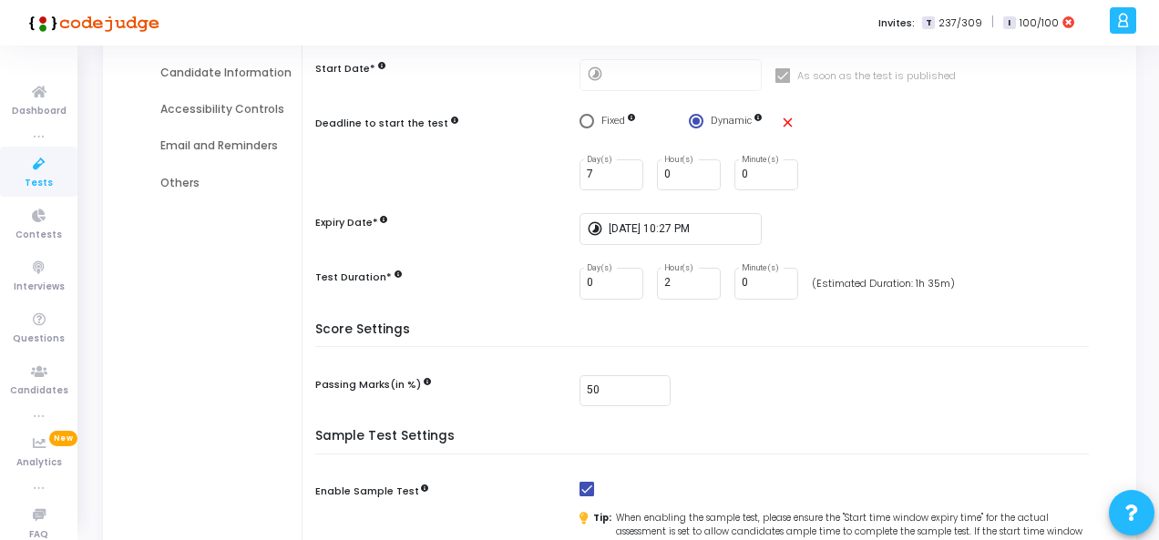
click at [230, 138] on div "Email and Reminders" at bounding box center [225, 146] width 131 height 16
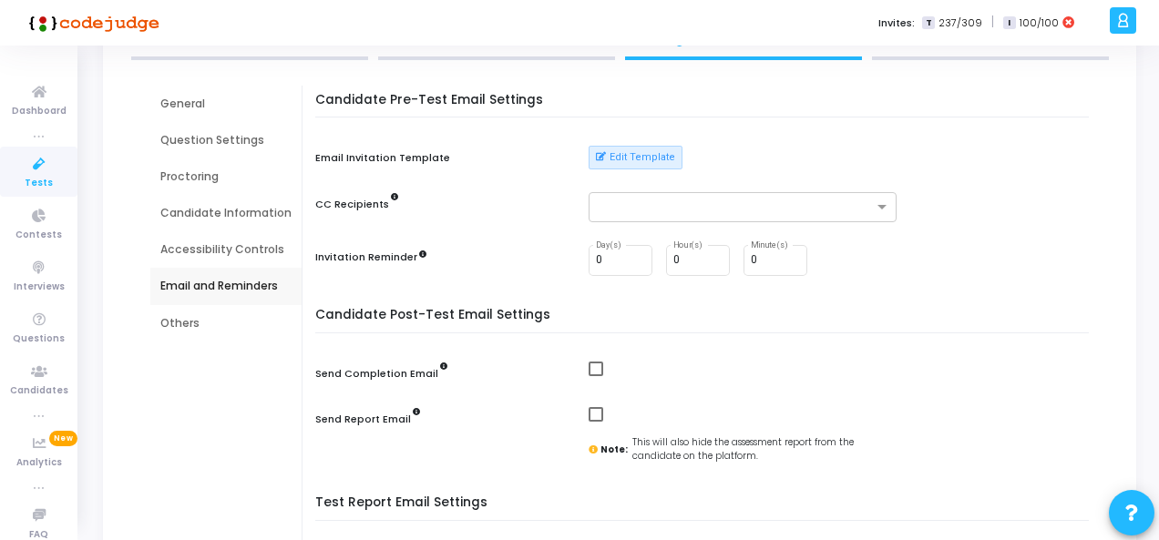
scroll to position [0, 0]
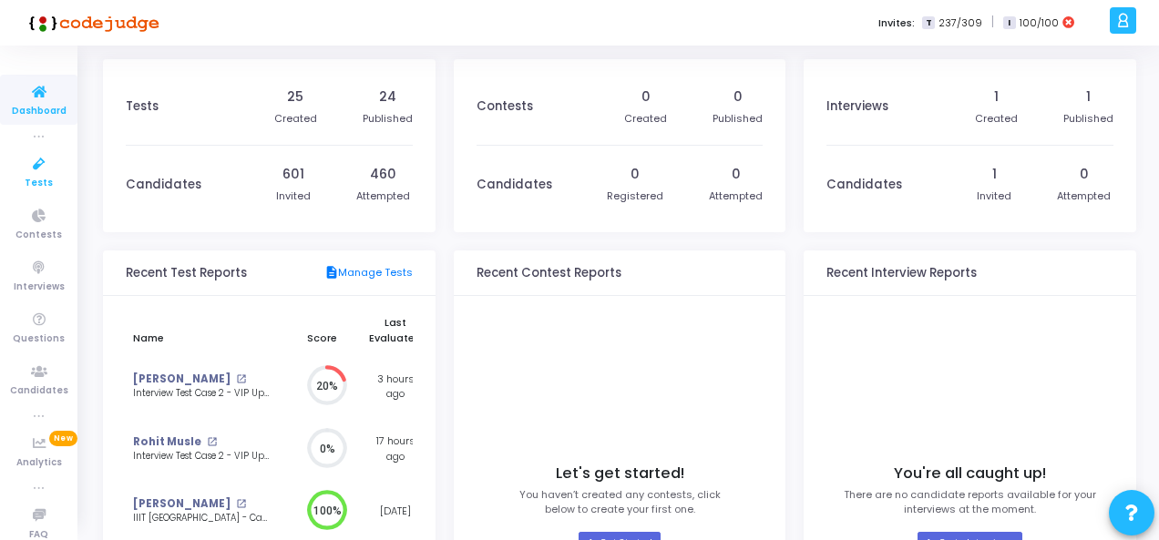
click at [21, 181] on link "Tests" at bounding box center [38, 172] width 77 height 50
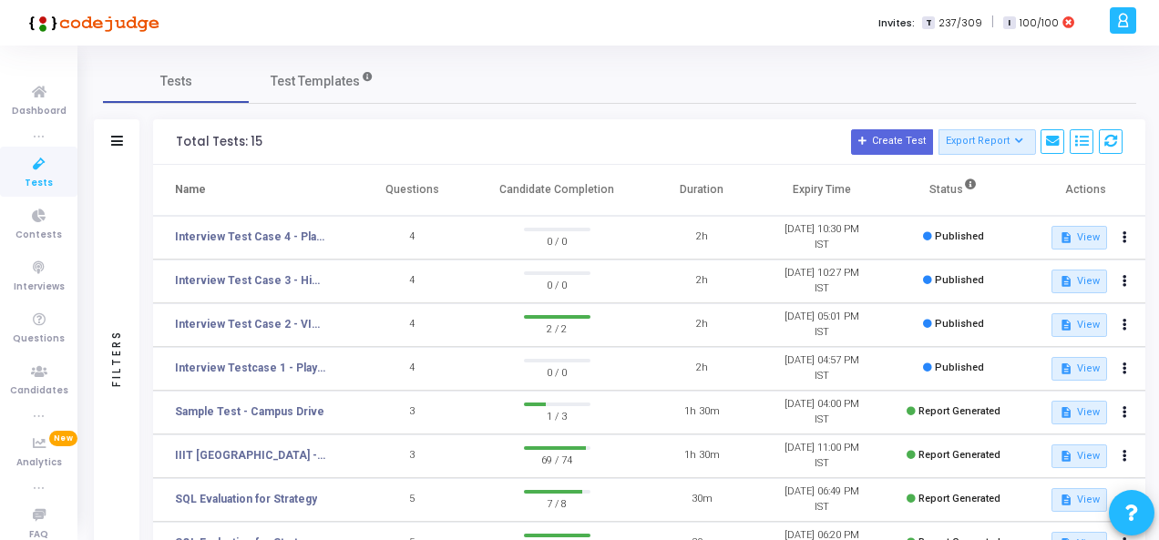
click at [598, 98] on div "Tests Test Templates" at bounding box center [619, 81] width 1033 height 44
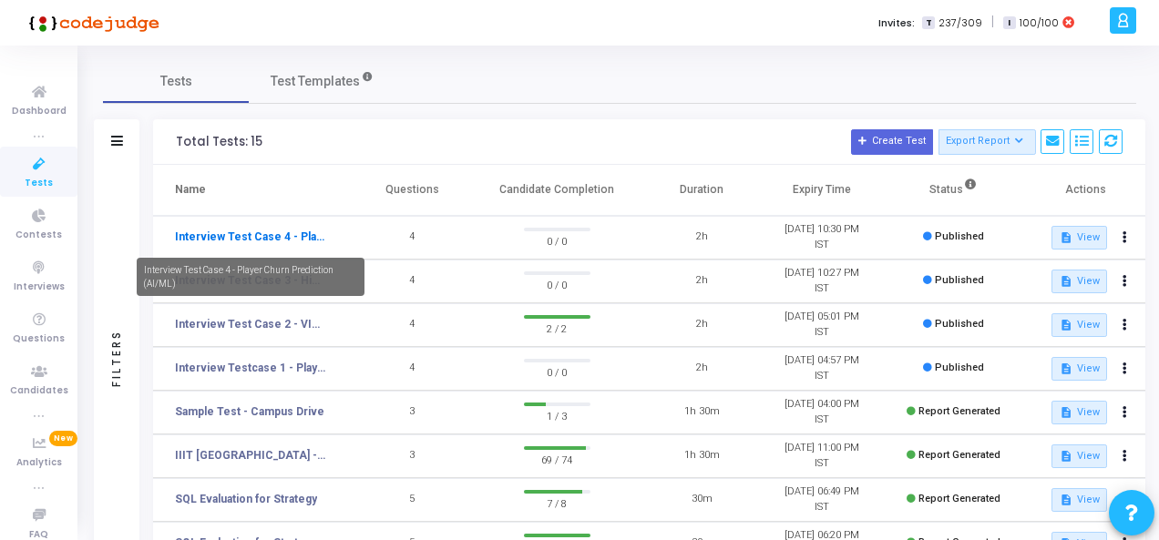
click at [261, 230] on link "Interview Test Case 4 - Player Churn Prediction (AI/ML)" at bounding box center [250, 237] width 151 height 16
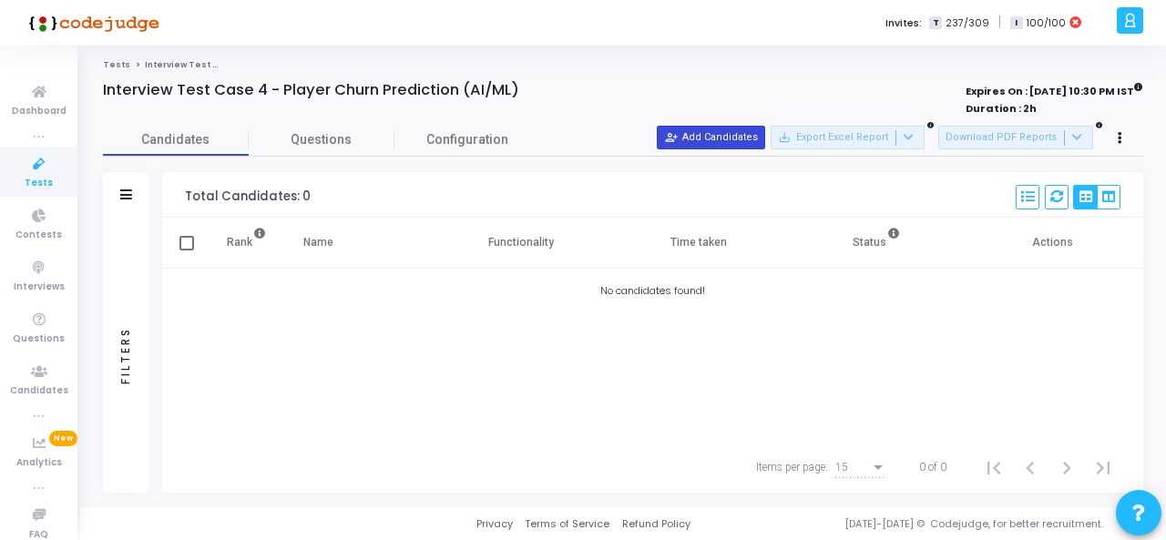
click at [731, 132] on button "person_add_alt Add Candidates" at bounding box center [711, 138] width 108 height 24
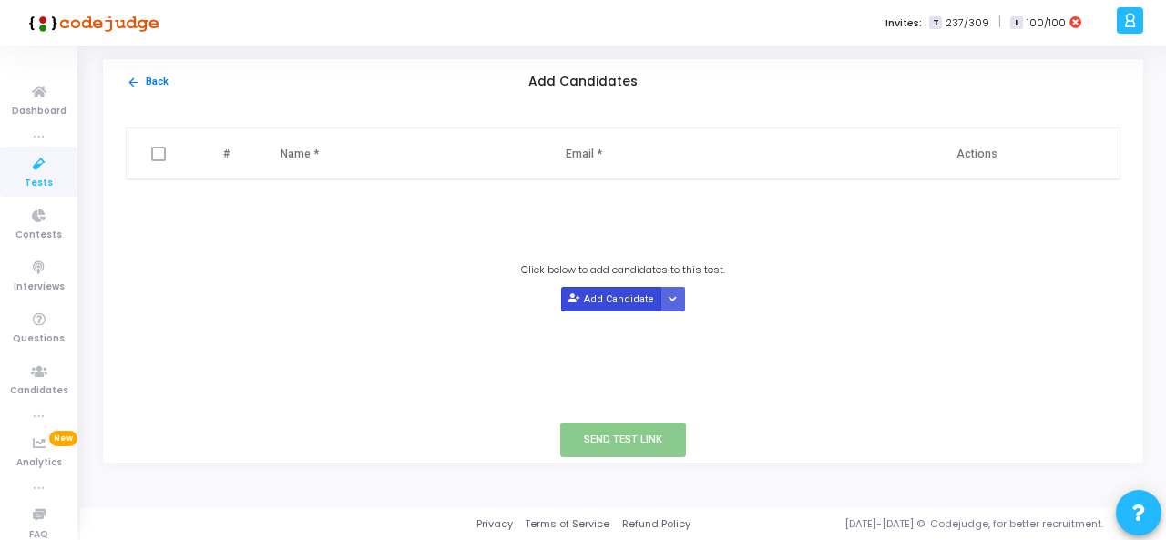
click at [607, 309] on button "Add Candidate" at bounding box center [611, 299] width 100 height 25
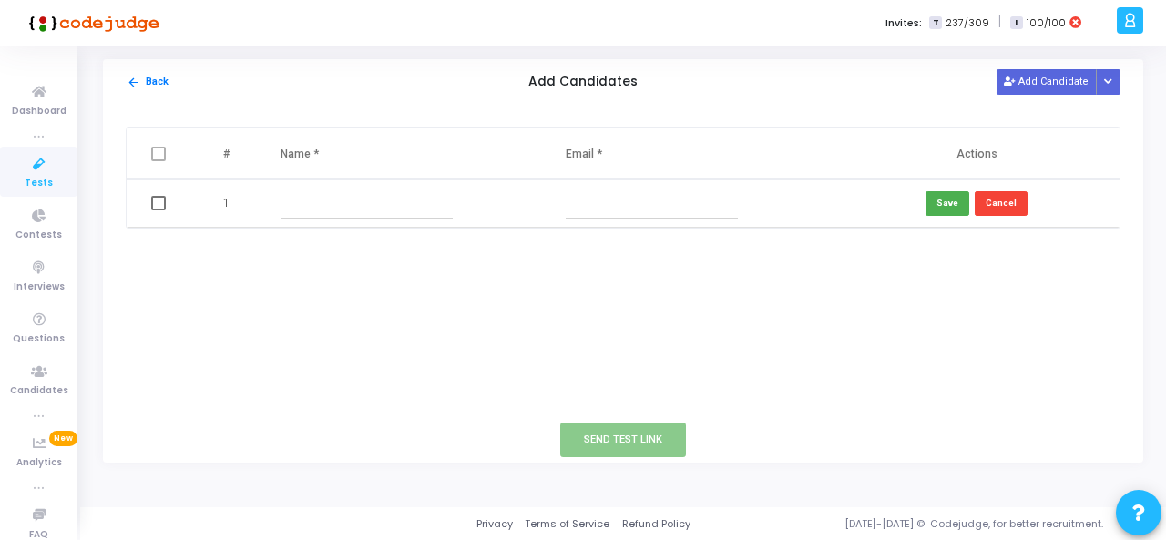
click at [328, 198] on input "text" at bounding box center [367, 204] width 172 height 30
click at [612, 214] on input "text" at bounding box center [652, 204] width 172 height 30
paste input "pavan.praneeth1997@gmail.com"
type input "pavan.praneeth1997@gmail.com"
click at [379, 206] on input "text" at bounding box center [367, 204] width 172 height 30
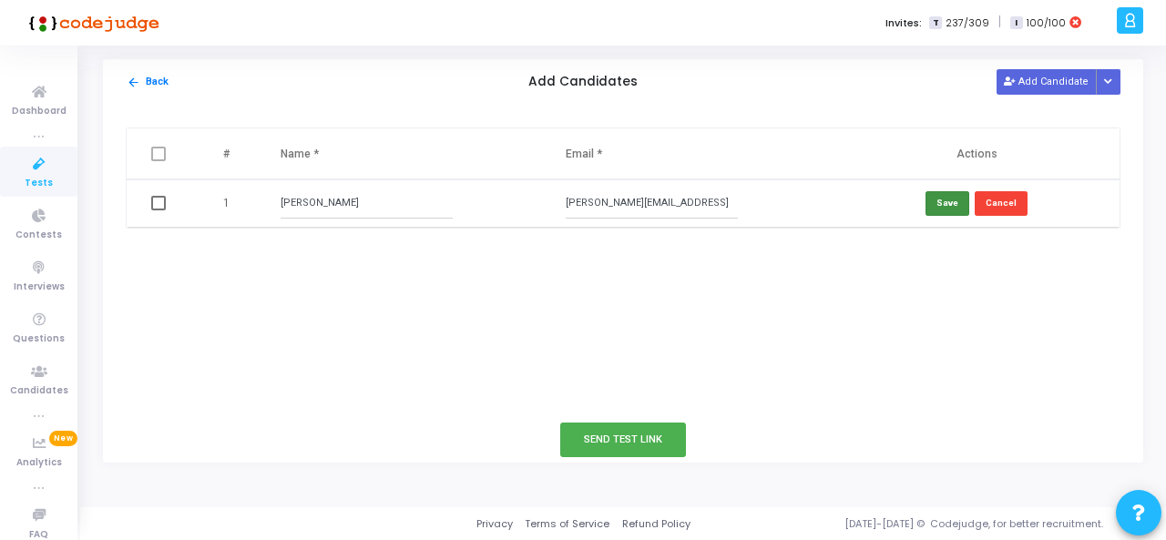
type input "Pavan Praneeth"
click at [957, 196] on button "Save" at bounding box center [947, 203] width 44 height 25
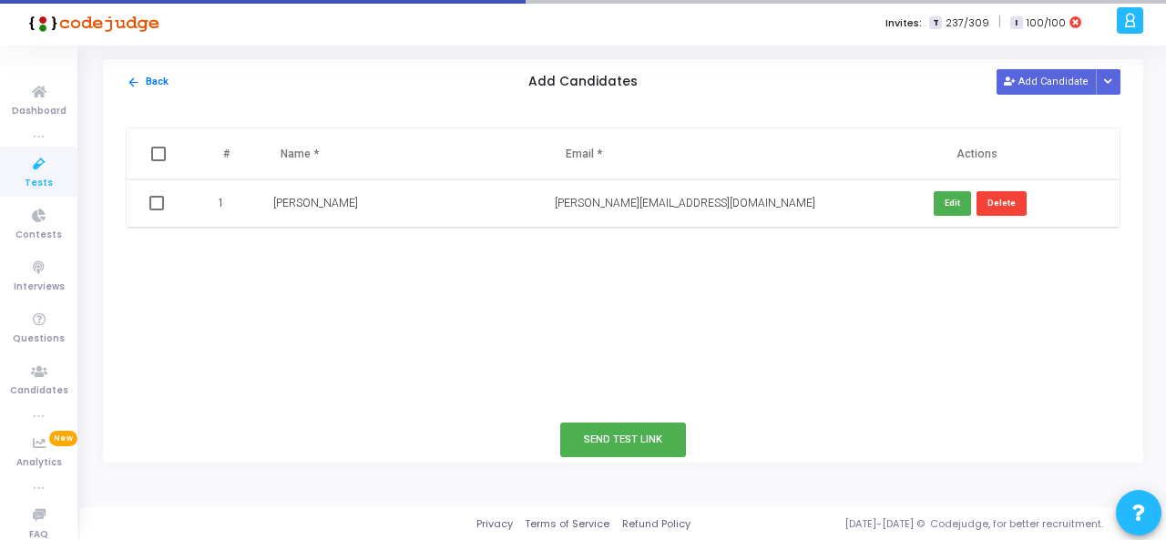
click at [777, 295] on div "# Name * Email * Actions 1 Pavan Praneeth pavan.praneeth1997@gmail.com Edit Del…" at bounding box center [623, 261] width 1040 height 312
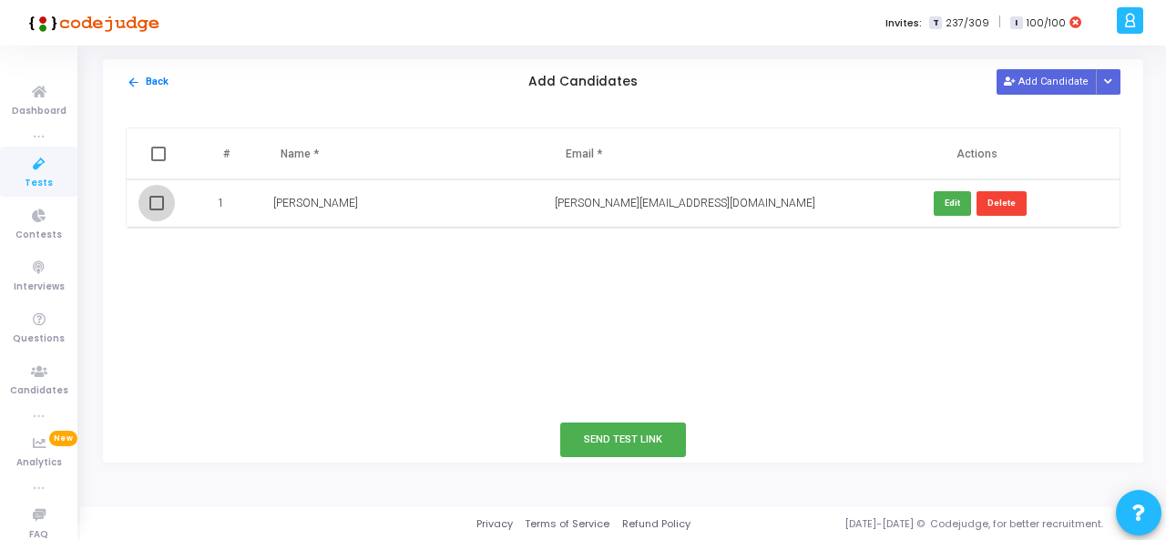
click at [158, 205] on span at bounding box center [156, 203] width 15 height 15
click at [157, 210] on input "checkbox" at bounding box center [156, 210] width 1 height 1
checkbox input "true"
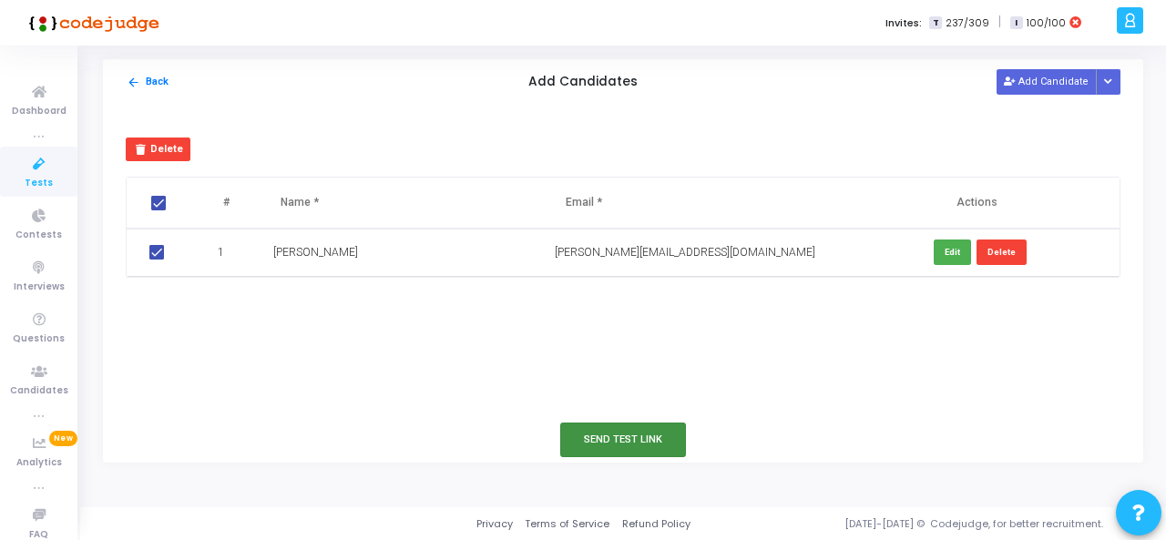
click at [608, 436] on button "Send Test Link" at bounding box center [623, 440] width 126 height 34
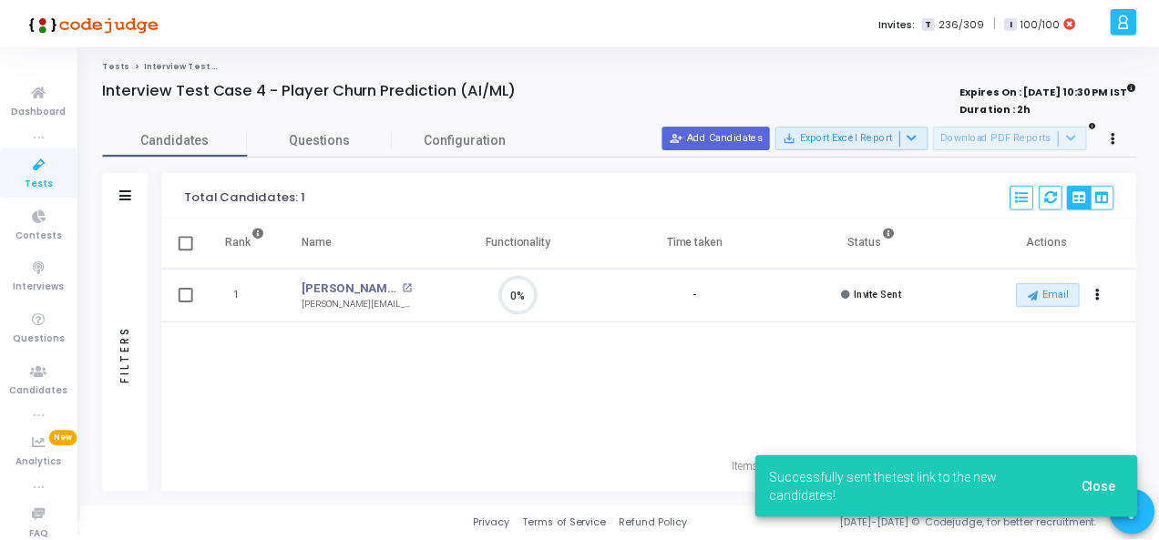
scroll to position [8, 7]
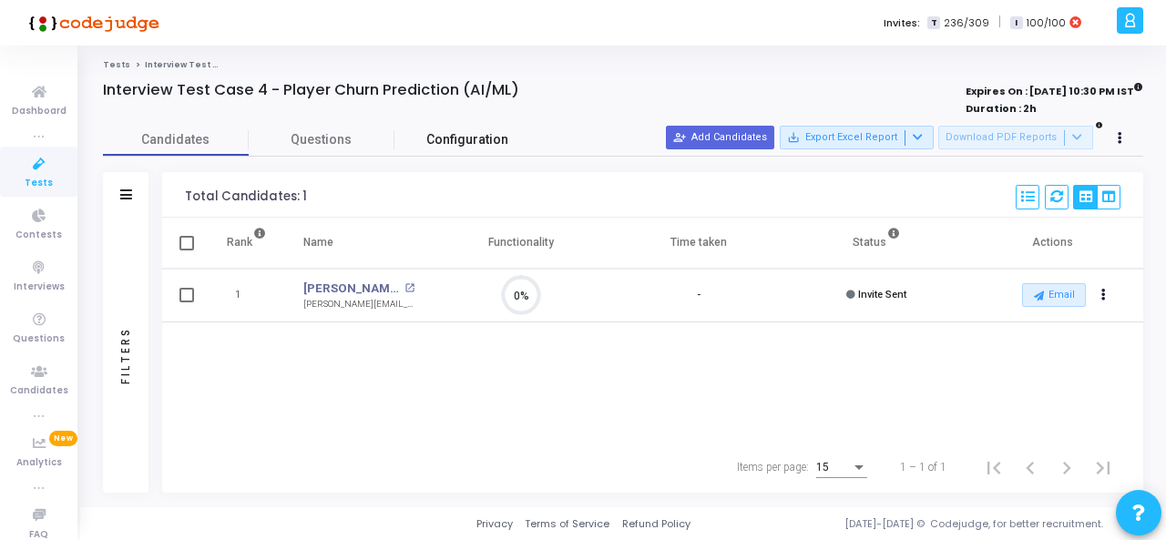
click at [481, 138] on span "Configuration" at bounding box center [467, 139] width 82 height 19
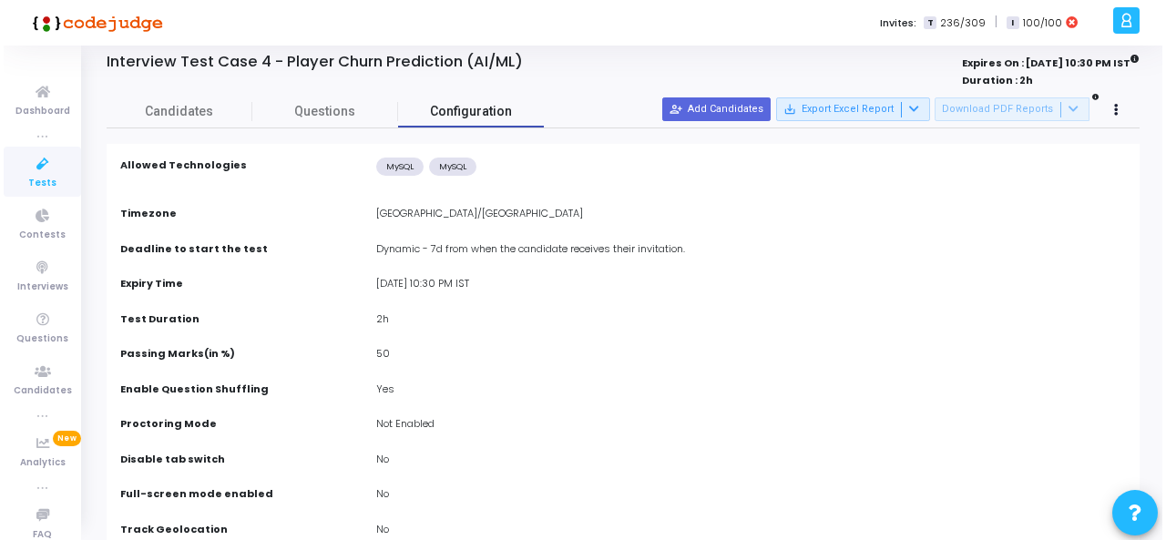
scroll to position [0, 0]
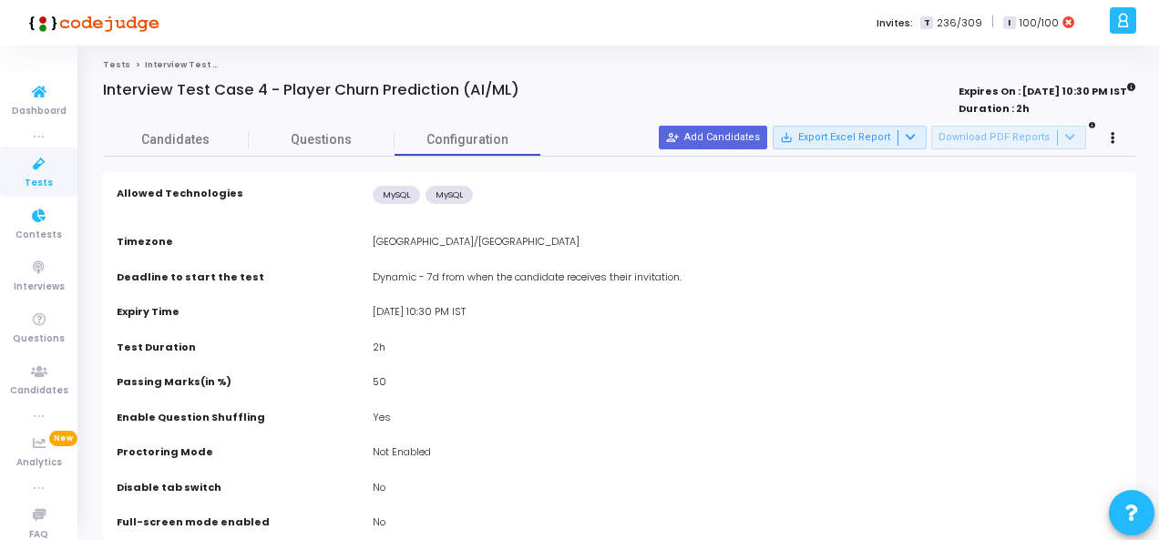
click at [28, 174] on icon at bounding box center [39, 164] width 38 height 23
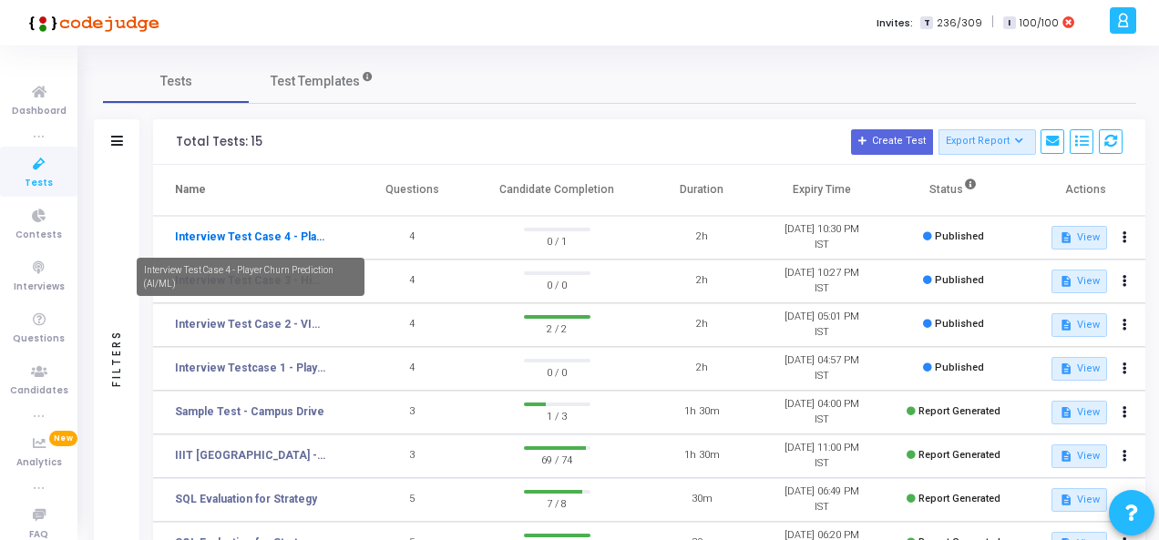
click at [268, 241] on link "Interview Test Case 4 - Player Churn Prediction (AI/ML)" at bounding box center [250, 237] width 151 height 16
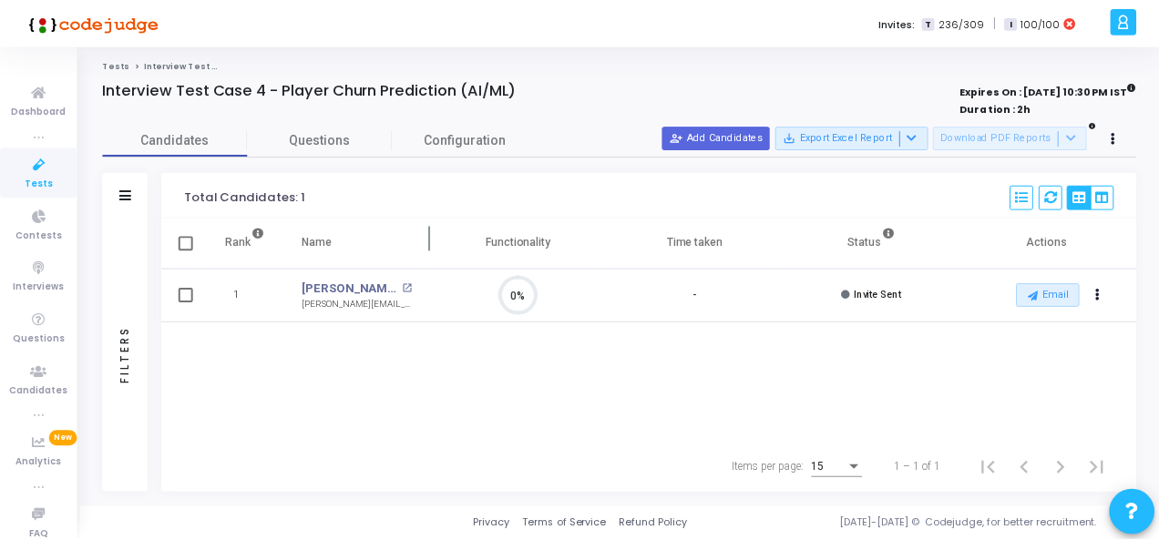
scroll to position [38, 46]
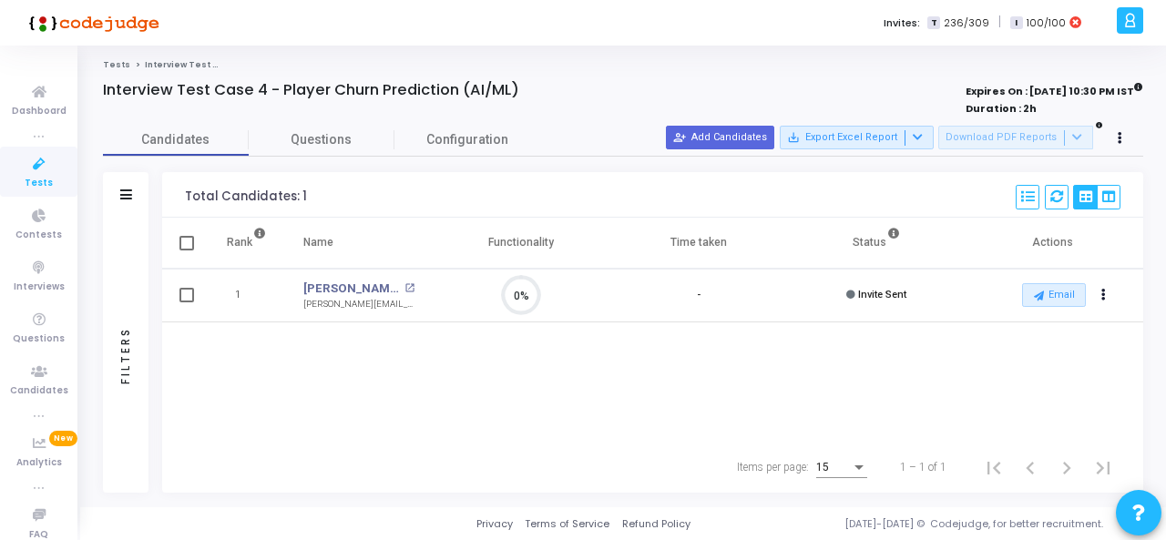
click at [33, 171] on icon at bounding box center [39, 164] width 38 height 23
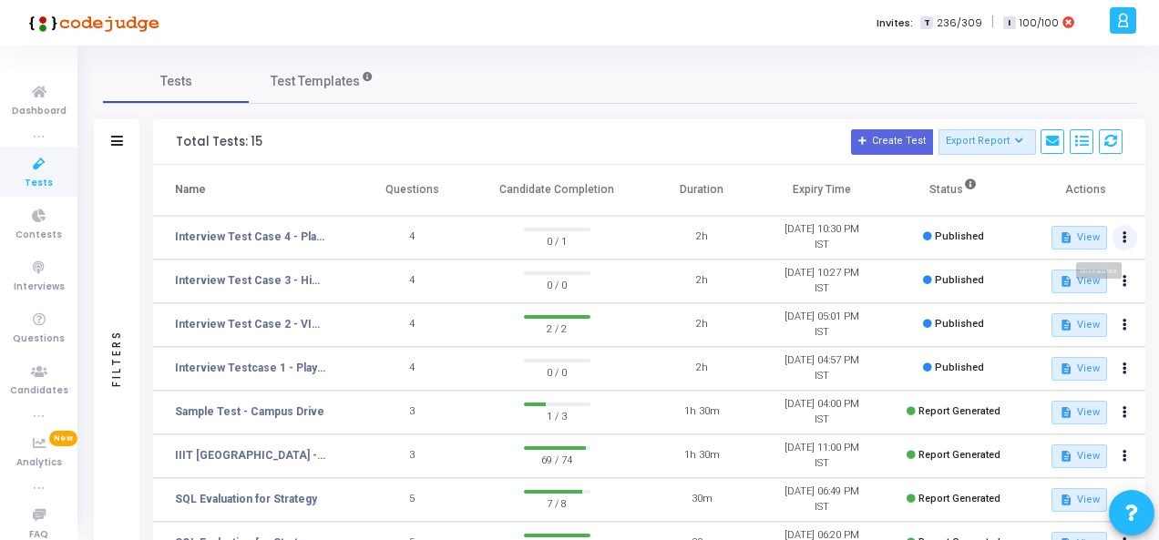
click at [1122, 237] on icon at bounding box center [1124, 237] width 5 height 9
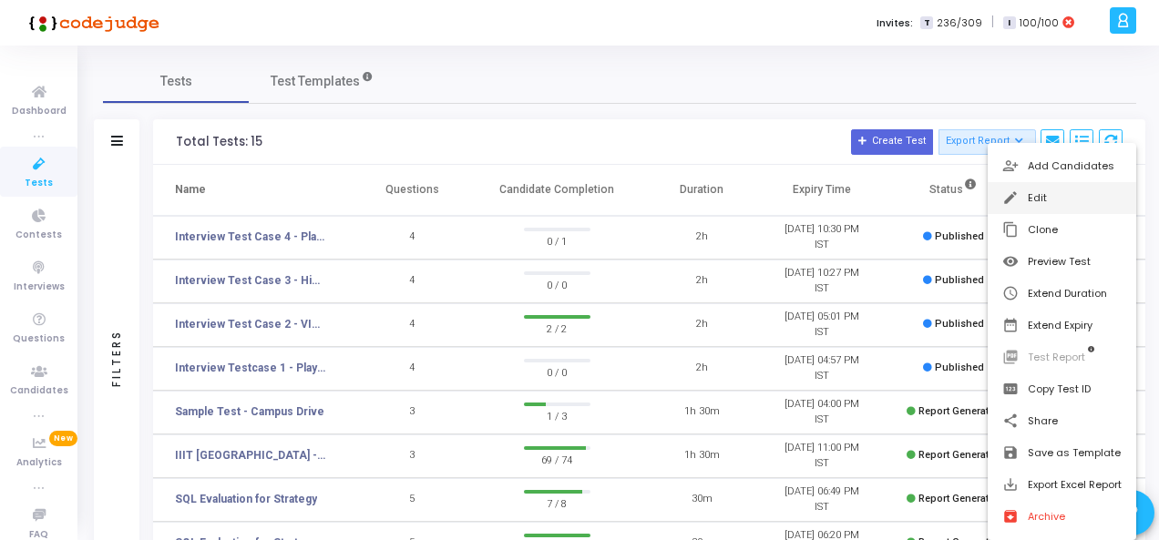
click at [1038, 198] on button "edit Edit" at bounding box center [1061, 198] width 148 height 32
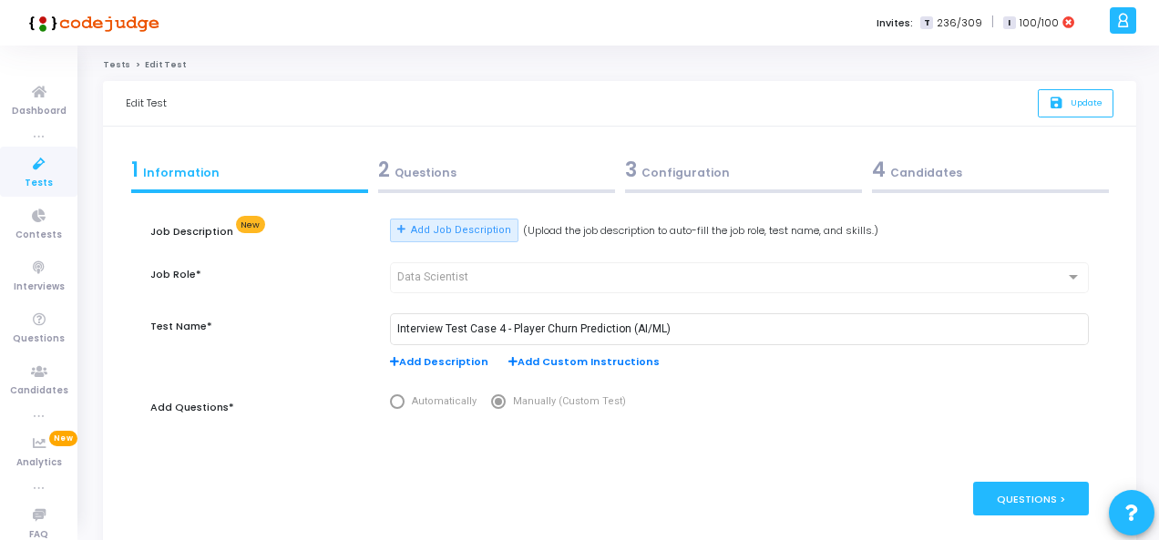
click at [706, 160] on div "3 Configuration" at bounding box center [743, 170] width 237 height 30
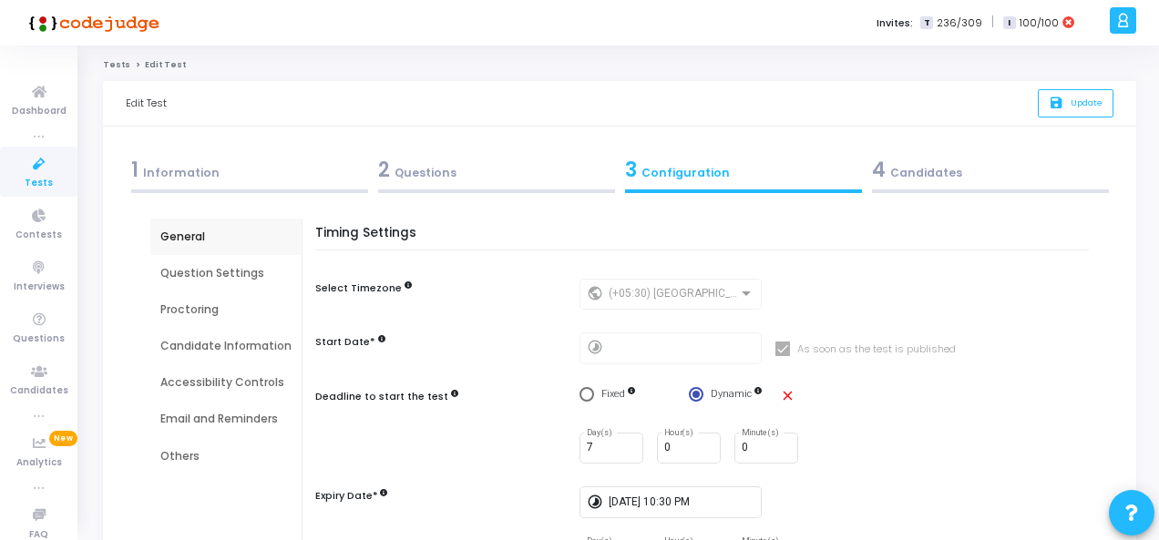
click at [435, 170] on div "2 Questions" at bounding box center [496, 170] width 237 height 30
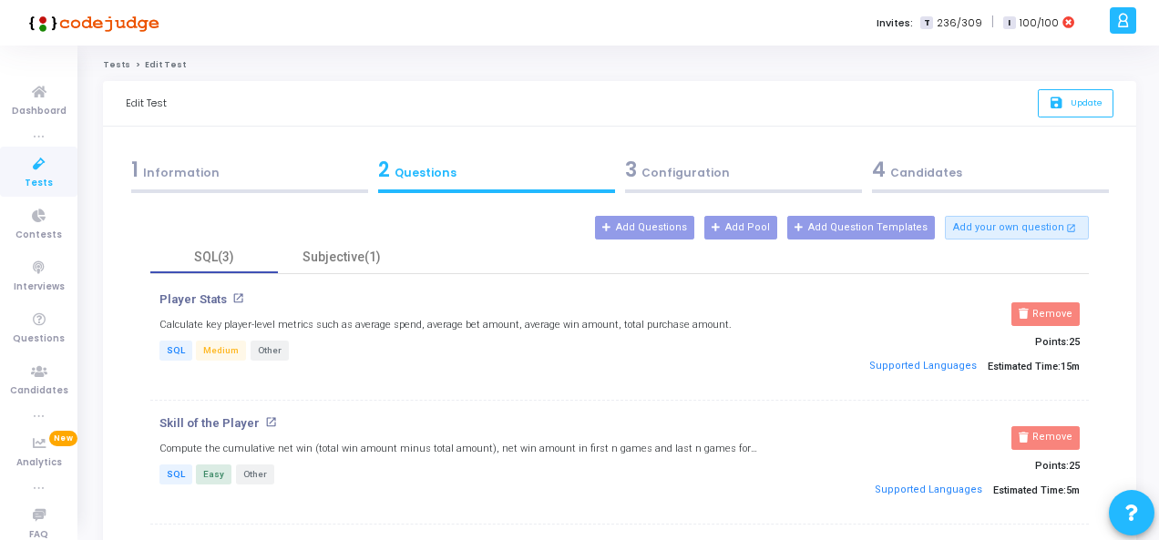
click at [650, 176] on div "3 Configuration" at bounding box center [743, 170] width 237 height 30
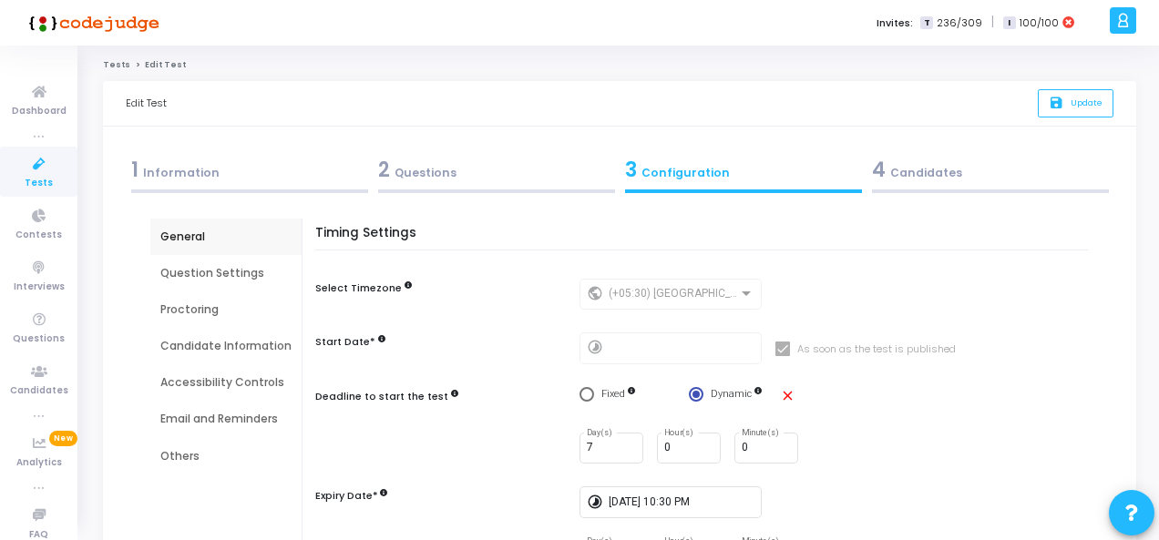
click at [191, 169] on div "1 Information" at bounding box center [249, 170] width 237 height 30
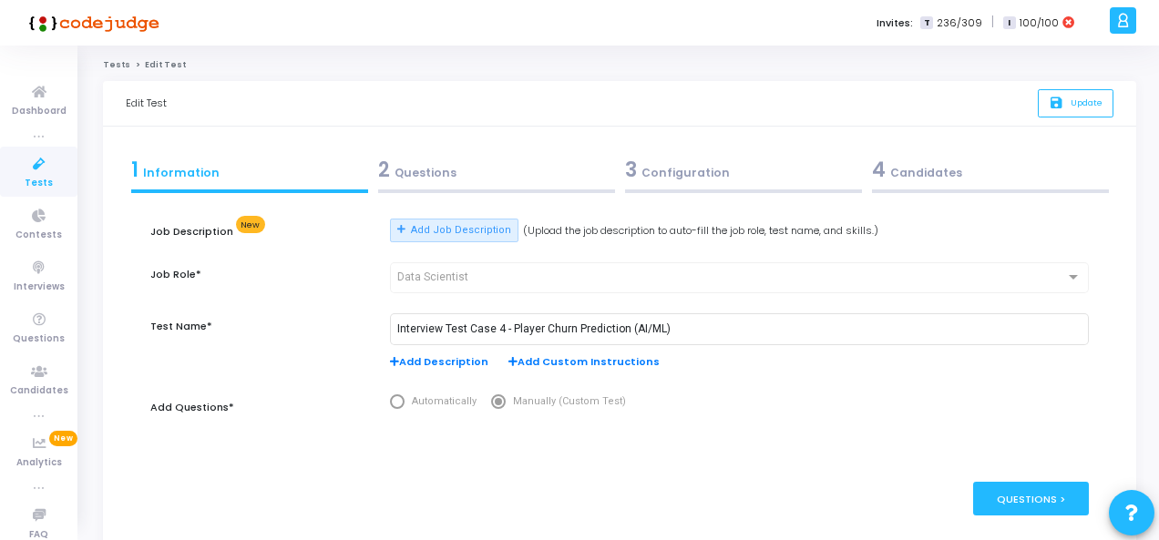
click at [621, 290] on div "Data Scientist" at bounding box center [739, 277] width 684 height 34
click at [608, 275] on div "Data Scientist" at bounding box center [731, 277] width 668 height 13
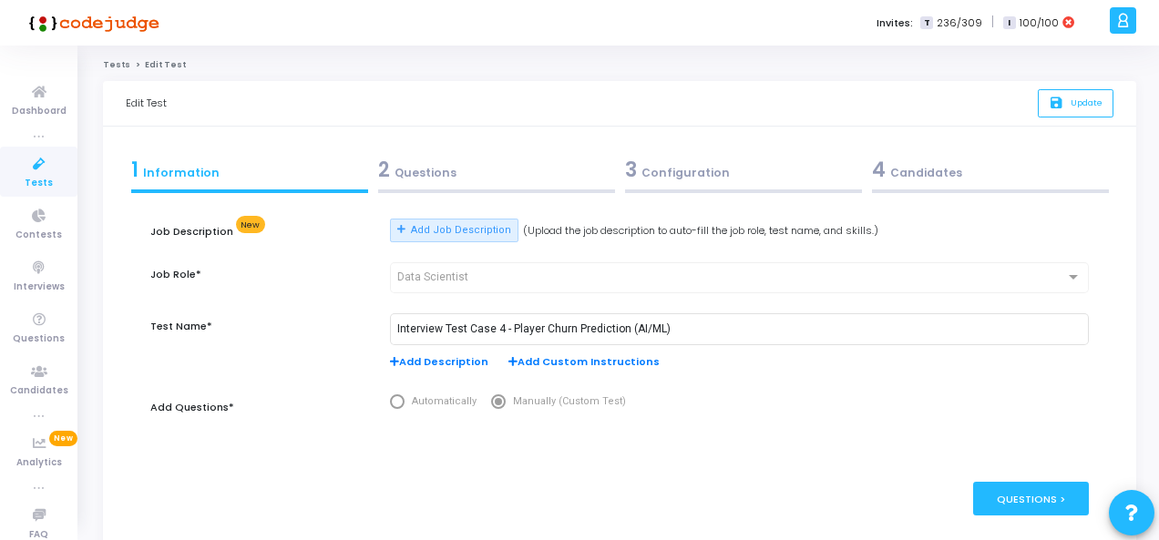
click at [704, 163] on div "3 Configuration" at bounding box center [743, 170] width 237 height 30
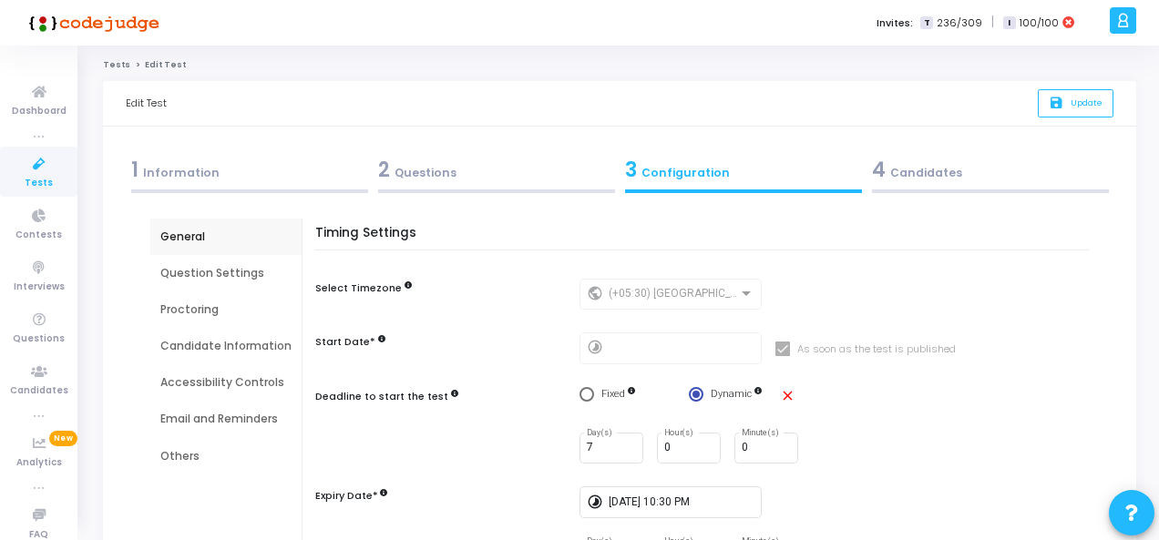
scroll to position [91, 0]
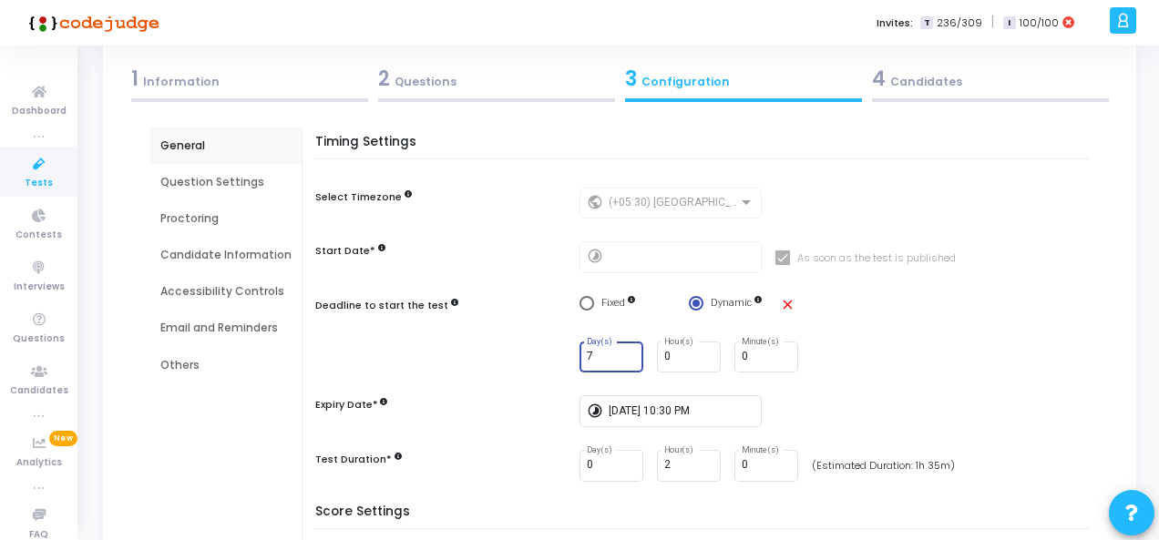
drag, startPoint x: 592, startPoint y: 356, endPoint x: 579, endPoint y: 355, distance: 12.8
click at [579, 355] on div "7 Day(s)" at bounding box center [611, 356] width 64 height 34
click at [624, 353] on input "8" at bounding box center [611, 357] width 49 height 13
click at [623, 360] on input "7" at bounding box center [611, 357] width 49 height 13
click at [623, 360] on input "6" at bounding box center [611, 357] width 49 height 13
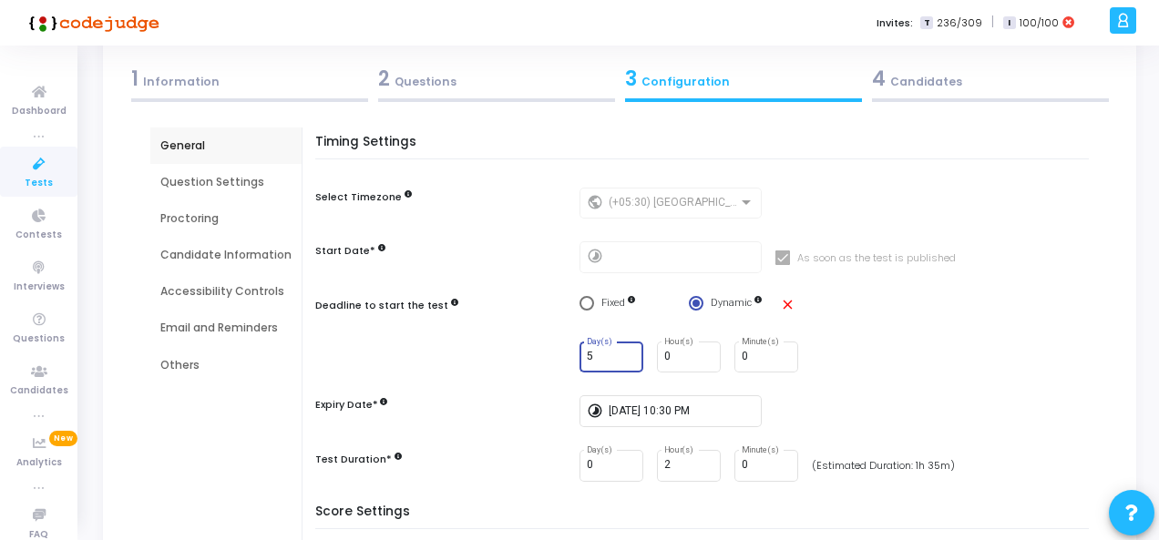
click at [623, 360] on input "5" at bounding box center [611, 357] width 49 height 13
type input "4"
click at [623, 360] on input "4" at bounding box center [611, 357] width 49 height 13
click at [892, 362] on div "4 Day(s) 0 Hour(s) 0 Minute(s)" at bounding box center [838, 358] width 518 height 32
click at [833, 398] on div "timelapse 8/31/2025, 10:30 PM" at bounding box center [838, 411] width 518 height 32
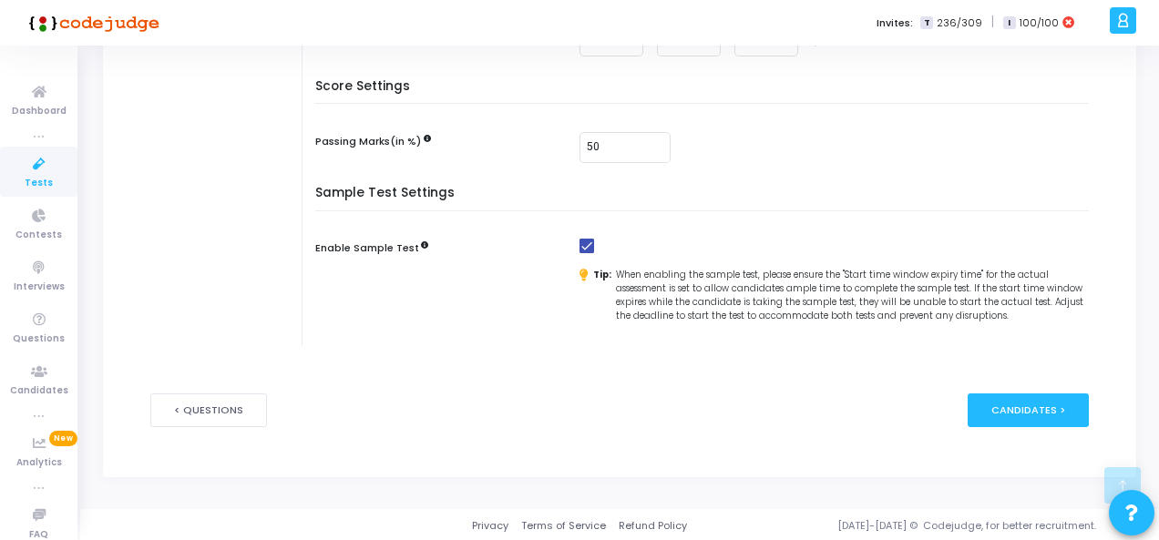
scroll to position [517, 0]
click at [1043, 404] on div "Candidates >" at bounding box center [1027, 410] width 121 height 34
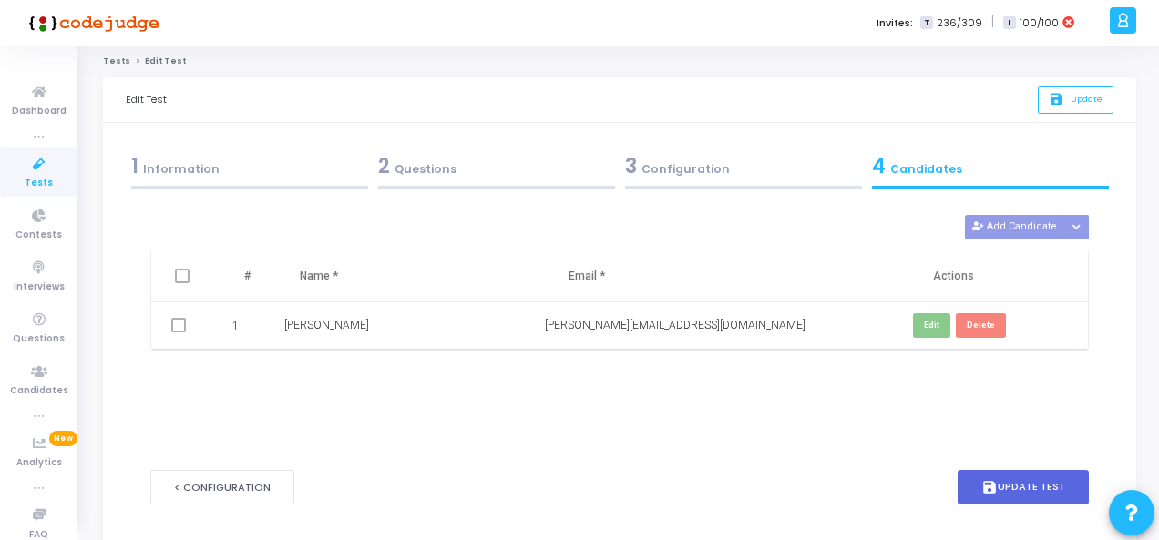
scroll to position [0, 0]
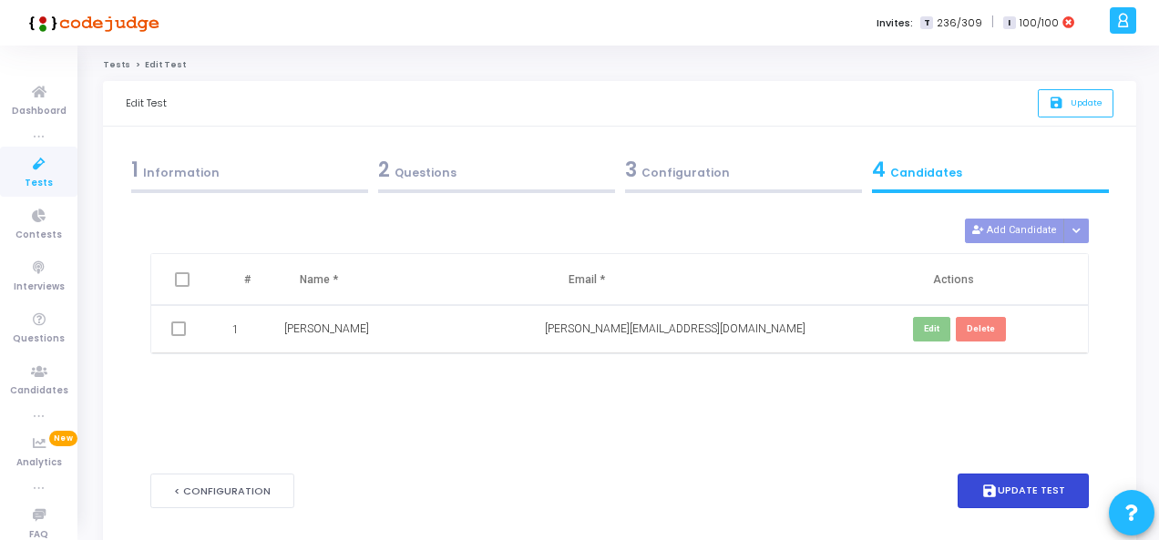
click at [1020, 485] on button "save Update Test" at bounding box center [1022, 492] width 131 height 36
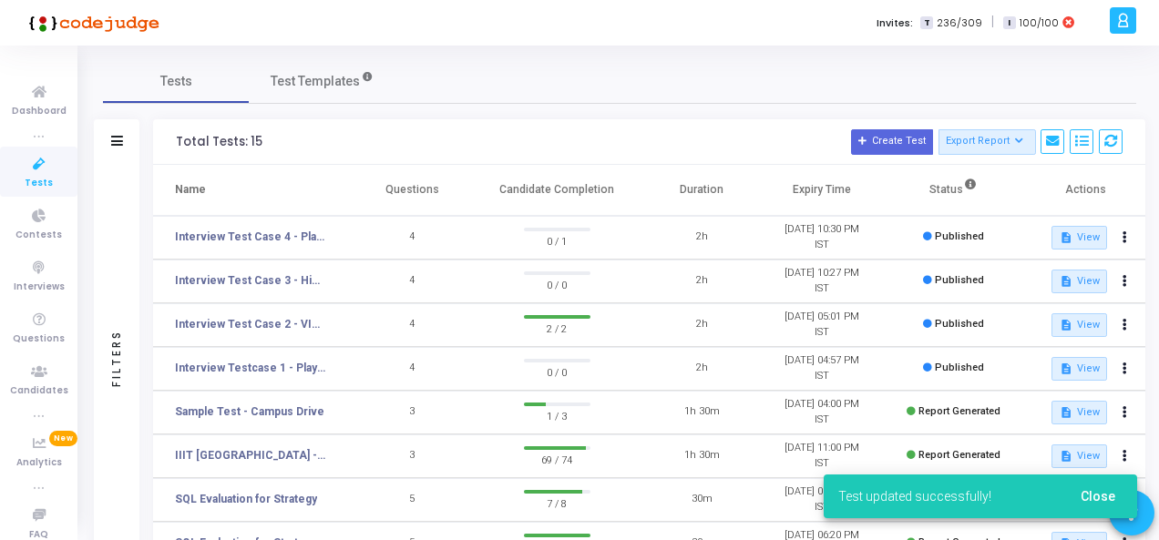
click at [294, 250] on td "Interview Test Case 4 - Player Churn Prediction (AI/ML)" at bounding box center [252, 238] width 199 height 44
